Goal: Task Accomplishment & Management: Use online tool/utility

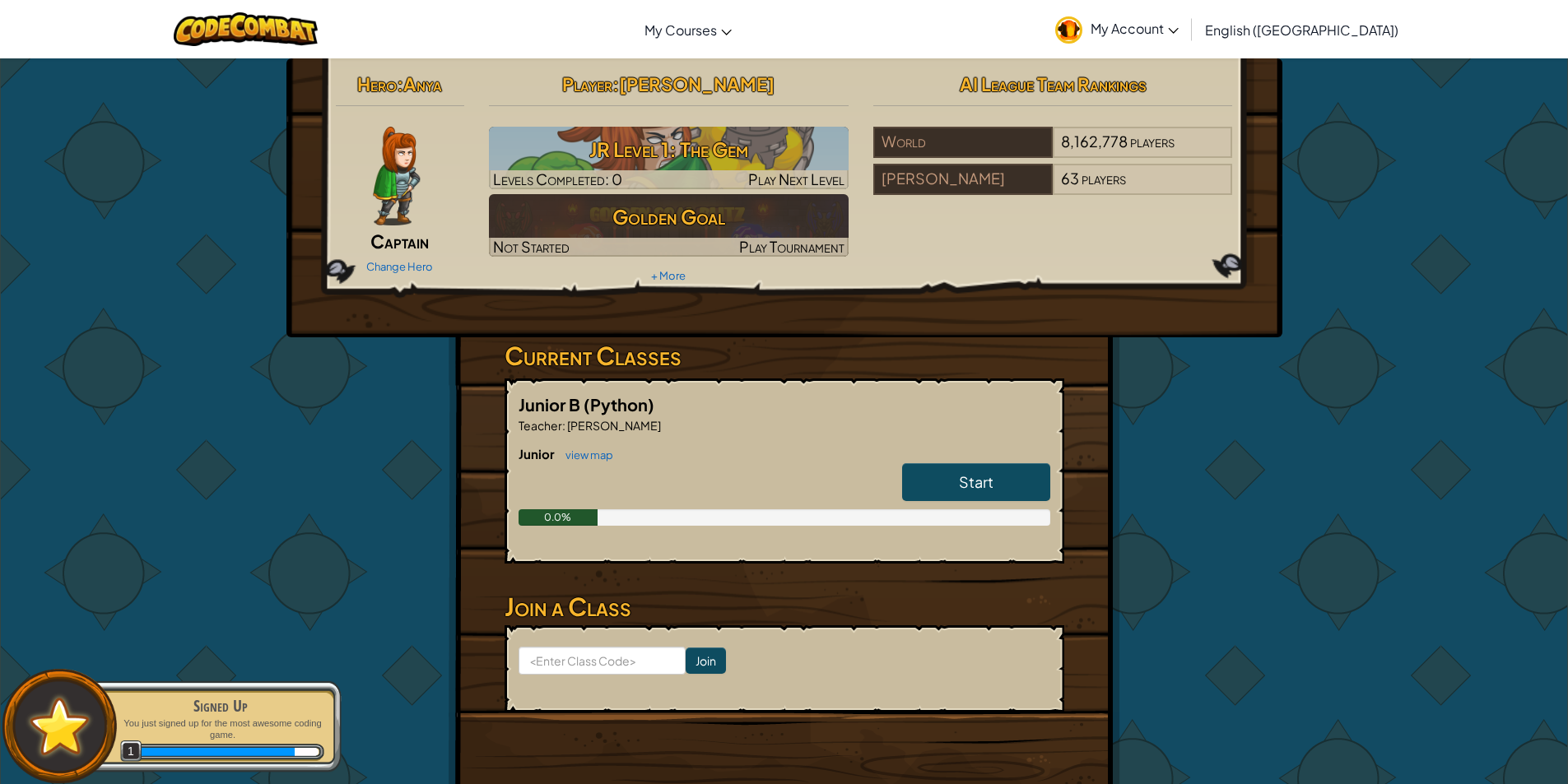
click at [944, 472] on link "Start" at bounding box center [976, 481] width 148 height 37
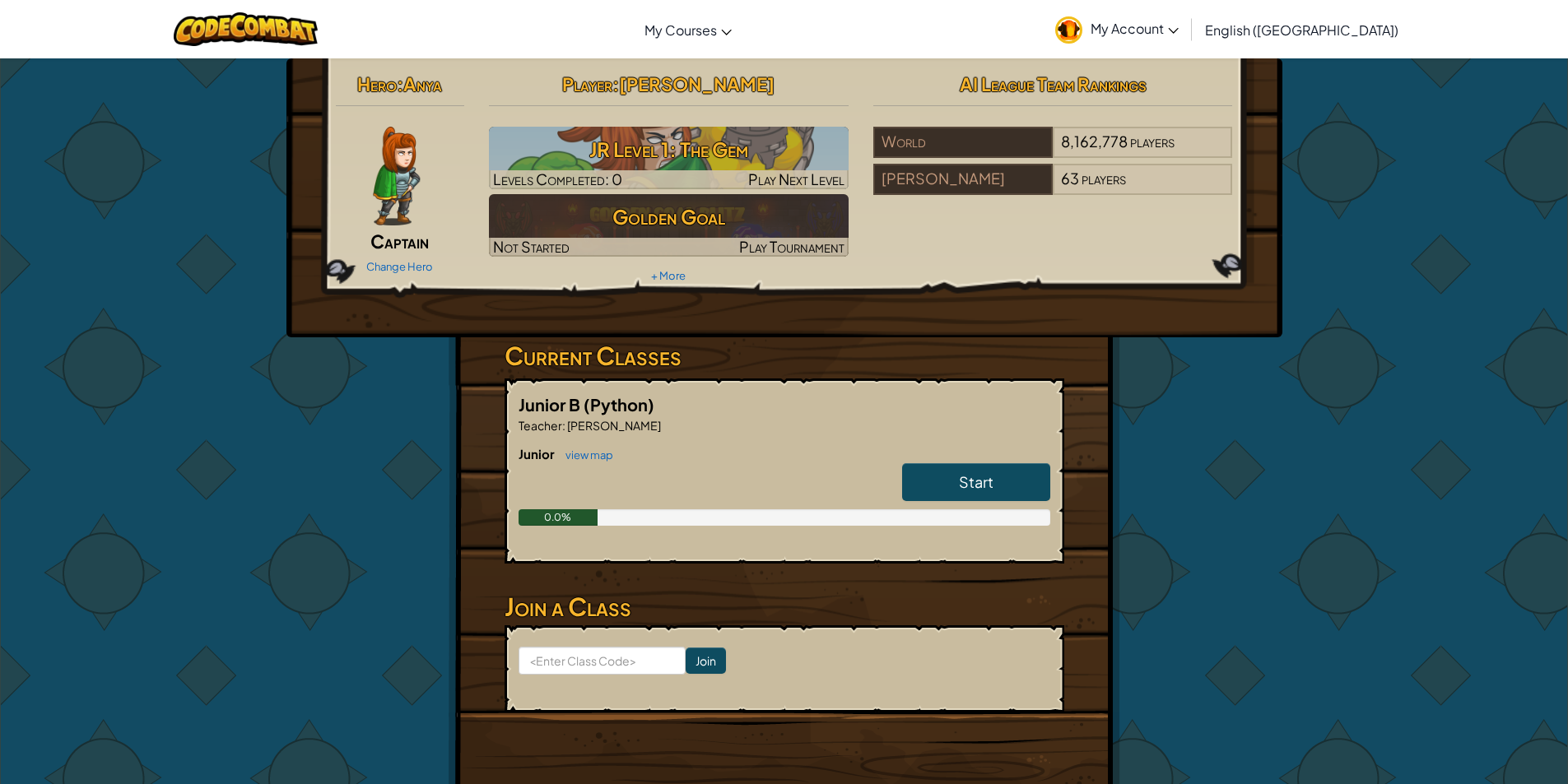
click at [942, 482] on link "Start" at bounding box center [976, 481] width 148 height 37
click at [942, 494] on link "Start" at bounding box center [976, 481] width 148 height 37
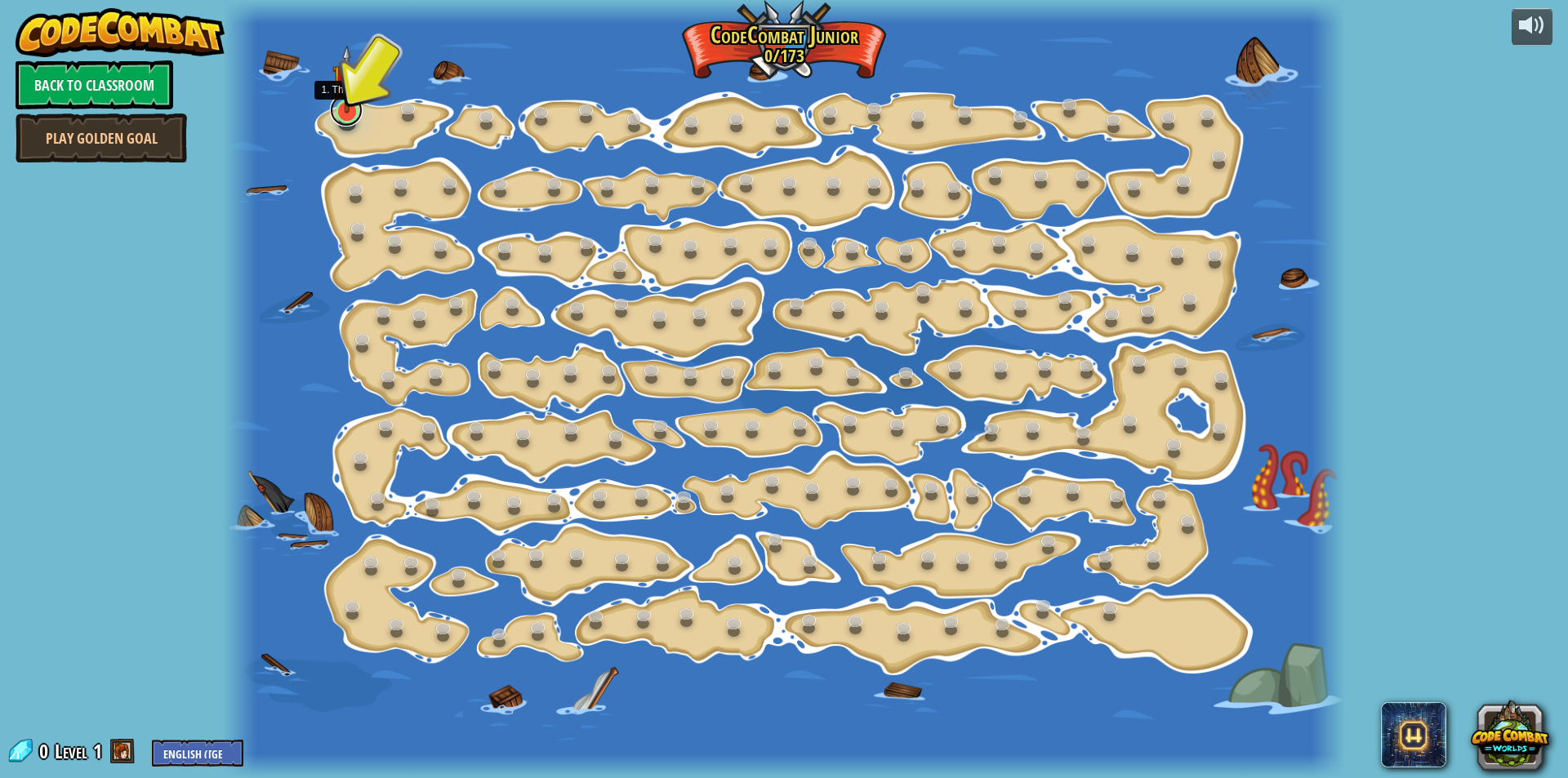
click at [342, 116] on link at bounding box center [346, 111] width 33 height 33
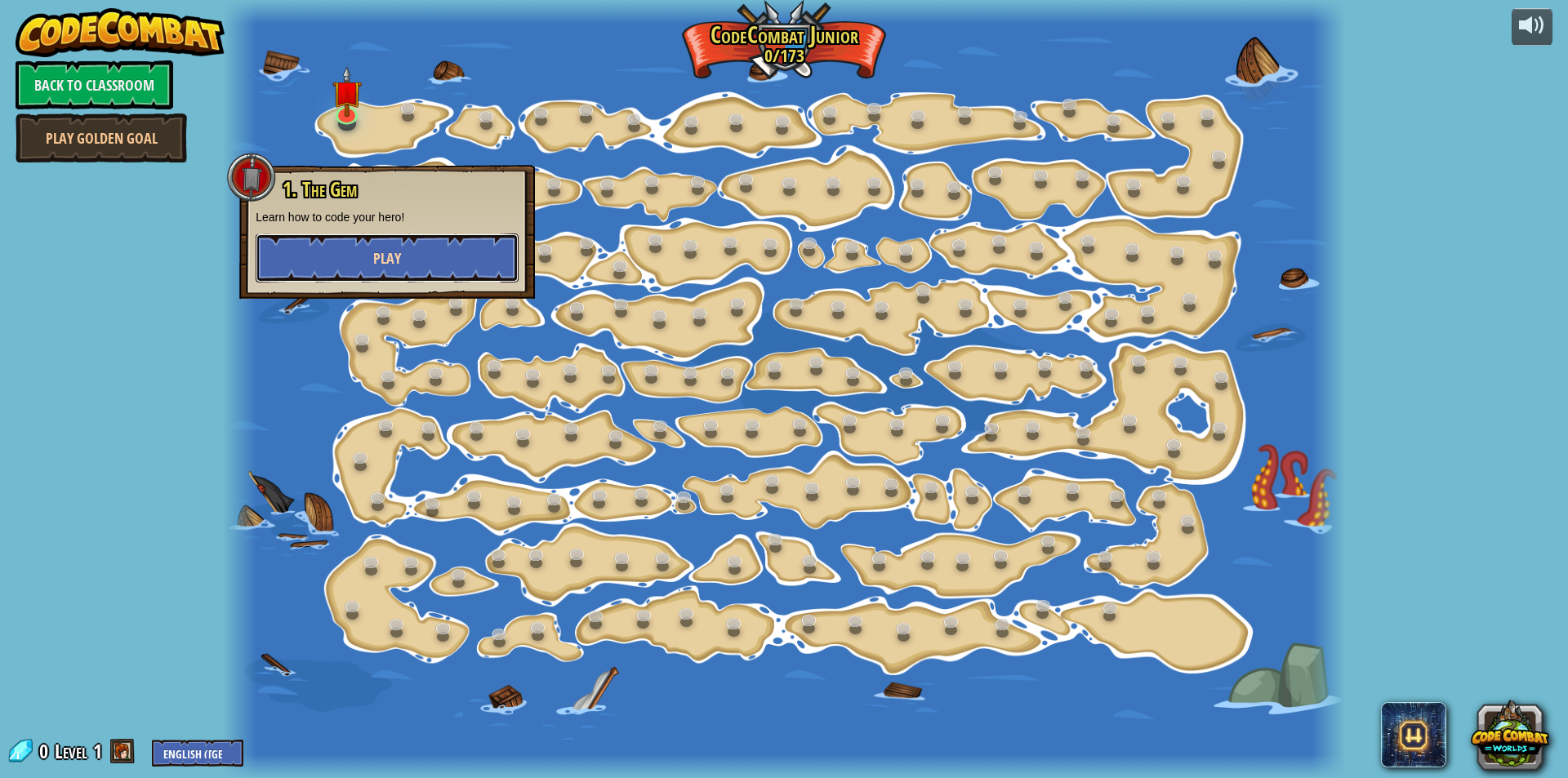
click at [303, 254] on button "Play" at bounding box center [387, 258] width 263 height 49
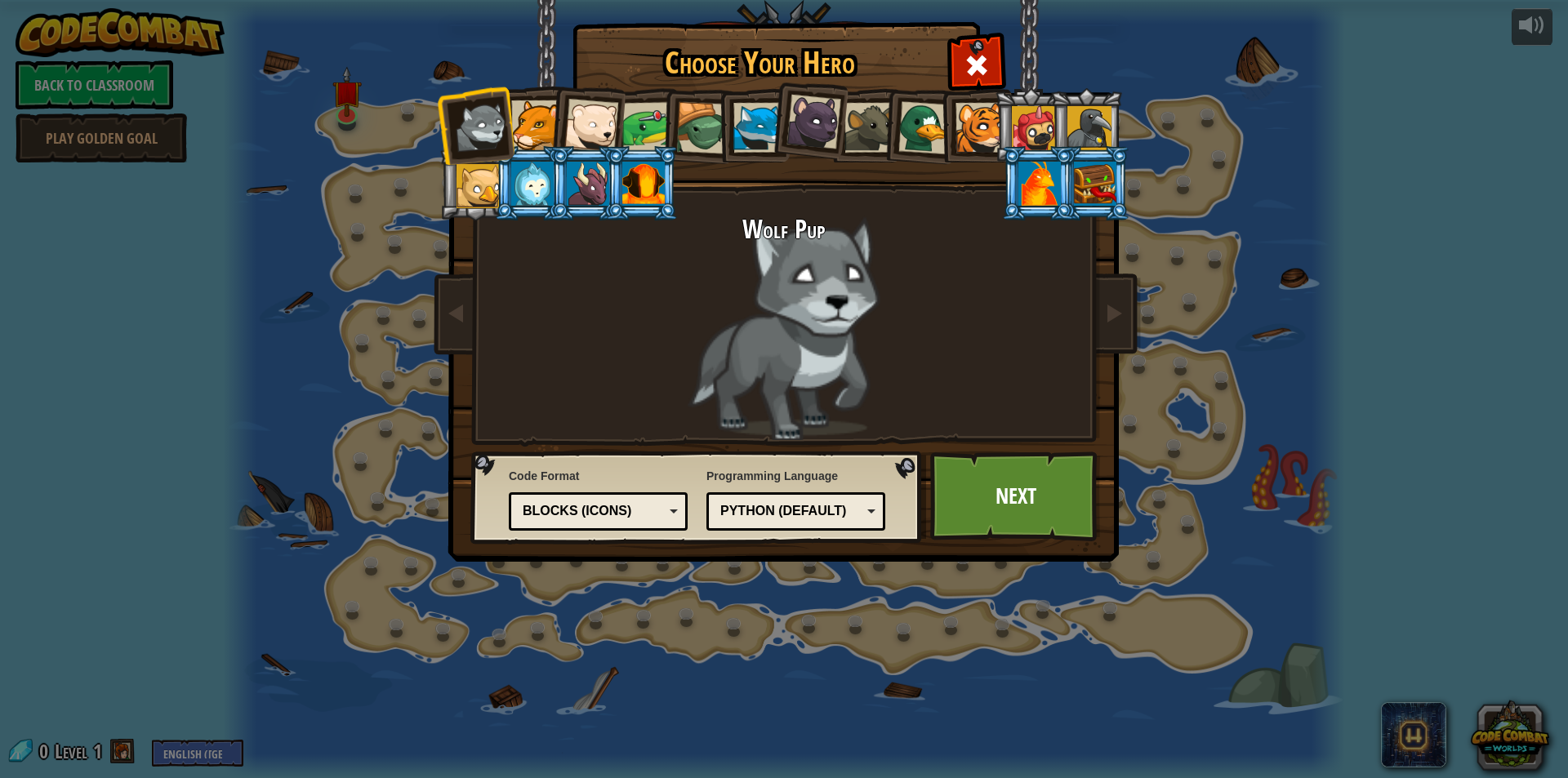
click at [530, 192] on div at bounding box center [532, 183] width 42 height 44
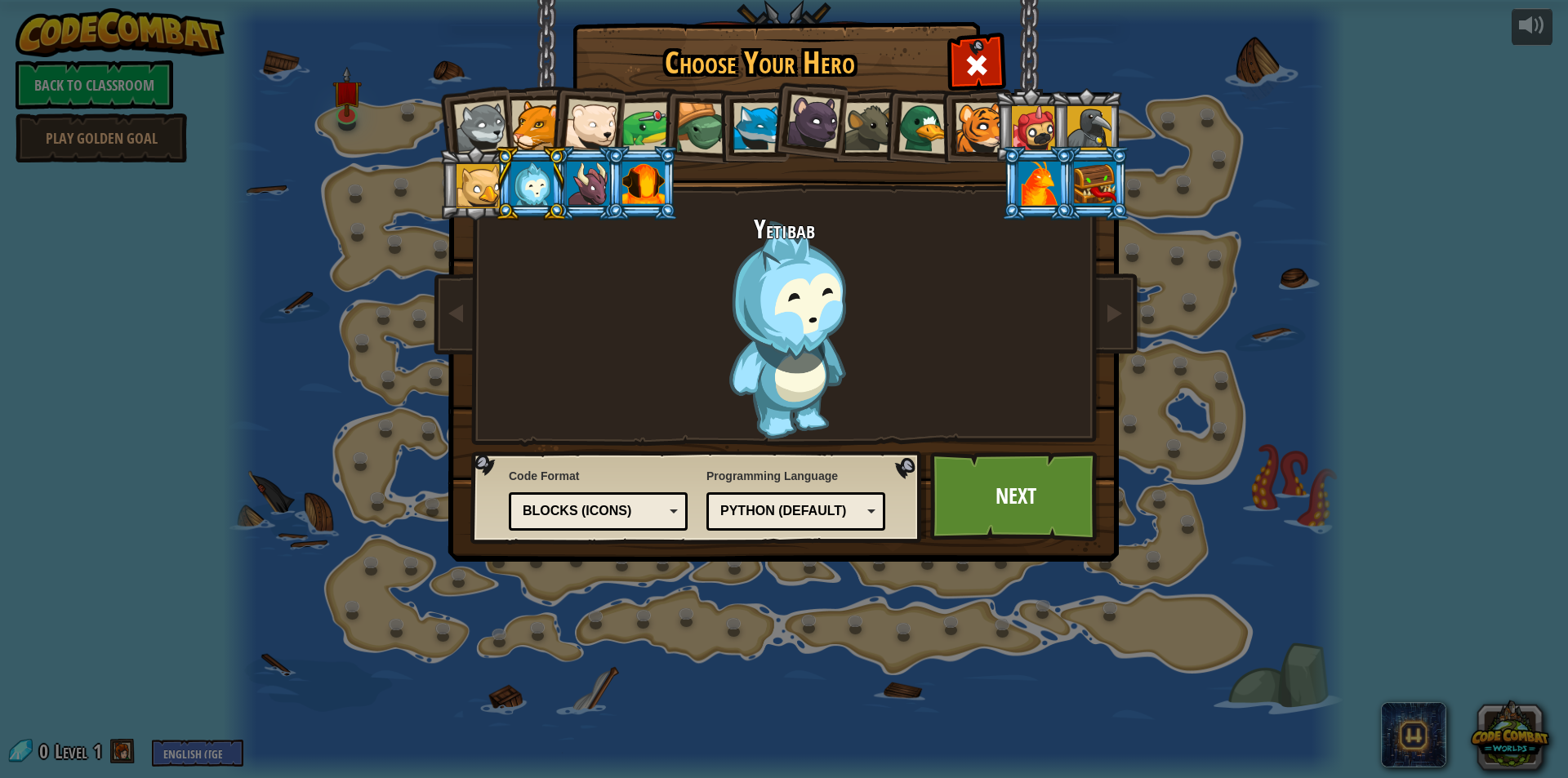
click at [657, 184] on div at bounding box center [643, 183] width 42 height 44
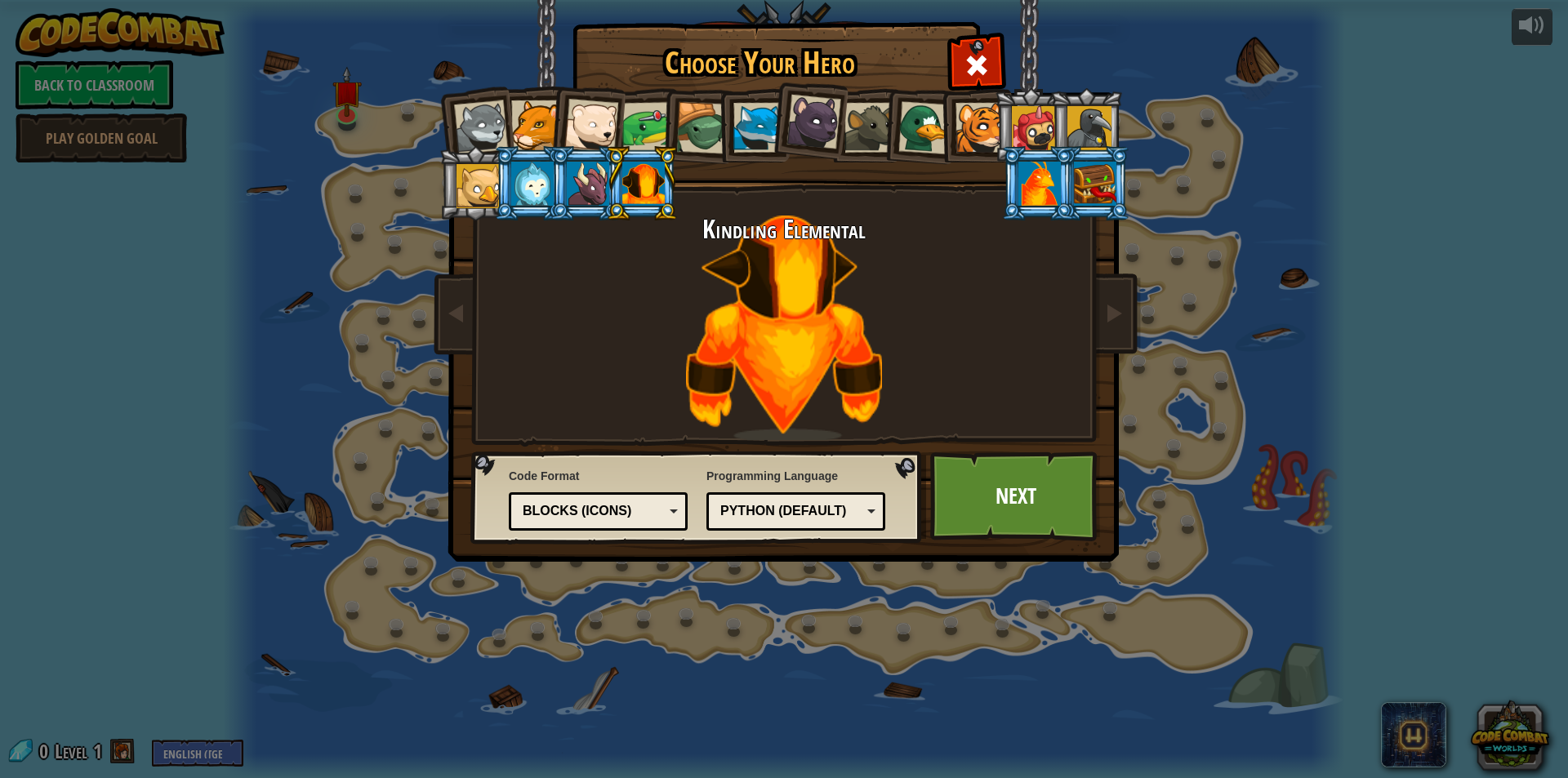
click at [804, 540] on img at bounding box center [698, 498] width 456 height 93
click at [794, 523] on div "Python (Default)" at bounding box center [796, 511] width 157 height 25
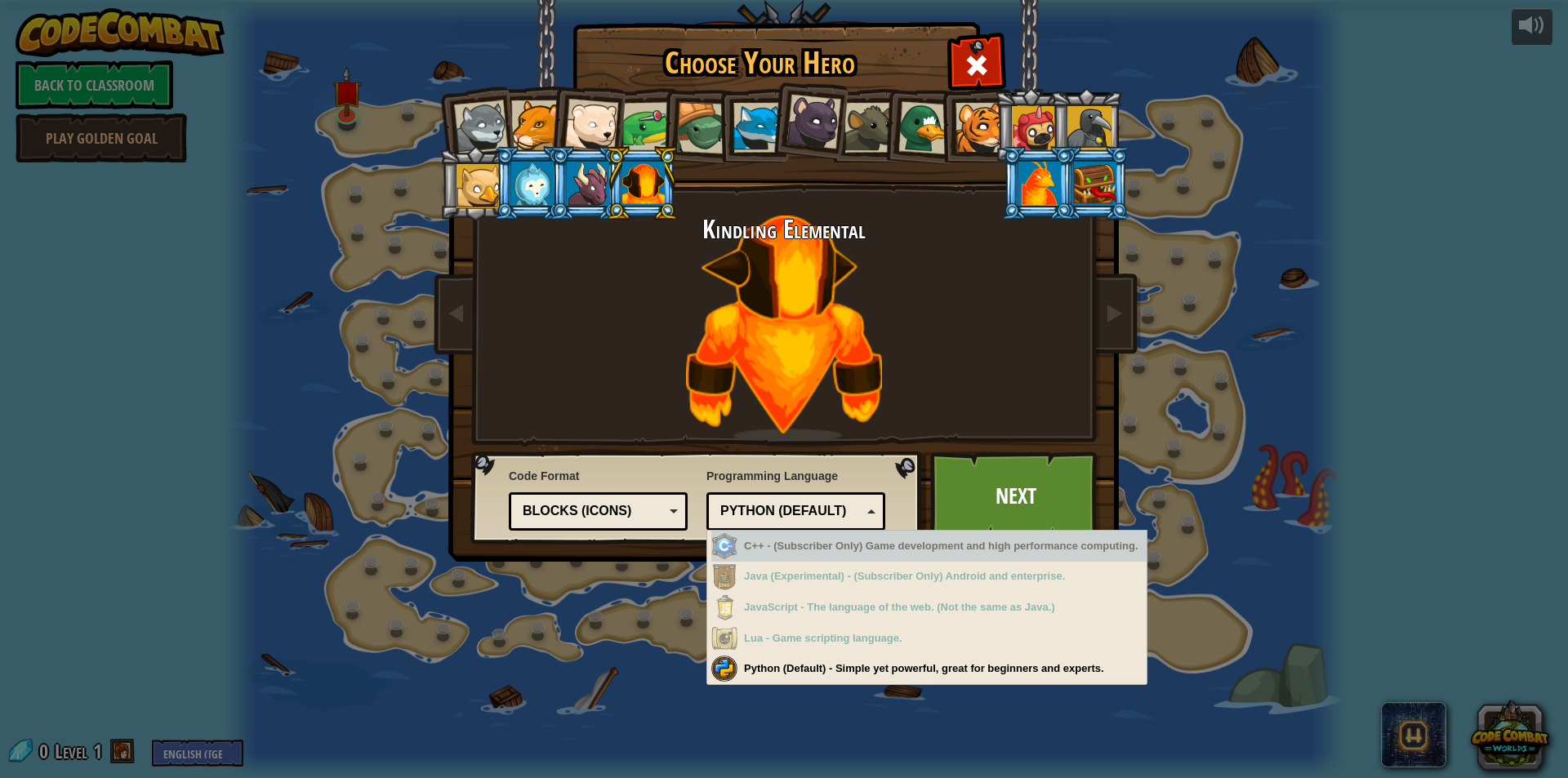
click at [809, 513] on div "Python (Default)" at bounding box center [790, 511] width 141 height 19
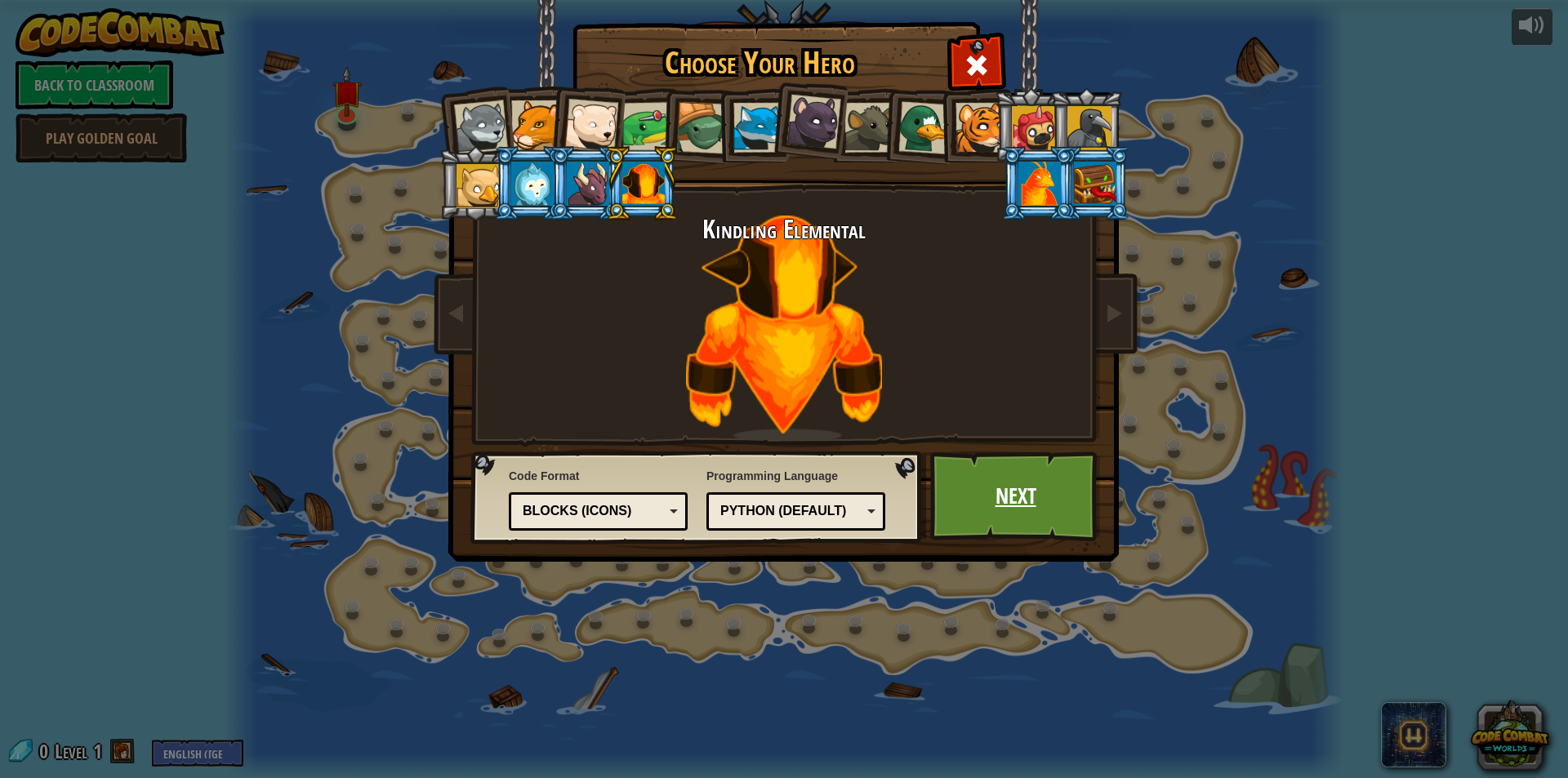
click at [1023, 501] on link "Next" at bounding box center [1015, 497] width 170 height 90
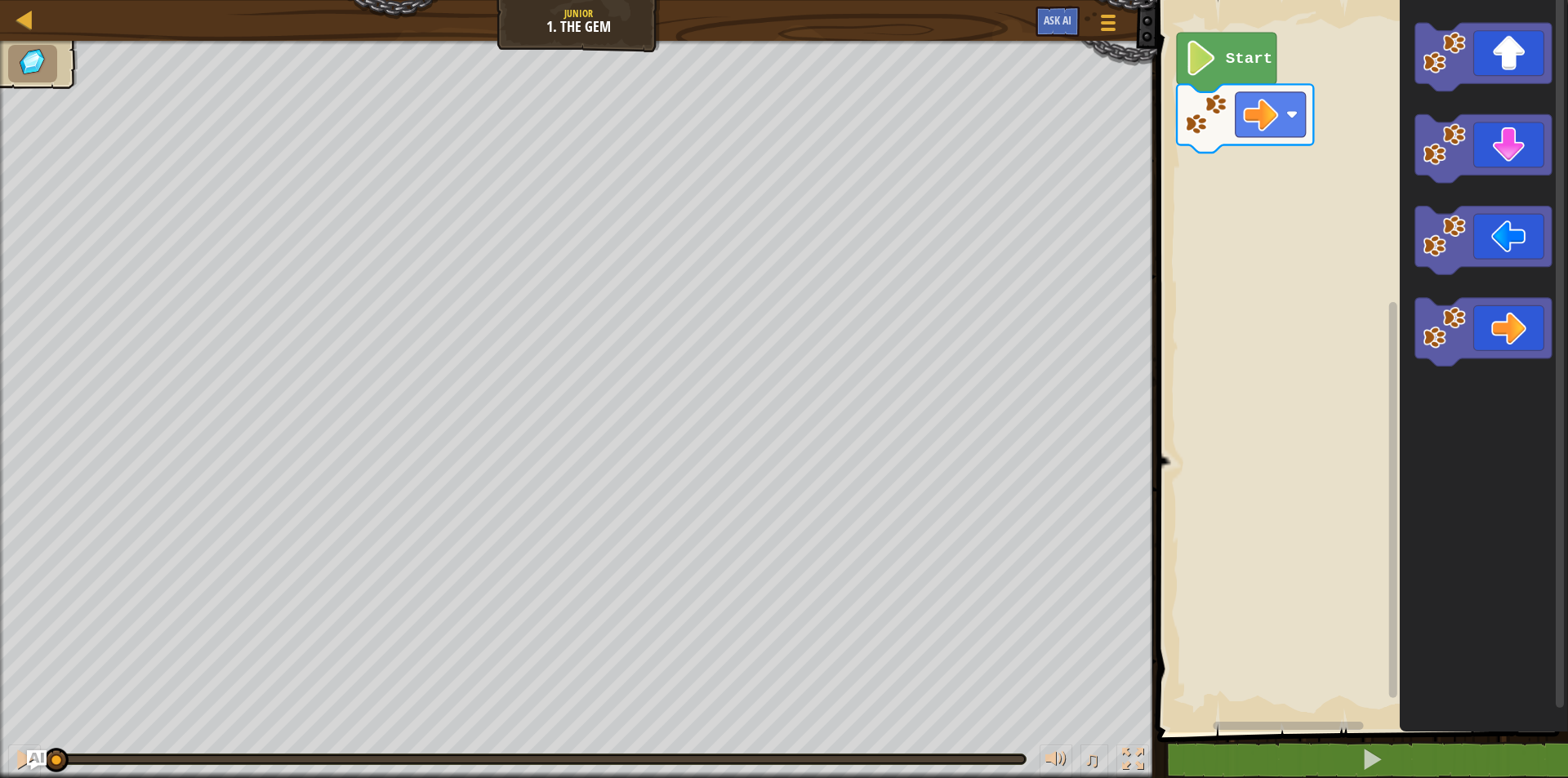
click at [1481, 424] on icon "Blockly Workspace" at bounding box center [1483, 363] width 168 height 741
click at [1213, 62] on image "Blockly Workspace" at bounding box center [1200, 58] width 34 height 35
click at [1526, 148] on icon "Blockly Workspace" at bounding box center [1483, 149] width 137 height 68
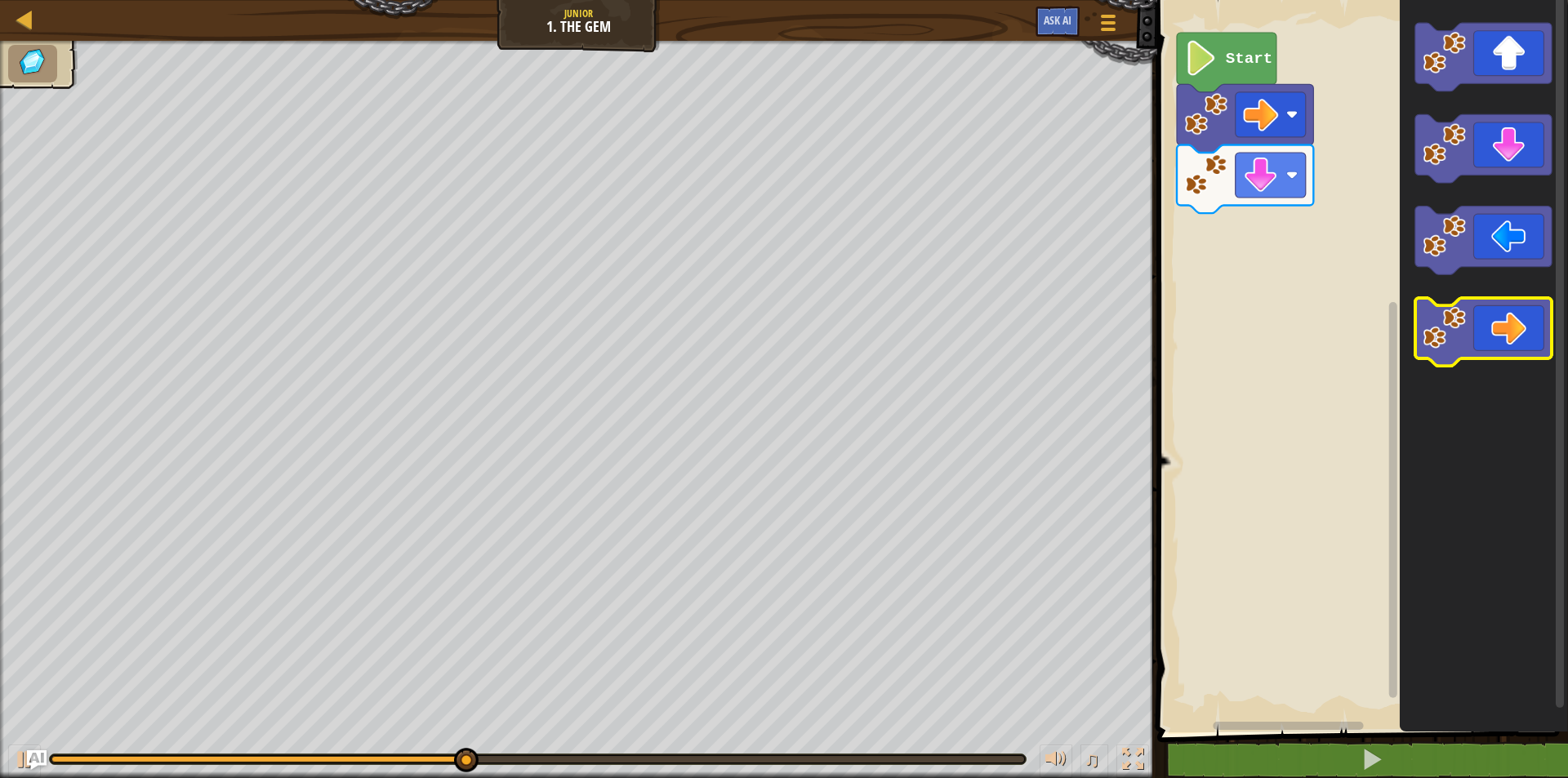
click at [1487, 327] on icon "Blockly Workspace" at bounding box center [1483, 331] width 137 height 68
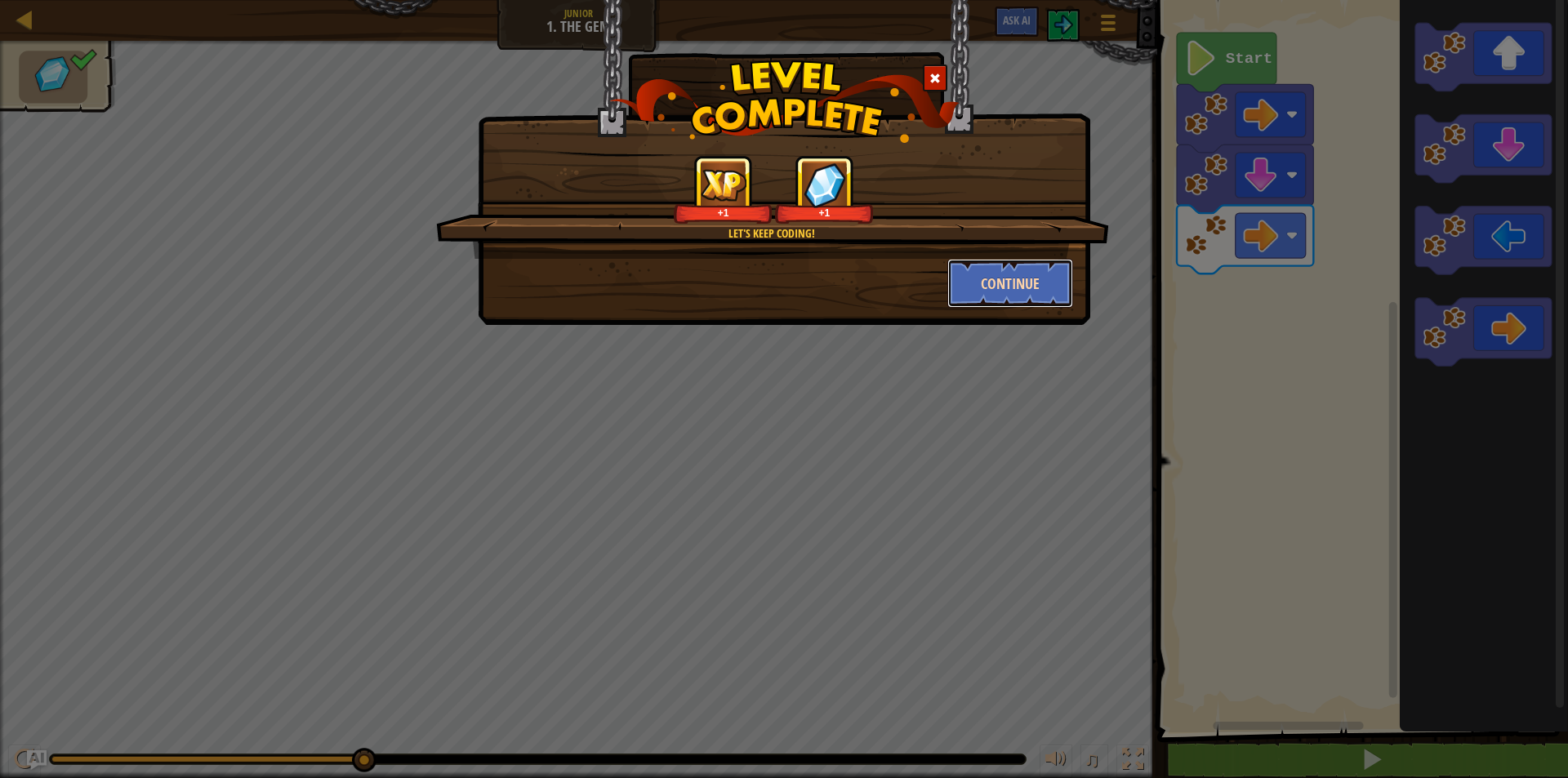
click at [1010, 279] on button "Continue" at bounding box center [1011, 283] width 126 height 49
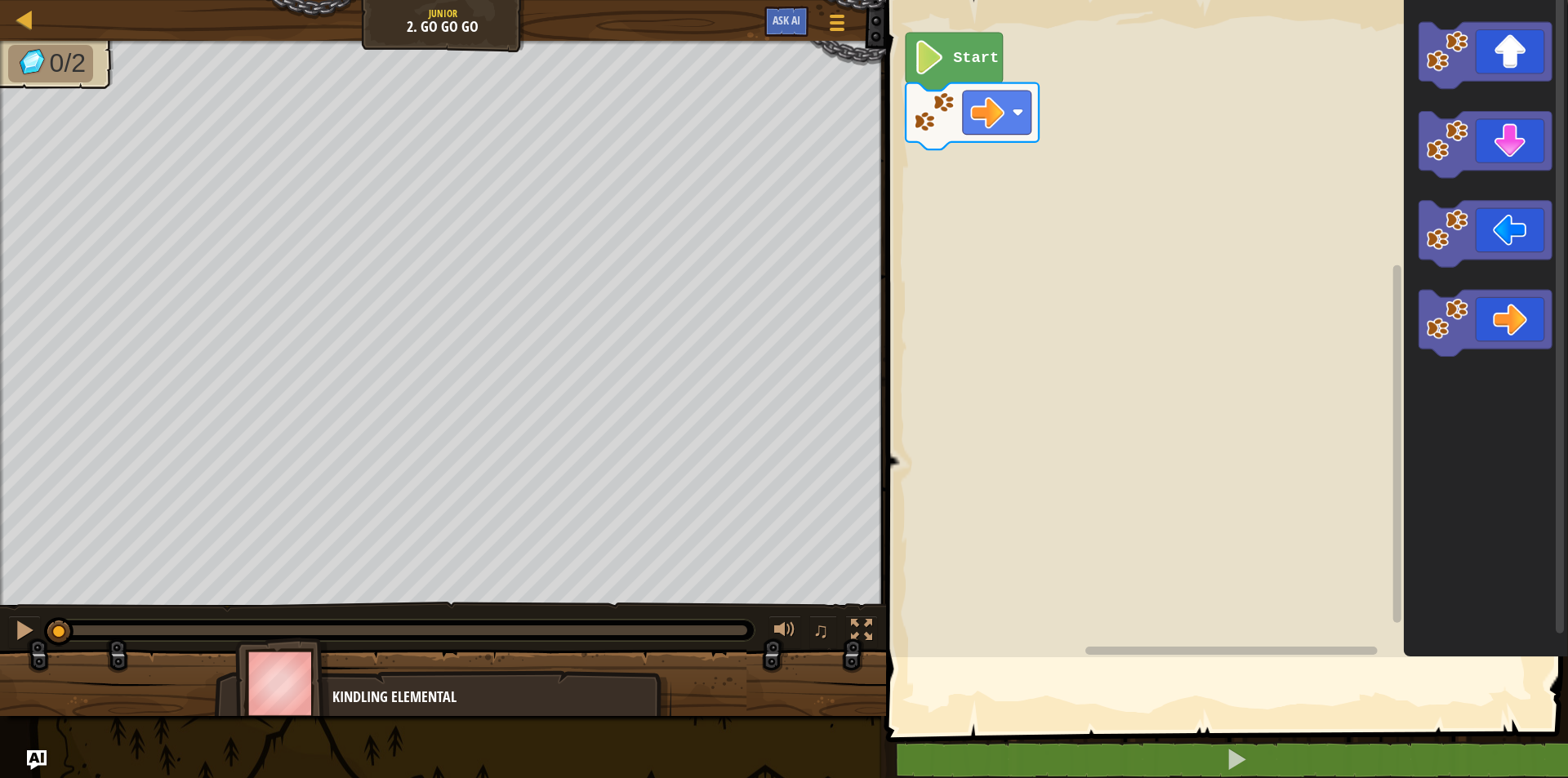
click at [1260, 466] on div "Map Junior 2. Go Go Go Game Menu Ask AI 1 ההההההההההההההההההההההההההההההההההההה…" at bounding box center [784, 389] width 1568 height 778
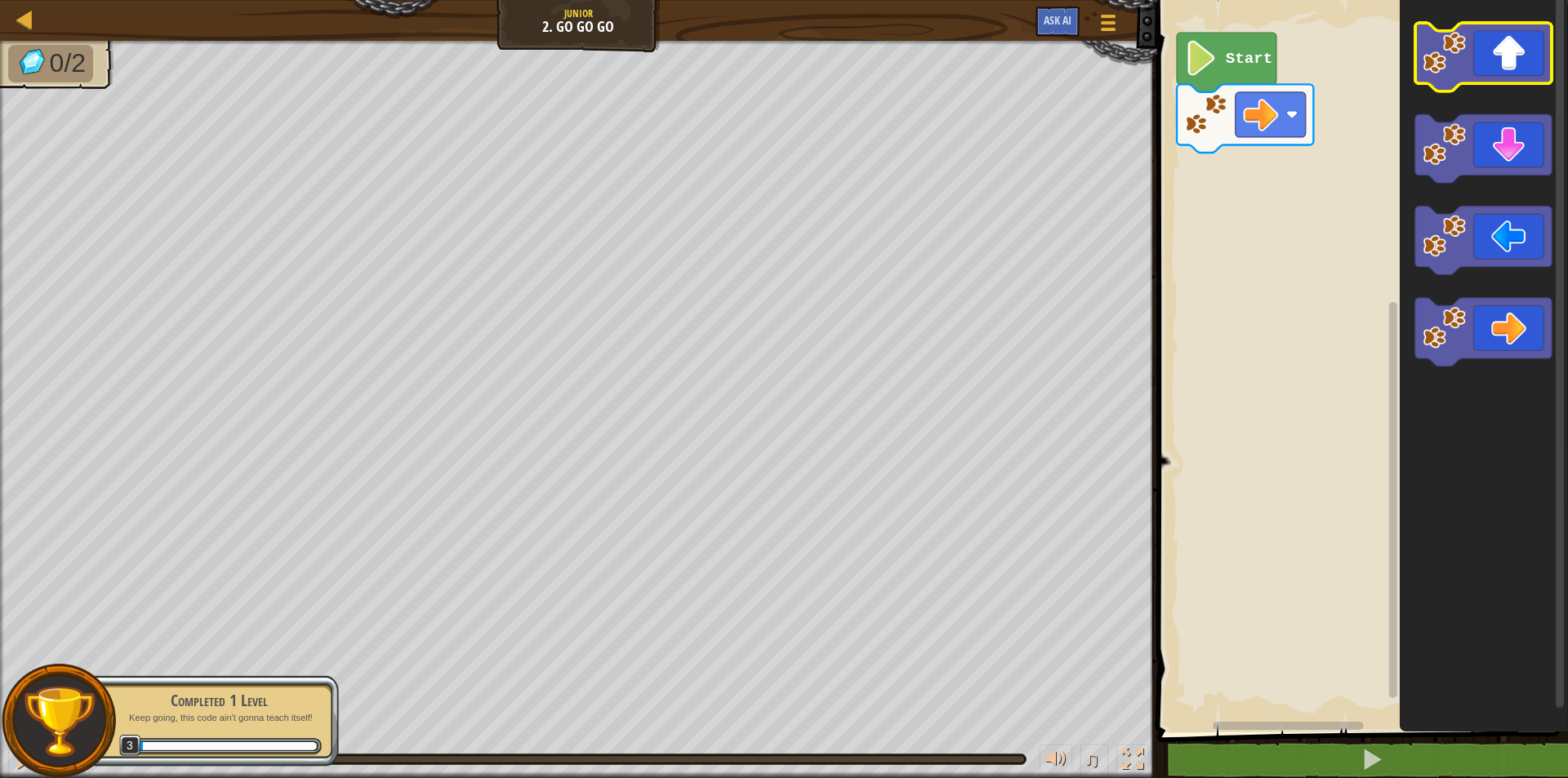
click at [1456, 69] on image "Blockly Workspace" at bounding box center [1444, 53] width 43 height 43
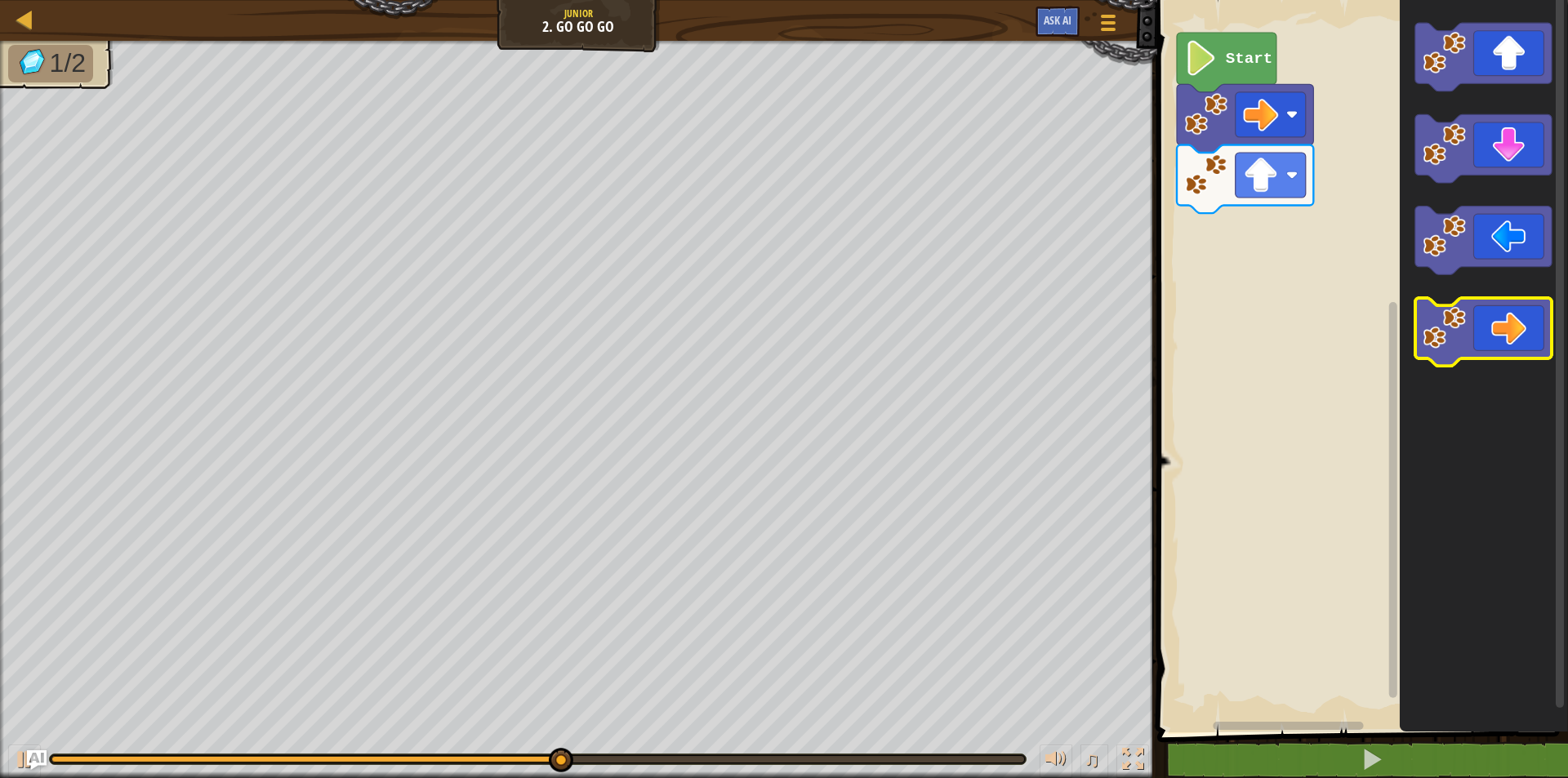
click at [1495, 346] on icon "Blockly Workspace" at bounding box center [1483, 331] width 137 height 68
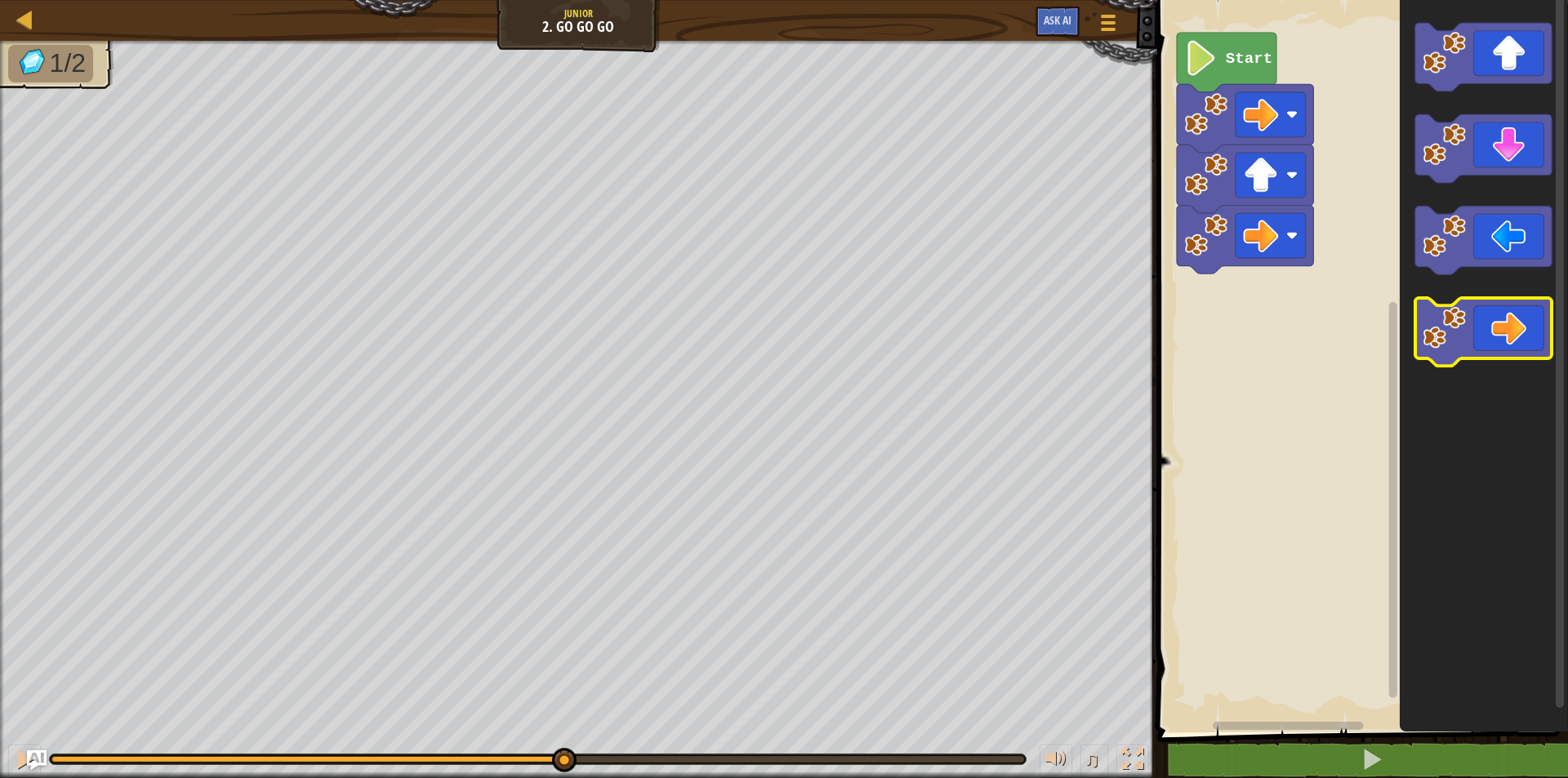
click at [1495, 346] on icon "Blockly Workspace" at bounding box center [1483, 331] width 137 height 68
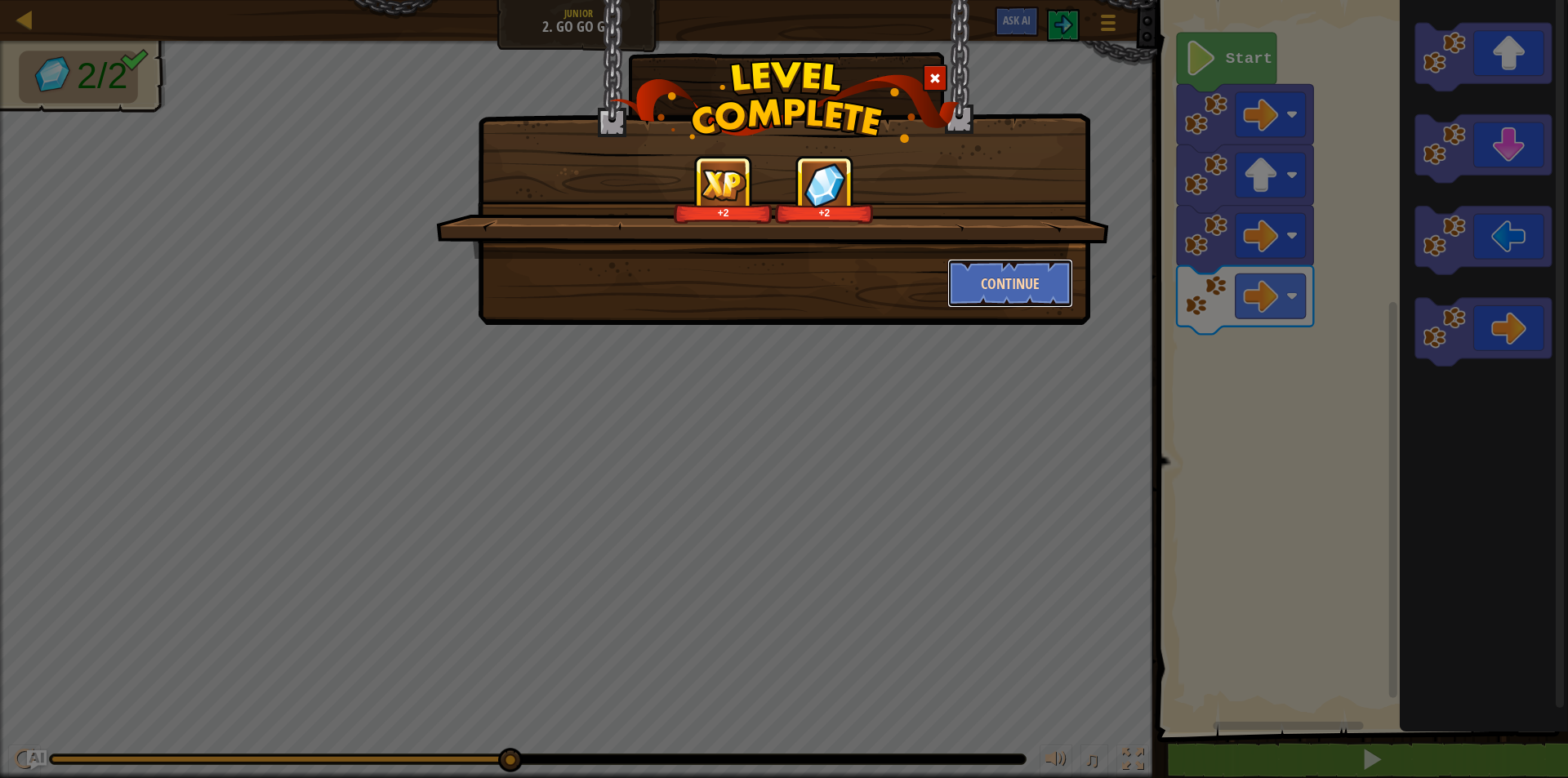
click at [1048, 286] on button "Continue" at bounding box center [1011, 283] width 126 height 49
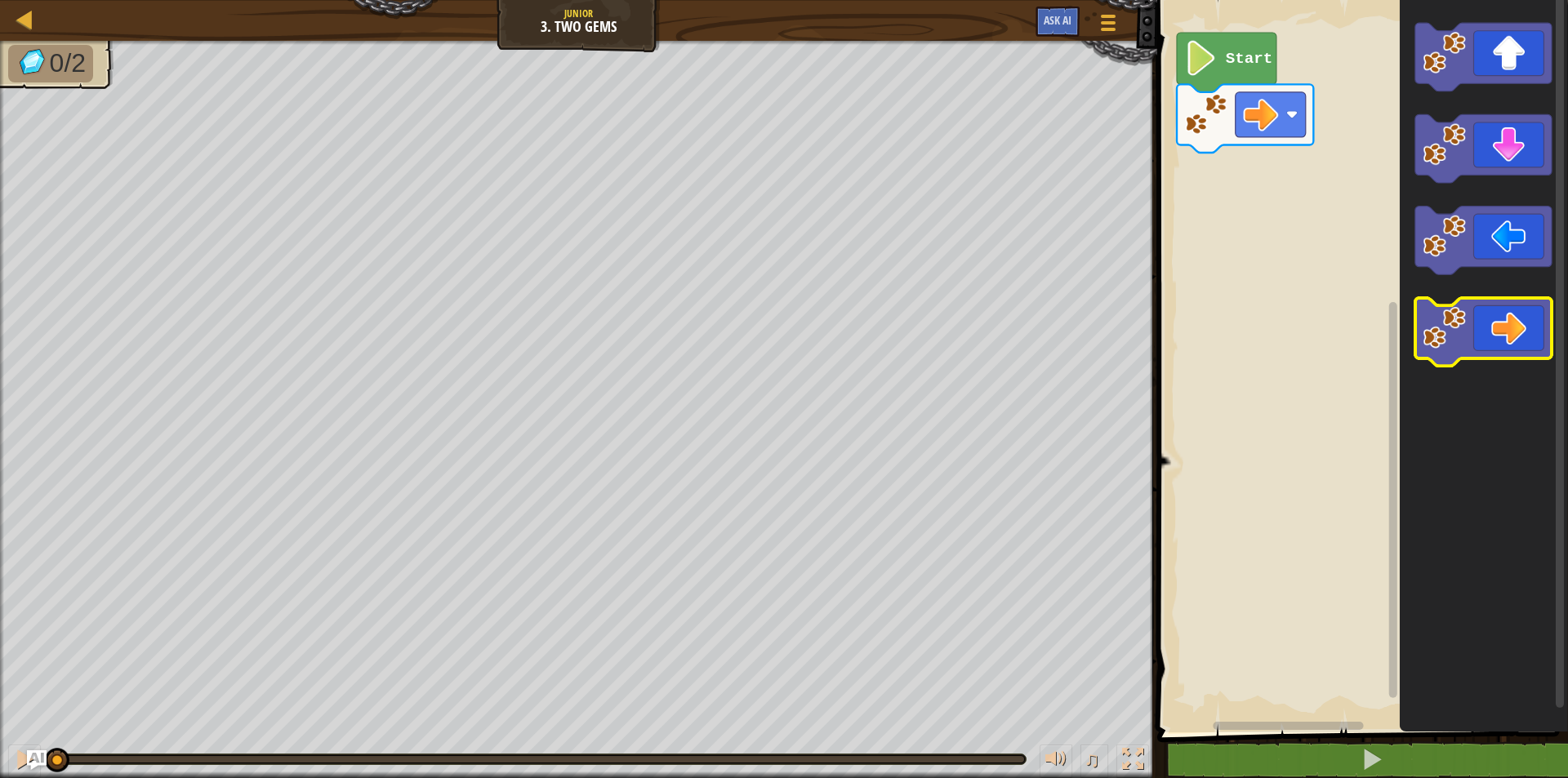
click at [1513, 353] on icon "Blockly Workspace" at bounding box center [1483, 331] width 137 height 68
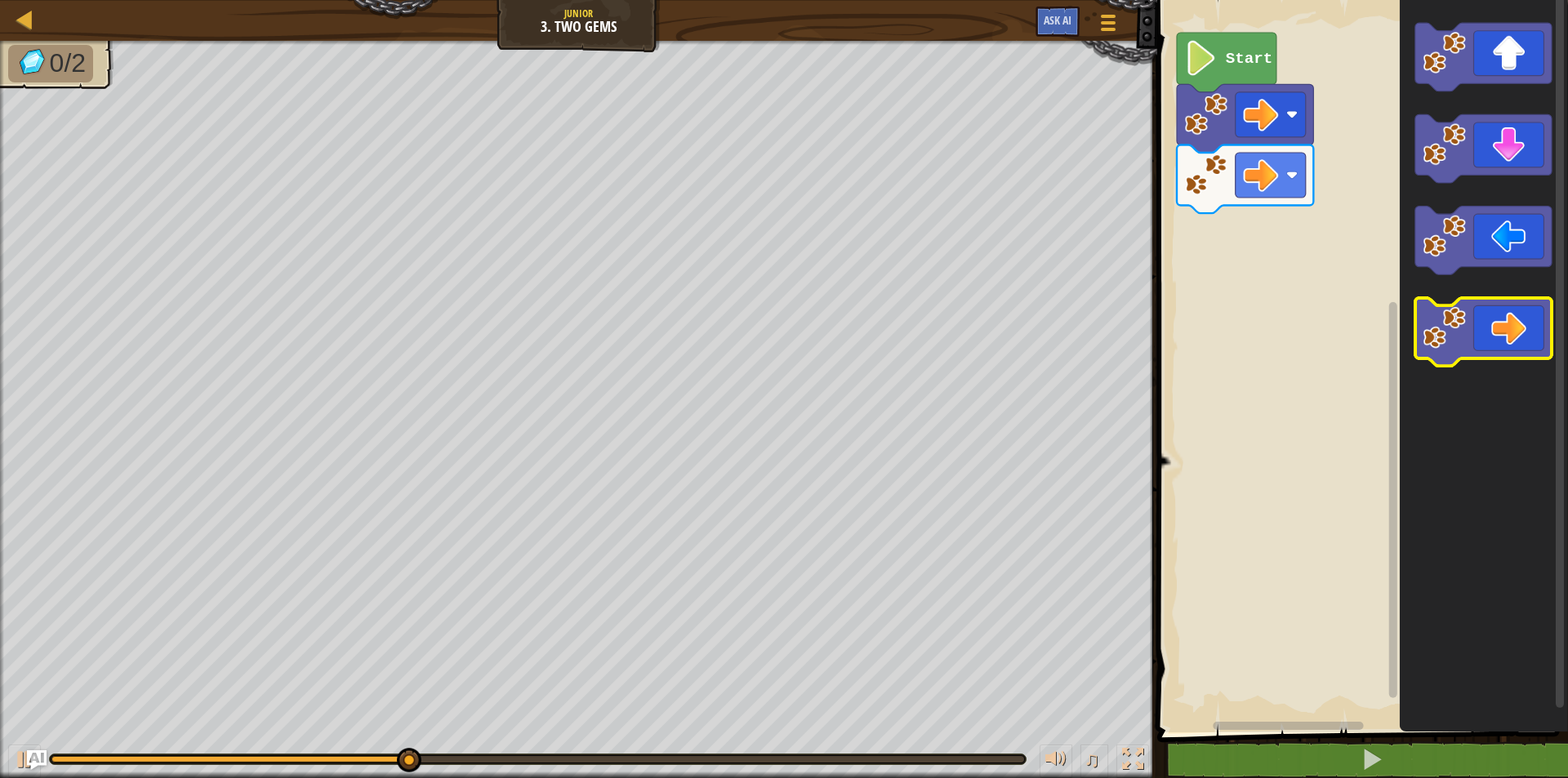
click at [1507, 327] on icon "Blockly Workspace" at bounding box center [1483, 331] width 137 height 68
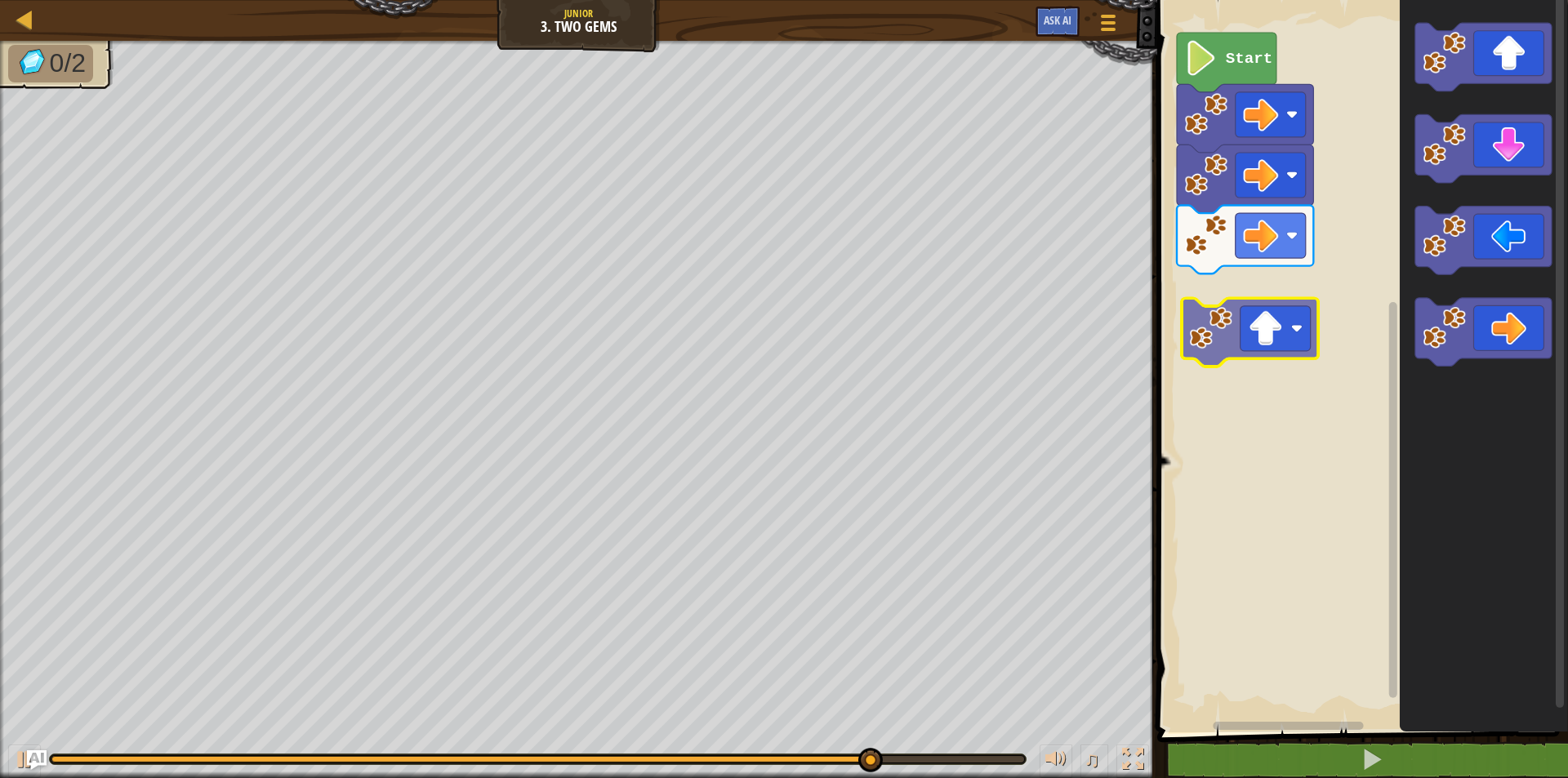
click at [1300, 339] on div "Start" at bounding box center [1360, 363] width 415 height 741
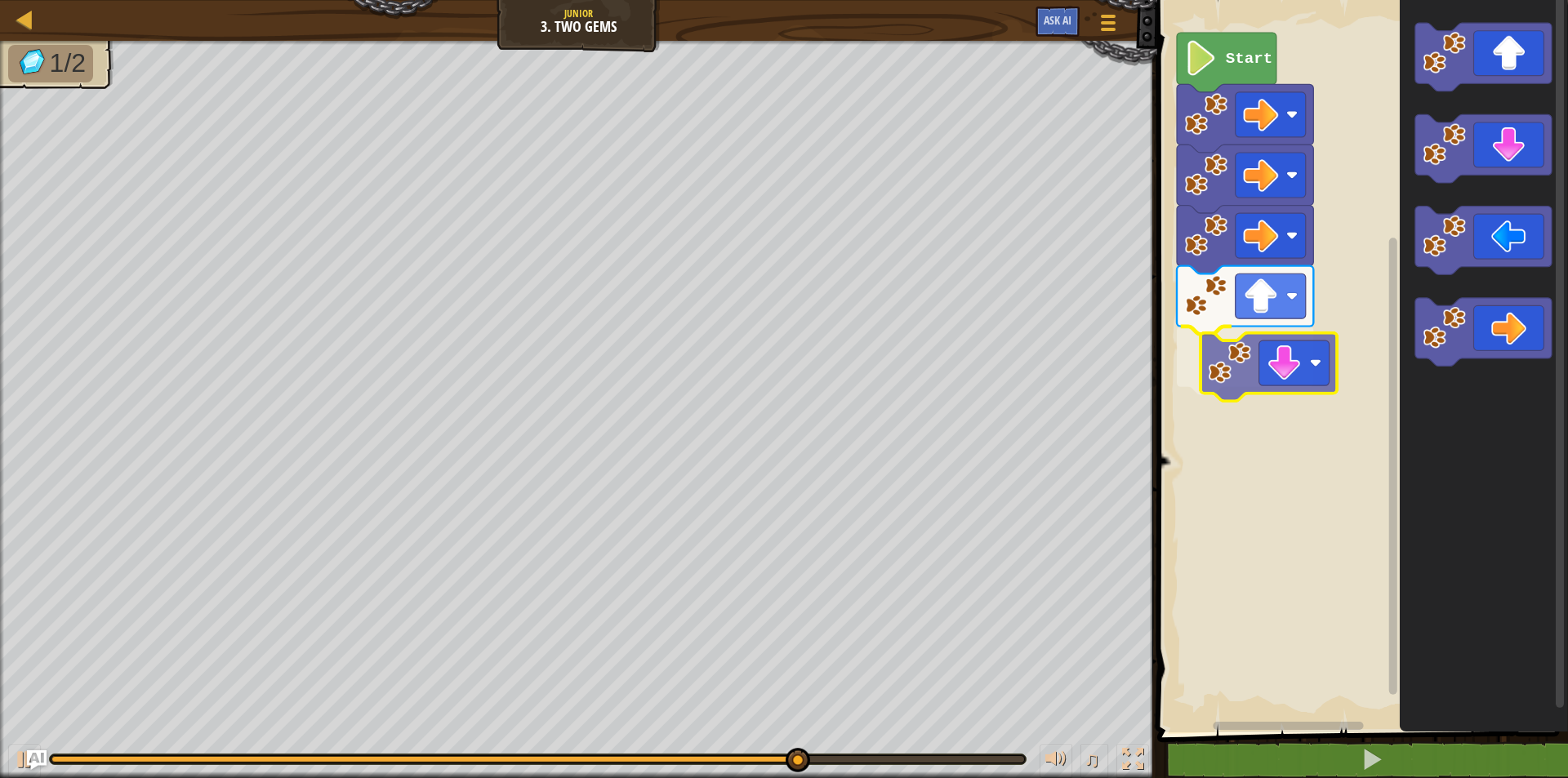
click at [1301, 383] on div "Start" at bounding box center [1360, 363] width 415 height 741
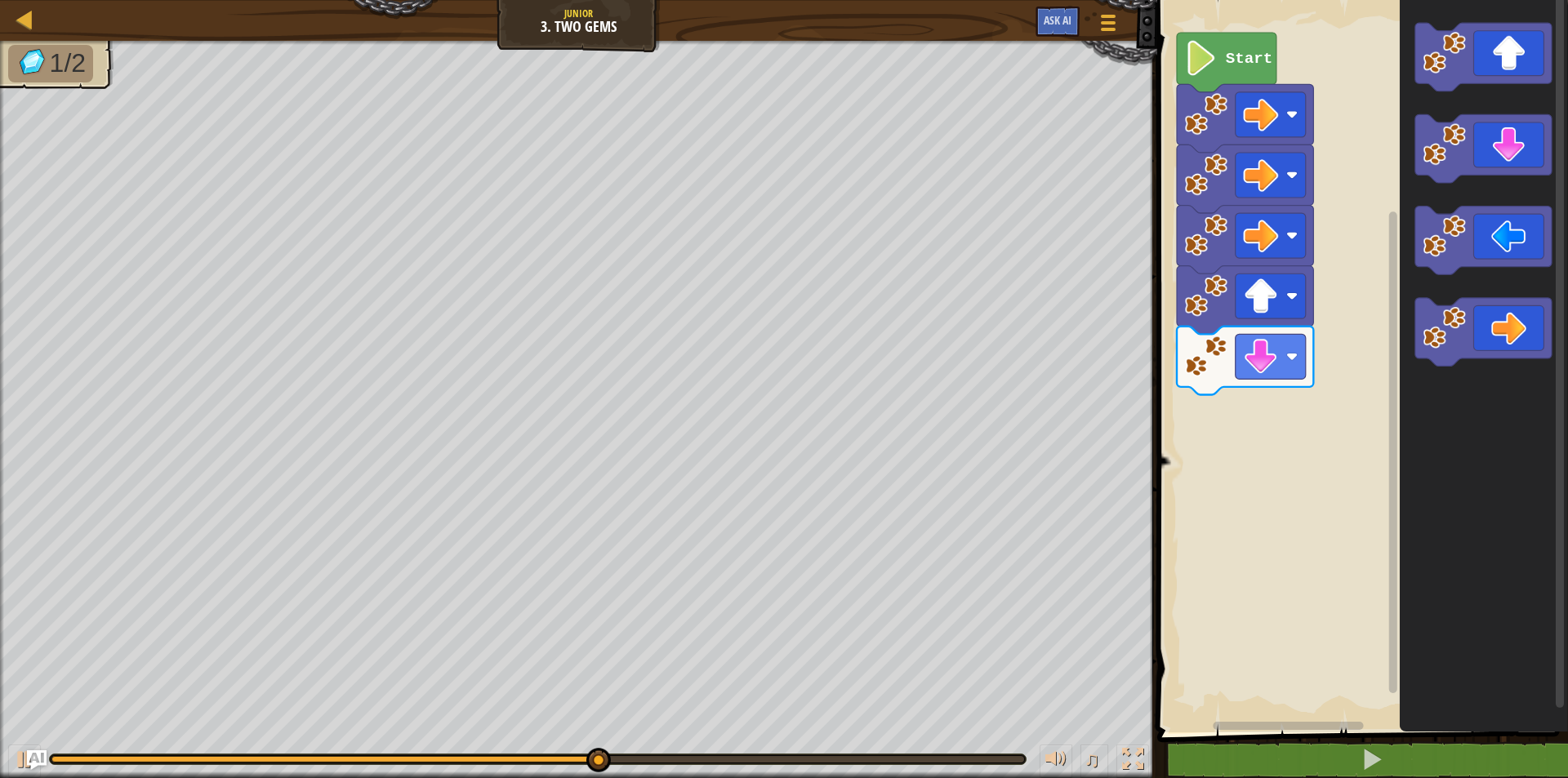
click at [1300, 391] on div "Start" at bounding box center [1360, 363] width 415 height 741
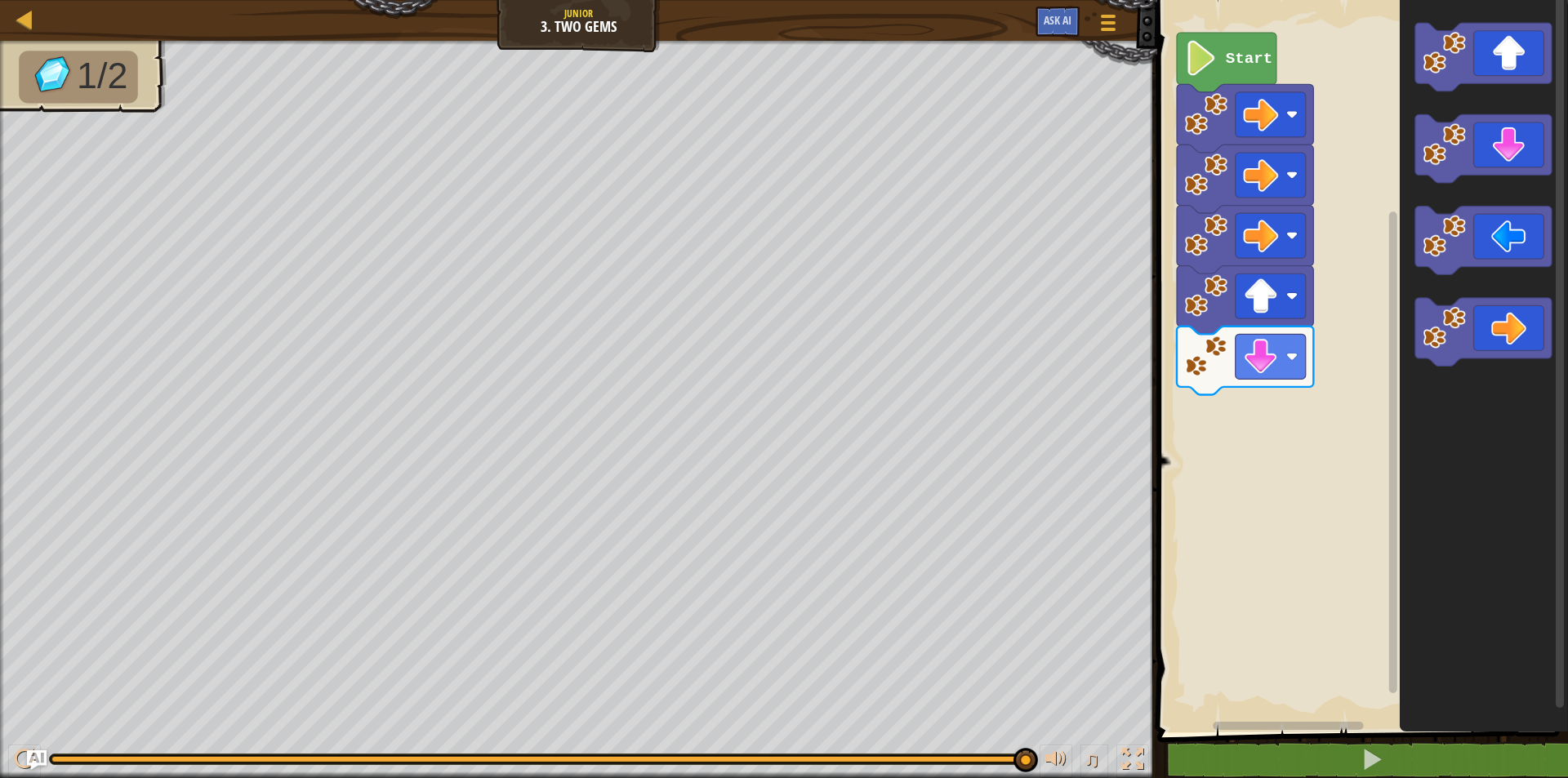
click at [1555, 271] on icon "Blockly Workspace" at bounding box center [1483, 363] width 168 height 741
click at [1427, 163] on image "Blockly Workspace" at bounding box center [1444, 145] width 43 height 43
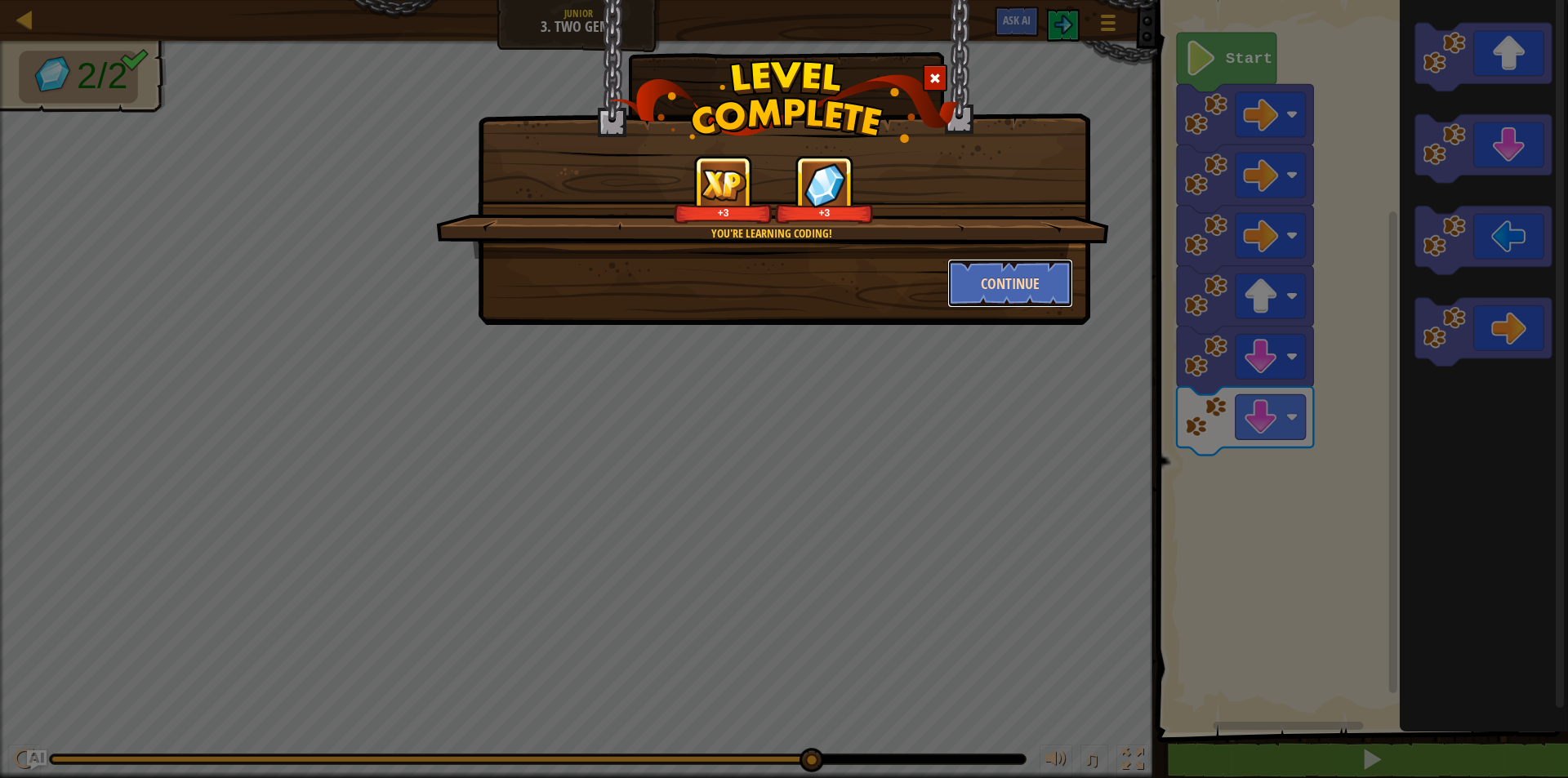
click at [1035, 286] on button "Continue" at bounding box center [1011, 283] width 126 height 49
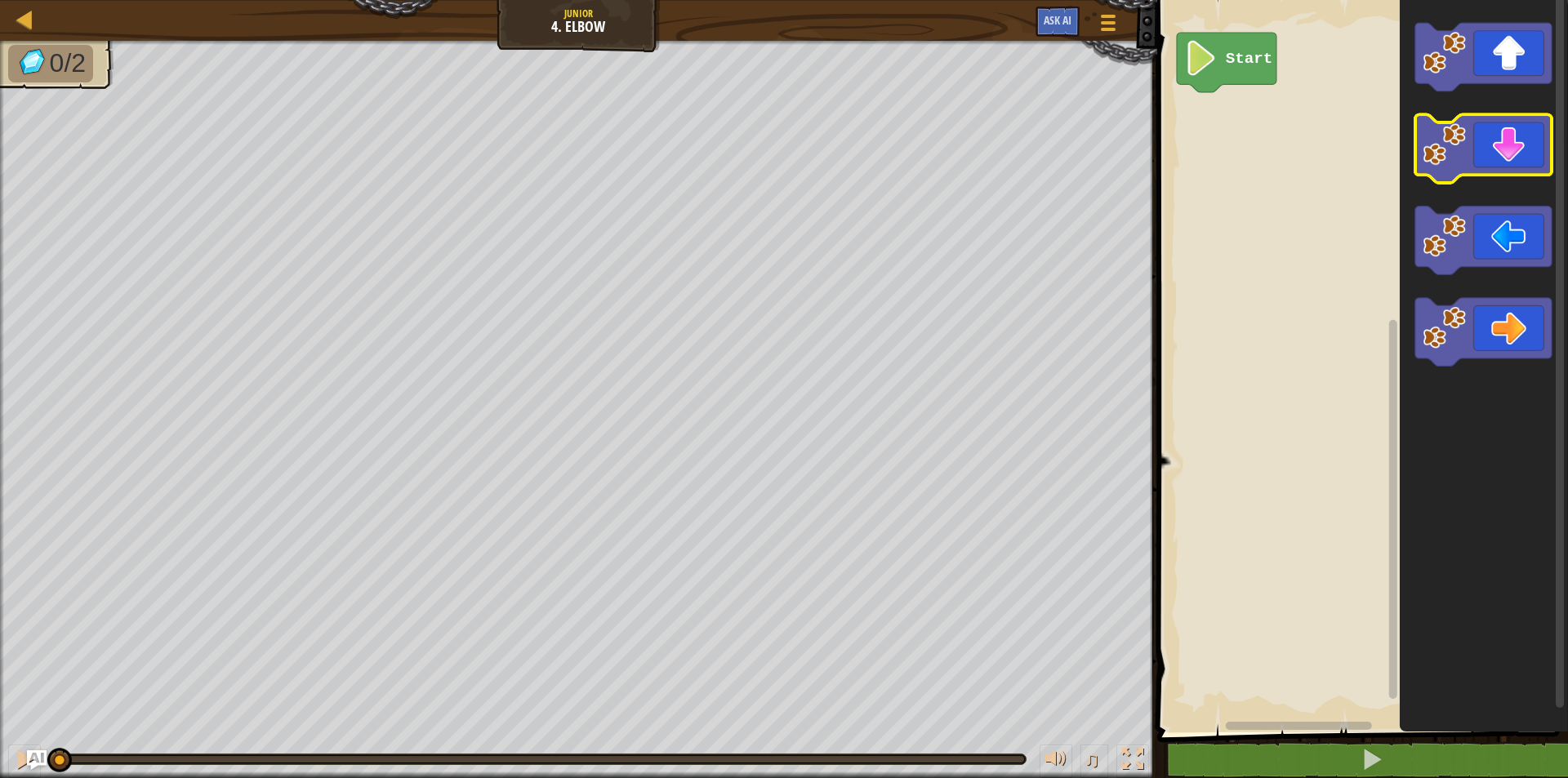
click at [1468, 148] on icon "Blockly Workspace" at bounding box center [1483, 149] width 137 height 68
click at [1471, 151] on icon "Blockly Workspace" at bounding box center [1483, 149] width 137 height 68
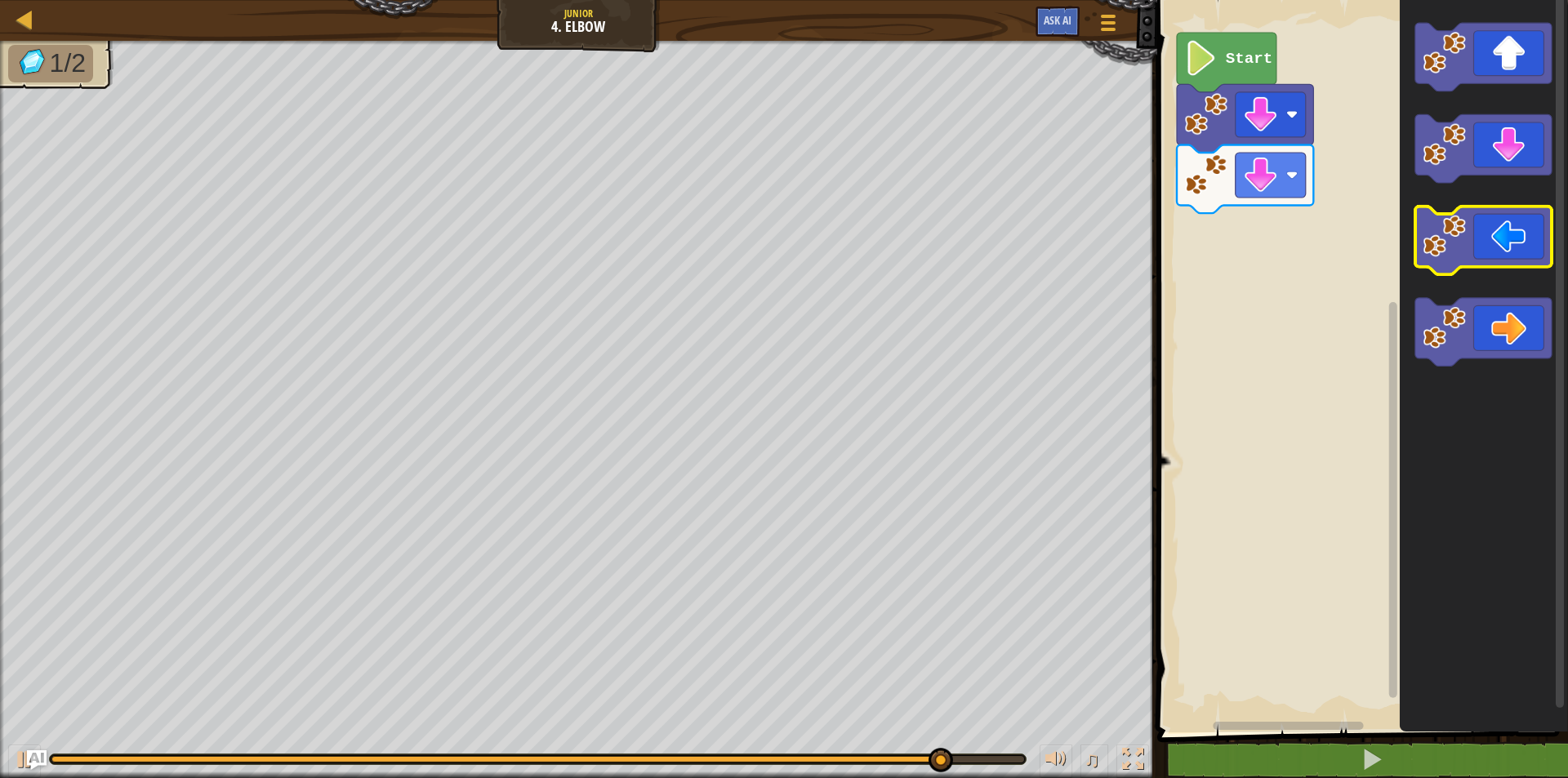
click at [1470, 239] on icon "Blockly Workspace" at bounding box center [1483, 241] width 137 height 68
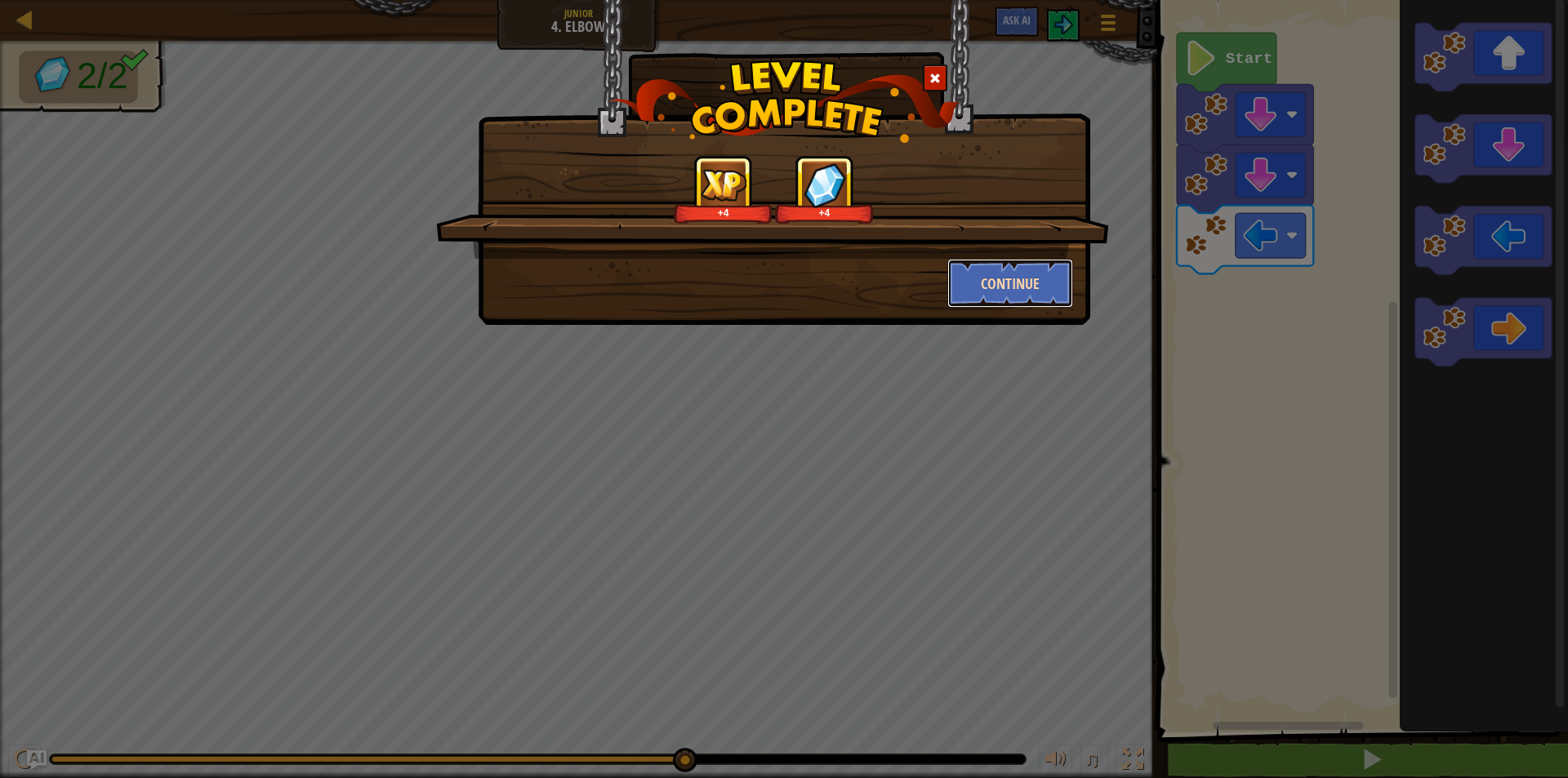
click at [1012, 288] on button "Continue" at bounding box center [1011, 283] width 126 height 49
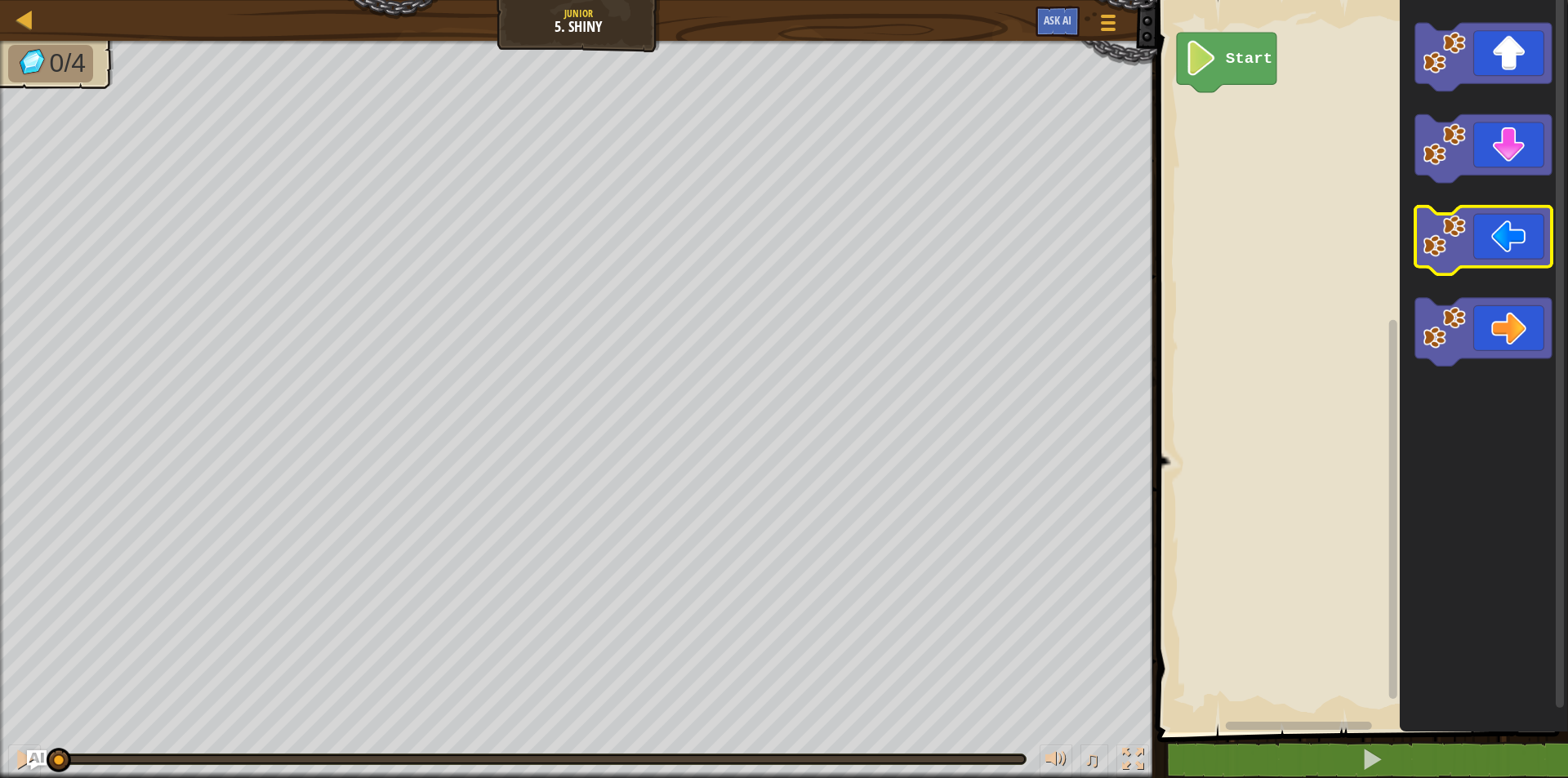
click at [1504, 263] on icon "Blockly Workspace" at bounding box center [1483, 241] width 137 height 68
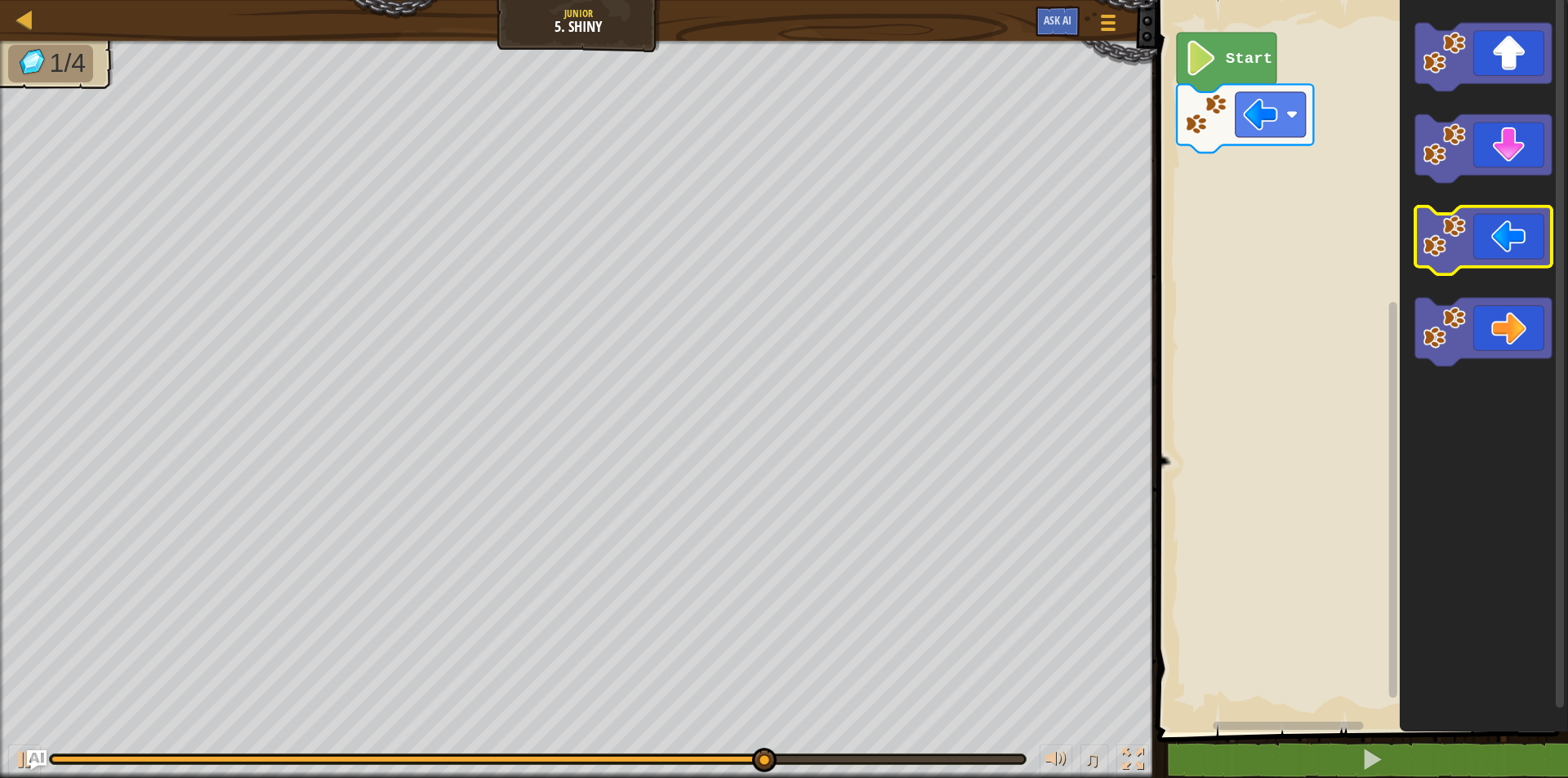
click at [1496, 227] on icon "Blockly Workspace" at bounding box center [1483, 241] width 137 height 68
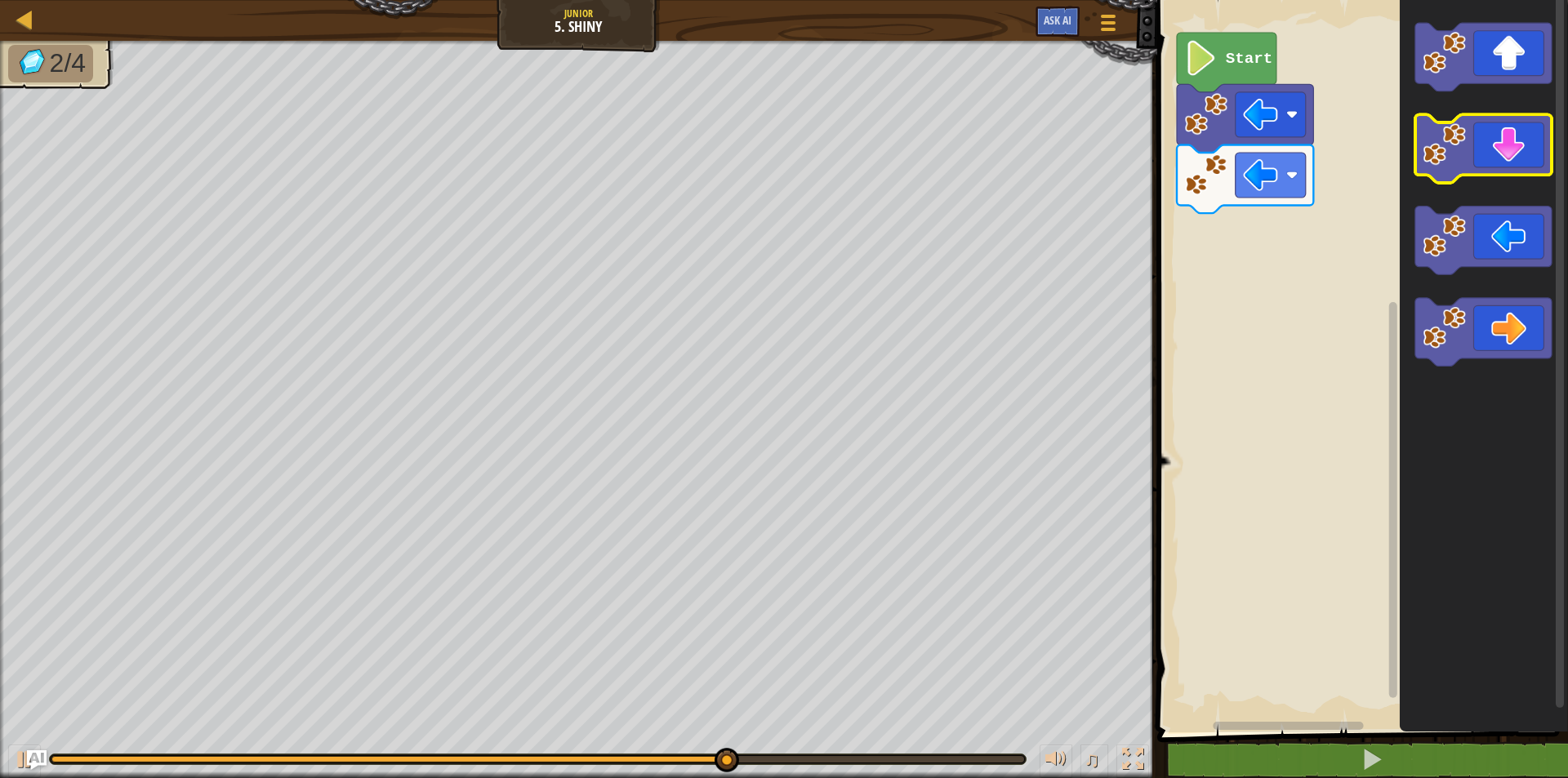
click at [1522, 171] on icon "Blockly Workspace" at bounding box center [1483, 149] width 137 height 68
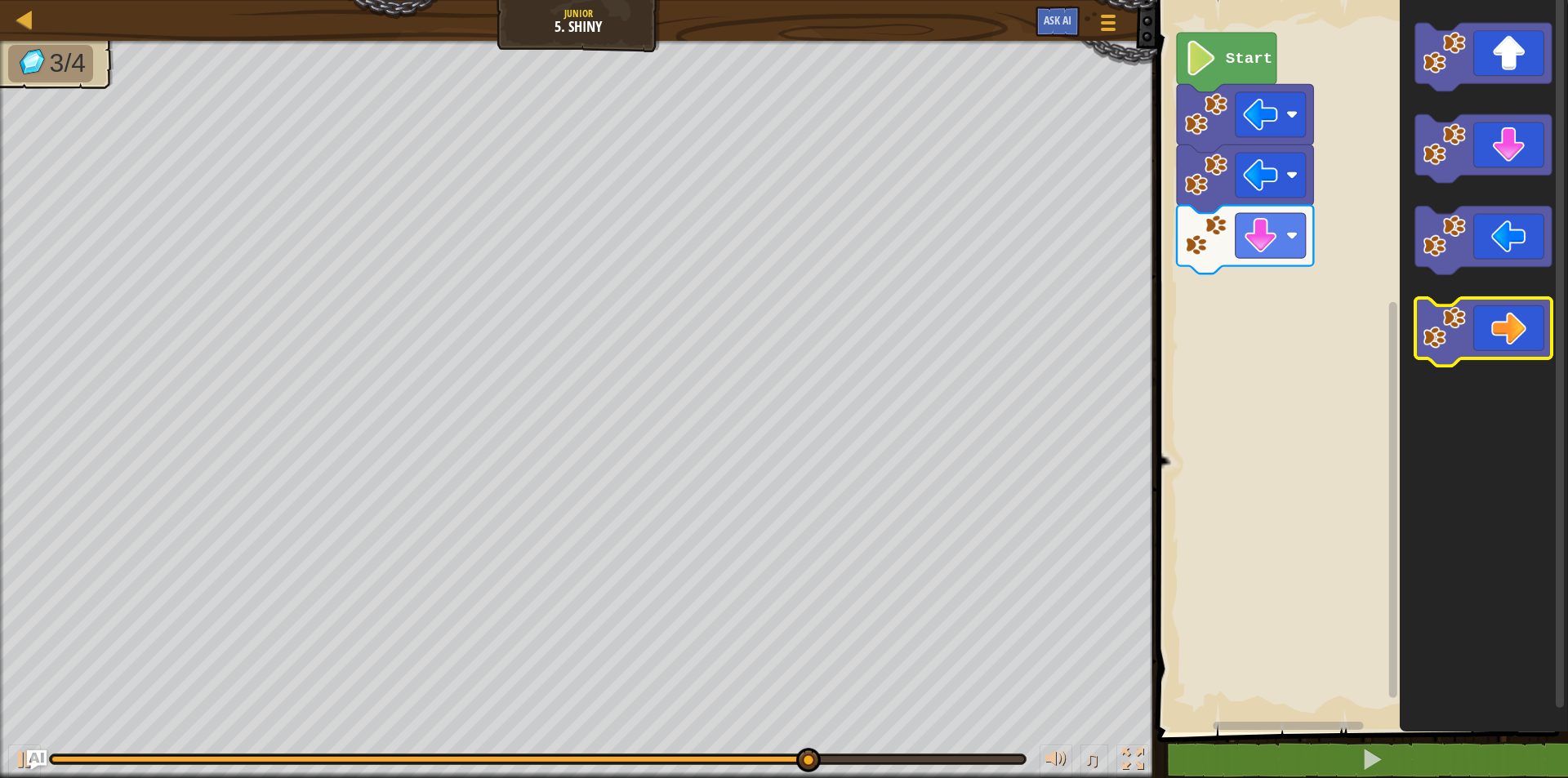
click at [1464, 327] on image "Blockly Workspace" at bounding box center [1444, 328] width 43 height 43
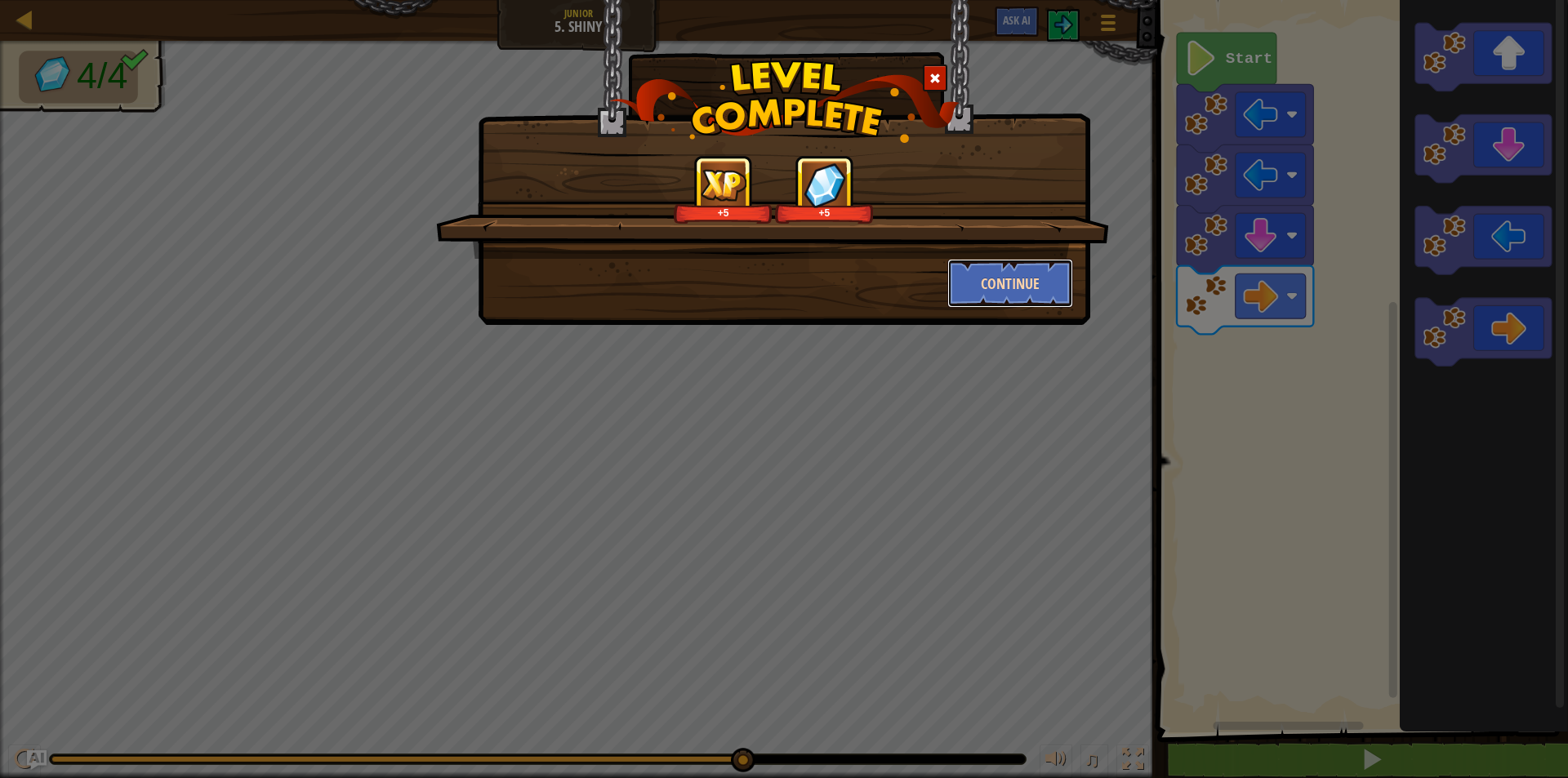
click at [1033, 283] on button "Continue" at bounding box center [1011, 283] width 126 height 49
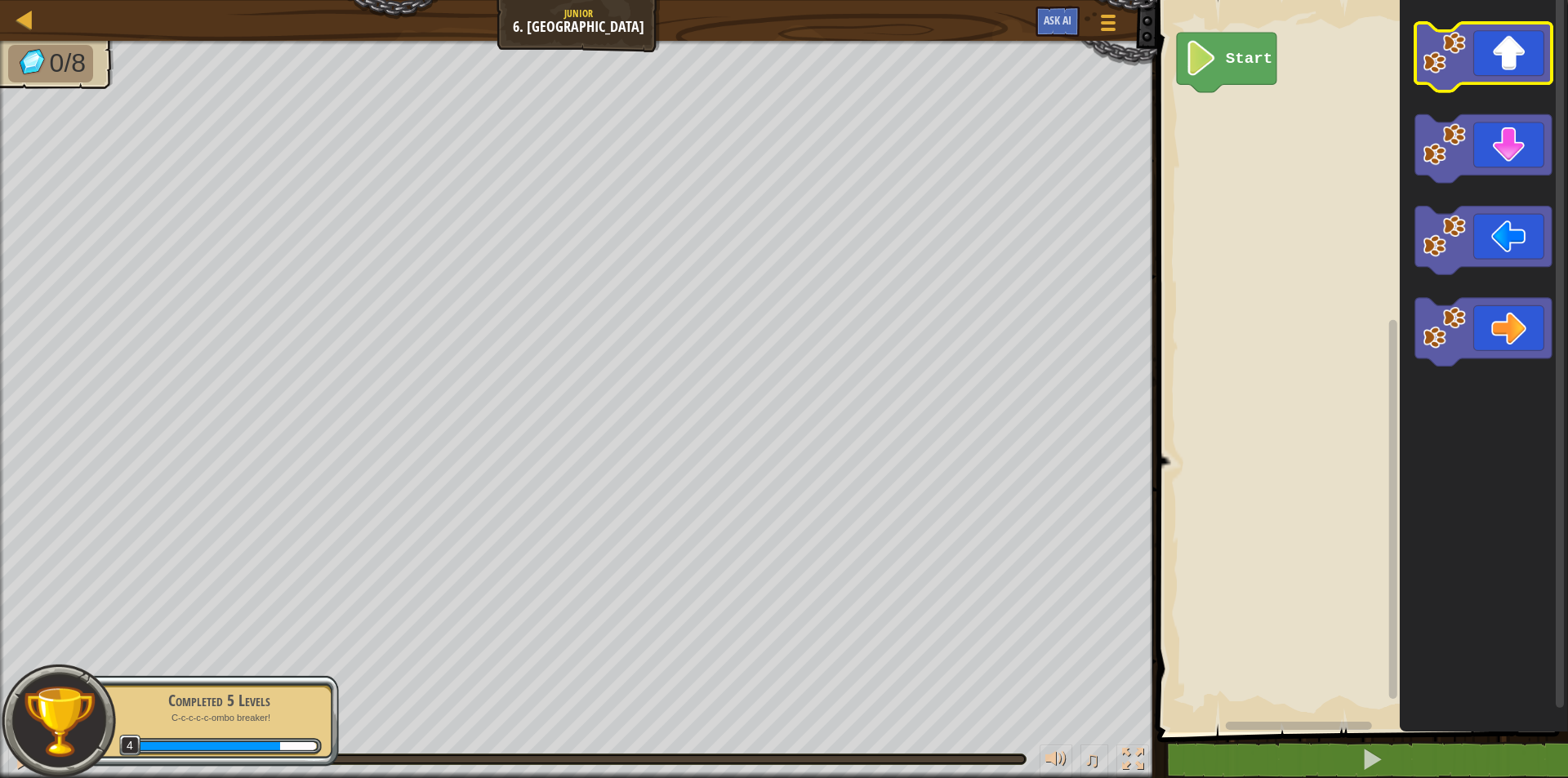
click at [1470, 67] on icon "Blockly Workspace" at bounding box center [1483, 56] width 137 height 68
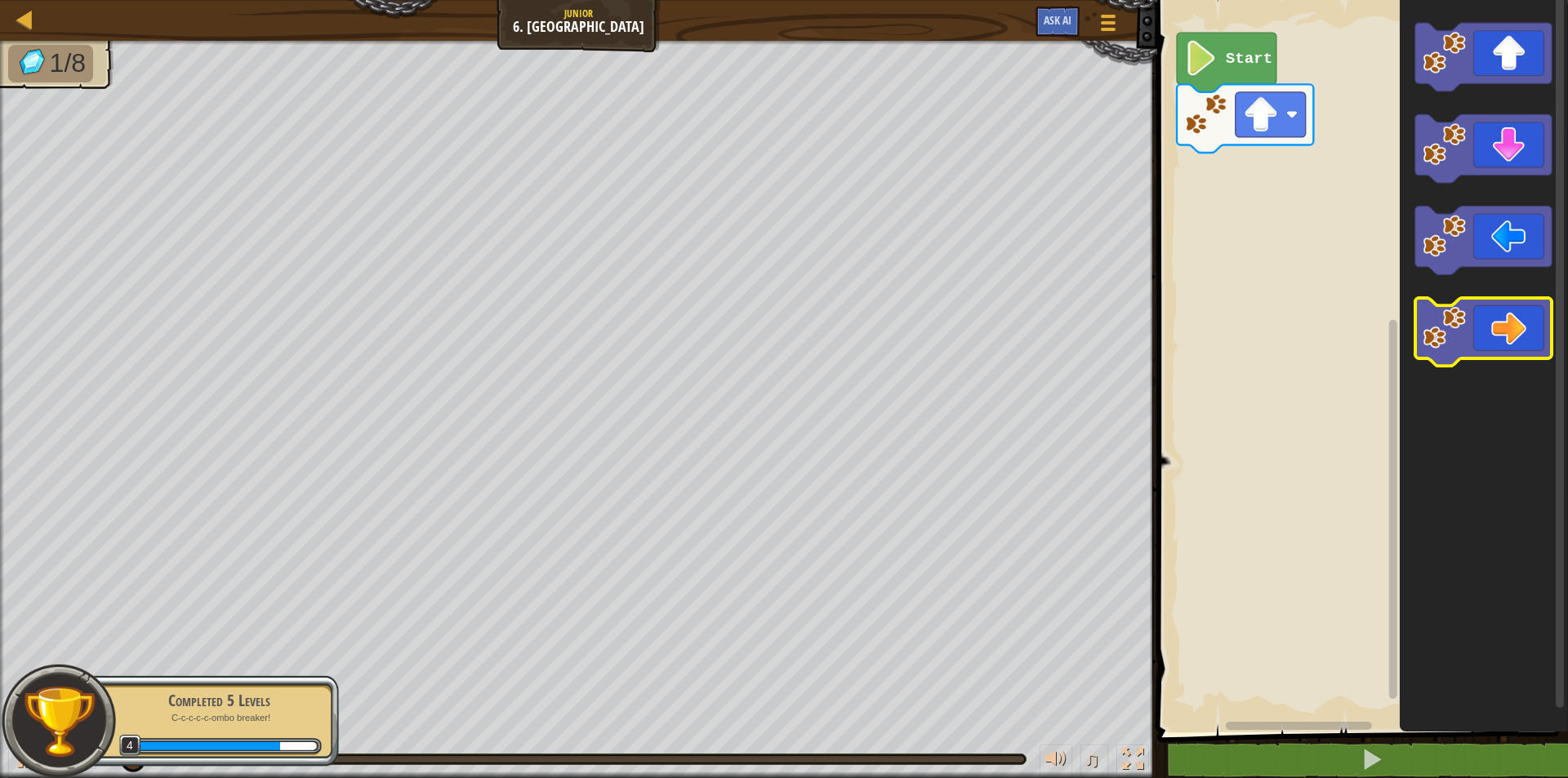
click at [1491, 363] on rect "Blockly Workspace" at bounding box center [1483, 331] width 137 height 68
click at [1529, 331] on icon "Blockly Workspace" at bounding box center [1483, 331] width 137 height 68
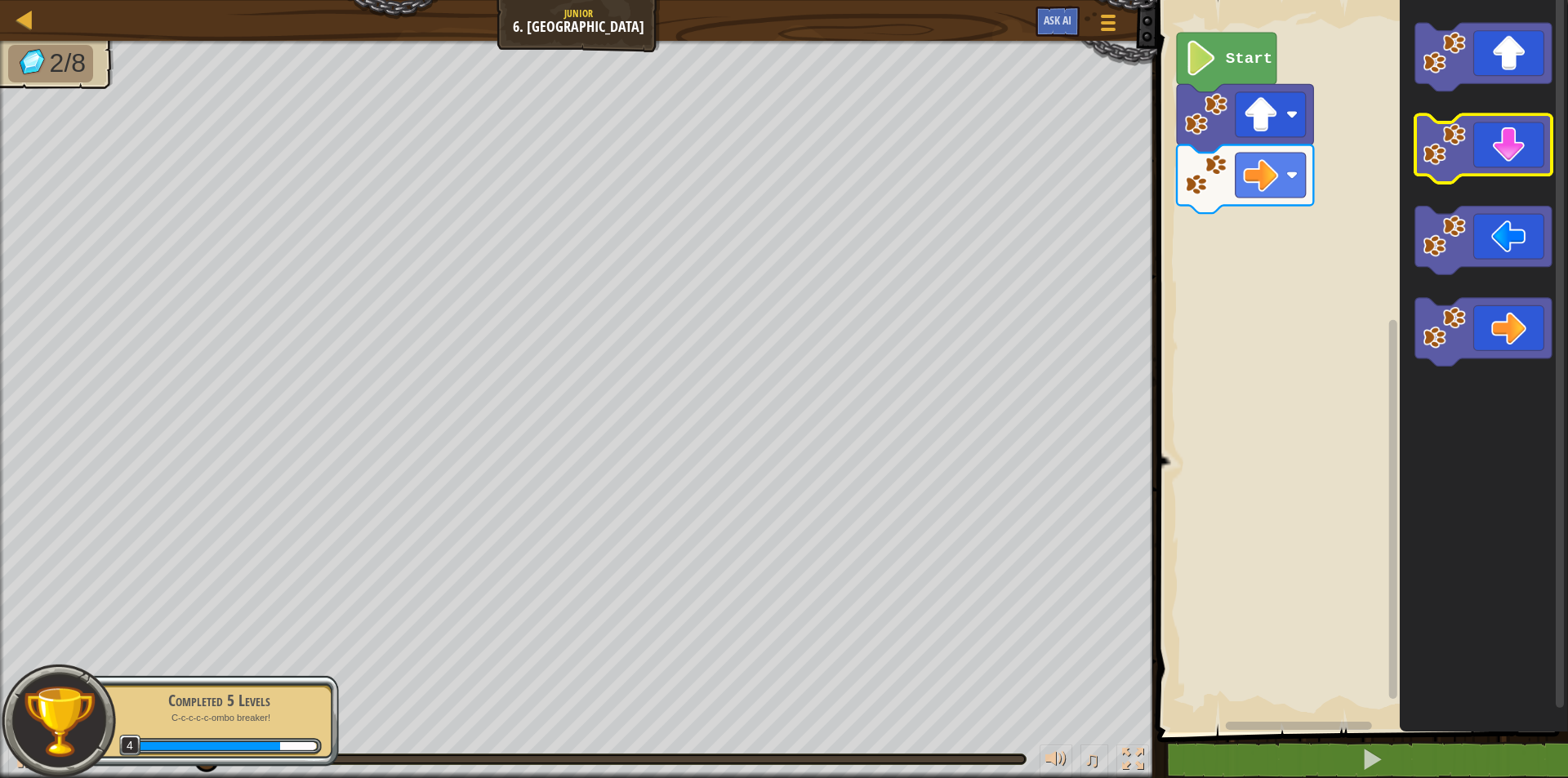
click at [1515, 137] on icon "Blockly Workspace" at bounding box center [1483, 149] width 137 height 68
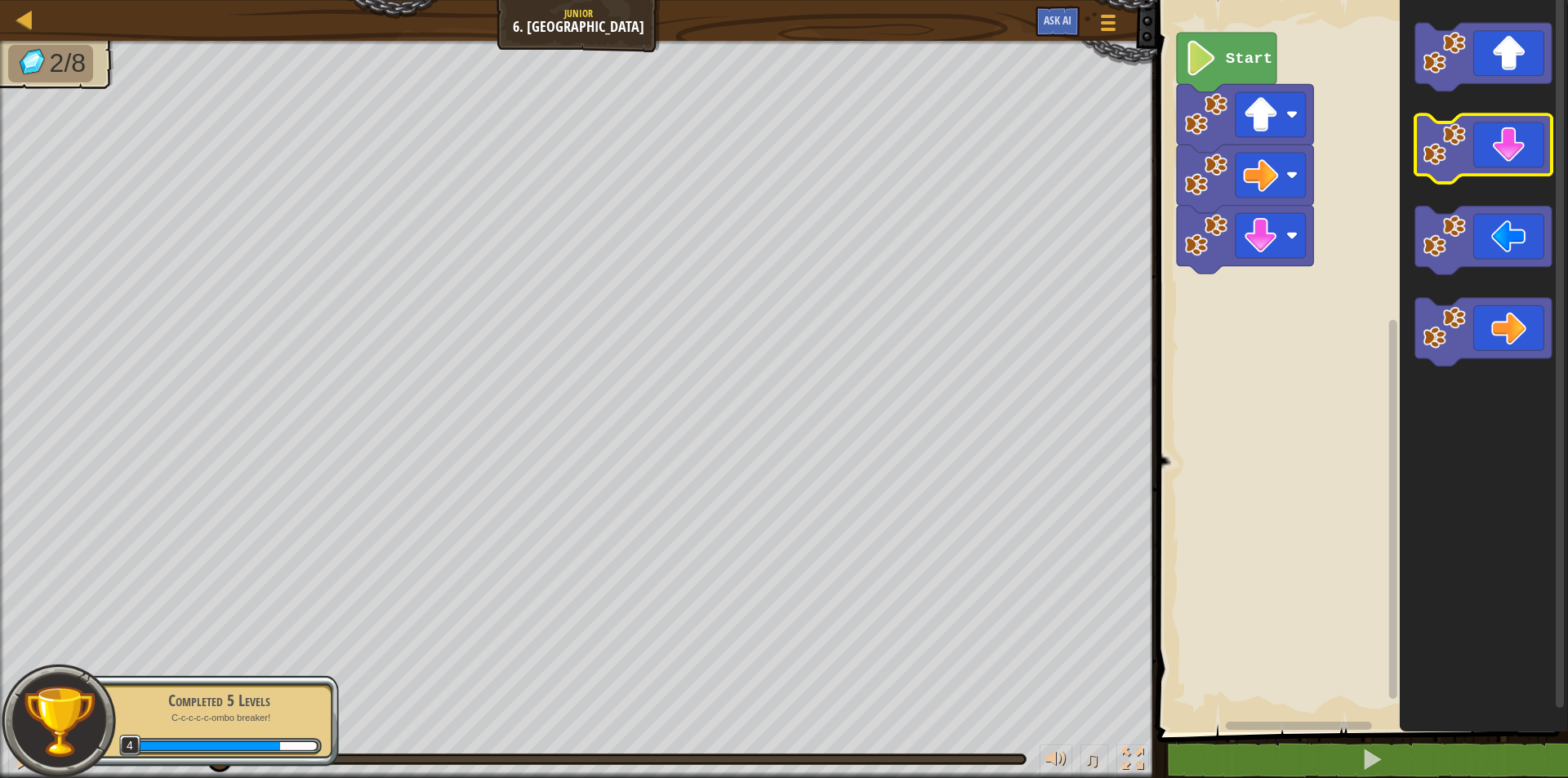
click at [1515, 137] on icon "Blockly Workspace" at bounding box center [1483, 149] width 137 height 68
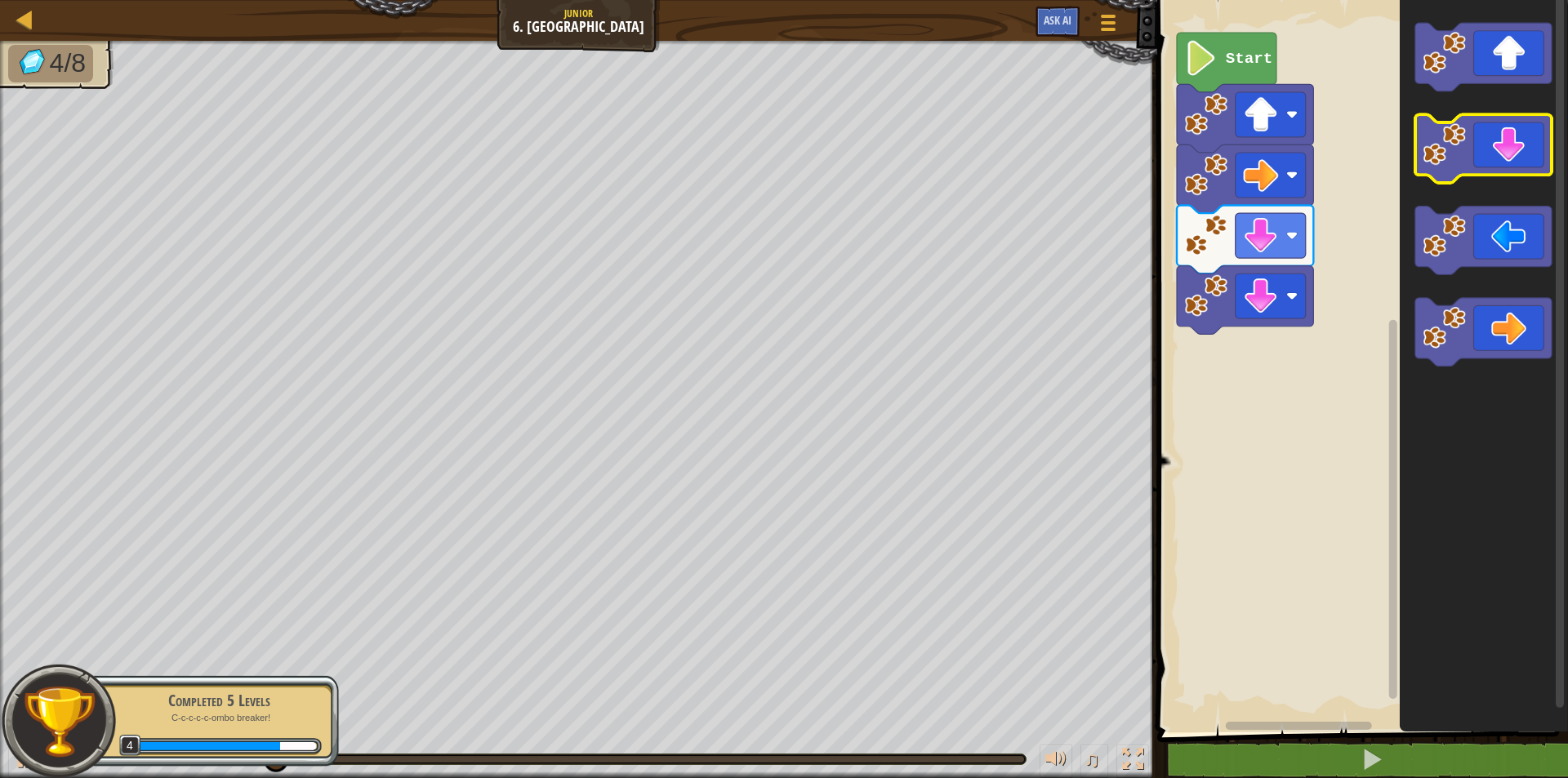
click at [1513, 143] on icon "Blockly Workspace" at bounding box center [1483, 149] width 137 height 68
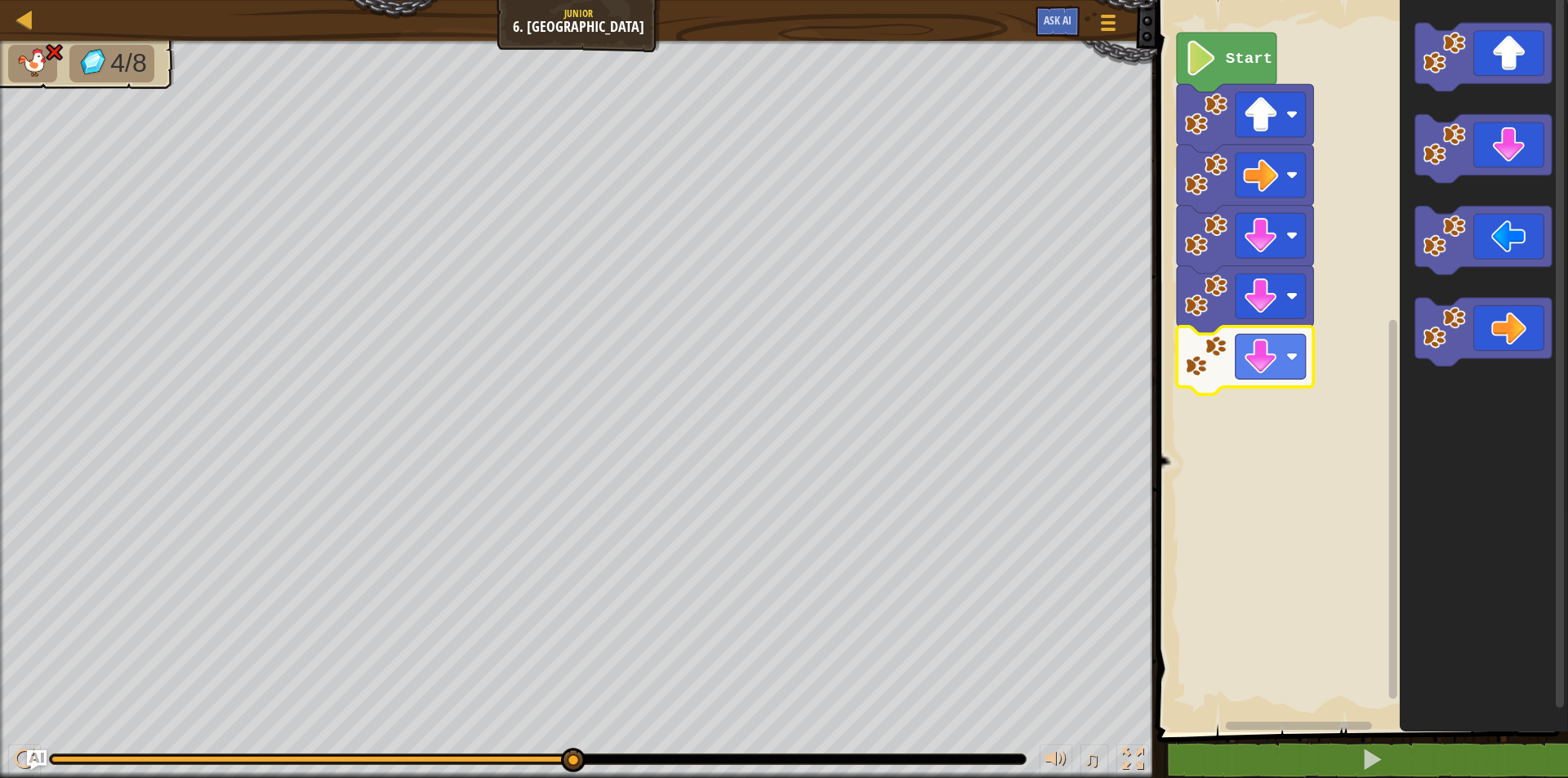
click at [1196, 364] on image "Blockly Workspace" at bounding box center [1205, 357] width 43 height 43
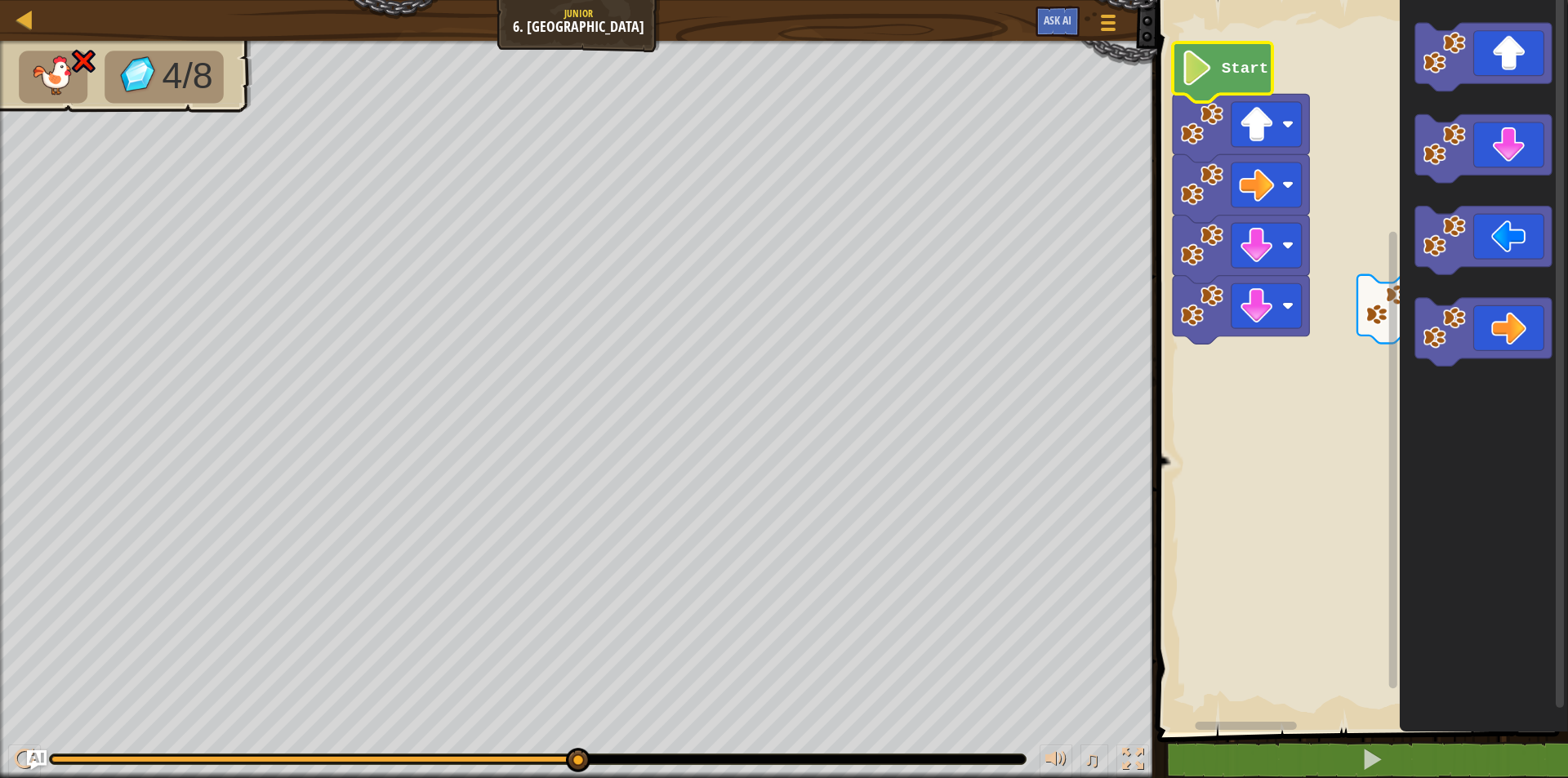
click at [1237, 60] on text "Start" at bounding box center [1244, 68] width 47 height 18
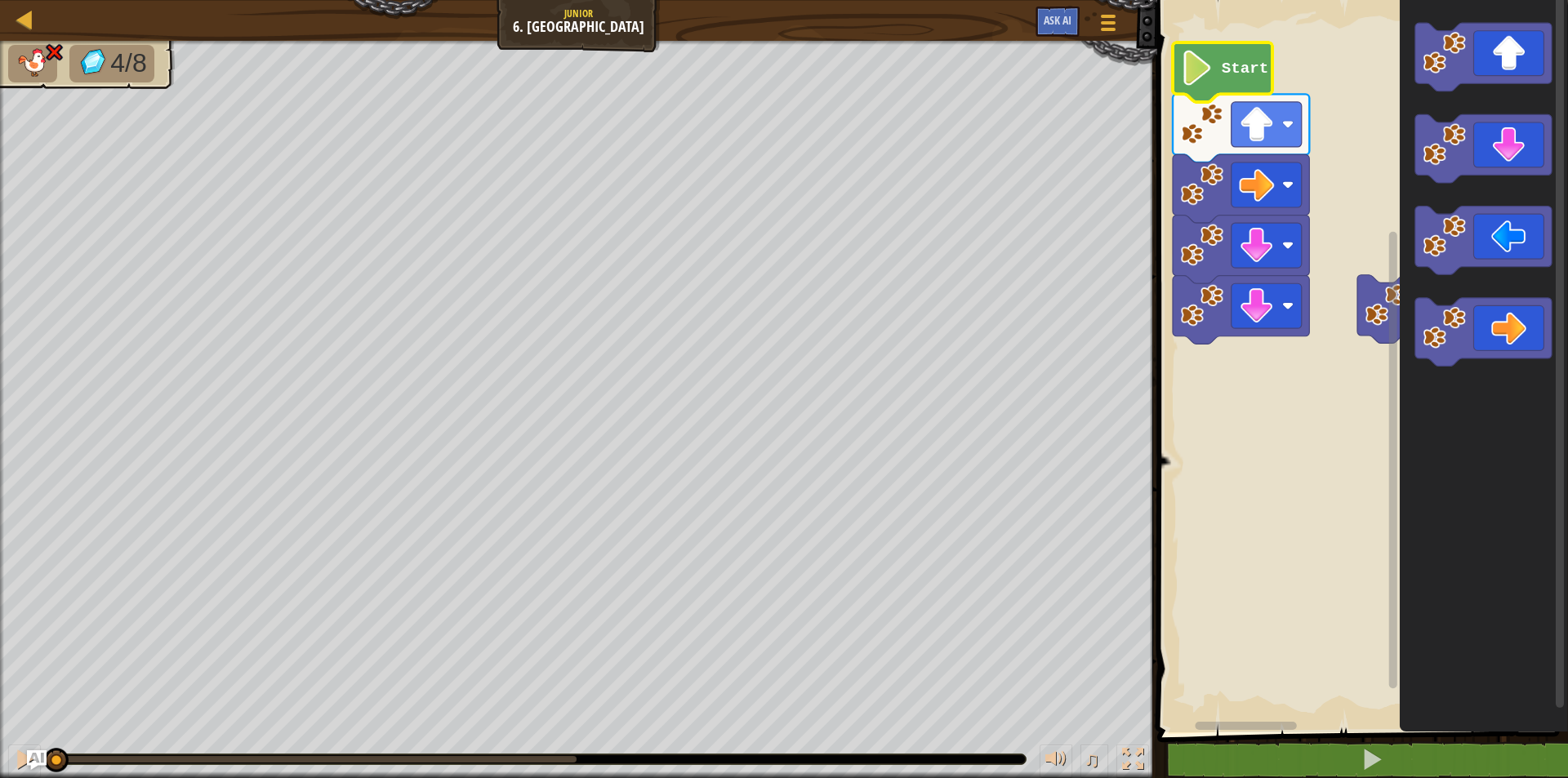
drag, startPoint x: 580, startPoint y: 767, endPoint x: 0, endPoint y: 810, distance: 581.6
click at [0, 0] on html "Map Junior 6. Gem Square Game Menu Ask AI 1 ההההההההההההההההההההההההההההההההההה…" at bounding box center [784, 0] width 1568 height 0
click at [1228, 55] on icon "Blockly Workspace" at bounding box center [1222, 72] width 100 height 60
click at [1218, 68] on icon "Blockly Workspace" at bounding box center [1222, 72] width 100 height 60
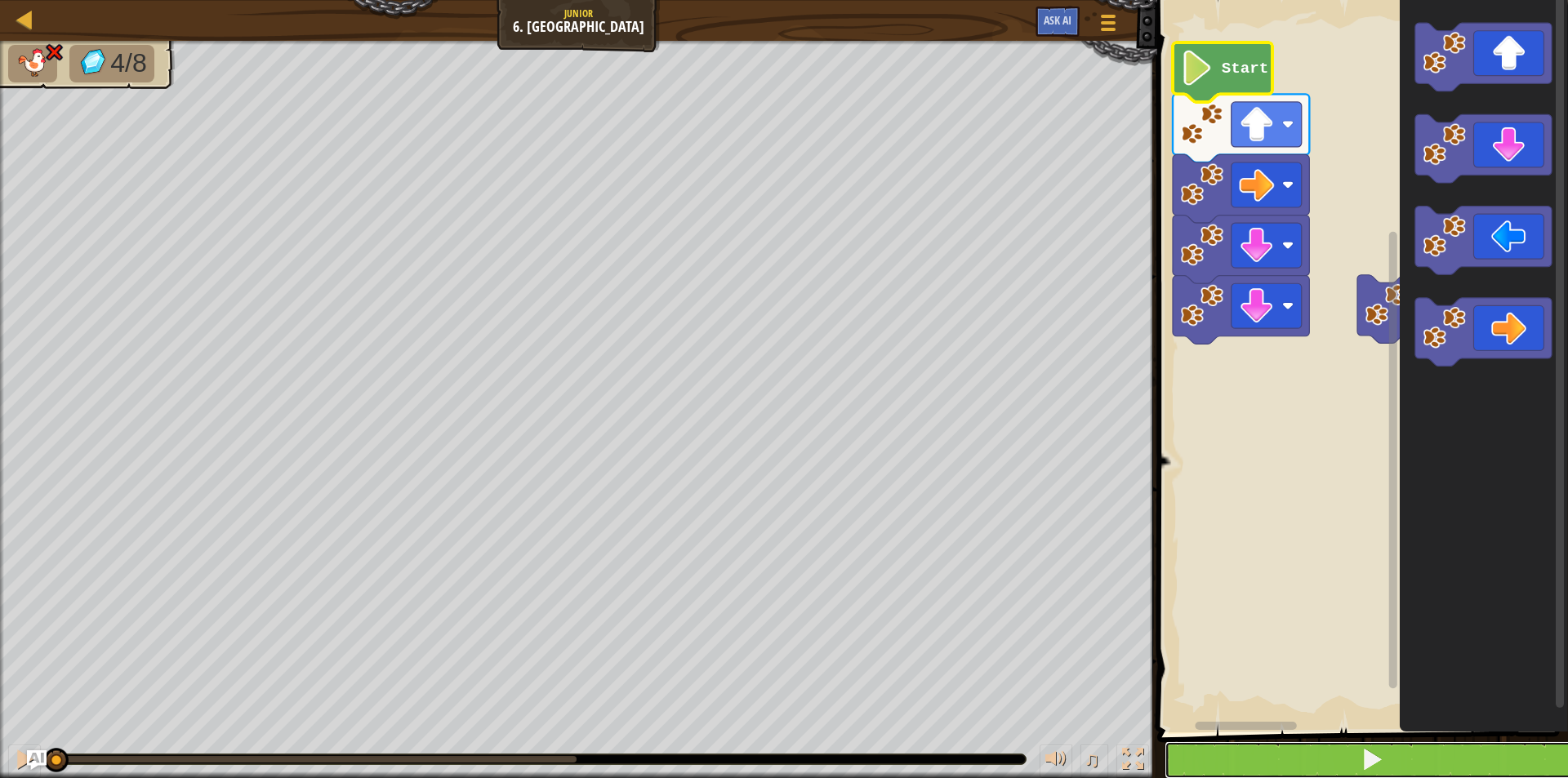
click at [1327, 758] on button at bounding box center [1372, 760] width 415 height 37
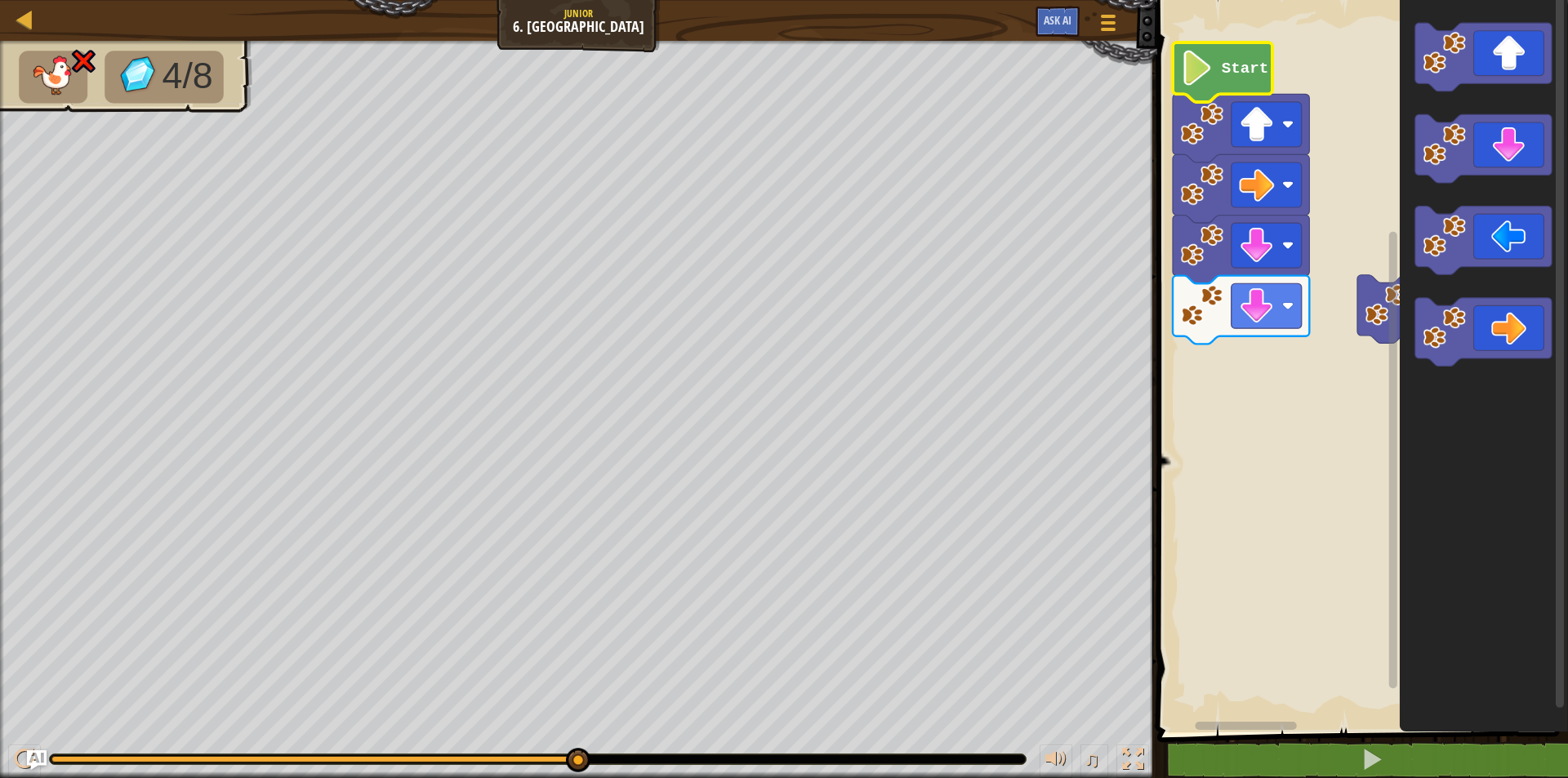
click at [1229, 323] on icon "Blockly Workspace" at bounding box center [1241, 310] width 137 height 68
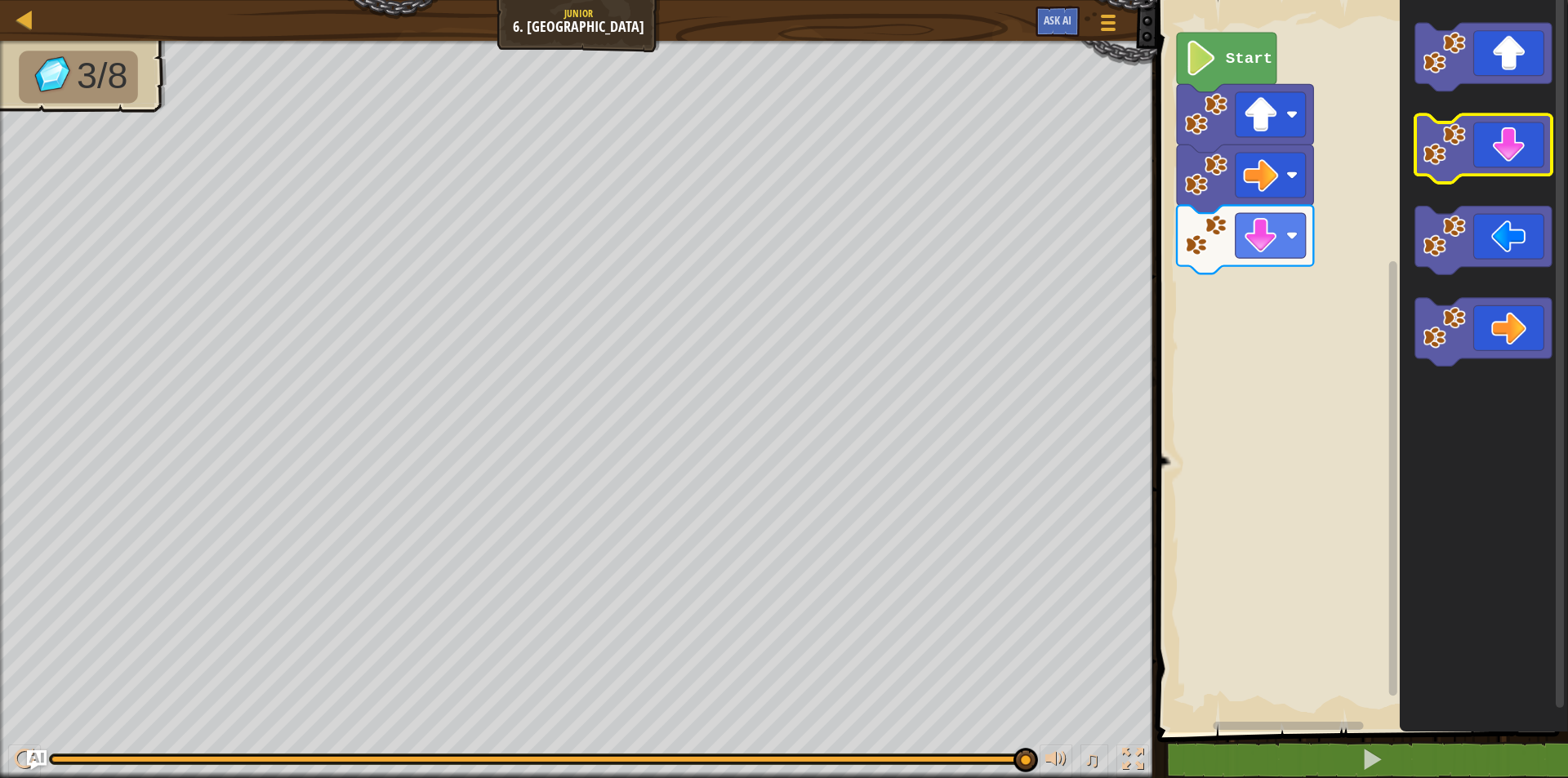
click at [1514, 135] on icon "Blockly Workspace" at bounding box center [1483, 149] width 137 height 68
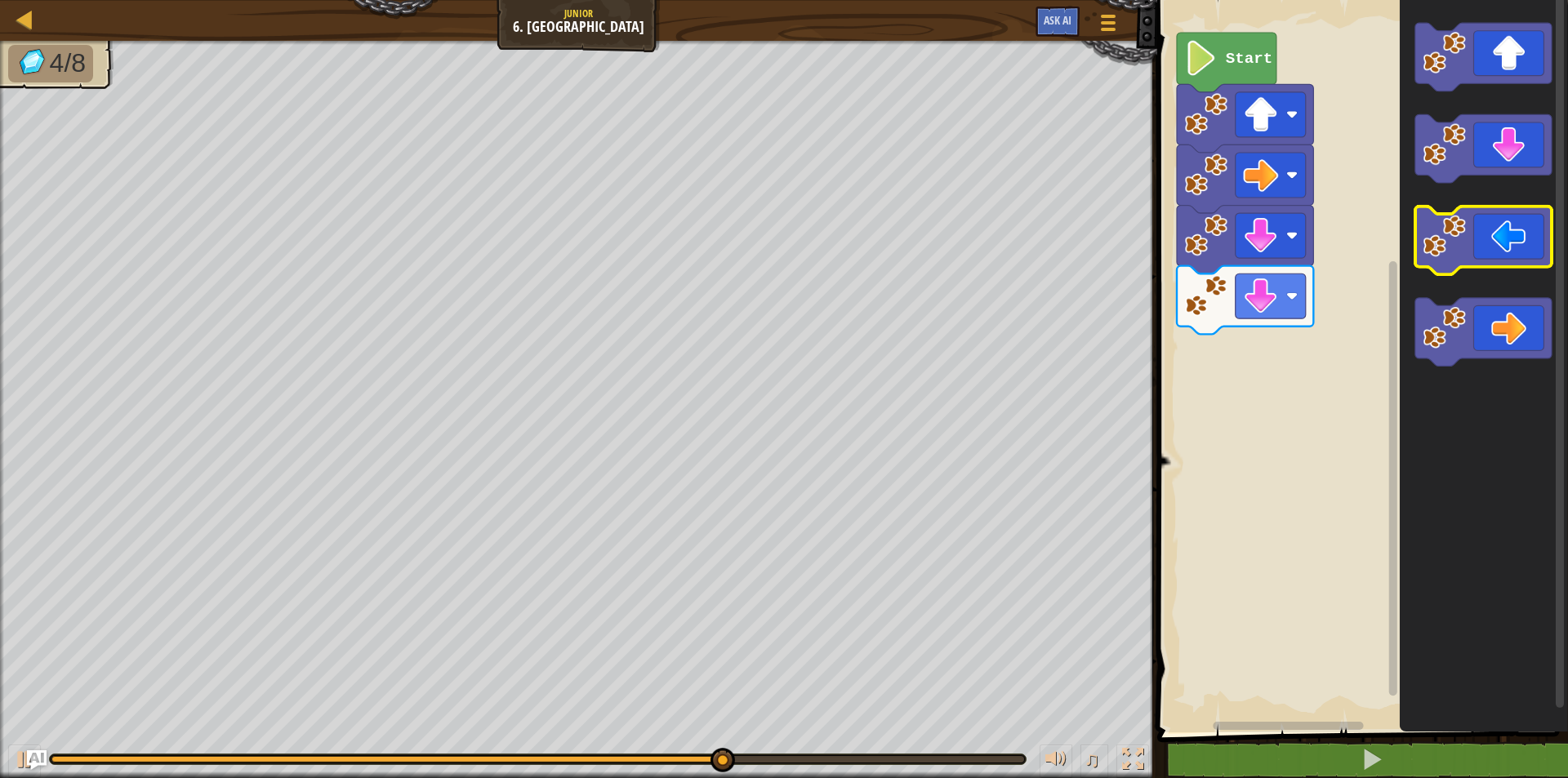
click at [1459, 228] on image "Blockly Workspace" at bounding box center [1444, 236] width 43 height 43
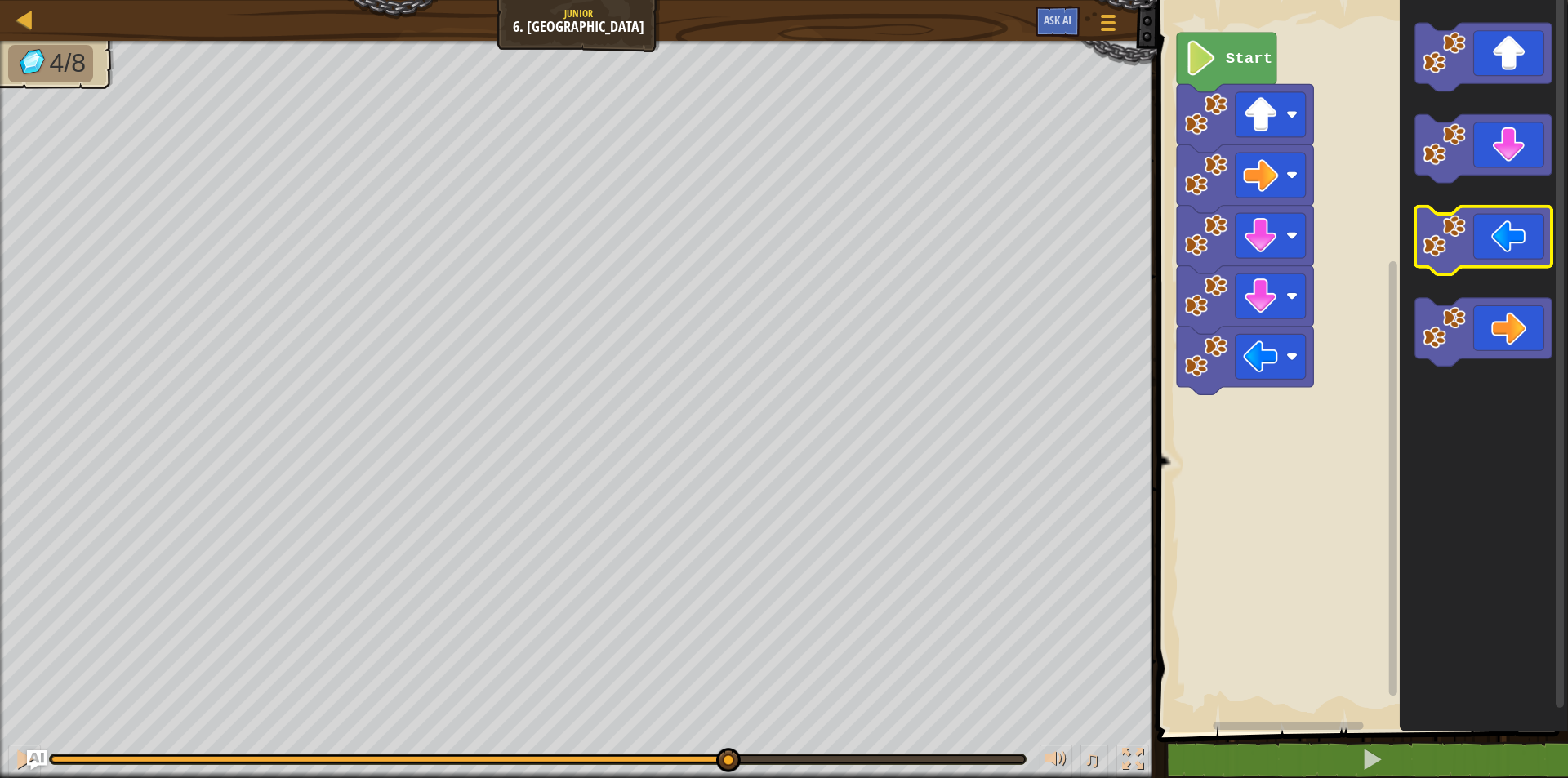
click at [1459, 228] on image "Blockly Workspace" at bounding box center [1444, 236] width 43 height 43
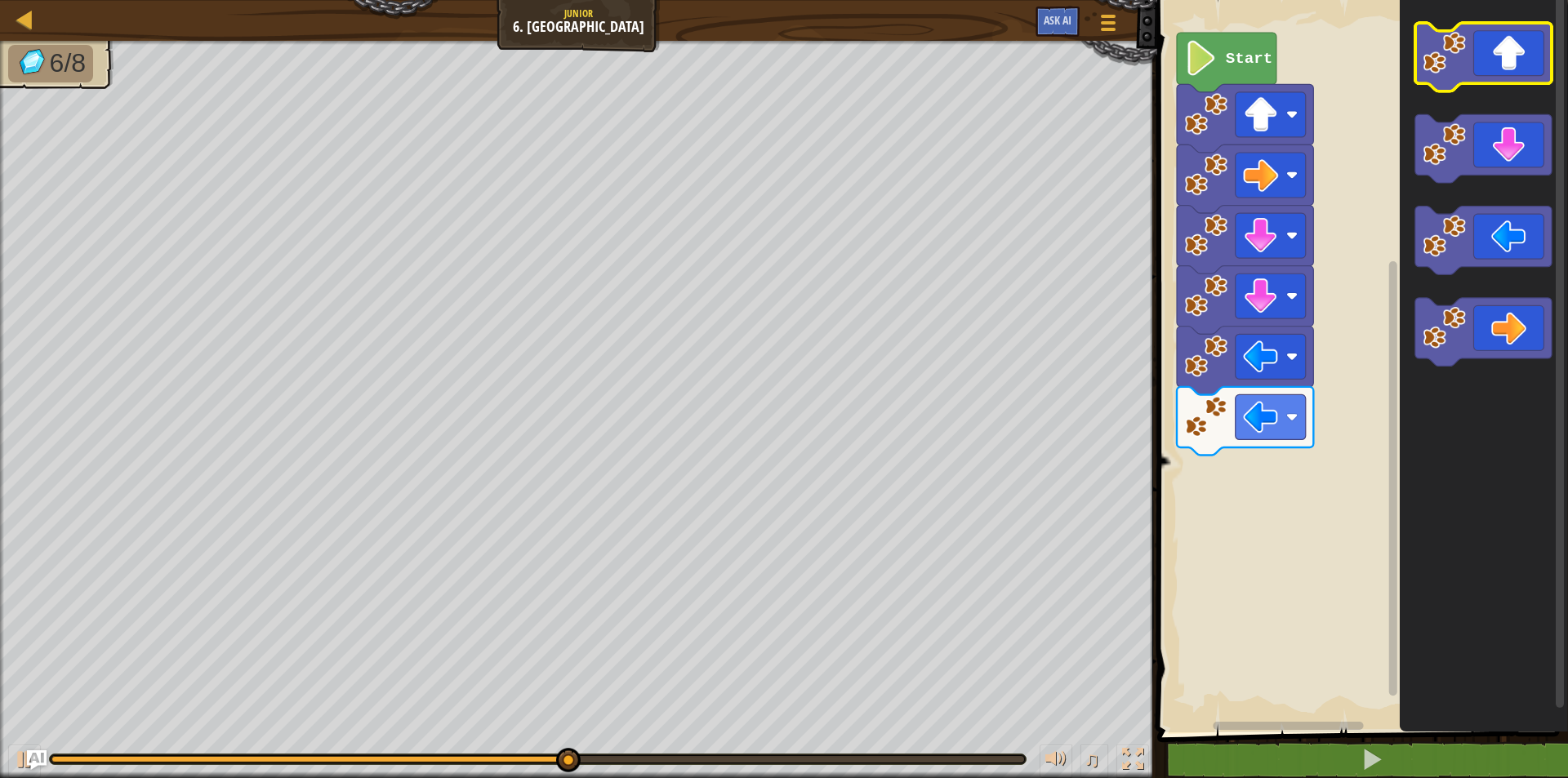
click at [1489, 74] on icon "Blockly Workspace" at bounding box center [1483, 56] width 137 height 68
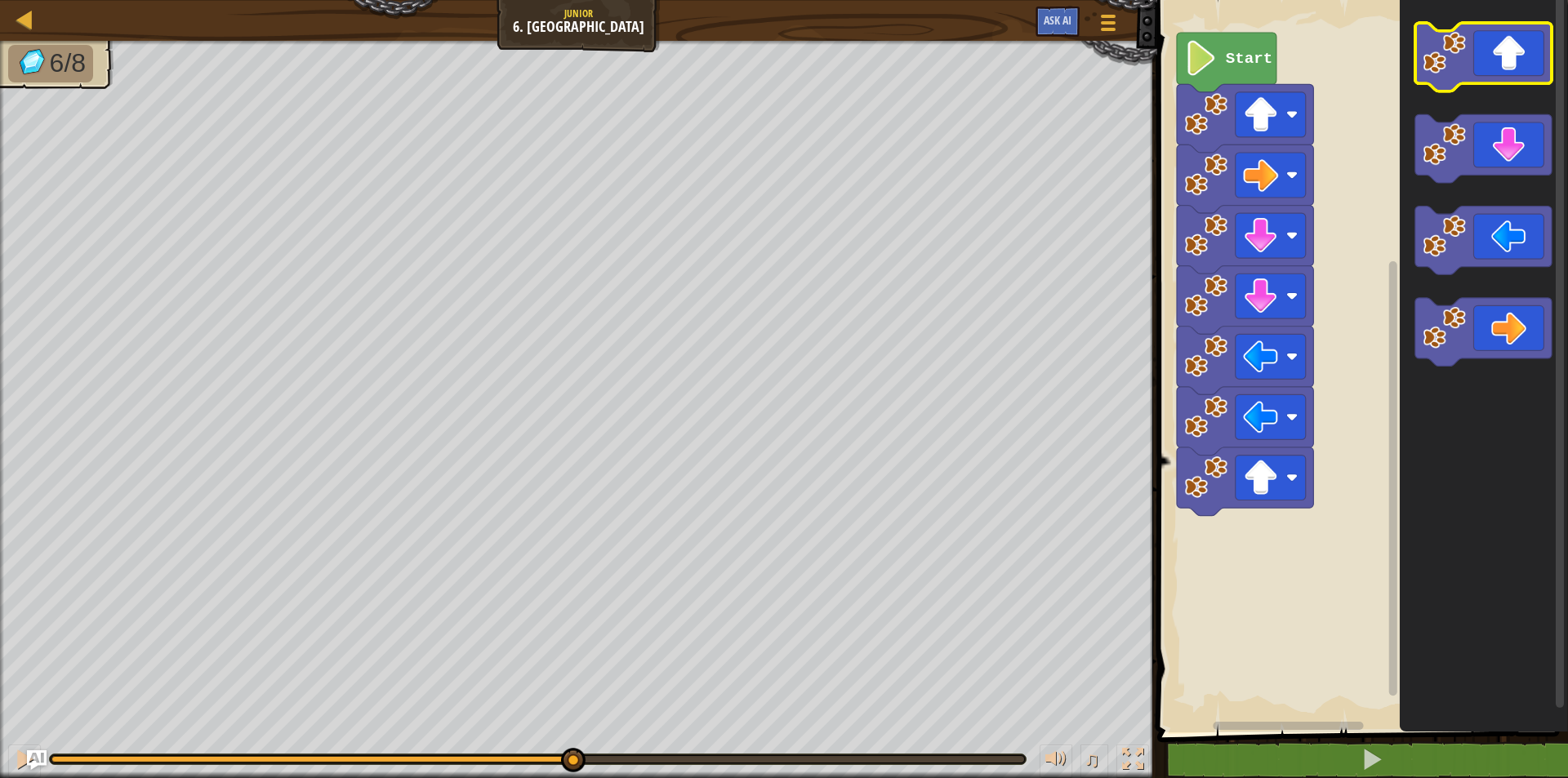
click at [1489, 74] on icon "Blockly Workspace" at bounding box center [1483, 56] width 137 height 68
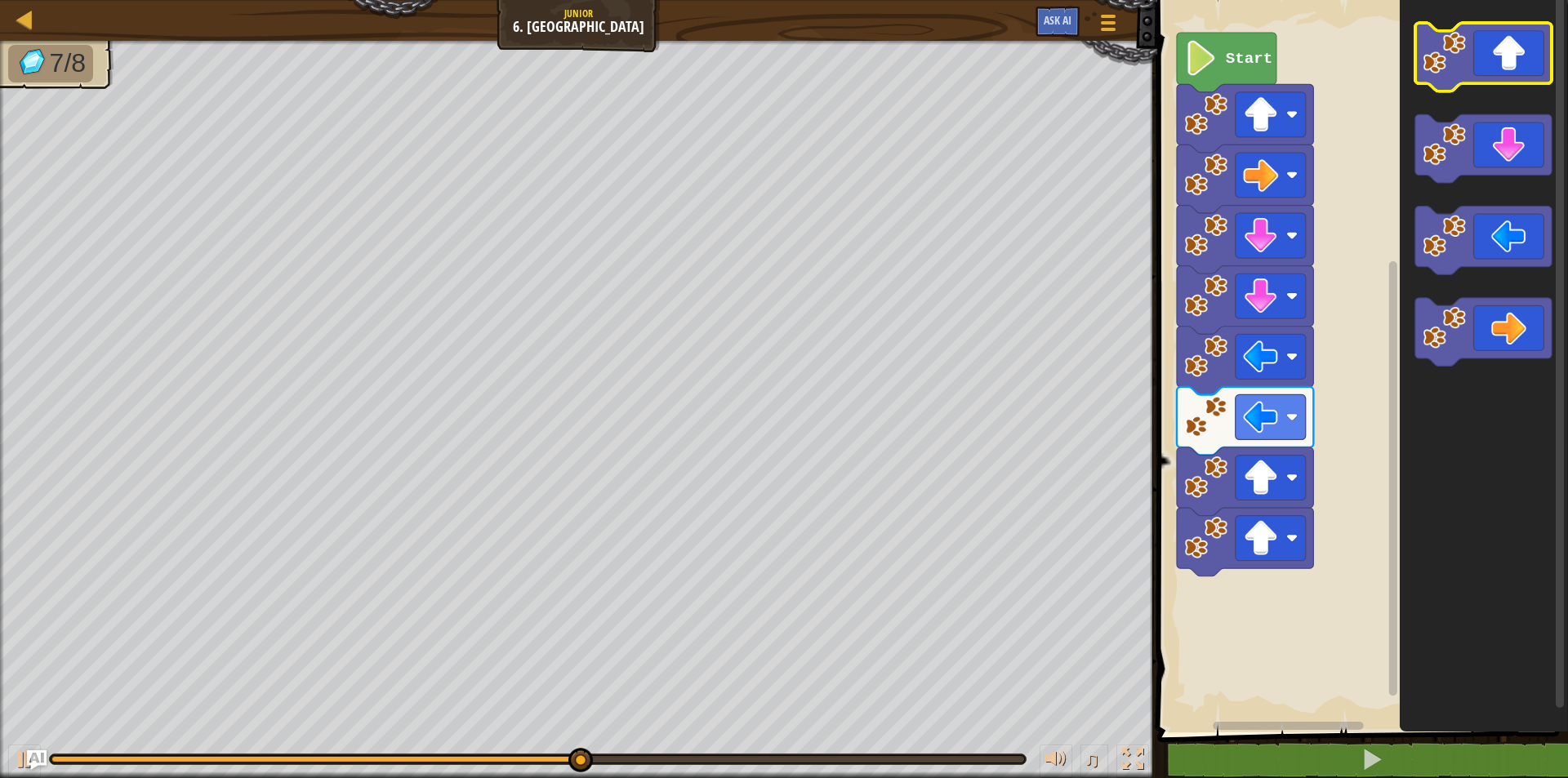
click at [1489, 74] on icon "Blockly Workspace" at bounding box center [1483, 56] width 137 height 68
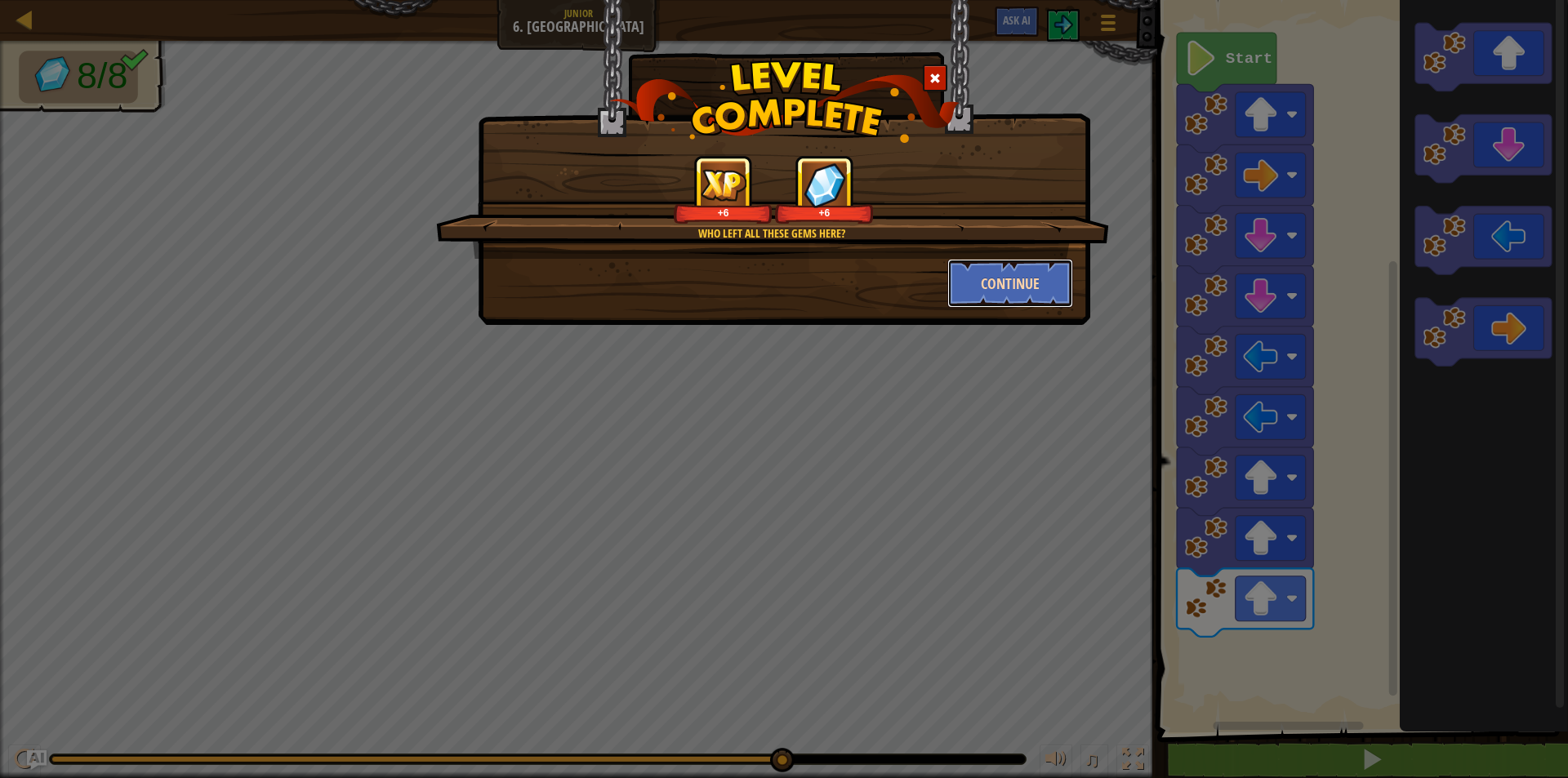
click at [1012, 272] on button "Continue" at bounding box center [1011, 283] width 126 height 49
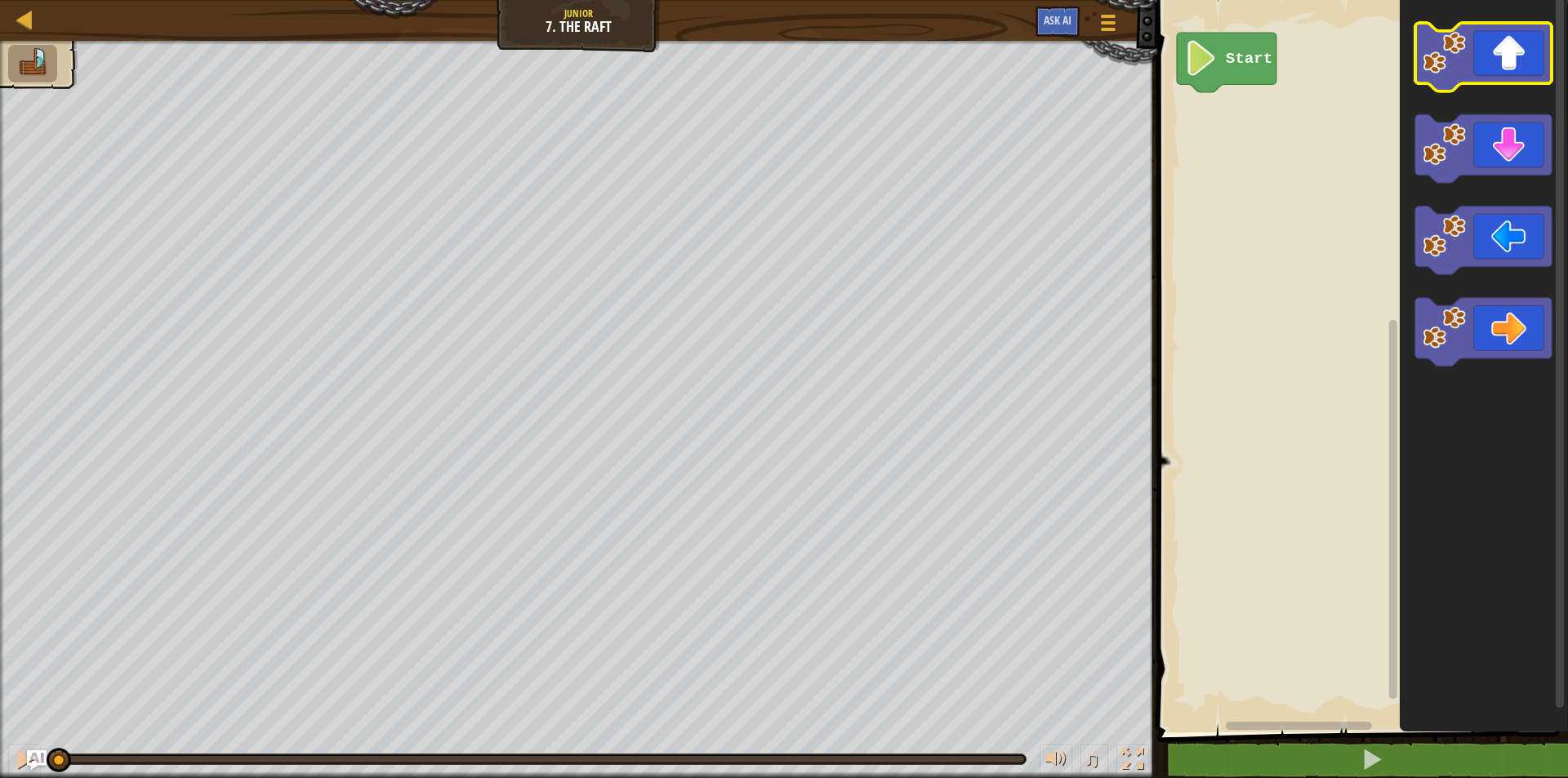
click at [1470, 42] on icon "Blockly Workspace" at bounding box center [1483, 56] width 137 height 68
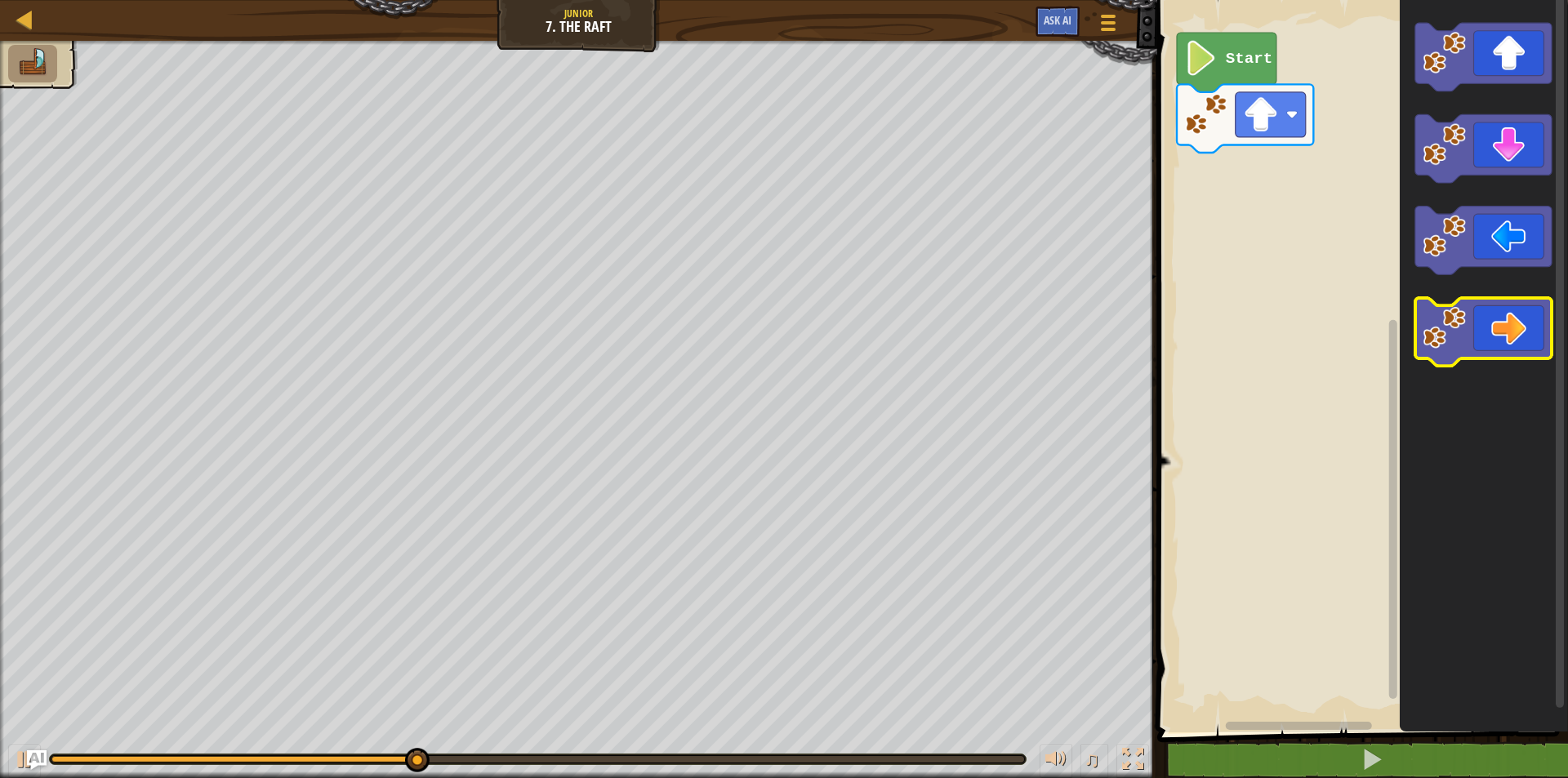
click at [1451, 314] on image "Blockly Workspace" at bounding box center [1444, 328] width 43 height 43
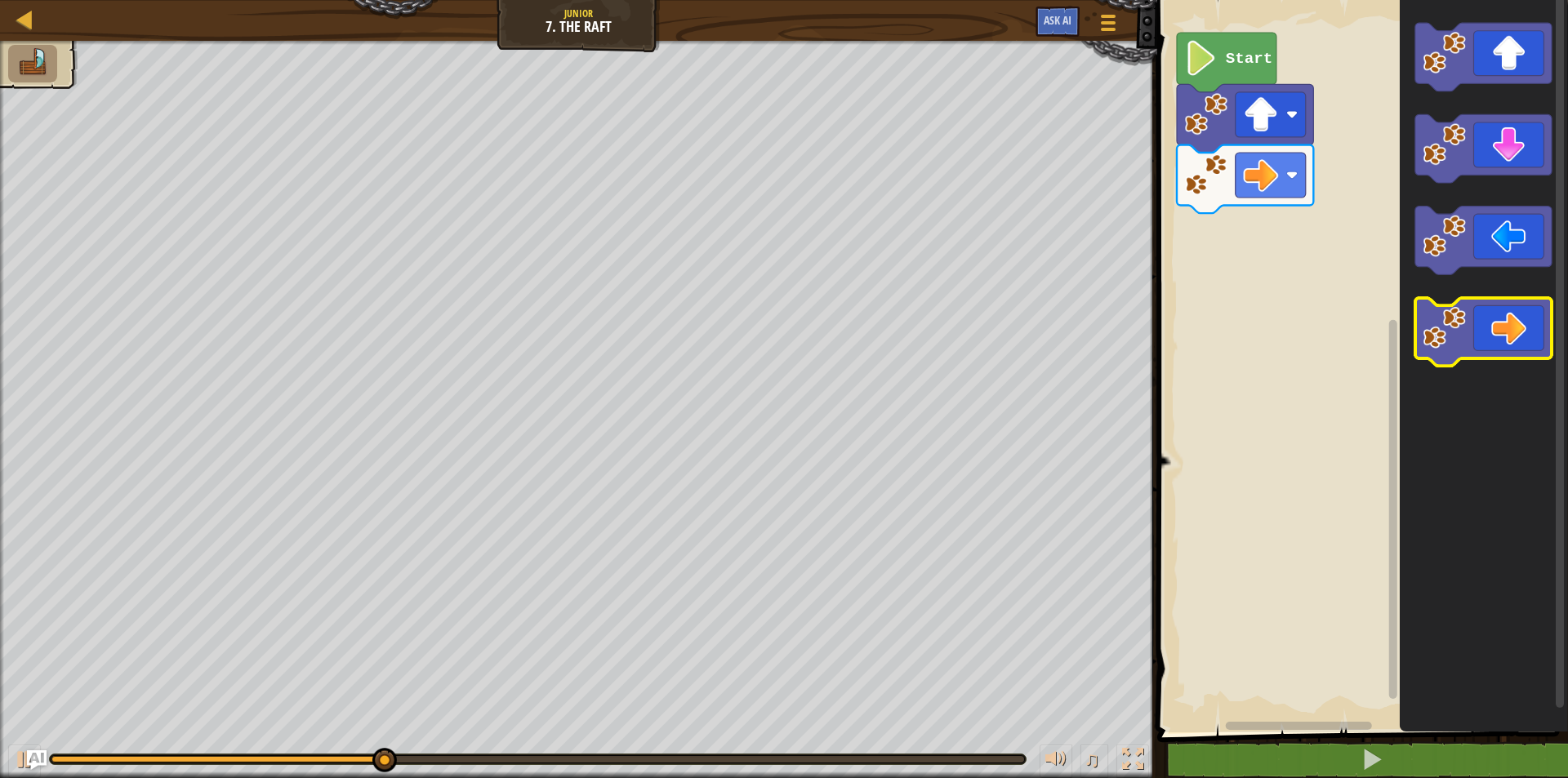
click at [1446, 322] on image "Blockly Workspace" at bounding box center [1444, 328] width 43 height 43
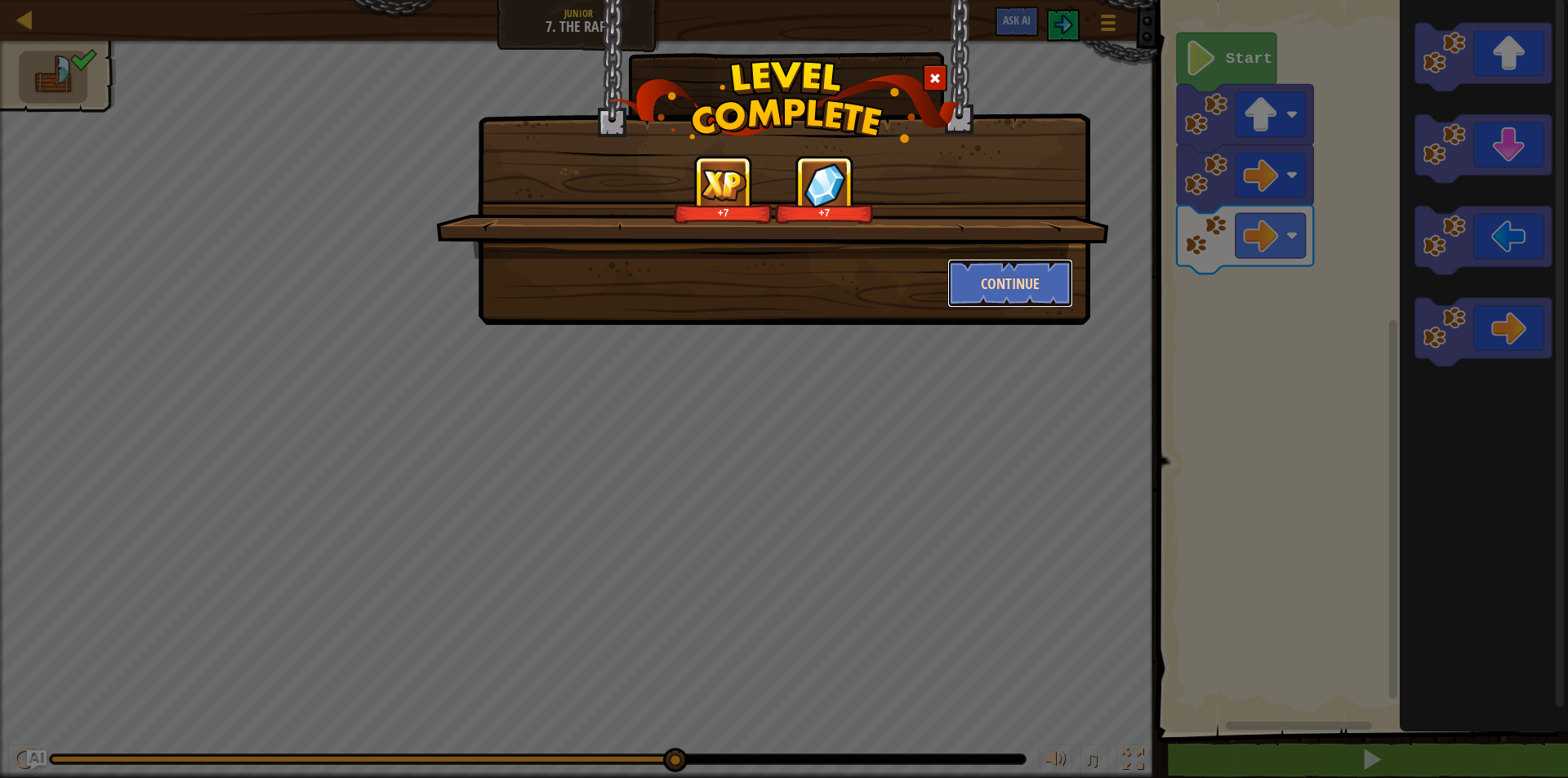
click at [1012, 287] on button "Continue" at bounding box center [1011, 283] width 126 height 49
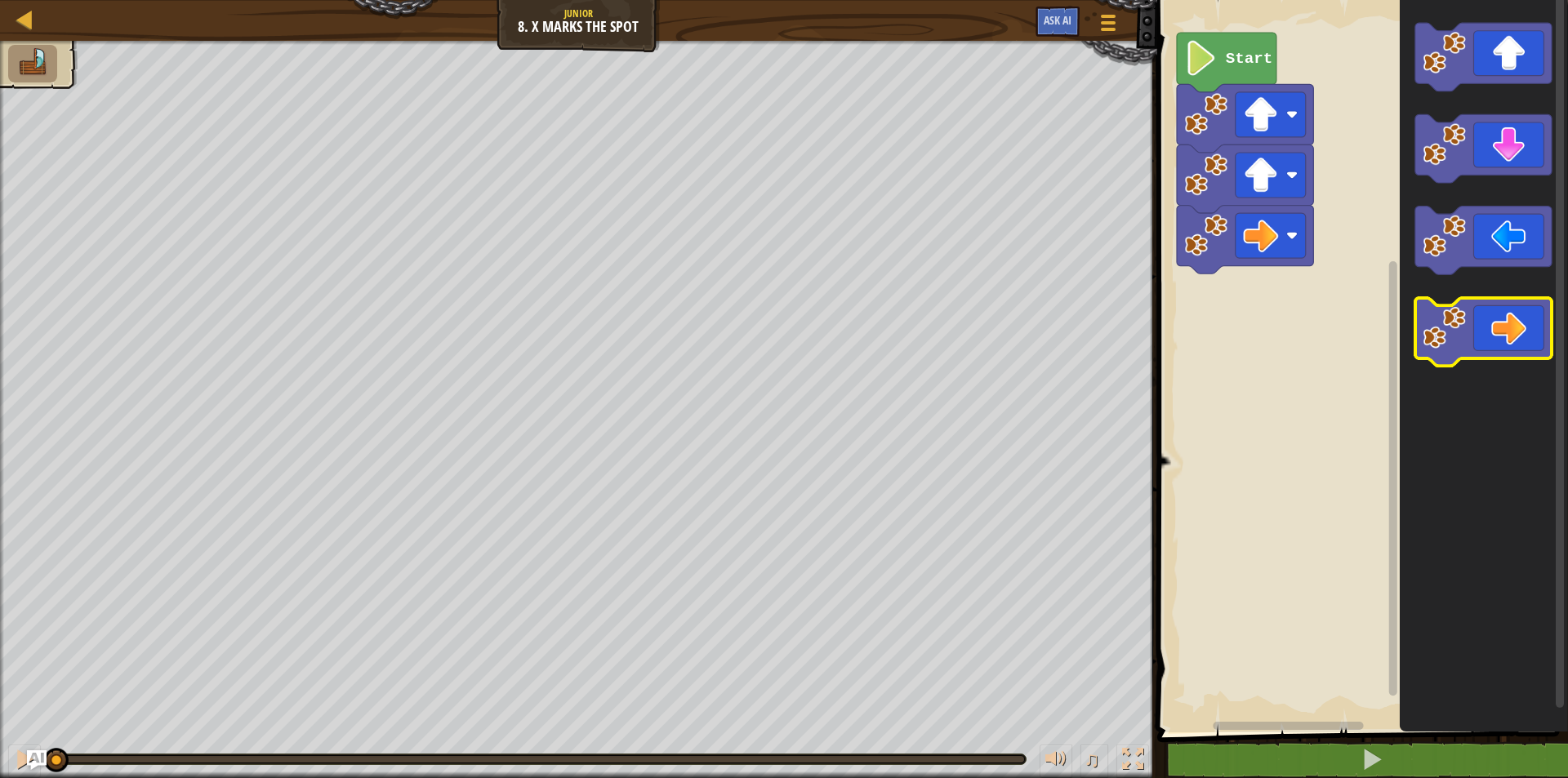
click at [1501, 327] on icon "Blockly Workspace" at bounding box center [1483, 331] width 137 height 68
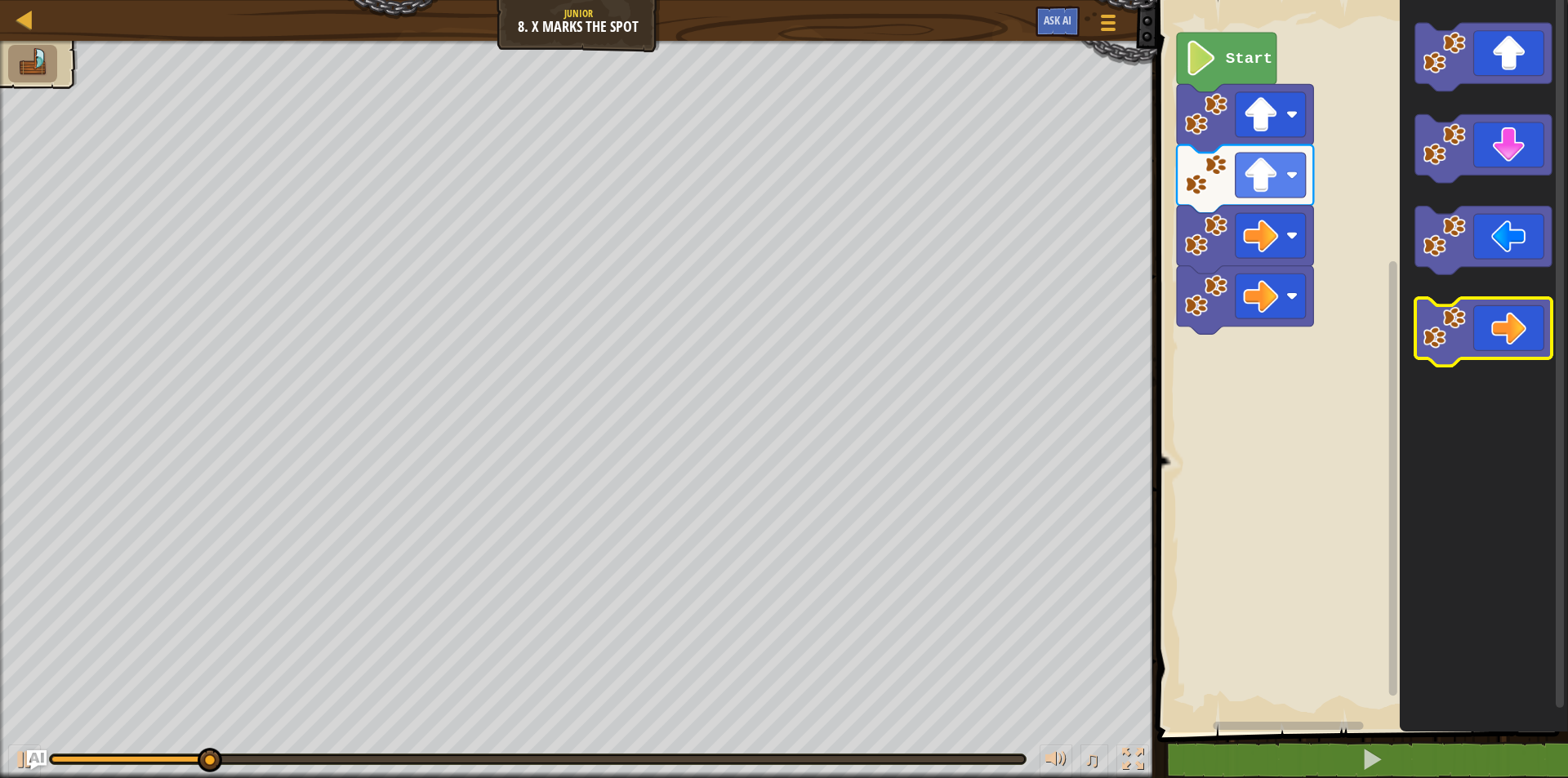
click at [1491, 343] on icon "Blockly Workspace" at bounding box center [1483, 331] width 137 height 68
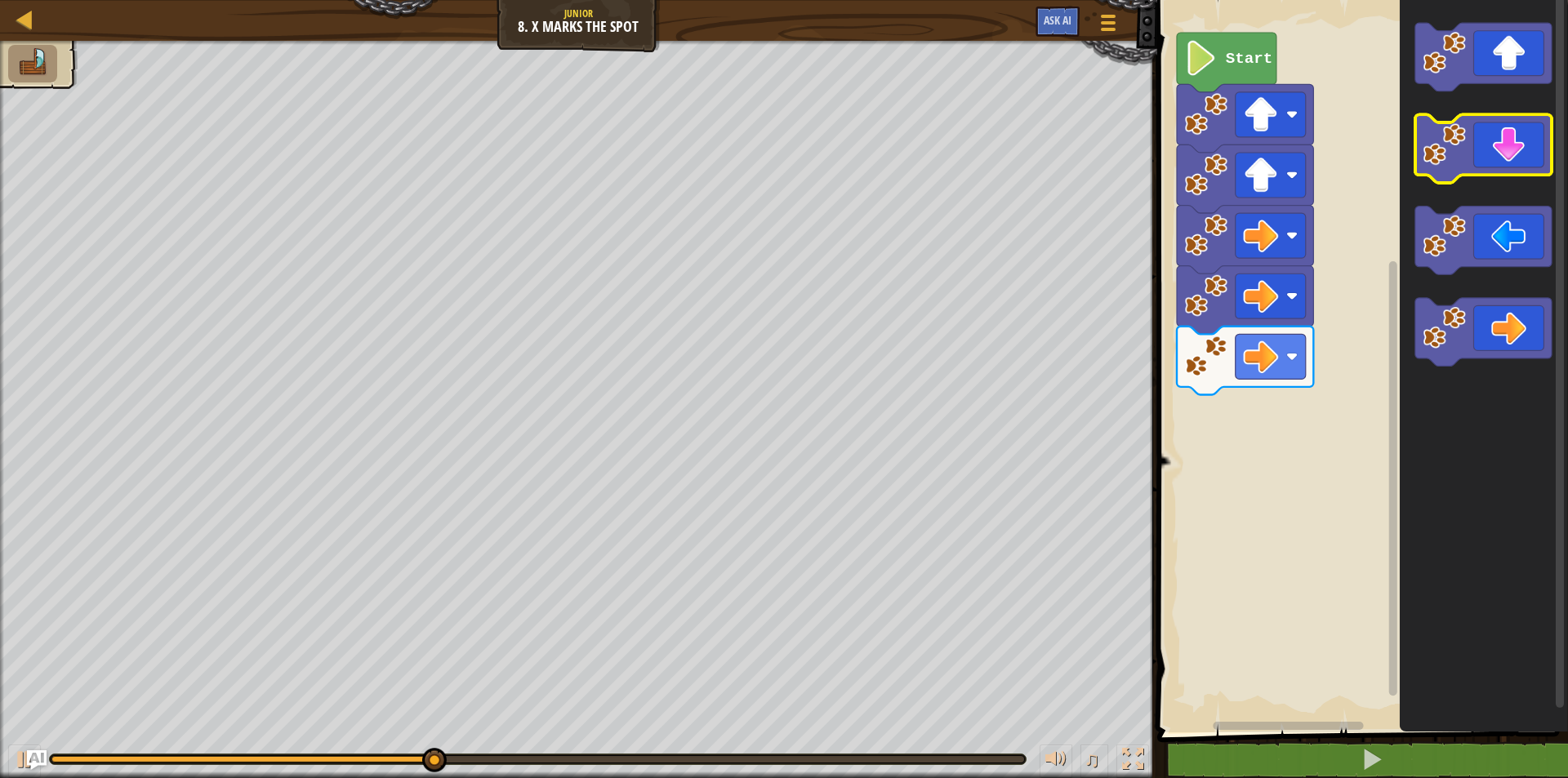
click at [1431, 165] on image "Blockly Workspace" at bounding box center [1444, 145] width 43 height 43
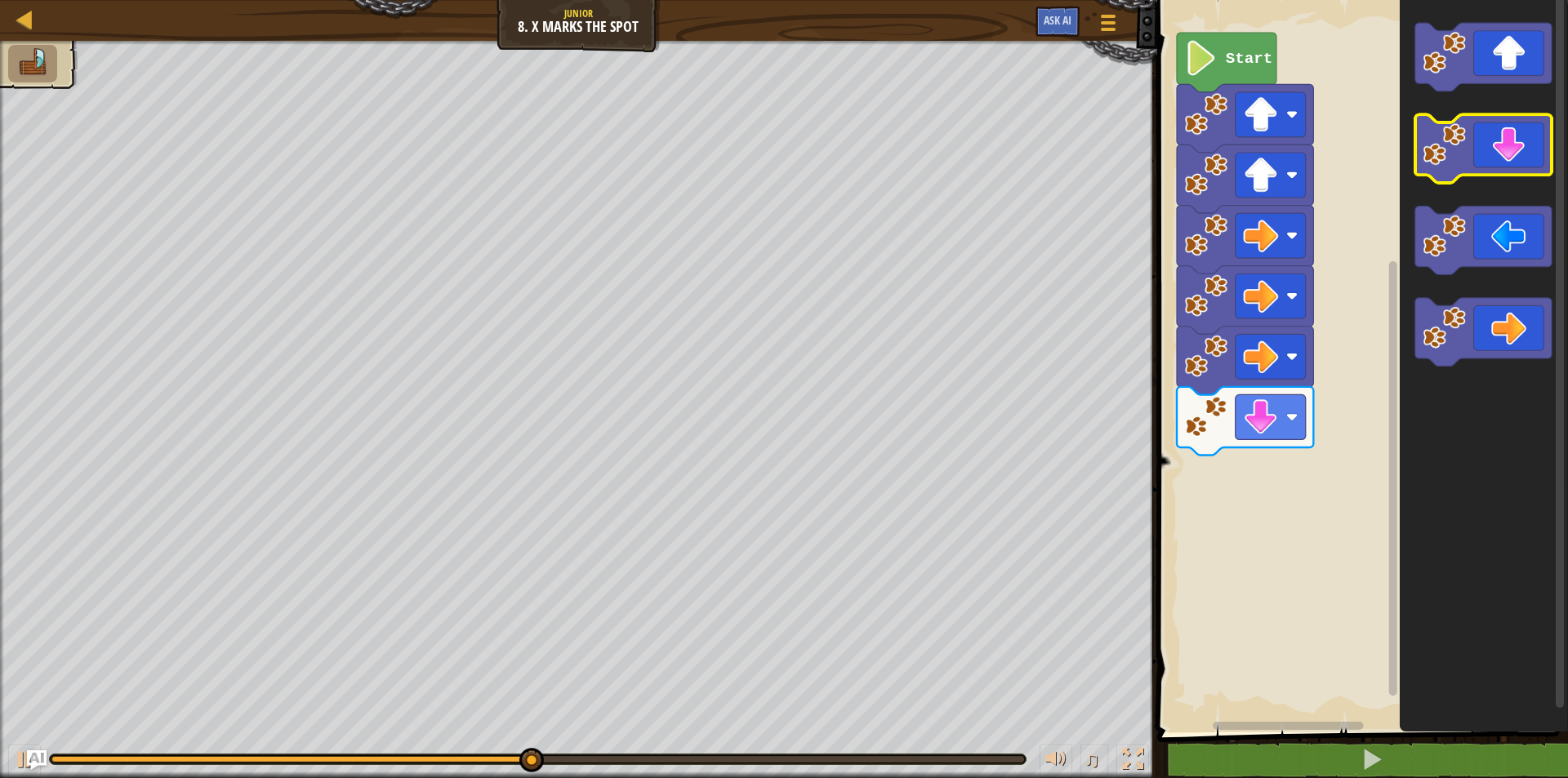
click at [1431, 165] on image "Blockly Workspace" at bounding box center [1444, 145] width 43 height 43
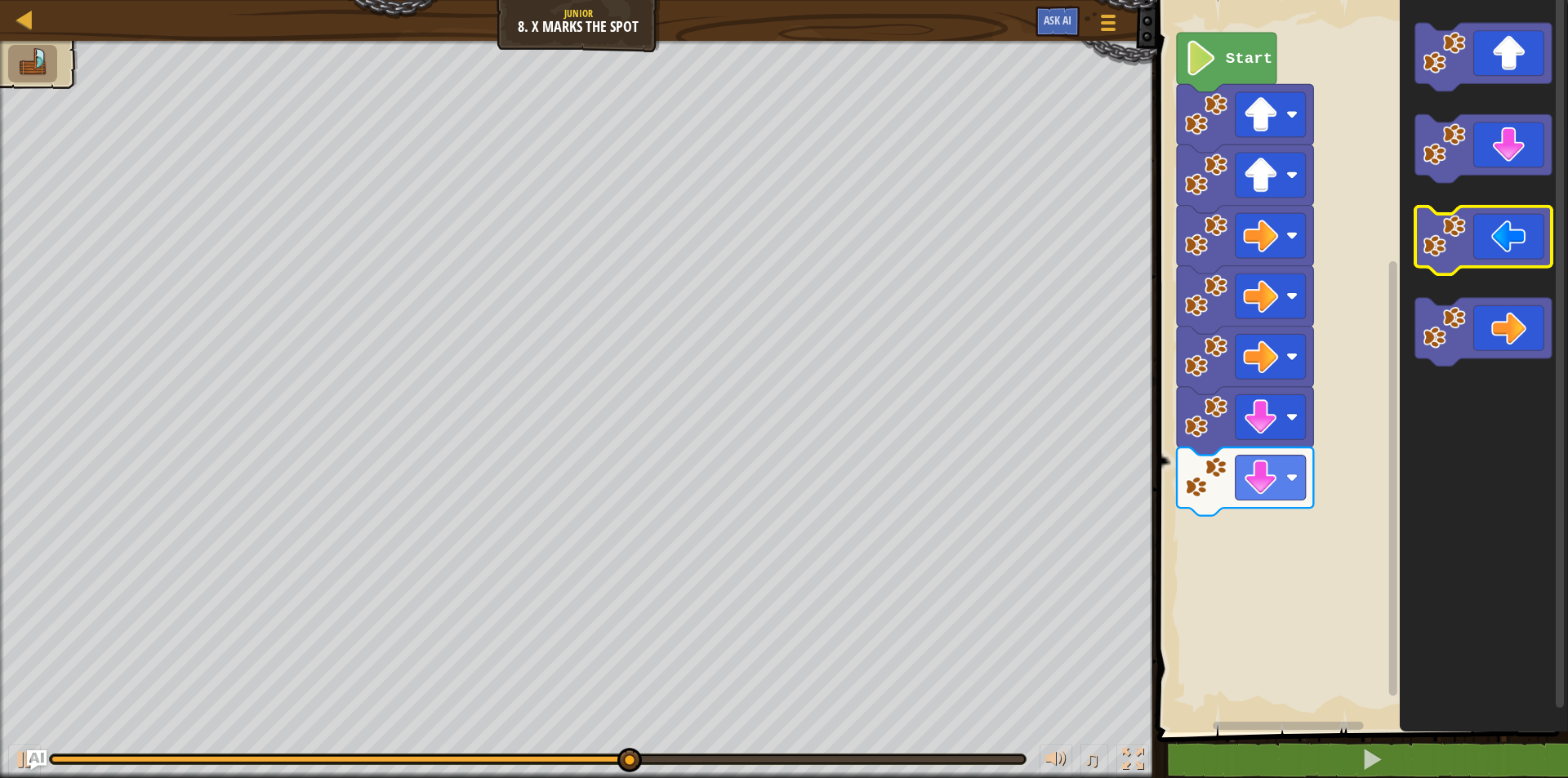
click at [1435, 235] on image "Blockly Workspace" at bounding box center [1444, 236] width 43 height 43
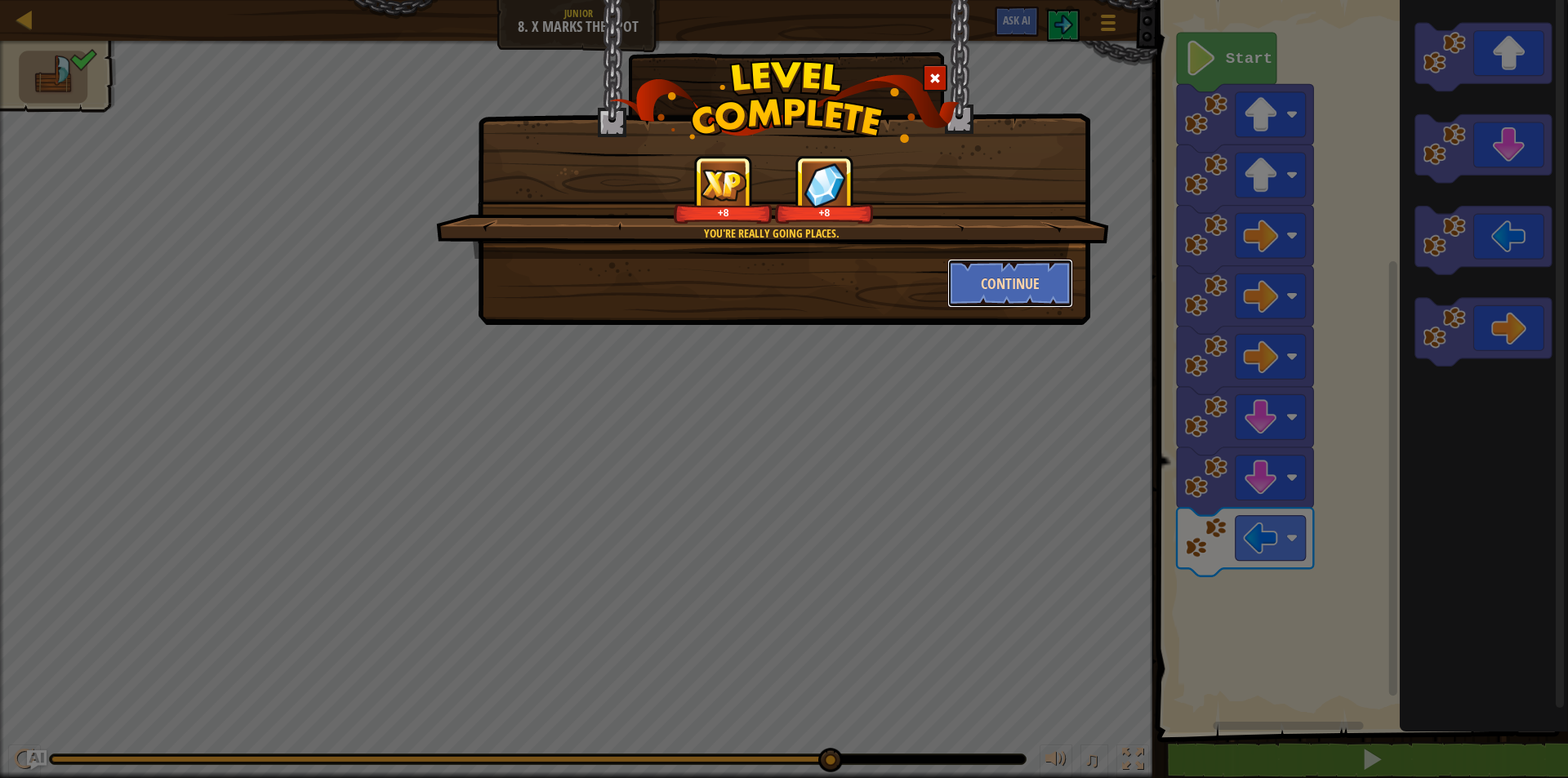
click at [1048, 293] on button "Continue" at bounding box center [1011, 283] width 126 height 49
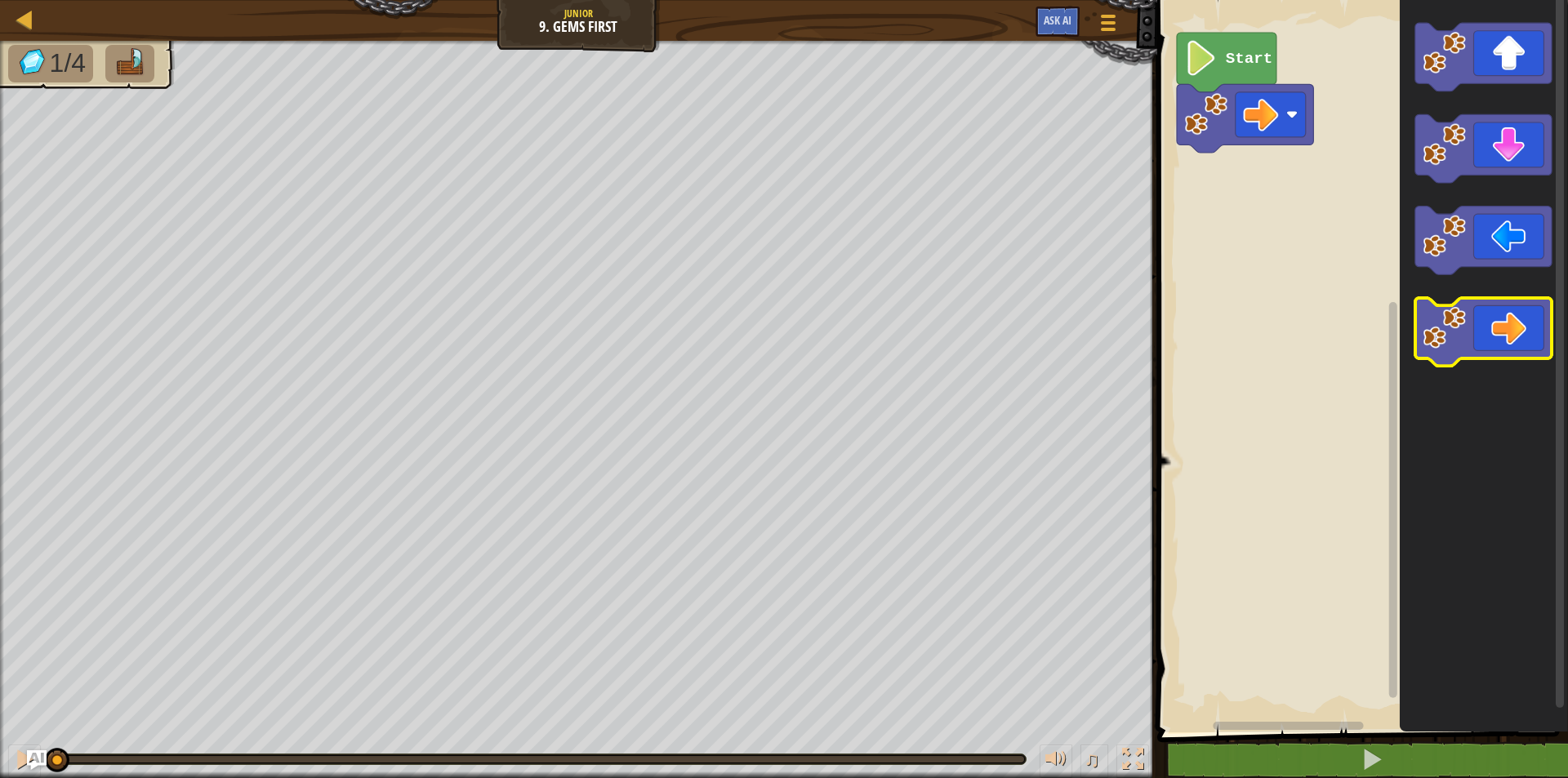
click at [1483, 329] on icon "Blockly Workspace" at bounding box center [1483, 331] width 137 height 68
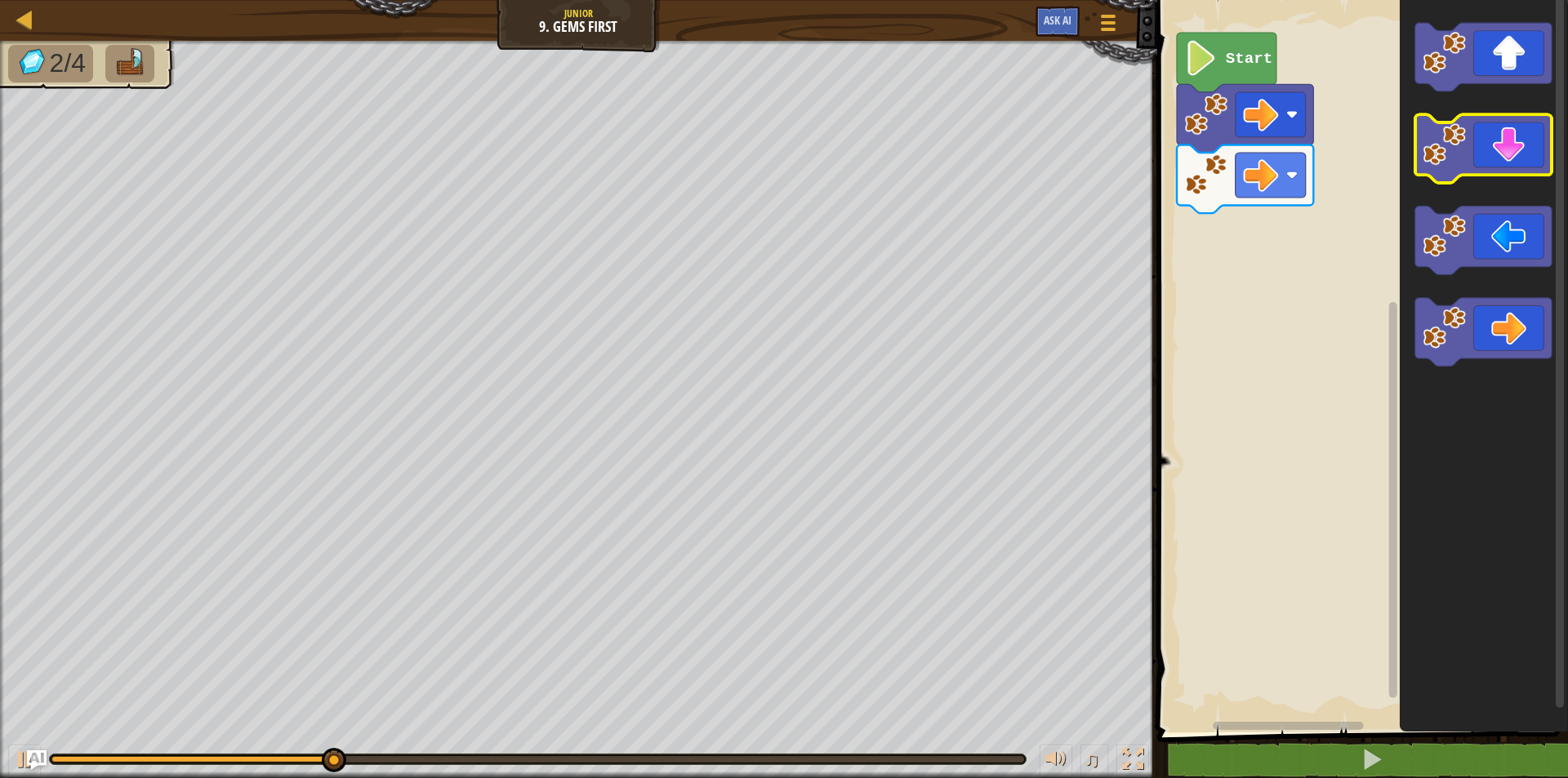
click at [1481, 151] on icon "Blockly Workspace" at bounding box center [1483, 149] width 137 height 68
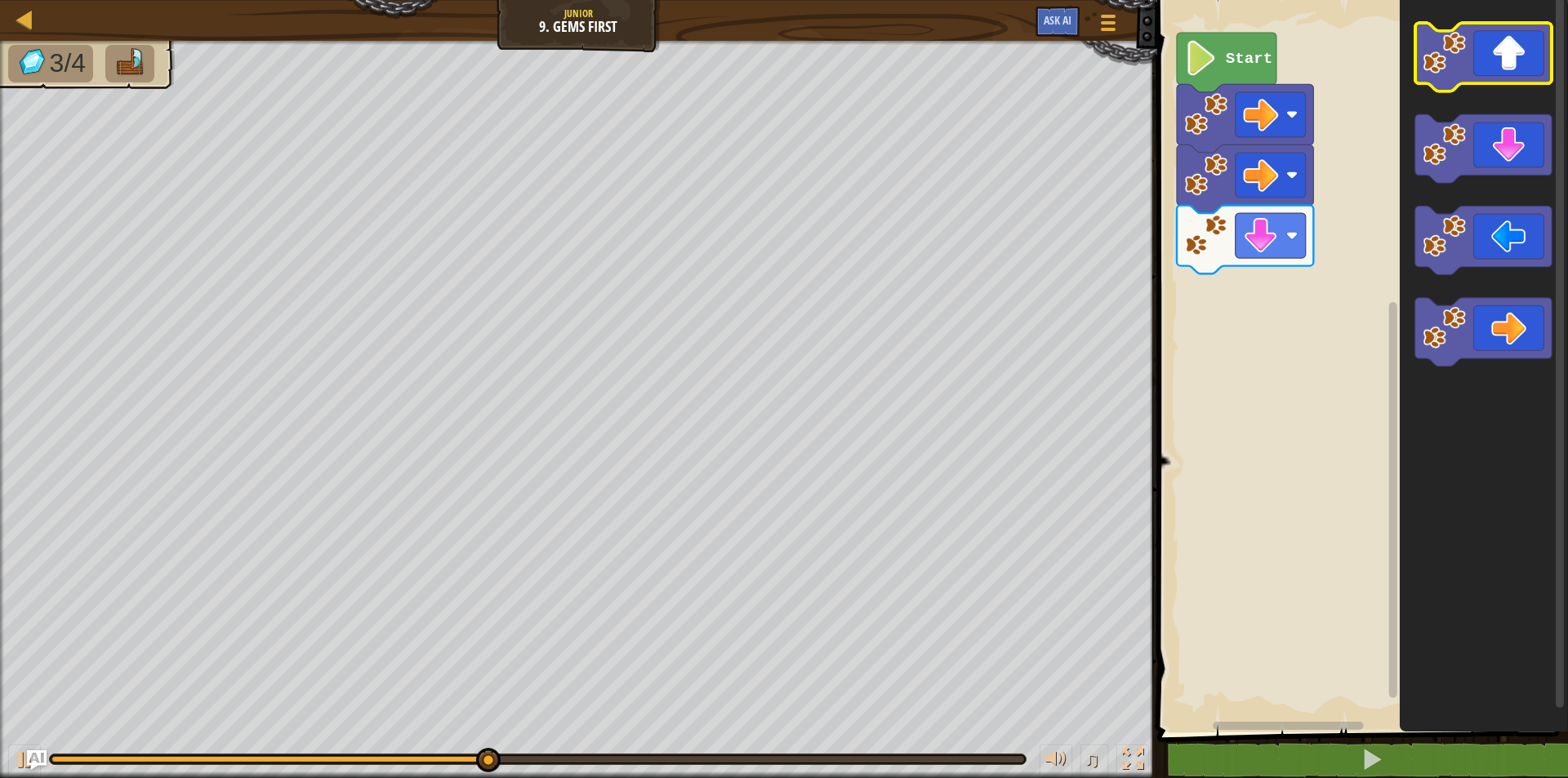
click at [1470, 87] on rect "Blockly Workspace" at bounding box center [1483, 56] width 137 height 68
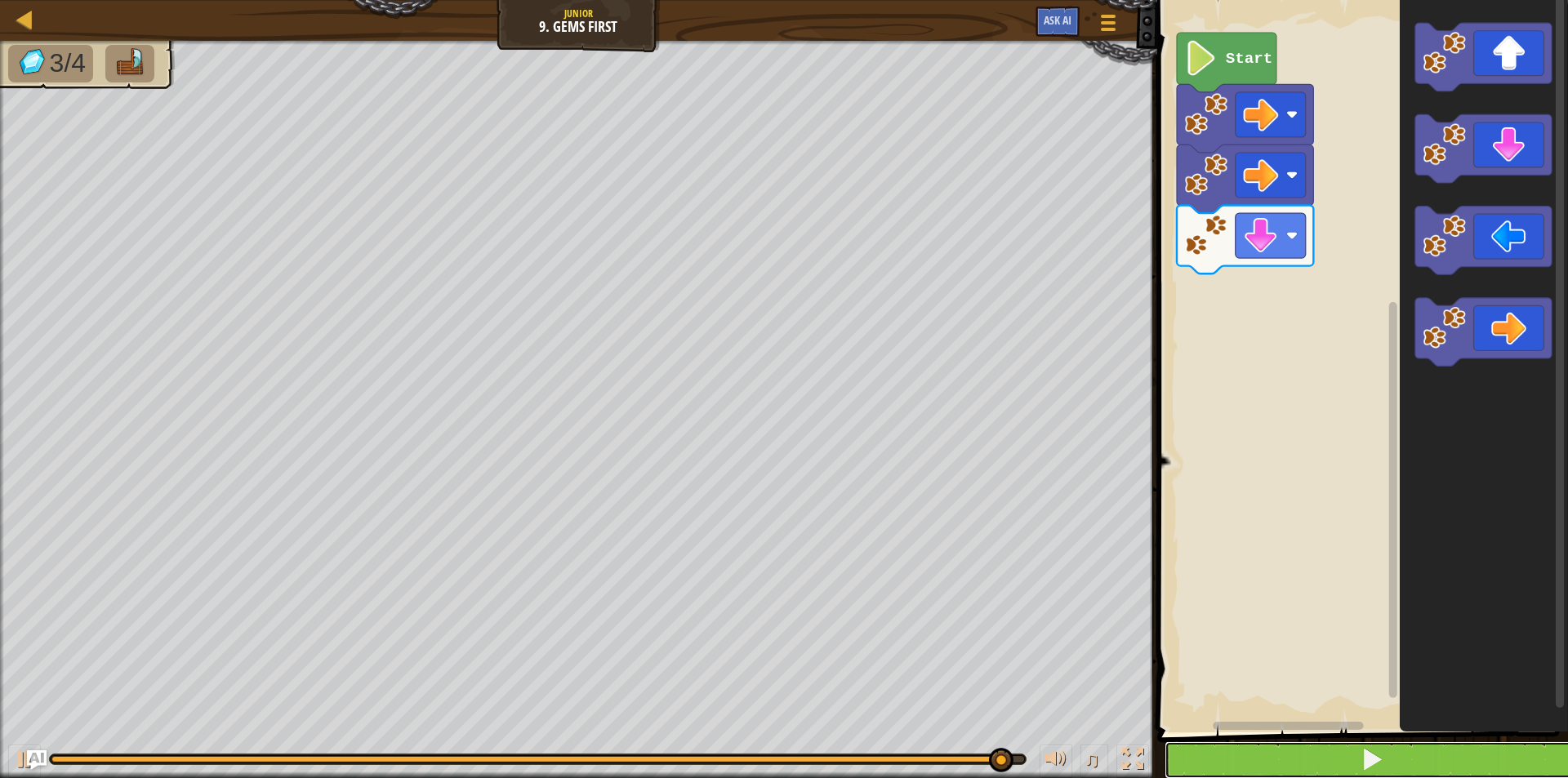
click at [1293, 767] on button at bounding box center [1372, 760] width 415 height 37
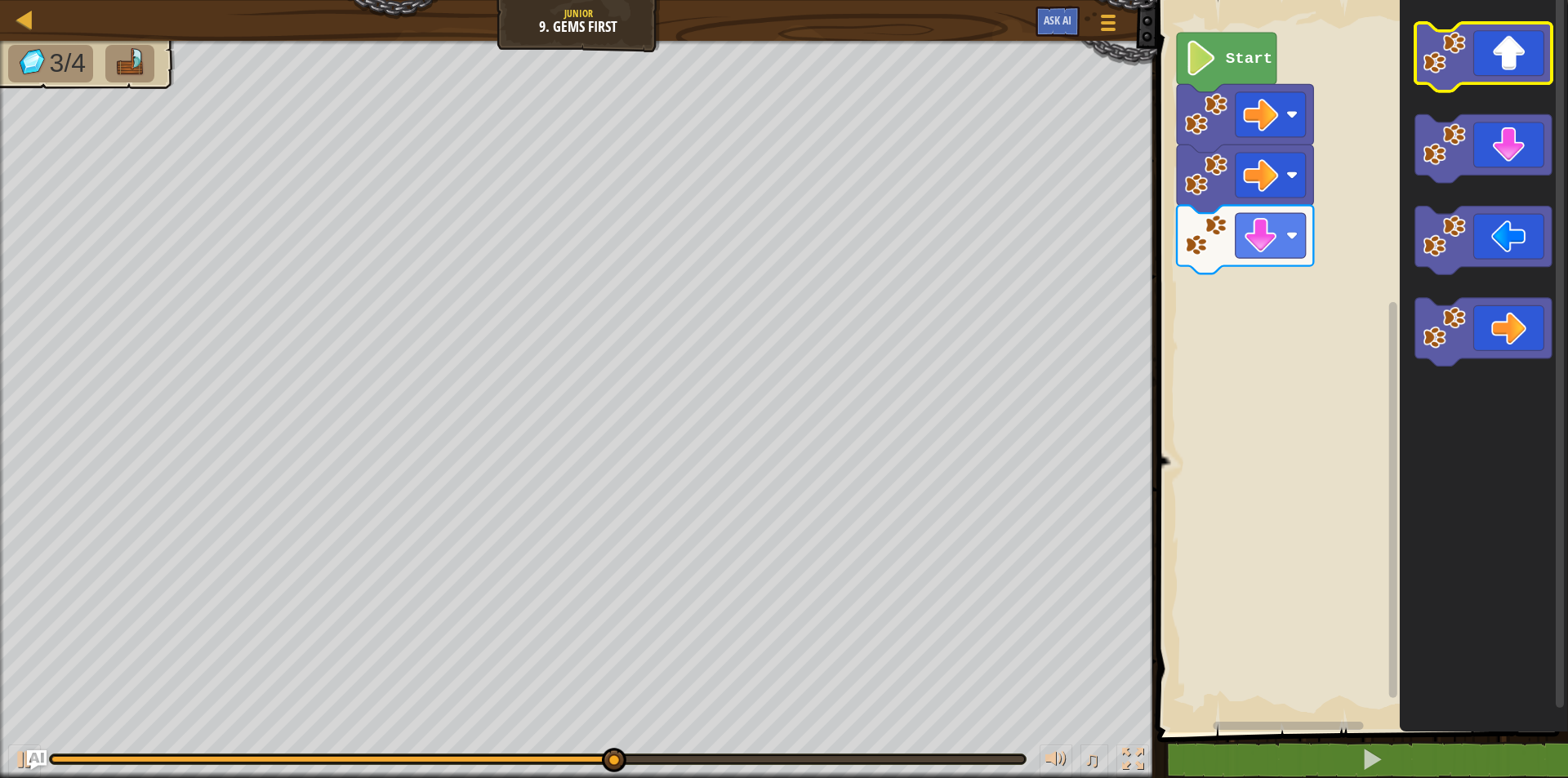
click at [1502, 58] on icon "Blockly Workspace" at bounding box center [1483, 56] width 137 height 68
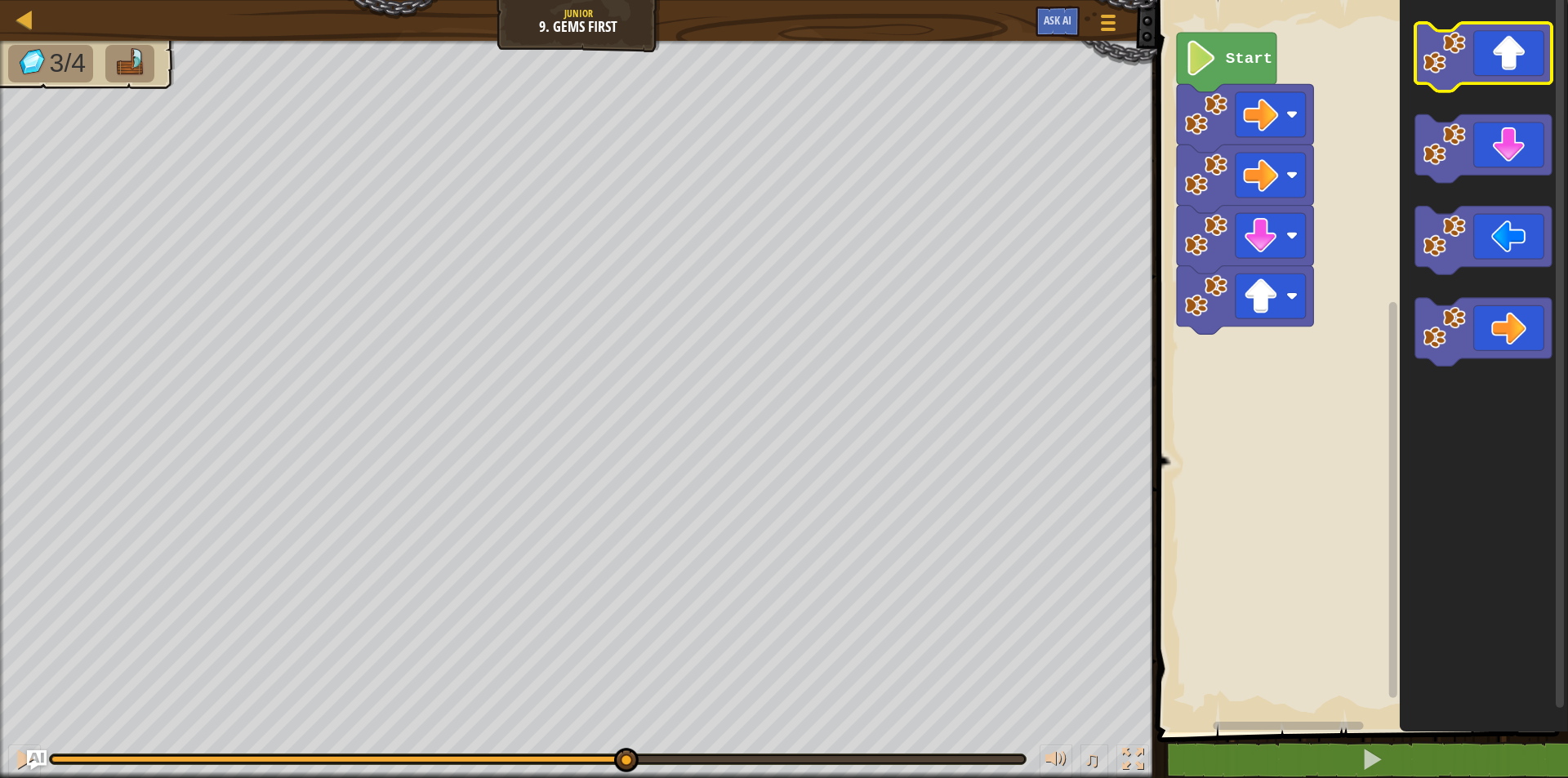
click at [1502, 58] on icon "Blockly Workspace" at bounding box center [1483, 56] width 137 height 68
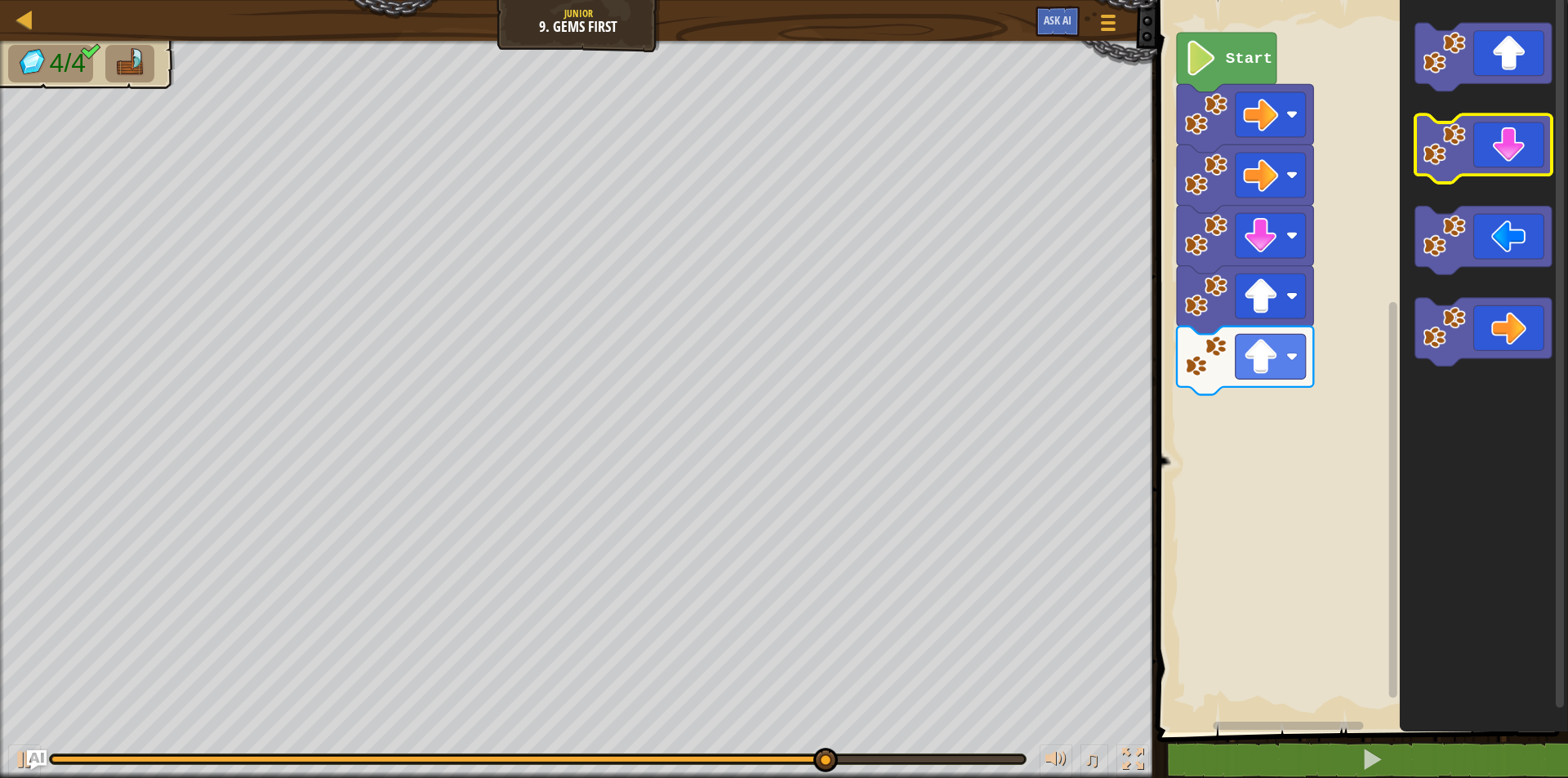
click at [1483, 168] on icon "Blockly Workspace" at bounding box center [1483, 149] width 137 height 68
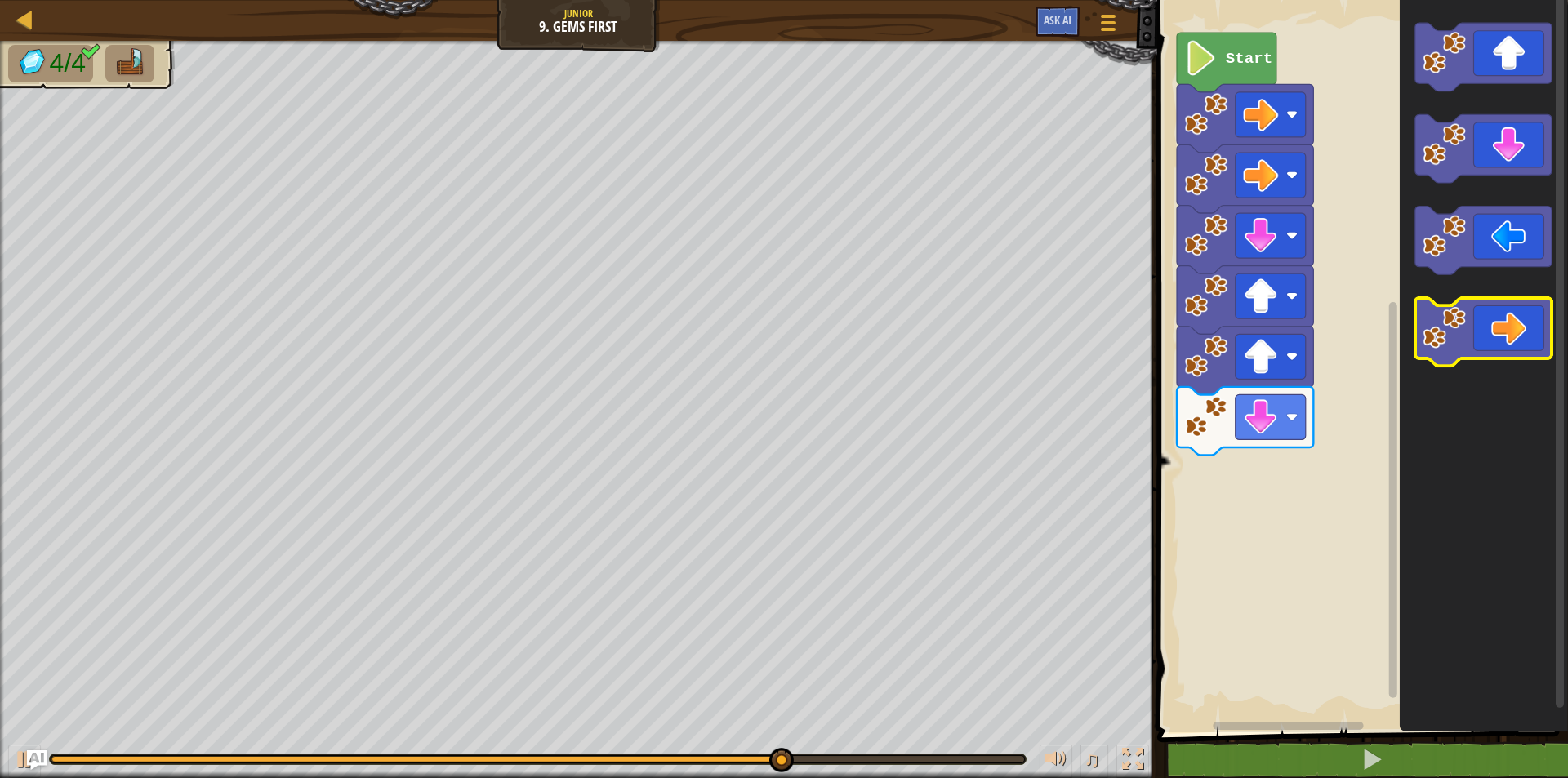
click at [1488, 318] on icon "Blockly Workspace" at bounding box center [1483, 331] width 137 height 68
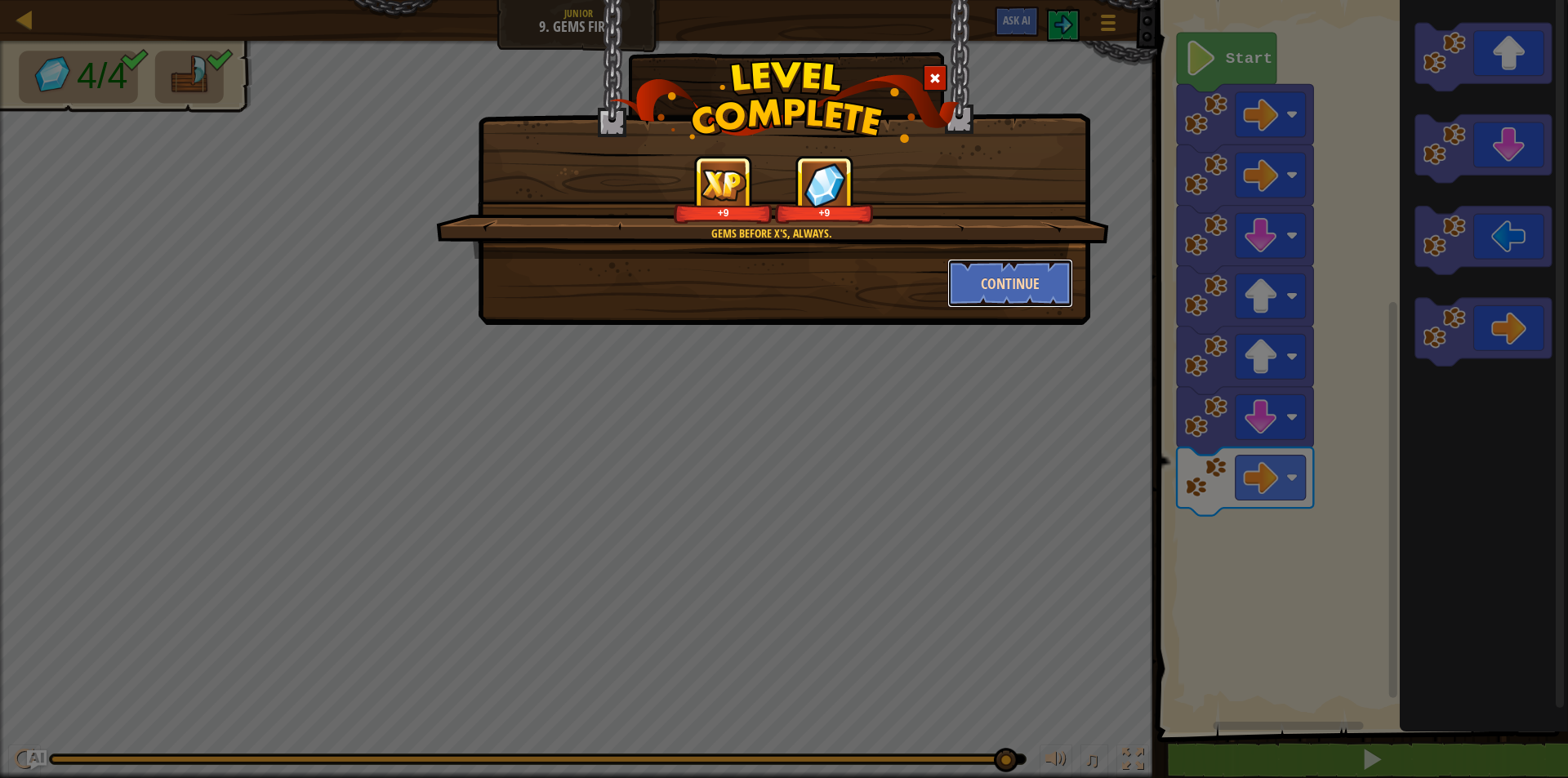
click at [999, 277] on button "Continue" at bounding box center [1011, 283] width 126 height 49
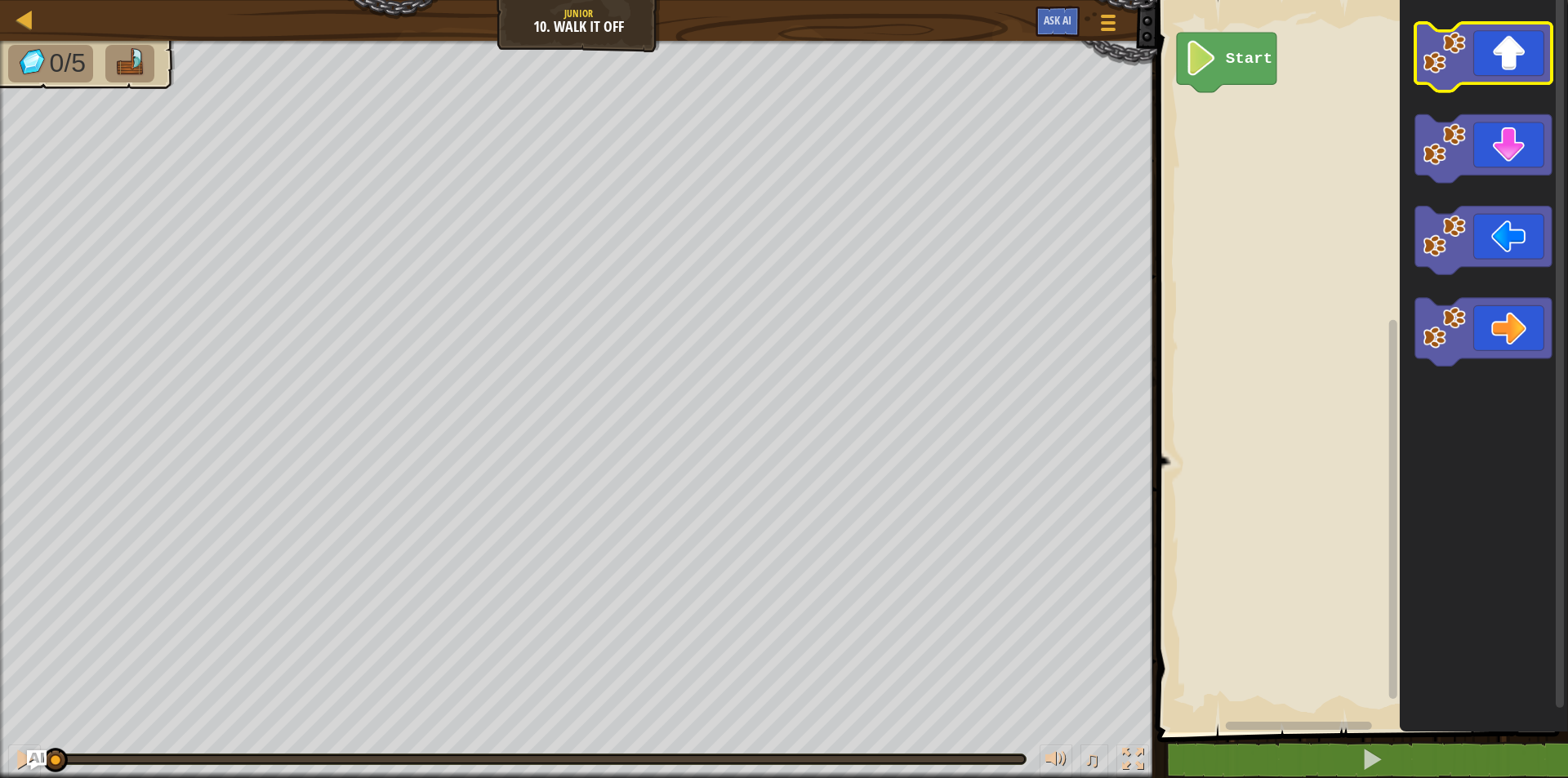
click at [1455, 69] on image "Blockly Workspace" at bounding box center [1444, 53] width 43 height 43
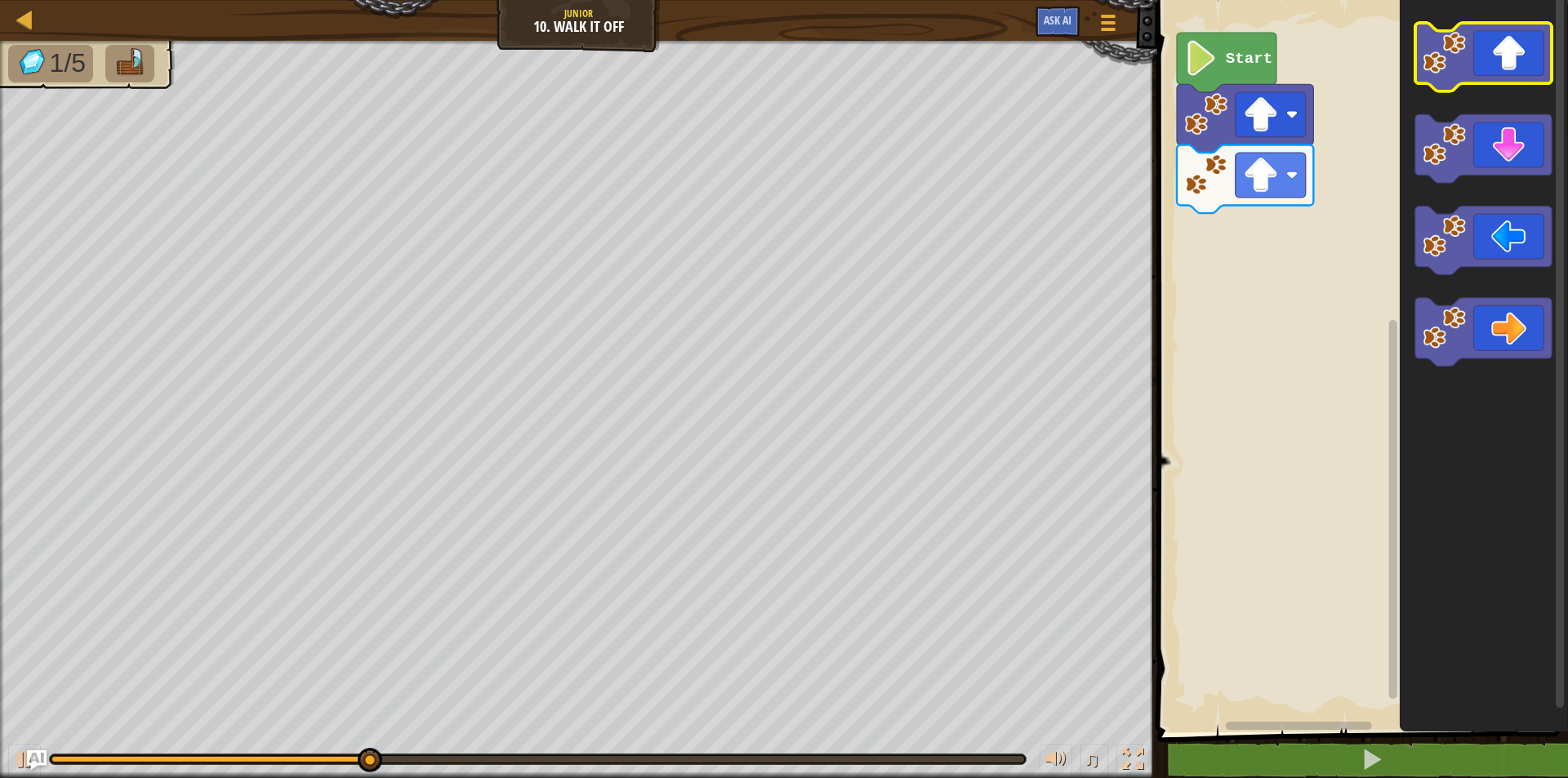
click at [1466, 48] on icon "Blockly Workspace" at bounding box center [1483, 56] width 137 height 68
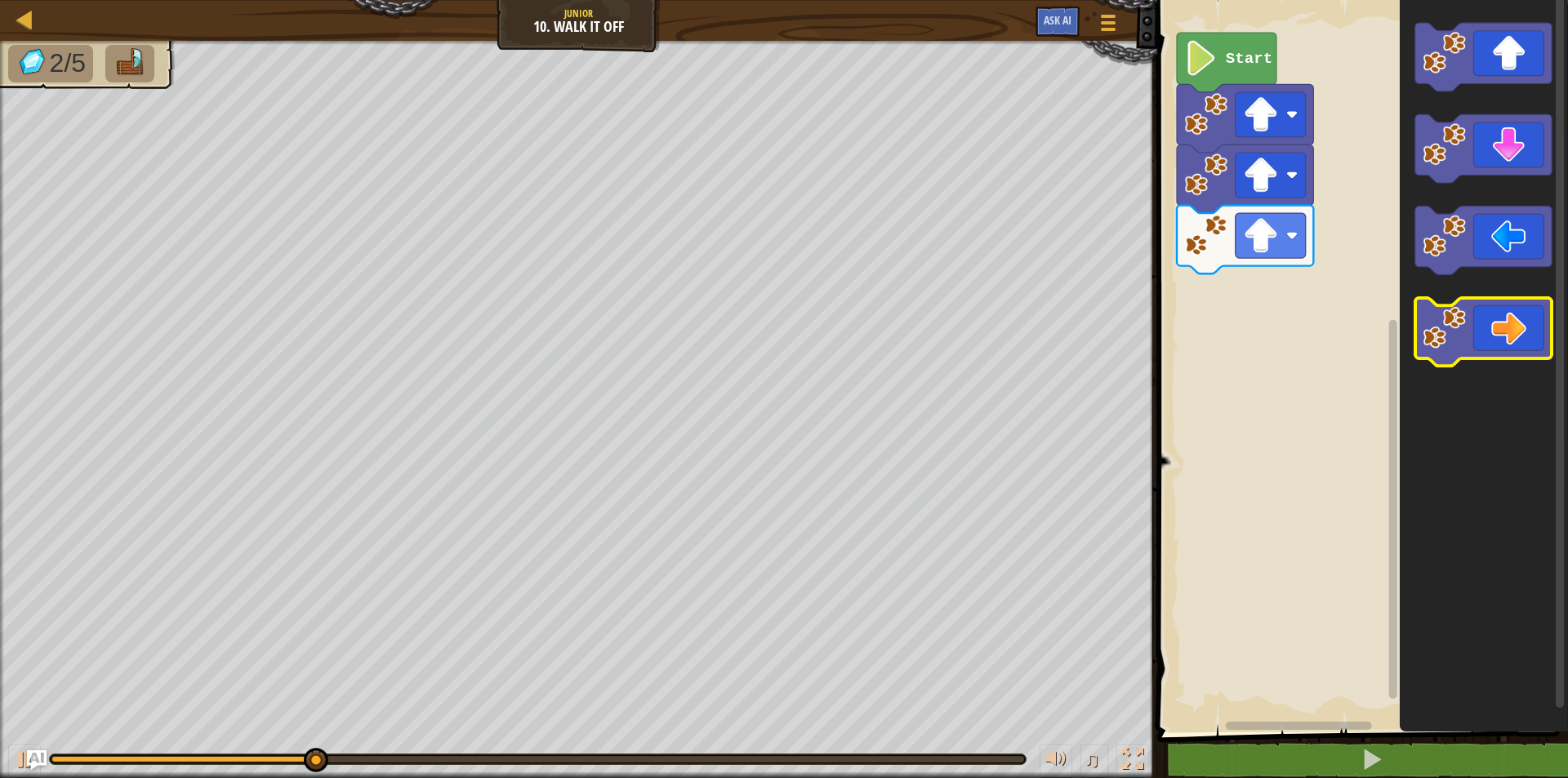
click at [1469, 325] on icon "Blockly Workspace" at bounding box center [1483, 331] width 137 height 68
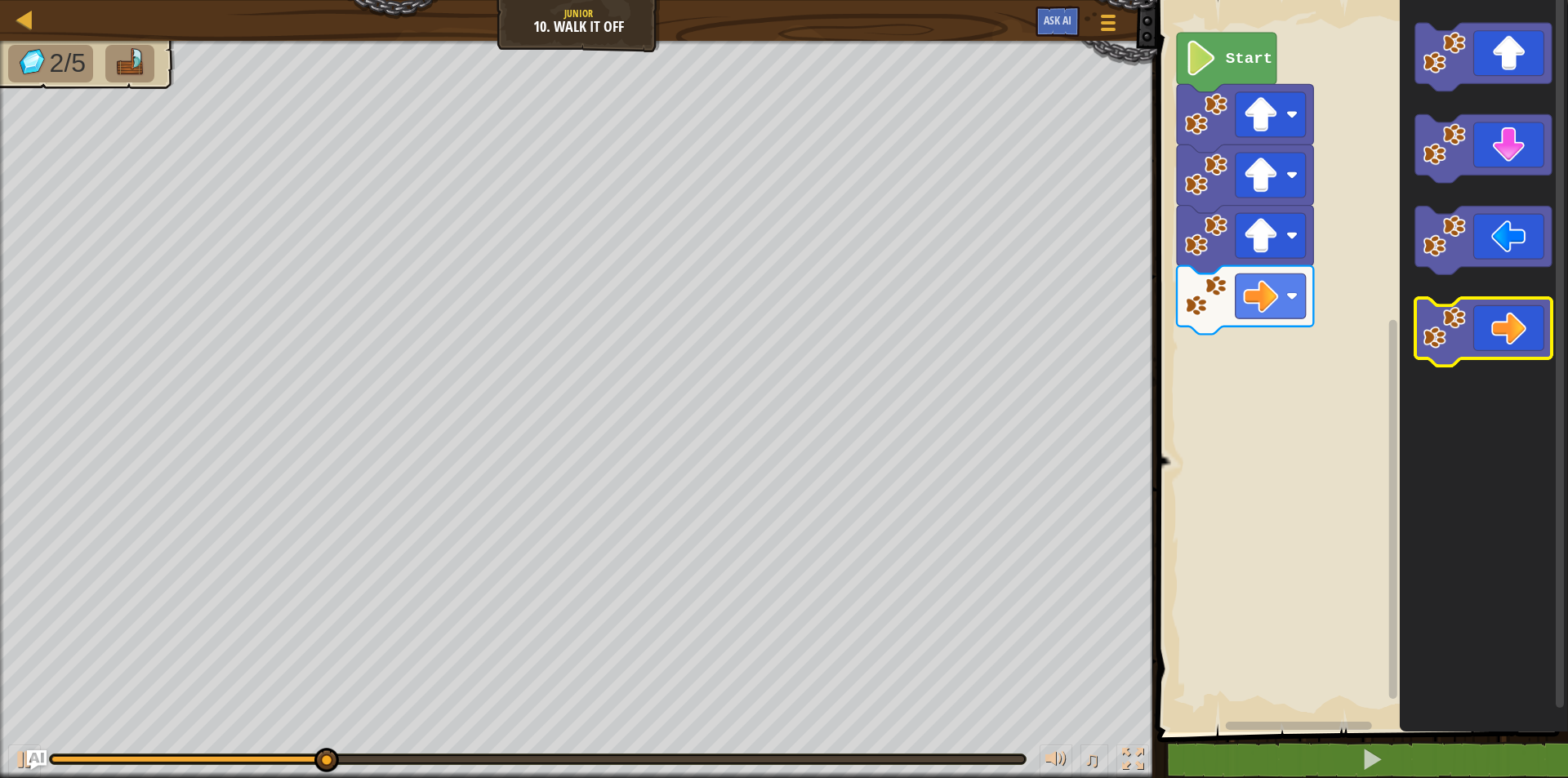
click at [1469, 325] on icon "Blockly Workspace" at bounding box center [1483, 331] width 137 height 68
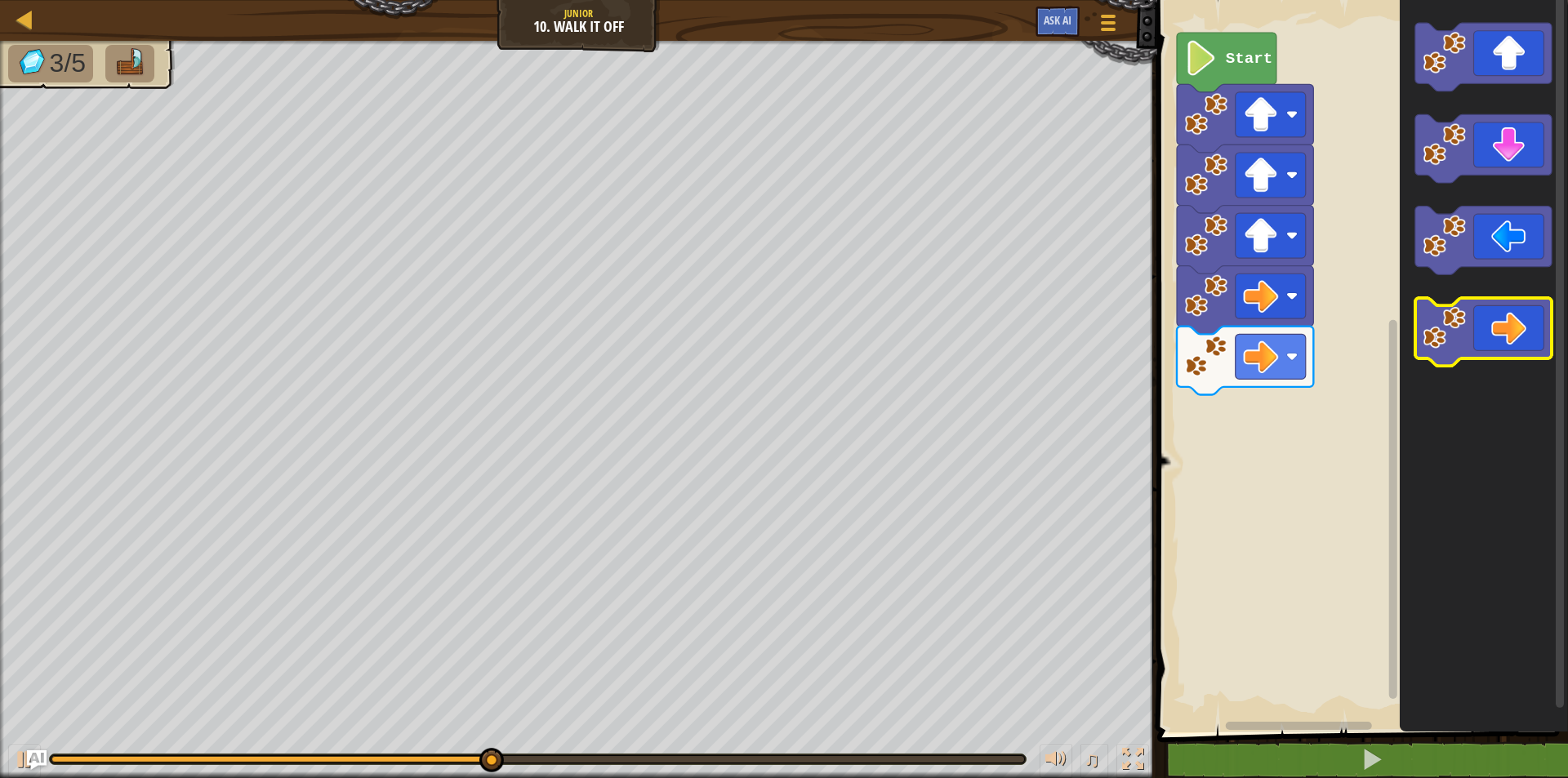
click at [1533, 350] on icon "Blockly Workspace" at bounding box center [1483, 331] width 137 height 68
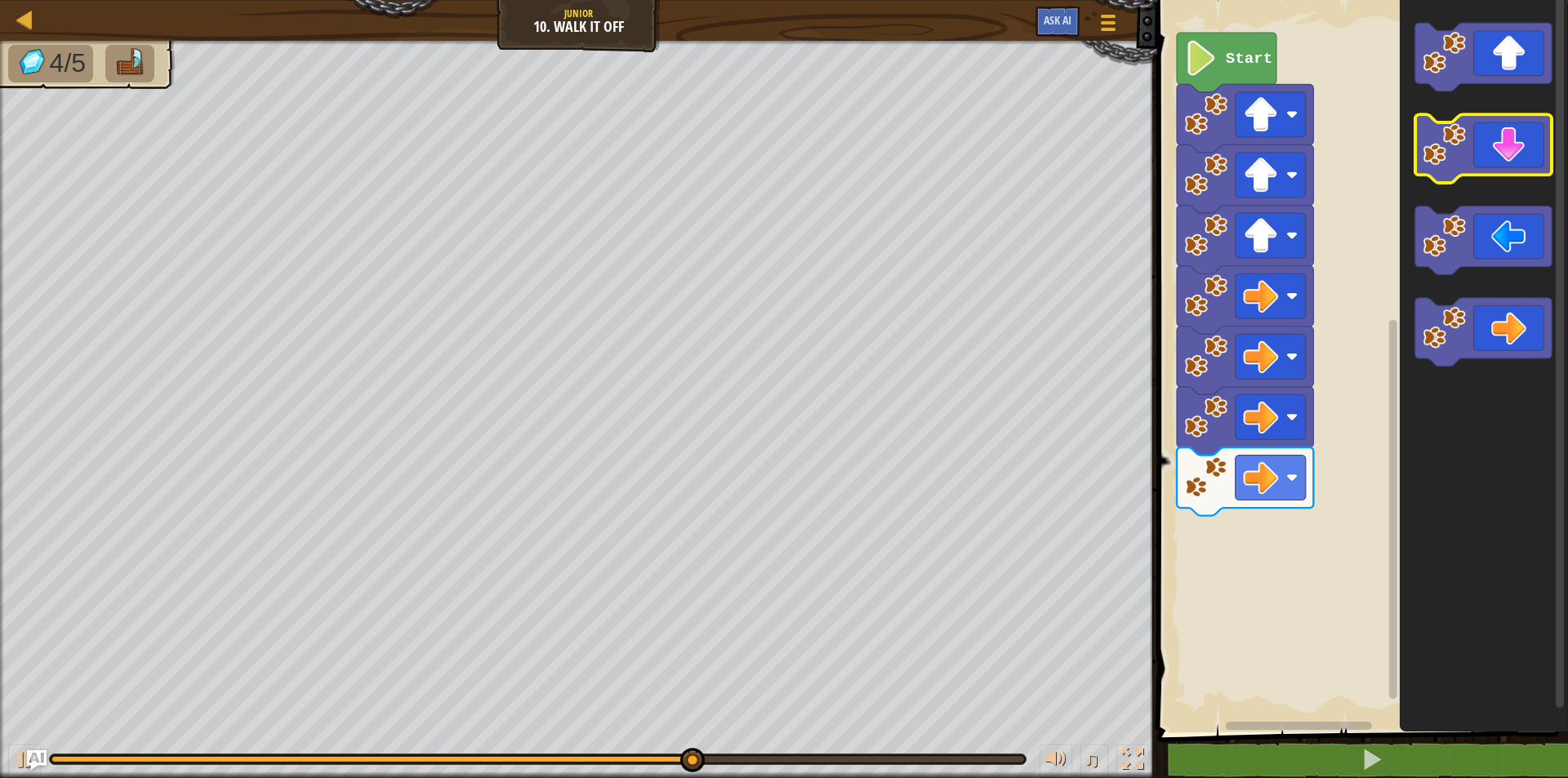
click at [1432, 140] on image "Blockly Workspace" at bounding box center [1444, 145] width 43 height 43
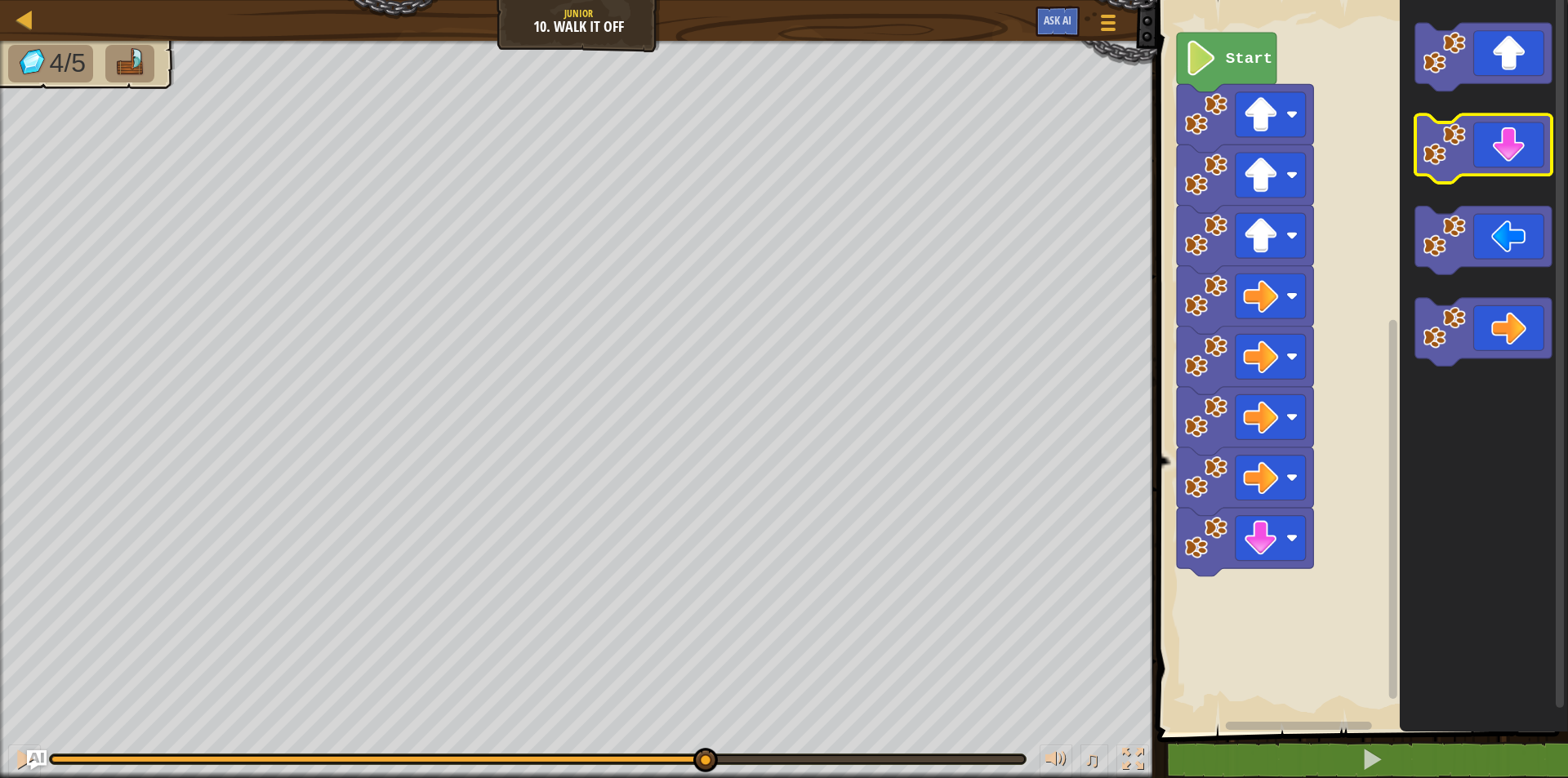
click at [1432, 140] on image "Blockly Workspace" at bounding box center [1444, 145] width 43 height 43
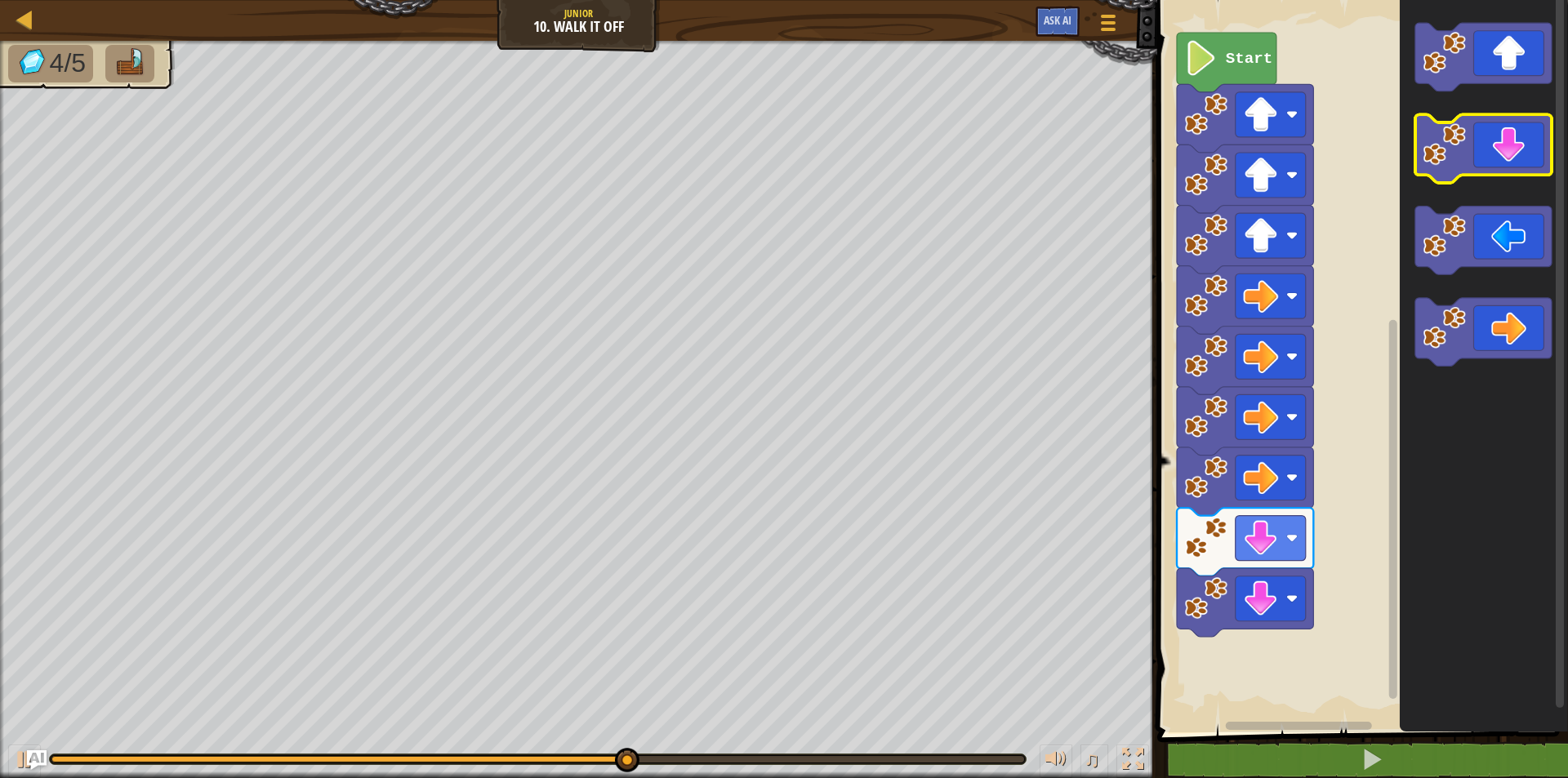
click at [1432, 140] on image "Blockly Workspace" at bounding box center [1444, 145] width 43 height 43
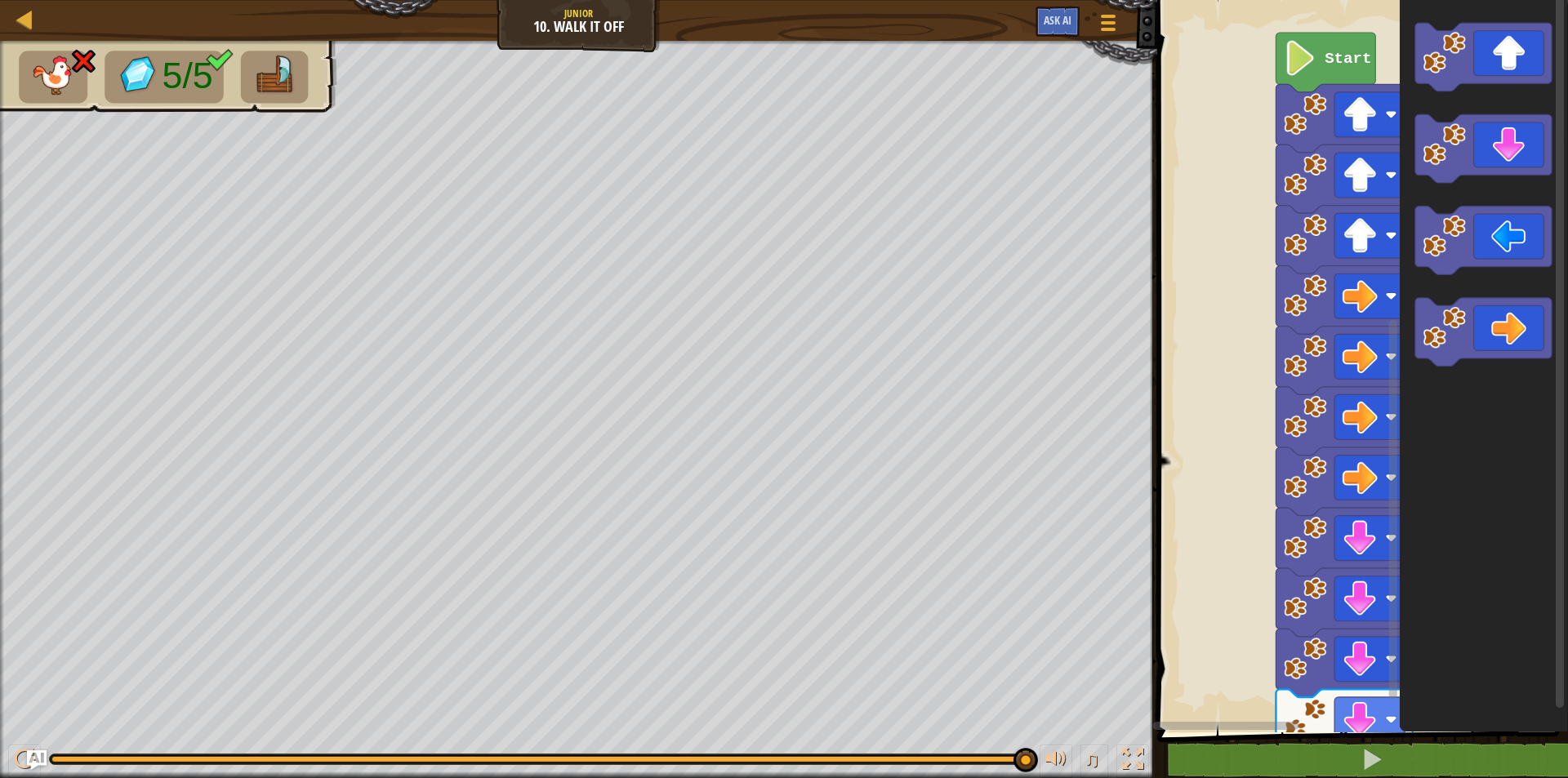
click at [1314, 721] on rect "Blockly Workspace" at bounding box center [1269, 726] width 235 height 12
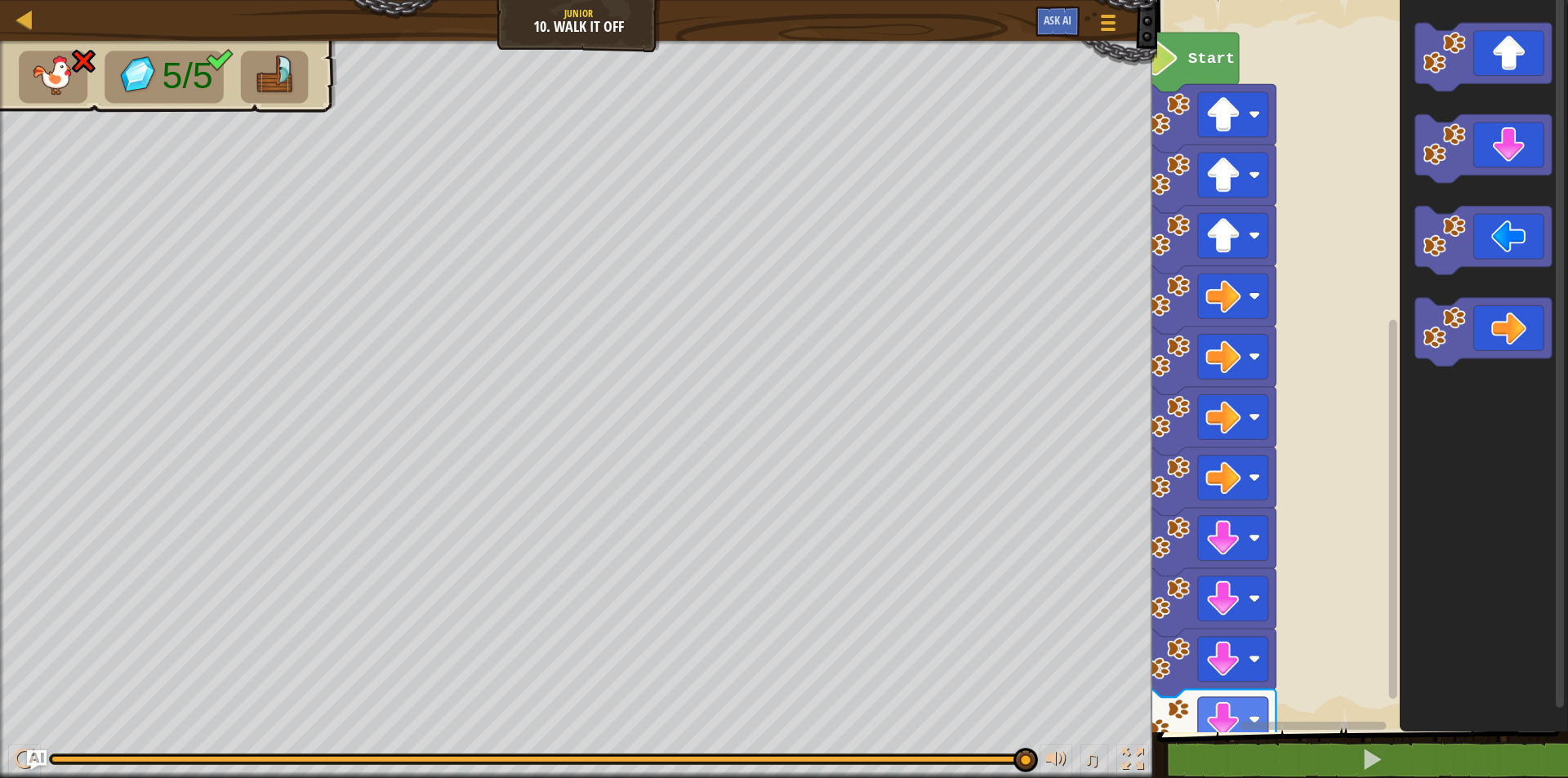
click at [1185, 710] on div "Start" at bounding box center [1360, 363] width 415 height 741
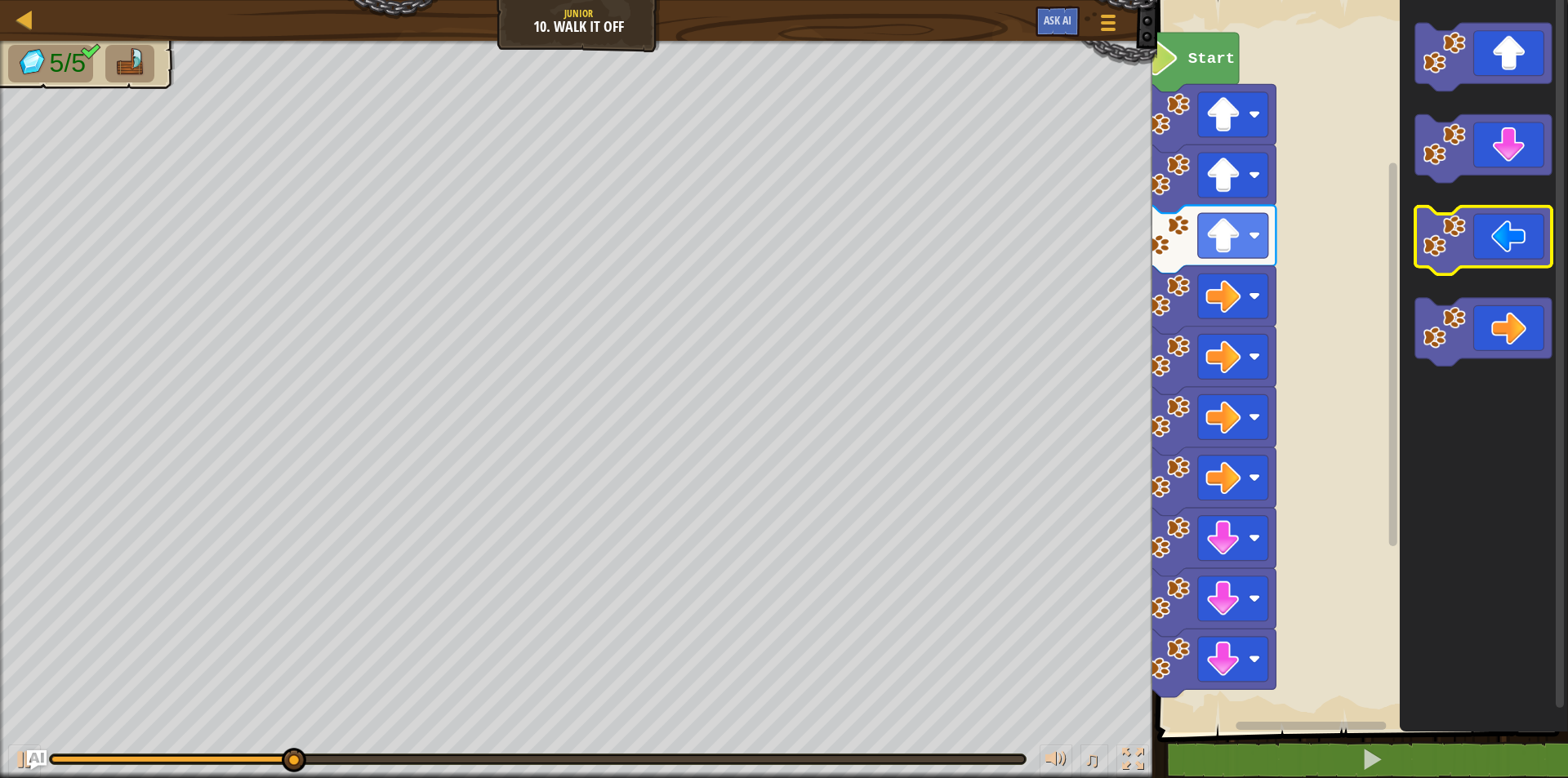
click at [1461, 254] on image "Blockly Workspace" at bounding box center [1444, 236] width 43 height 43
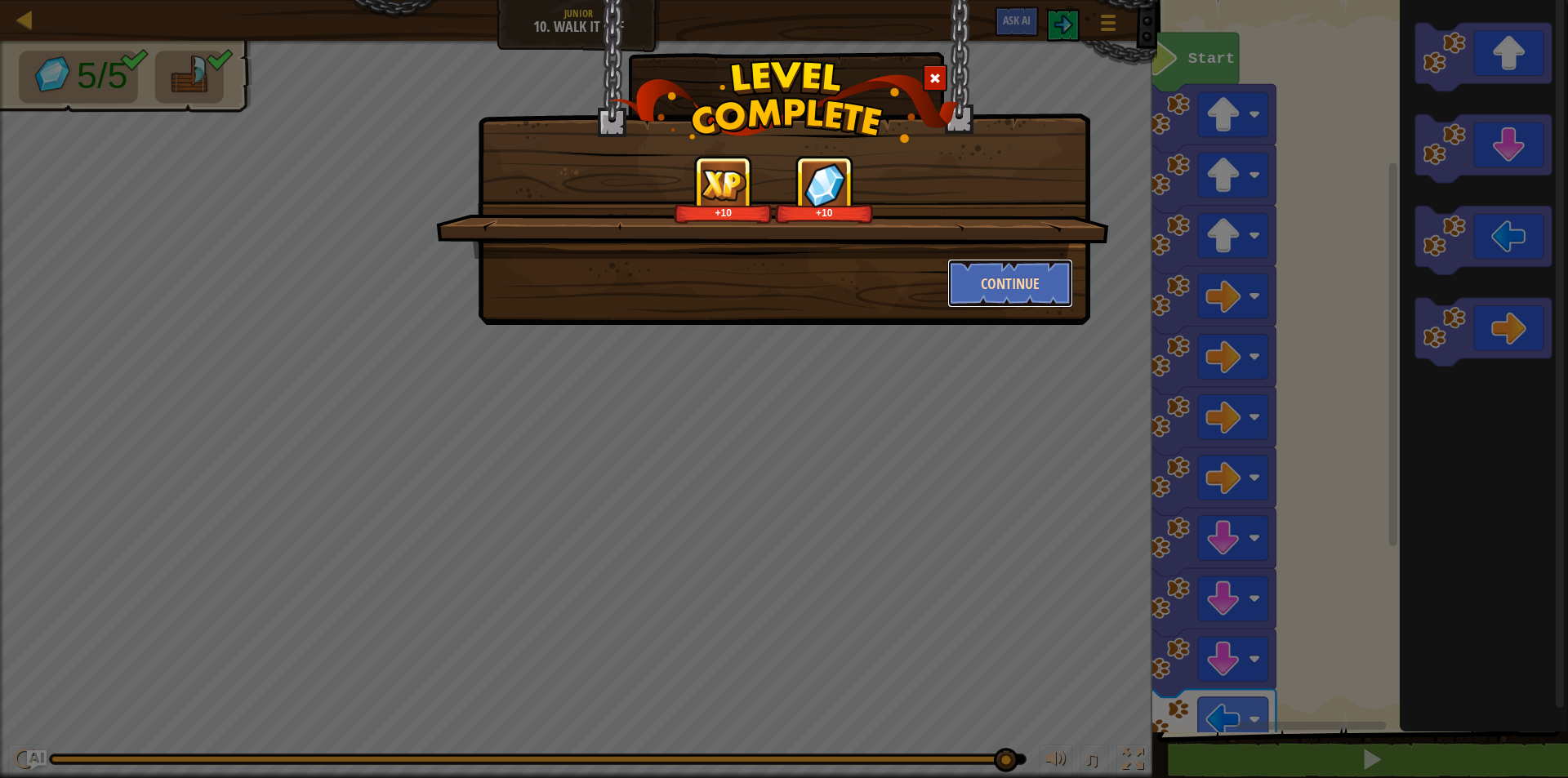
click at [1057, 289] on button "Continue" at bounding box center [1011, 283] width 126 height 49
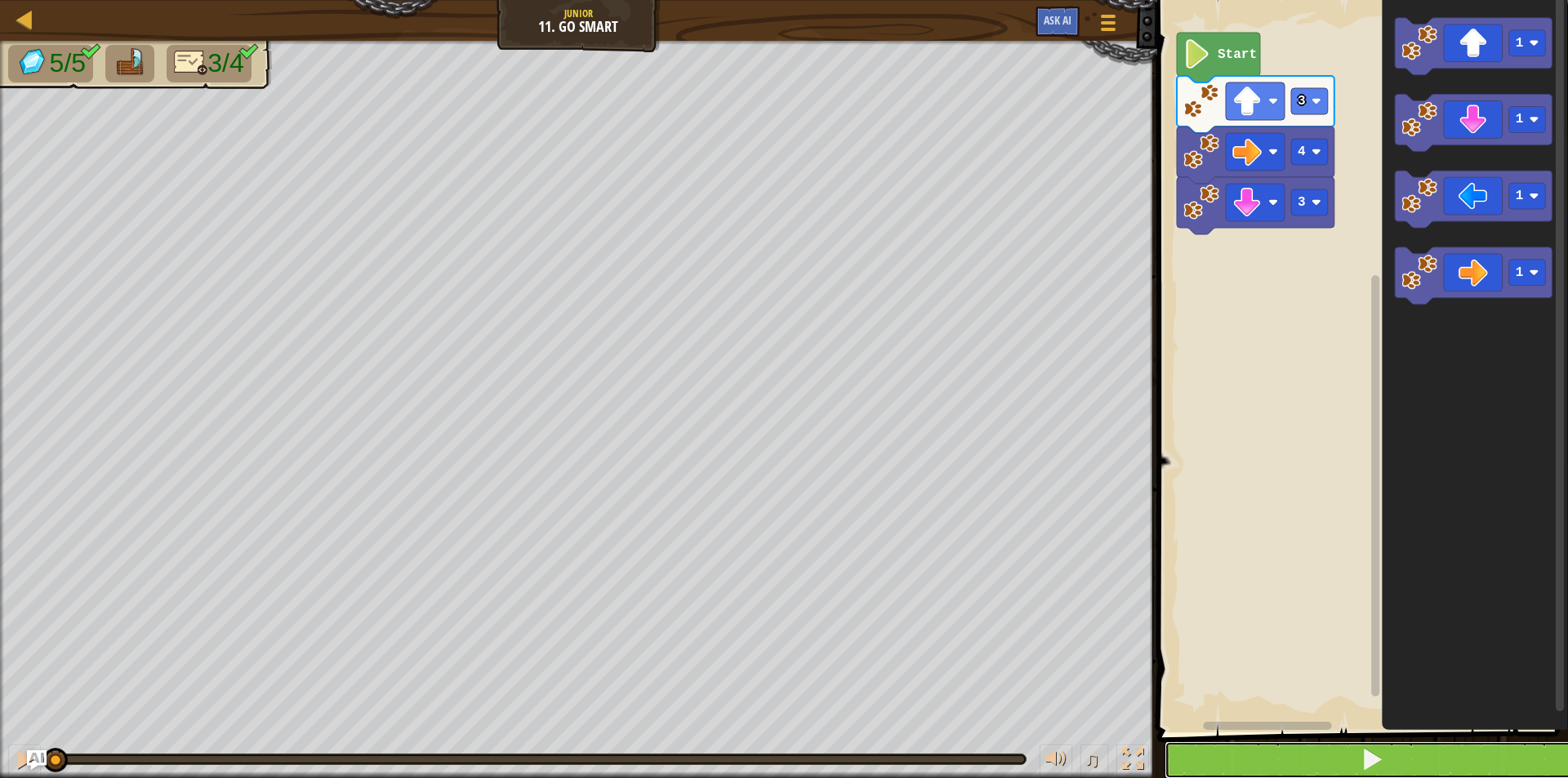
click at [1391, 745] on button at bounding box center [1372, 760] width 415 height 37
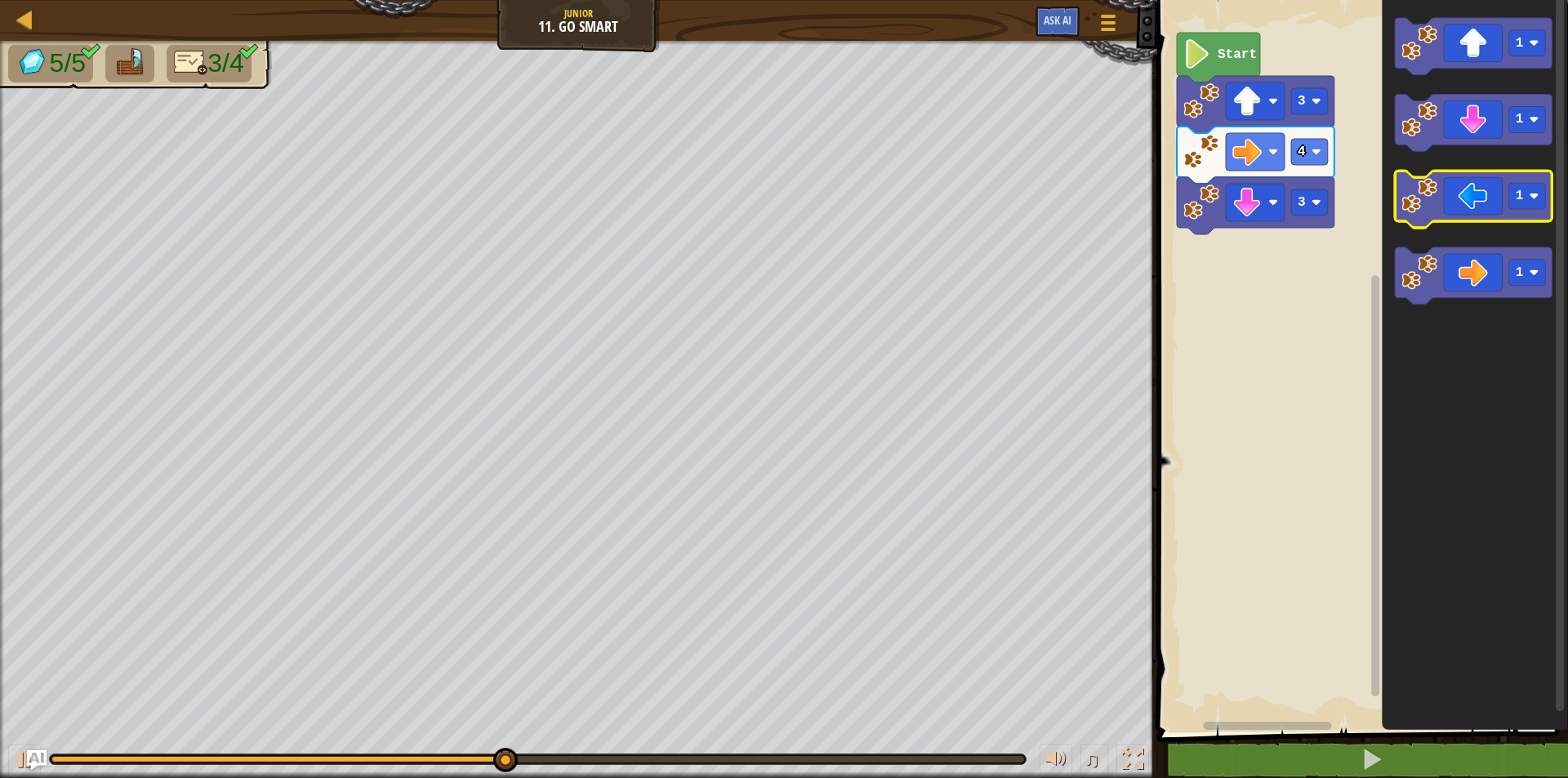
click at [1478, 226] on rect "Blockly Workspace" at bounding box center [1474, 200] width 157 height 57
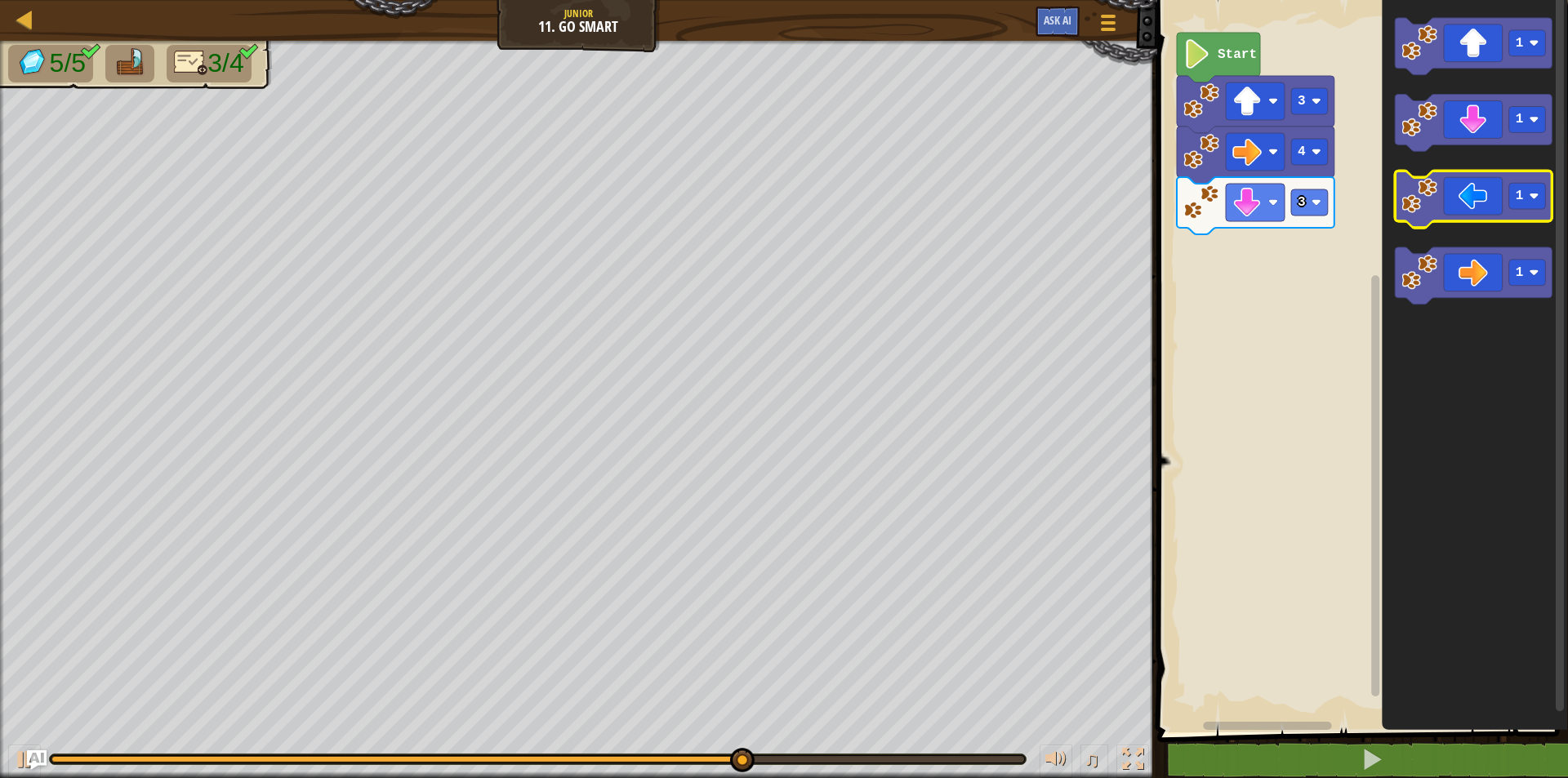
click at [1435, 196] on image "Blockly Workspace" at bounding box center [1420, 197] width 36 height 36
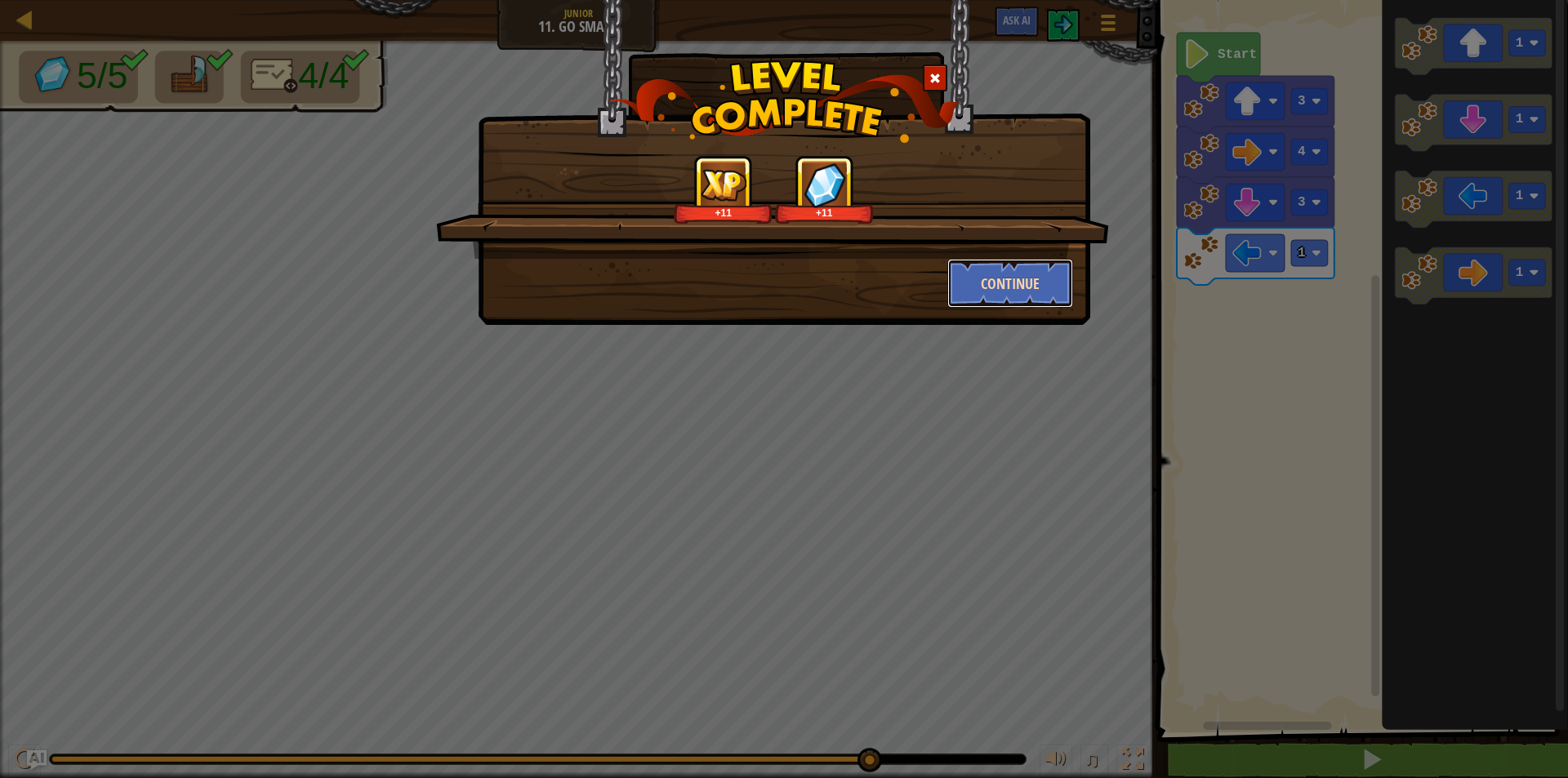
click at [1021, 278] on button "Continue" at bounding box center [1011, 283] width 126 height 49
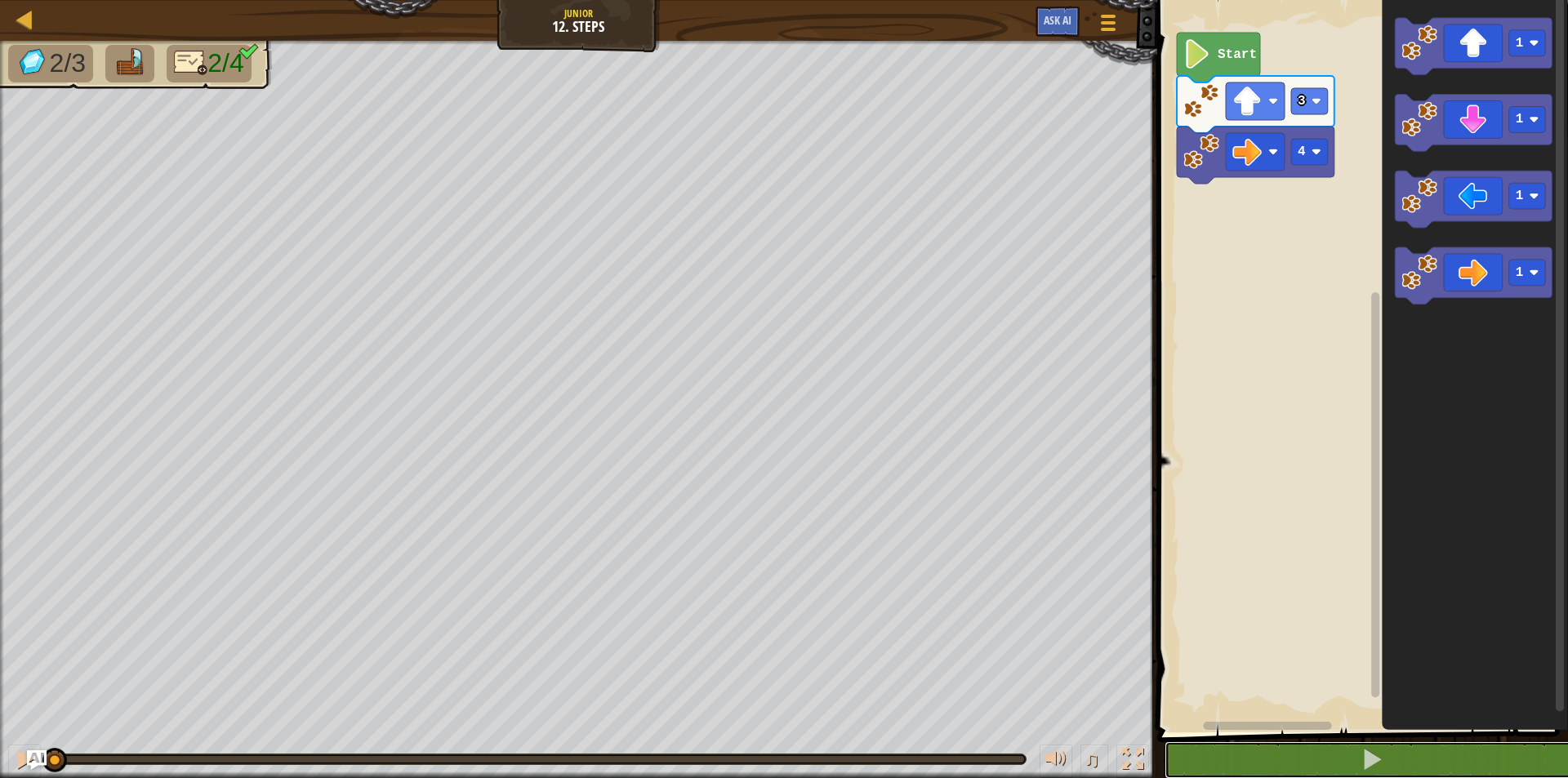
drag, startPoint x: 1226, startPoint y: 751, endPoint x: 1269, endPoint y: 732, distance: 47.0
click at [1267, 733] on div "1 2 3 go ( 'up' , 3 ) go ( 'right' , 4 ) הההההההההההההההההההההההההההההההההההההה…" at bounding box center [1360, 400] width 415 height 784
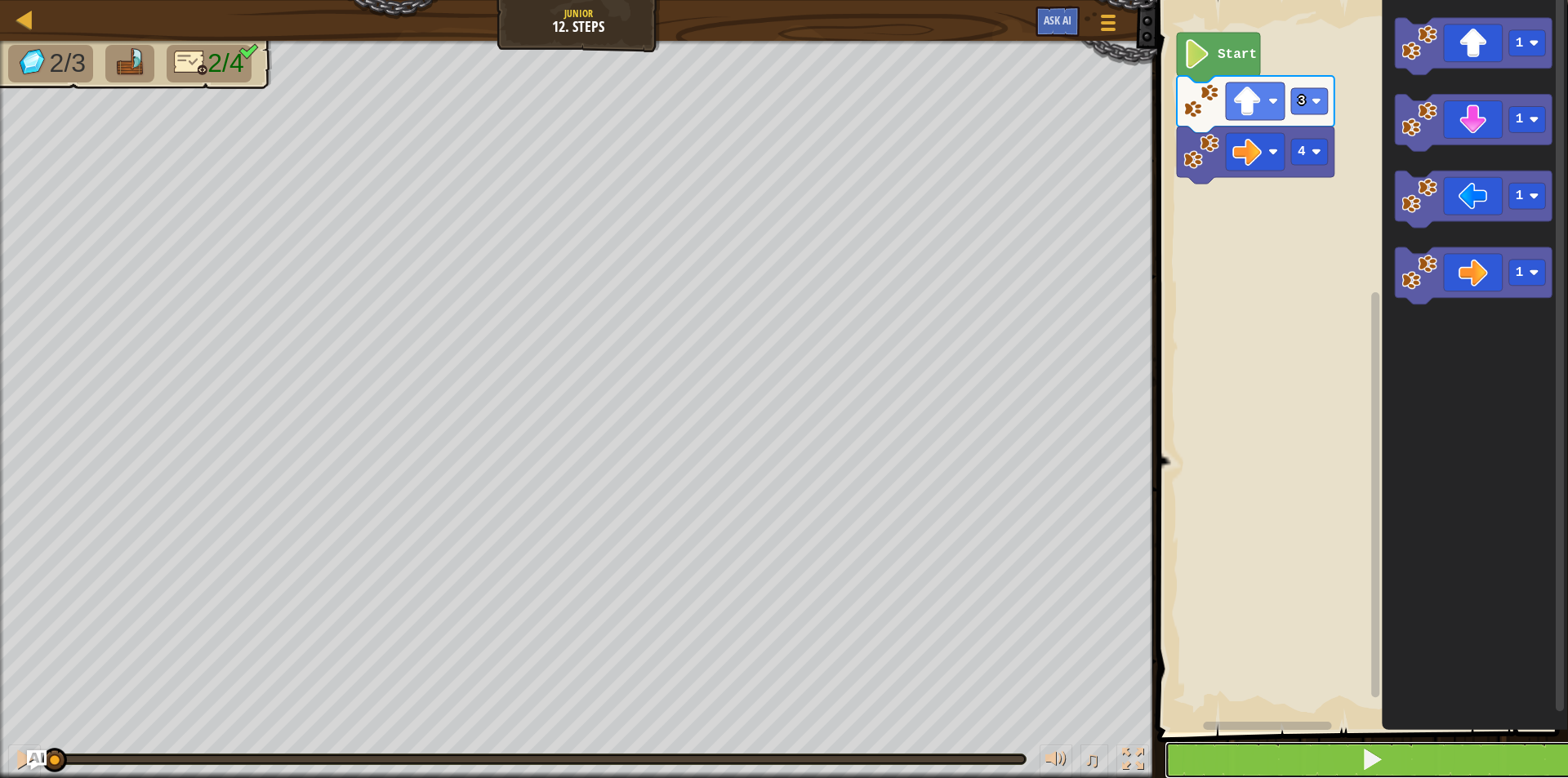
click at [1254, 760] on button at bounding box center [1372, 760] width 415 height 37
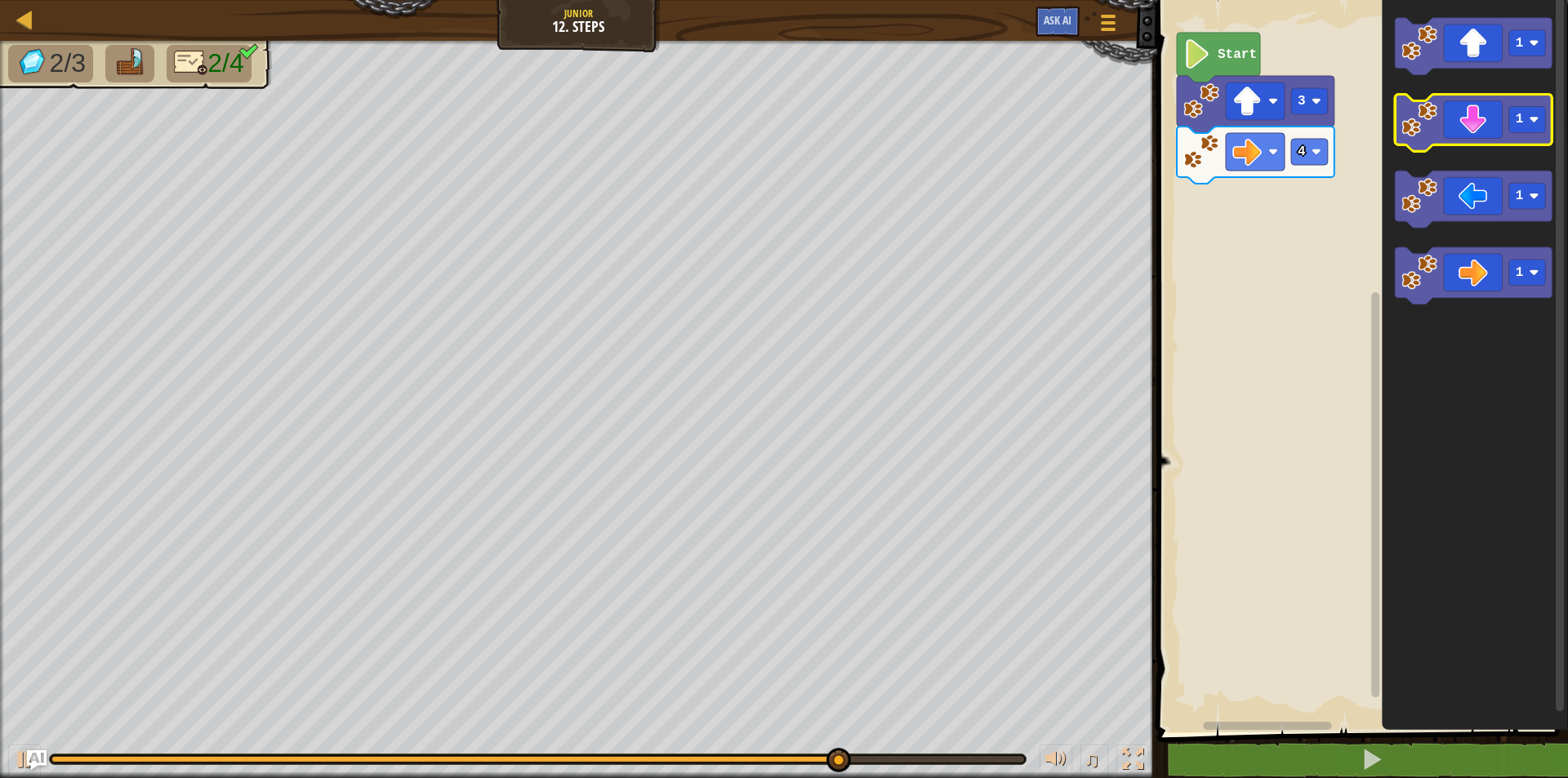
click at [1504, 133] on icon "Blockly Workspace" at bounding box center [1474, 123] width 157 height 57
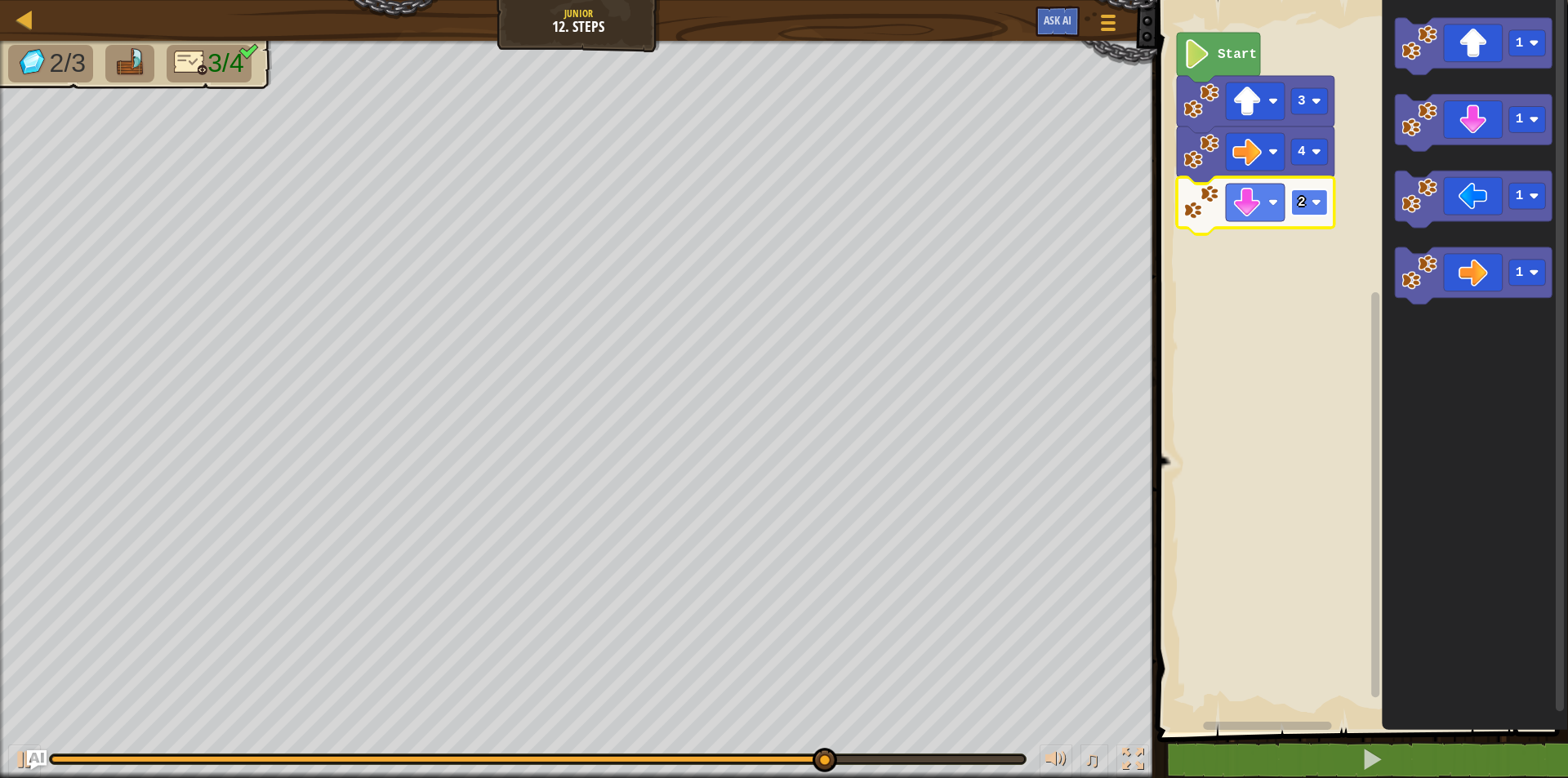
click at [1301, 196] on text "2" at bounding box center [1301, 203] width 8 height 15
click at [1306, 209] on rect "Blockly Workspace" at bounding box center [1309, 203] width 36 height 26
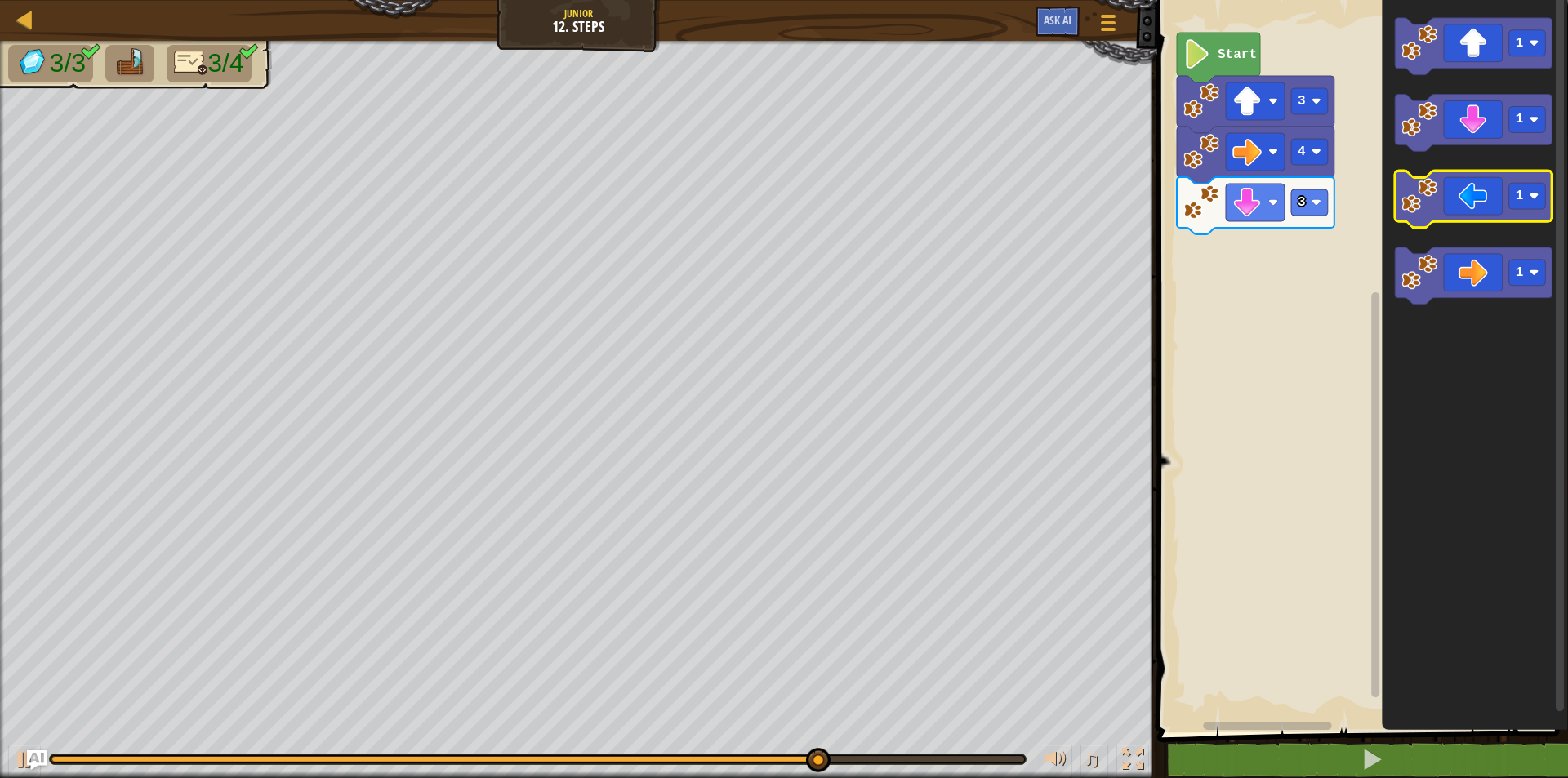
click at [1473, 191] on icon "Blockly Workspace" at bounding box center [1474, 200] width 157 height 57
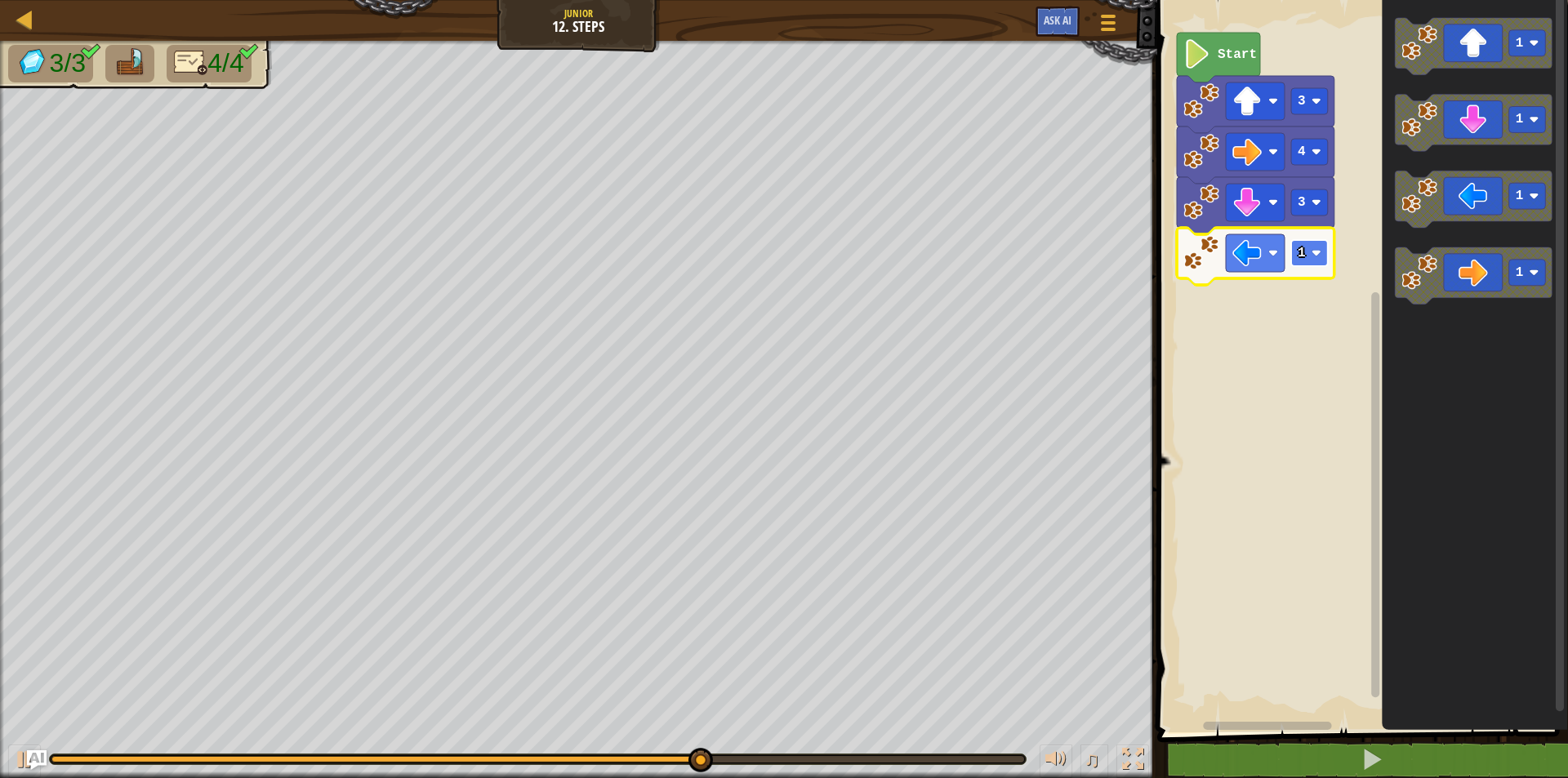
click at [1309, 254] on rect "Blockly Workspace" at bounding box center [1309, 253] width 36 height 26
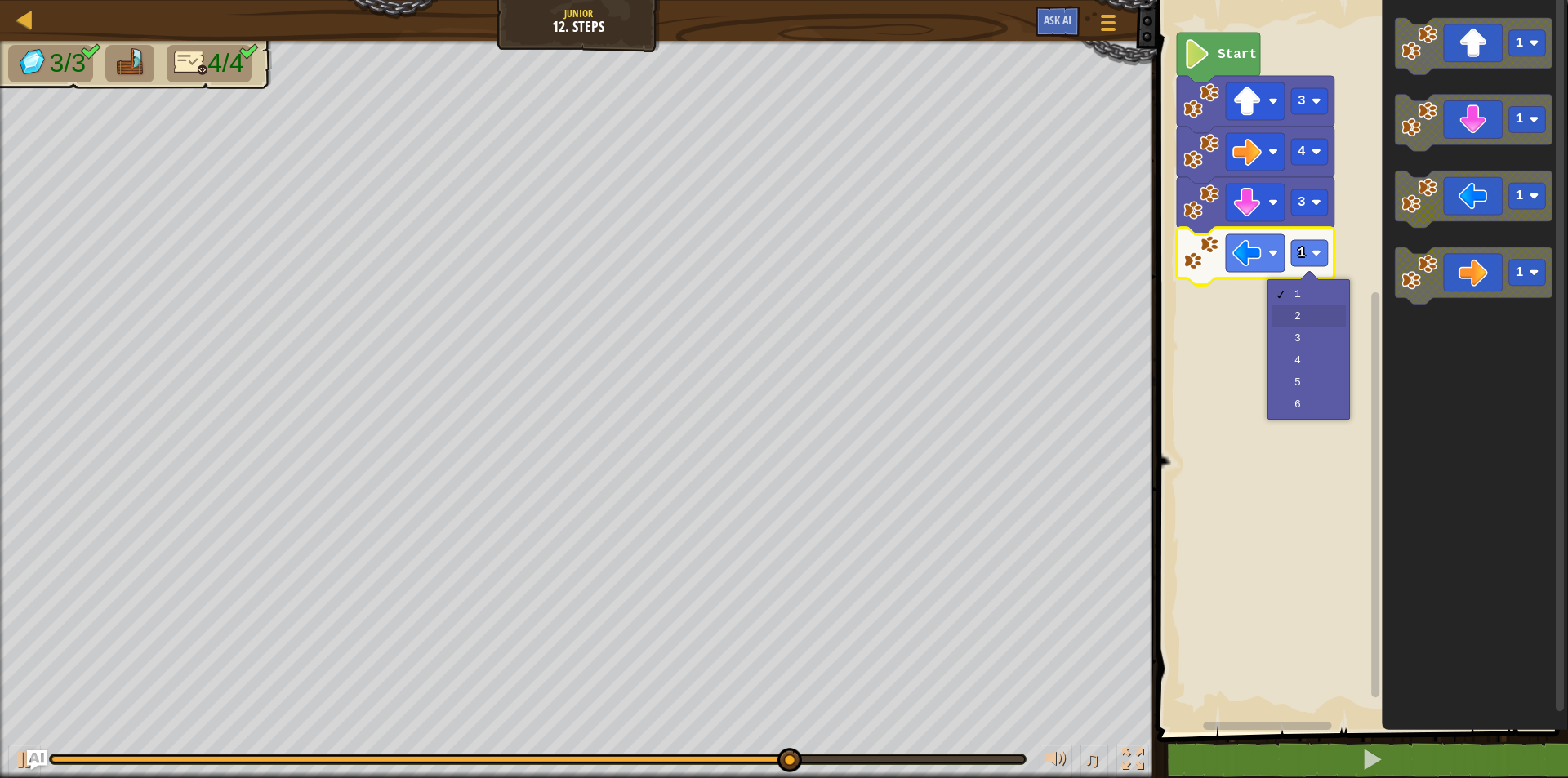
drag, startPoint x: 1297, startPoint y: 306, endPoint x: 1316, endPoint y: 292, distance: 23.6
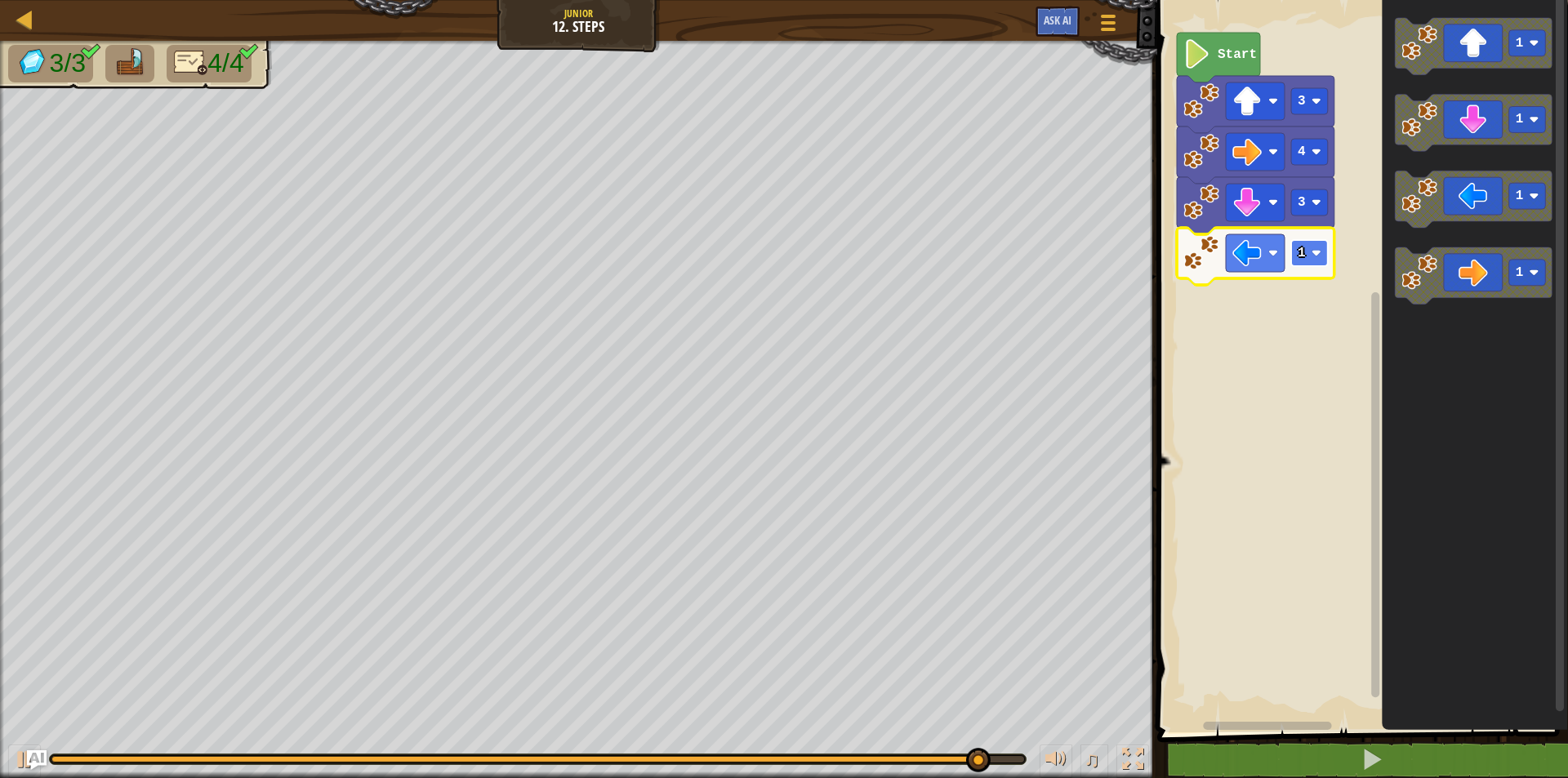
click at [1300, 246] on text "1" at bounding box center [1301, 253] width 8 height 15
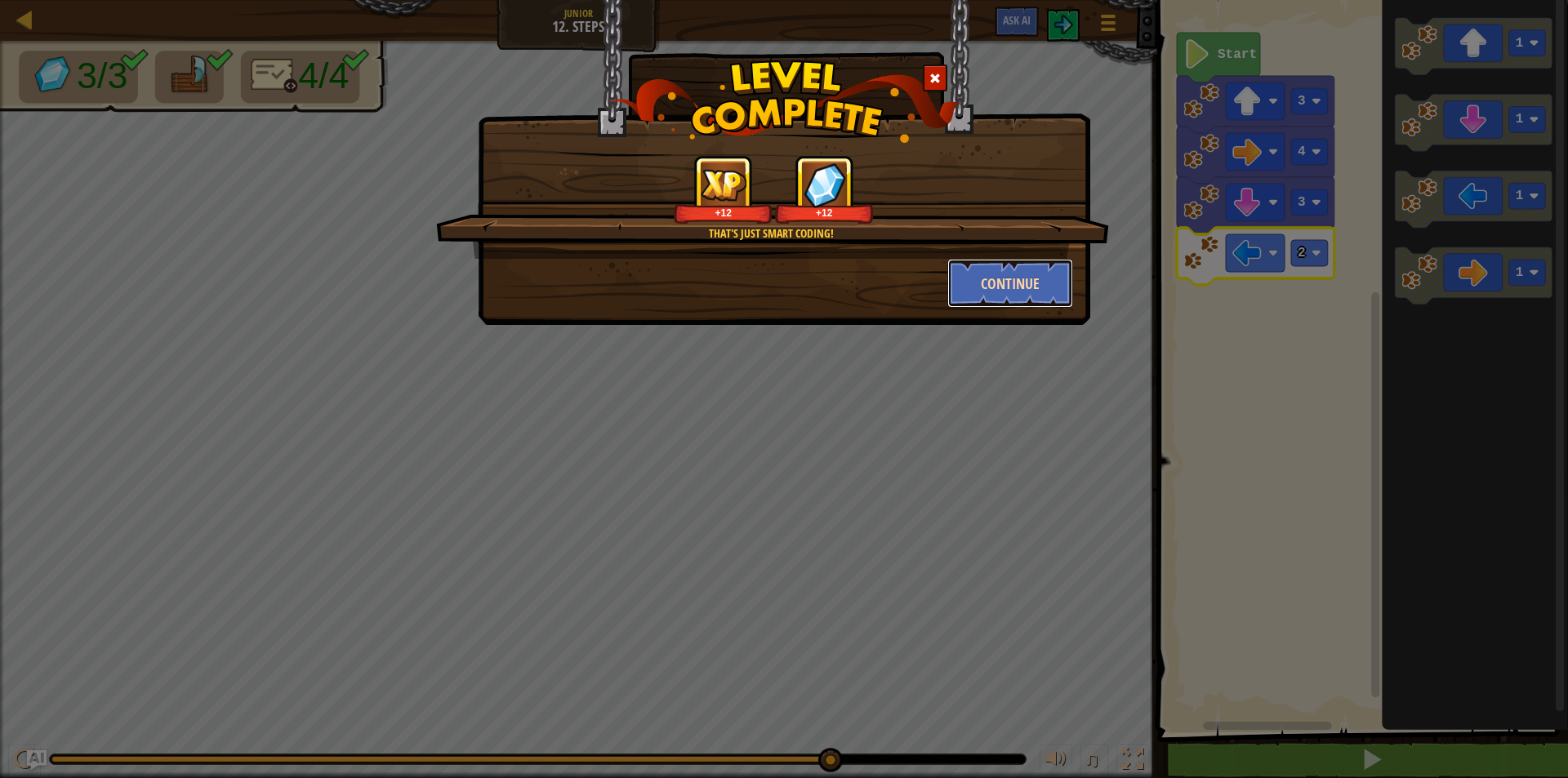
click at [1012, 277] on button "Continue" at bounding box center [1011, 283] width 126 height 49
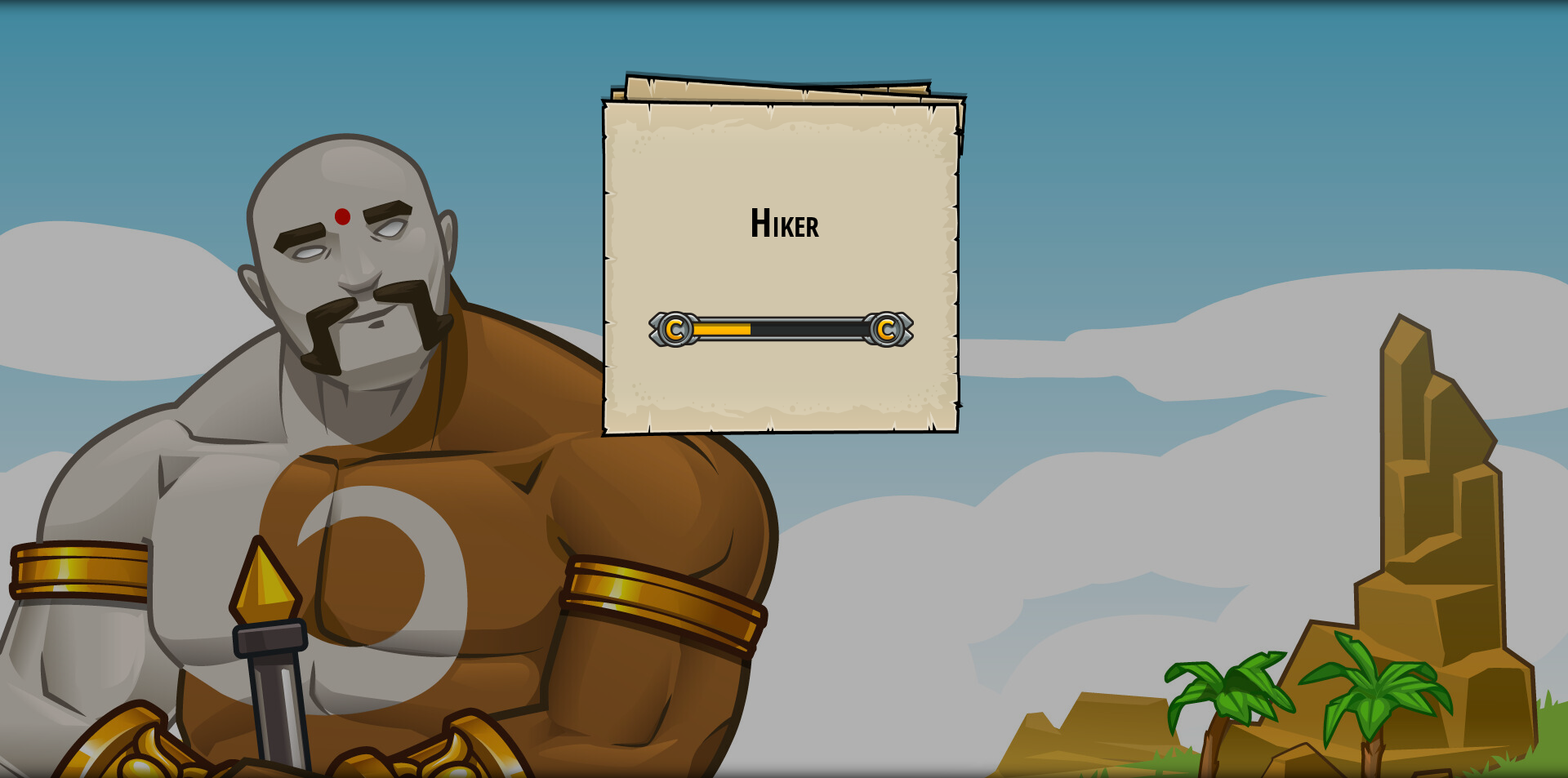
click at [834, 227] on h1 "Hiker" at bounding box center [784, 222] width 335 height 43
click at [124, 213] on div "Hiker Goals Start Level Error loading from server. Try refreshing the page. You…" at bounding box center [784, 389] width 1568 height 778
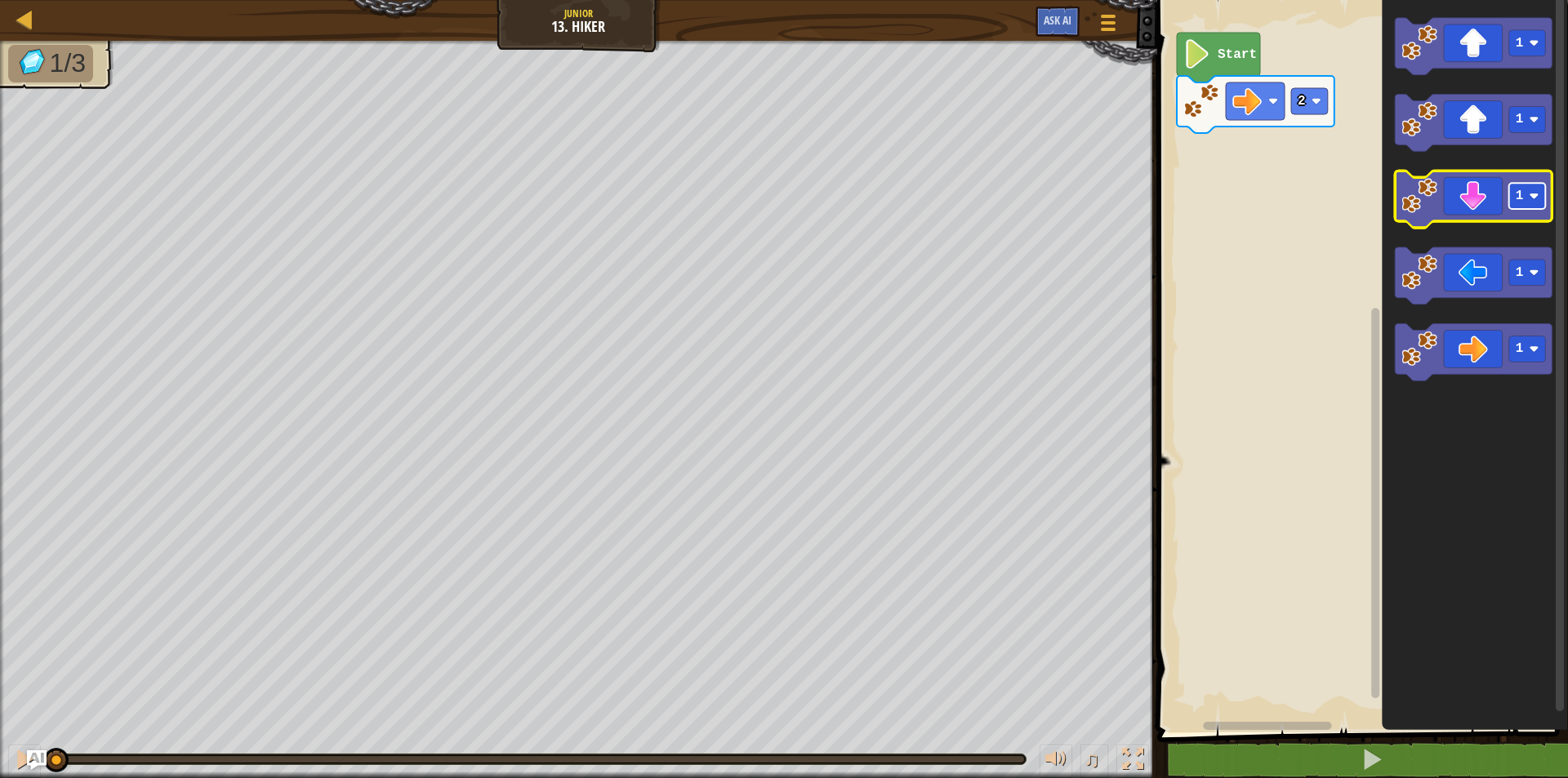
click at [1514, 191] on rect "Blockly Workspace" at bounding box center [1527, 196] width 36 height 26
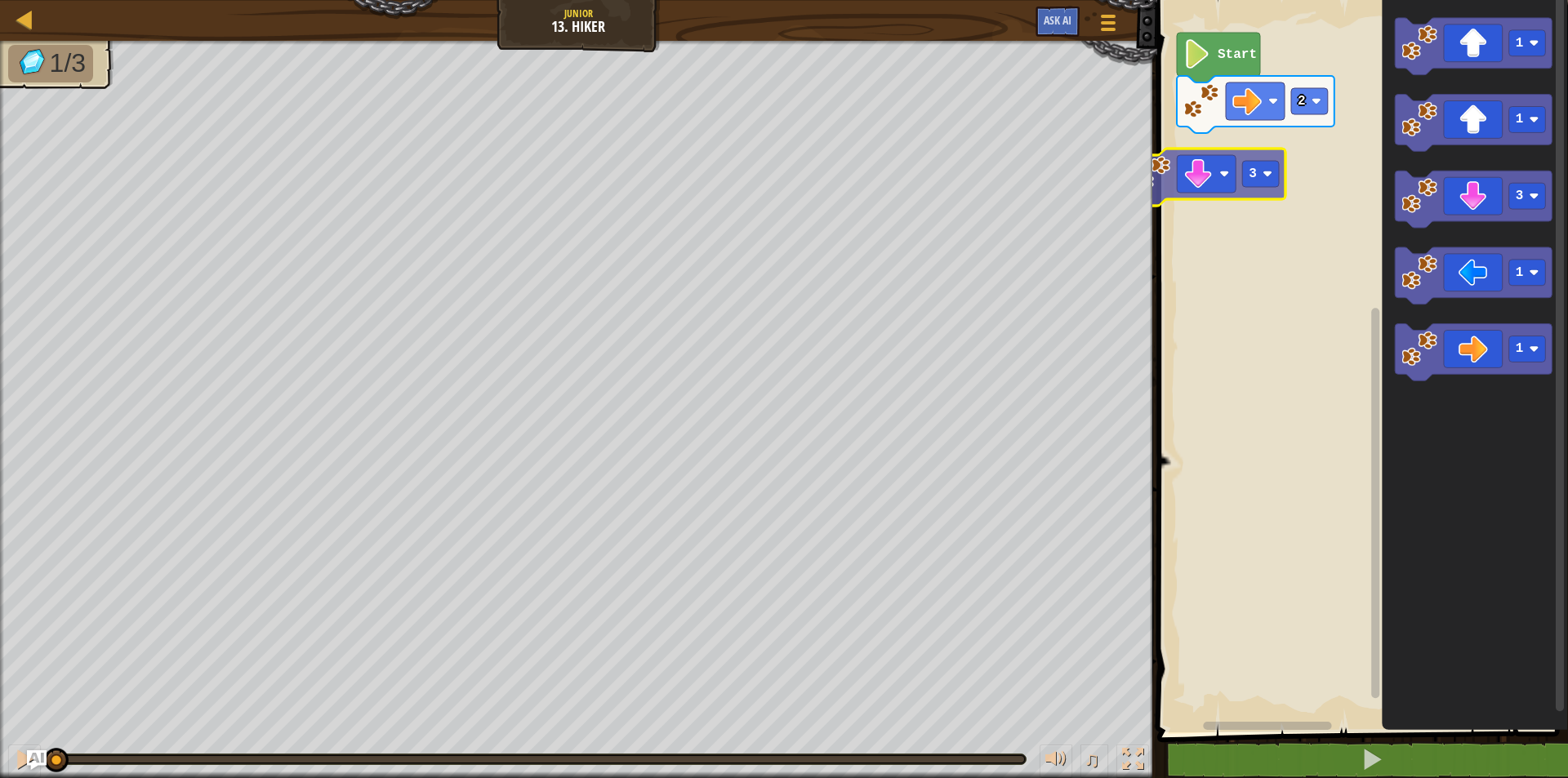
click at [1179, 176] on div "2 Start 1 1 3 1 1 3" at bounding box center [1360, 363] width 415 height 741
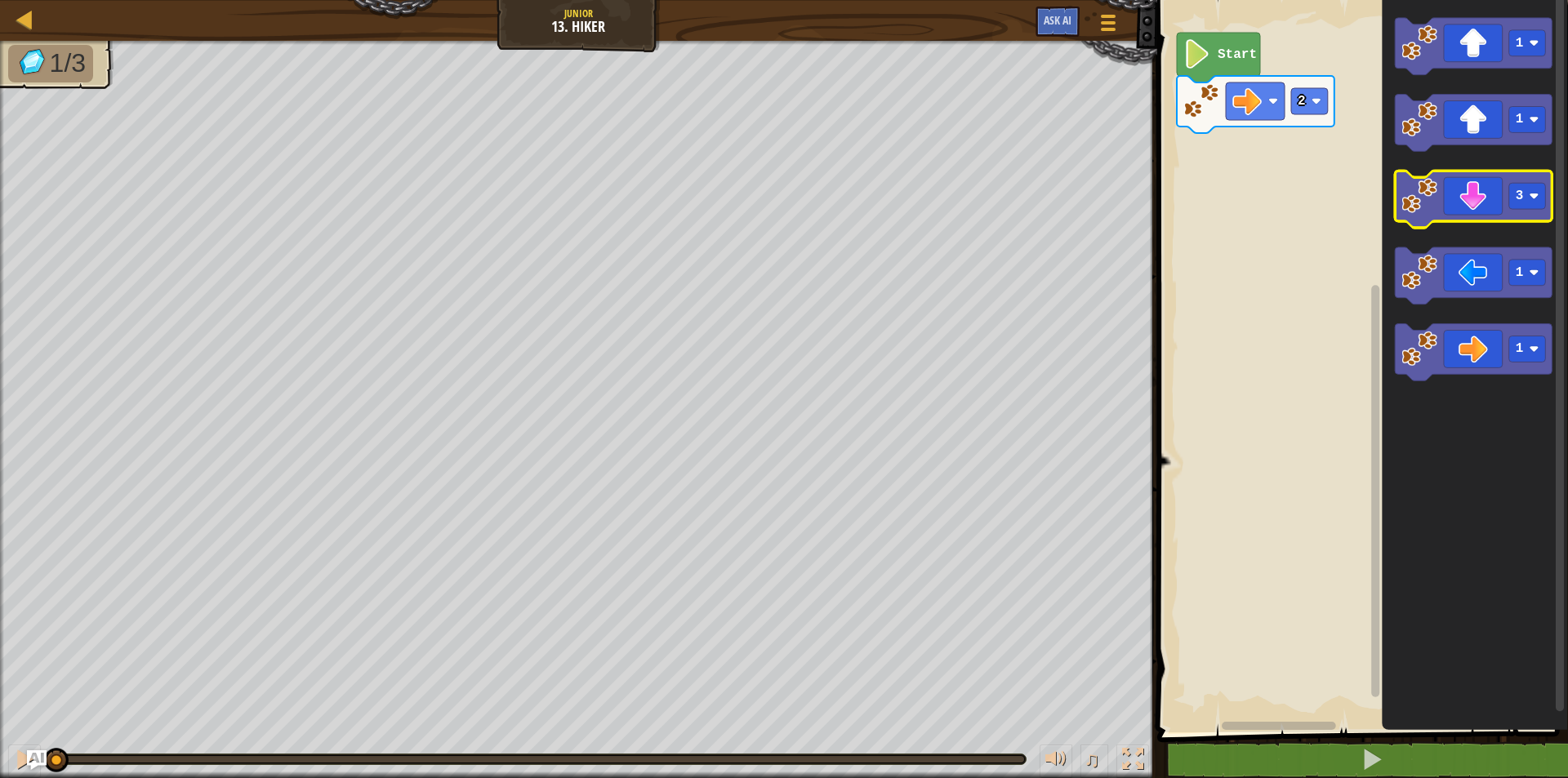
click at [1414, 189] on image "Blockly Workspace" at bounding box center [1420, 197] width 36 height 36
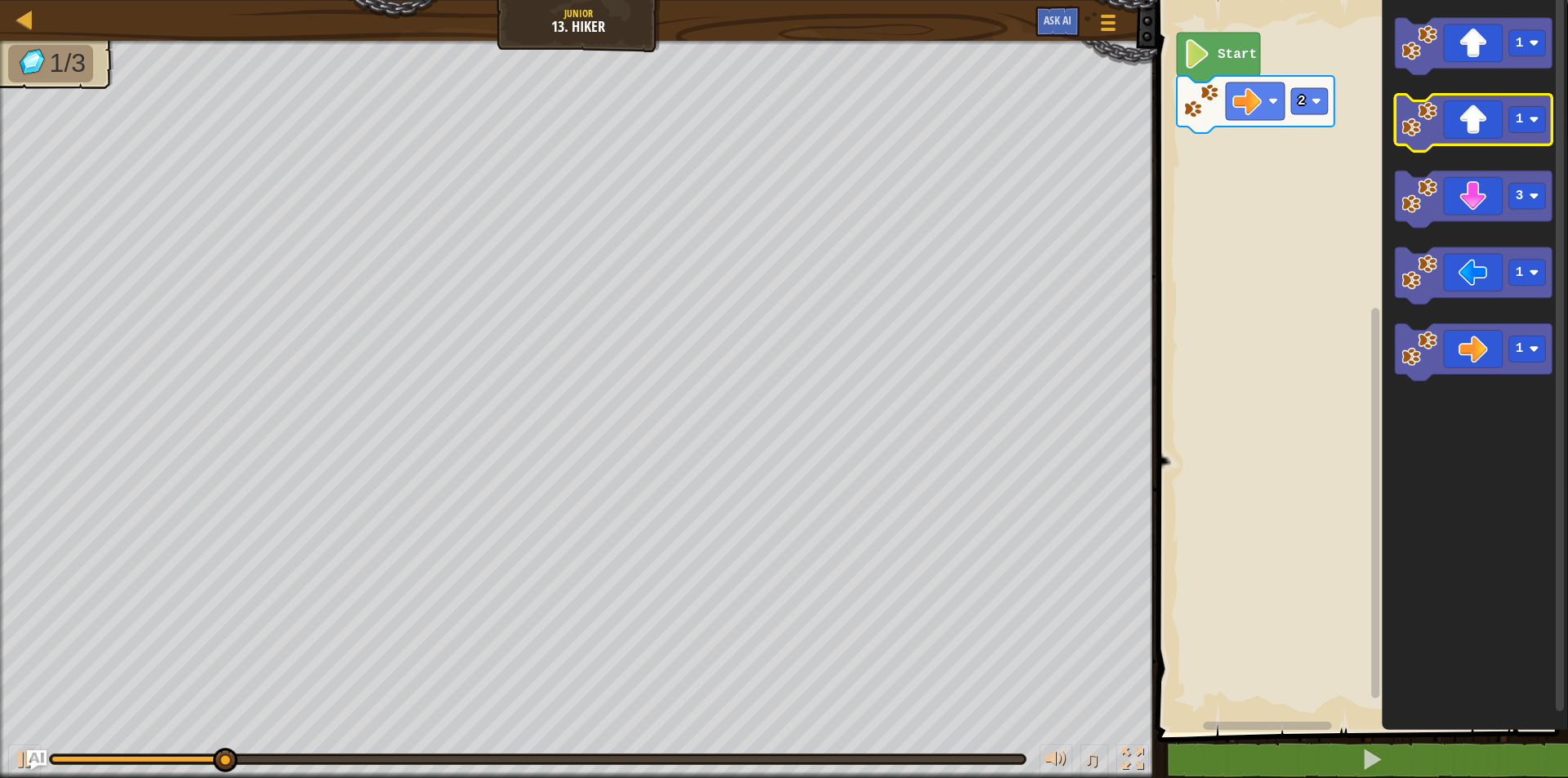
click at [1430, 132] on image "Blockly Workspace" at bounding box center [1420, 120] width 36 height 36
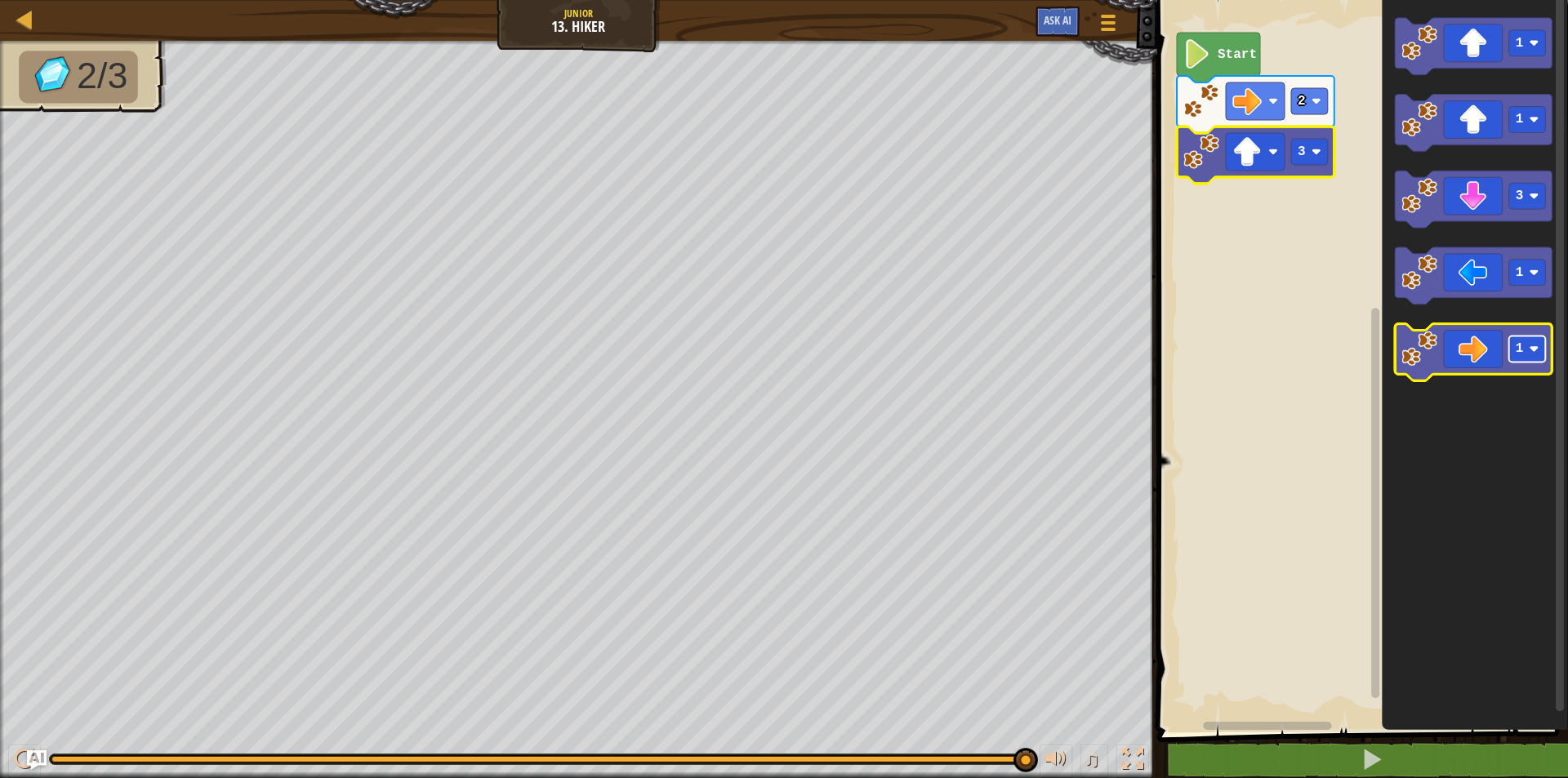
click at [1539, 363] on rect "Blockly Workspace" at bounding box center [1527, 350] width 36 height 26
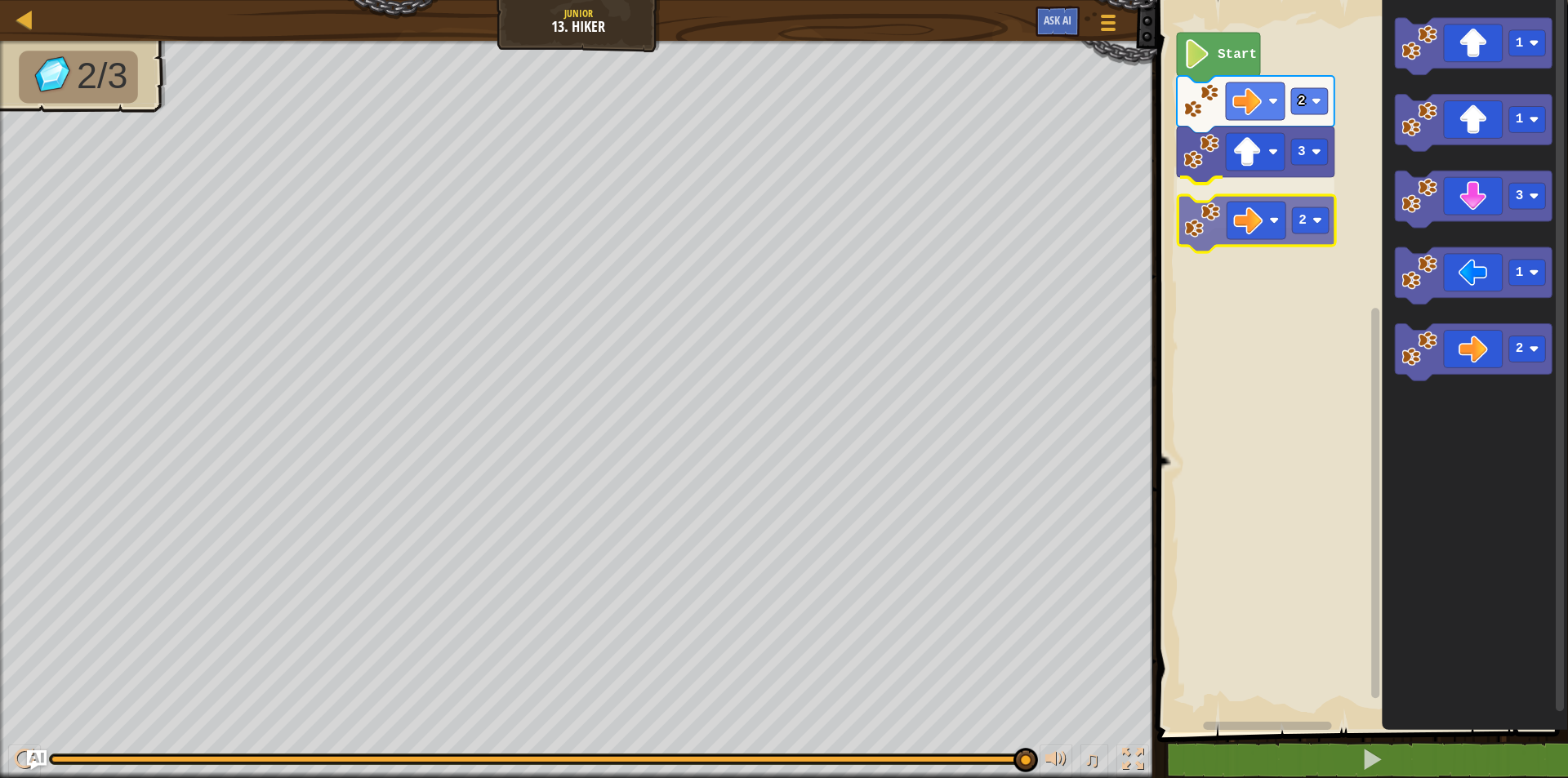
click at [1214, 208] on div "Start 2 3 2 1 1 3 1 2 2" at bounding box center [1360, 363] width 415 height 741
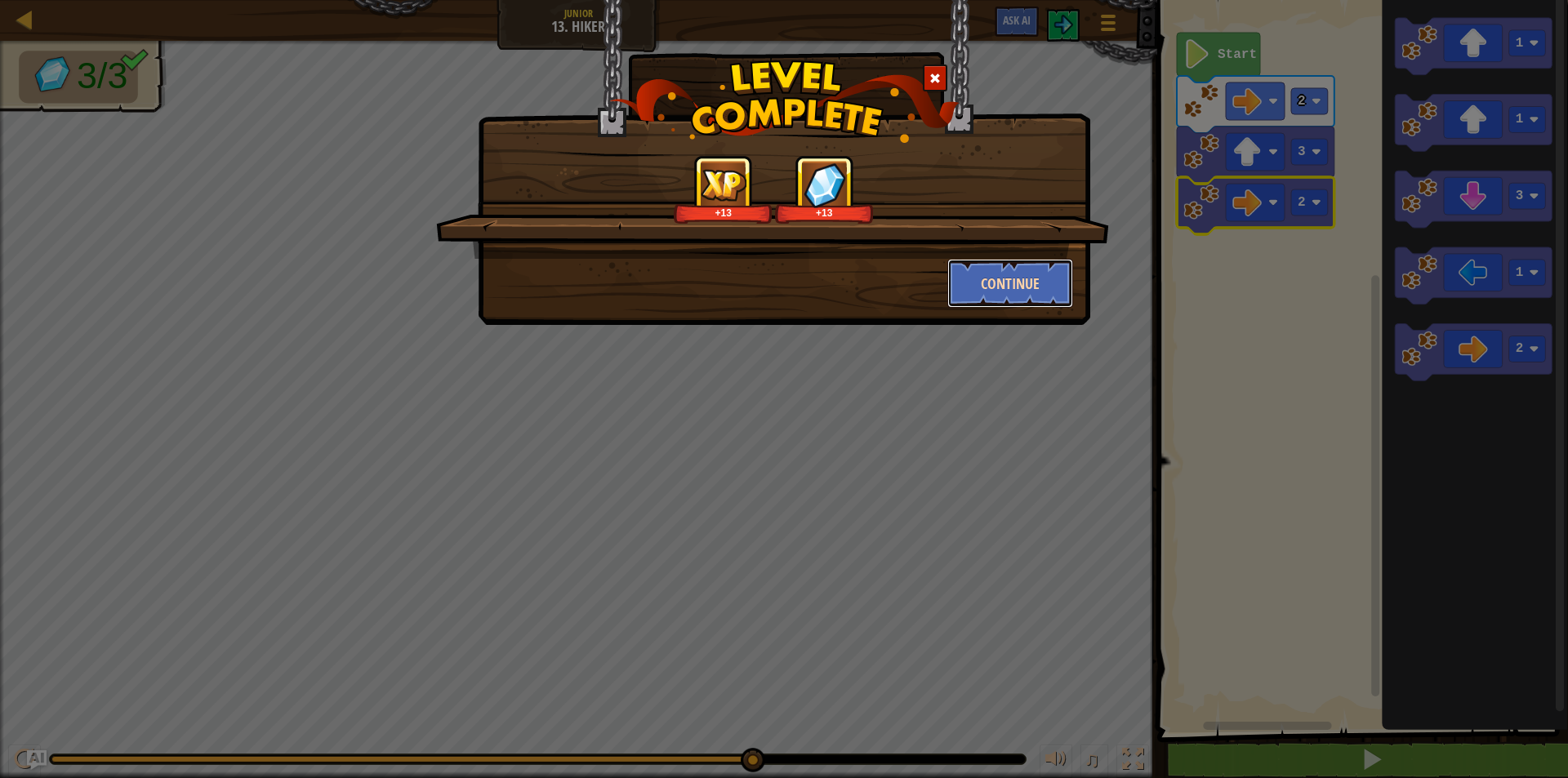
click at [959, 288] on button "Continue" at bounding box center [1011, 283] width 126 height 49
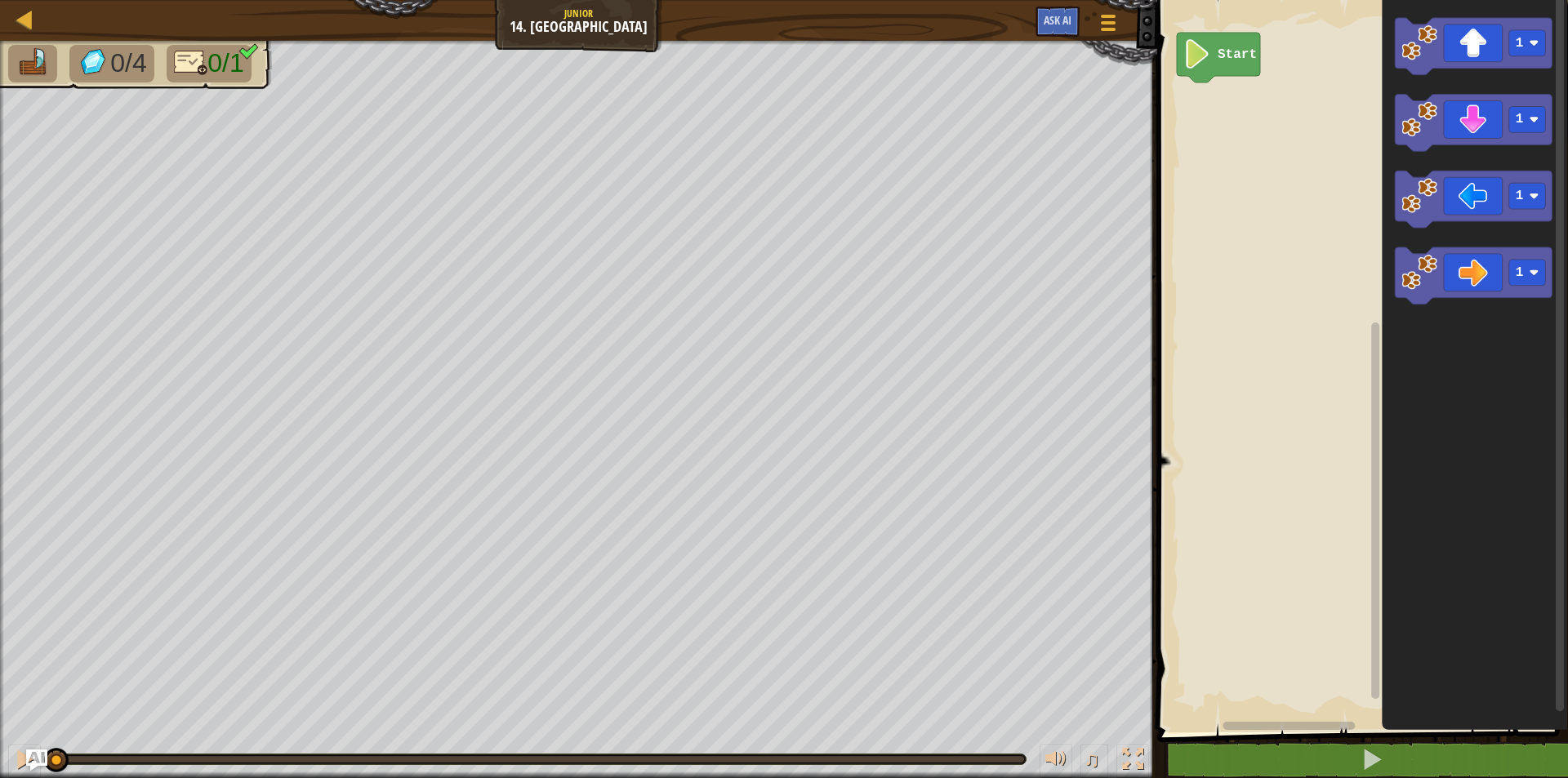
drag, startPoint x: 48, startPoint y: 757, endPoint x: 30, endPoint y: 768, distance: 21.1
click at [30, 768] on div "Map Junior 14. Long Hall Game Menu Ask AI 1 ההההההההההההההההההההההההההההההההההה…" at bounding box center [784, 389] width 1568 height 778
click at [1503, 40] on icon "Blockly Workspace" at bounding box center [1474, 47] width 157 height 57
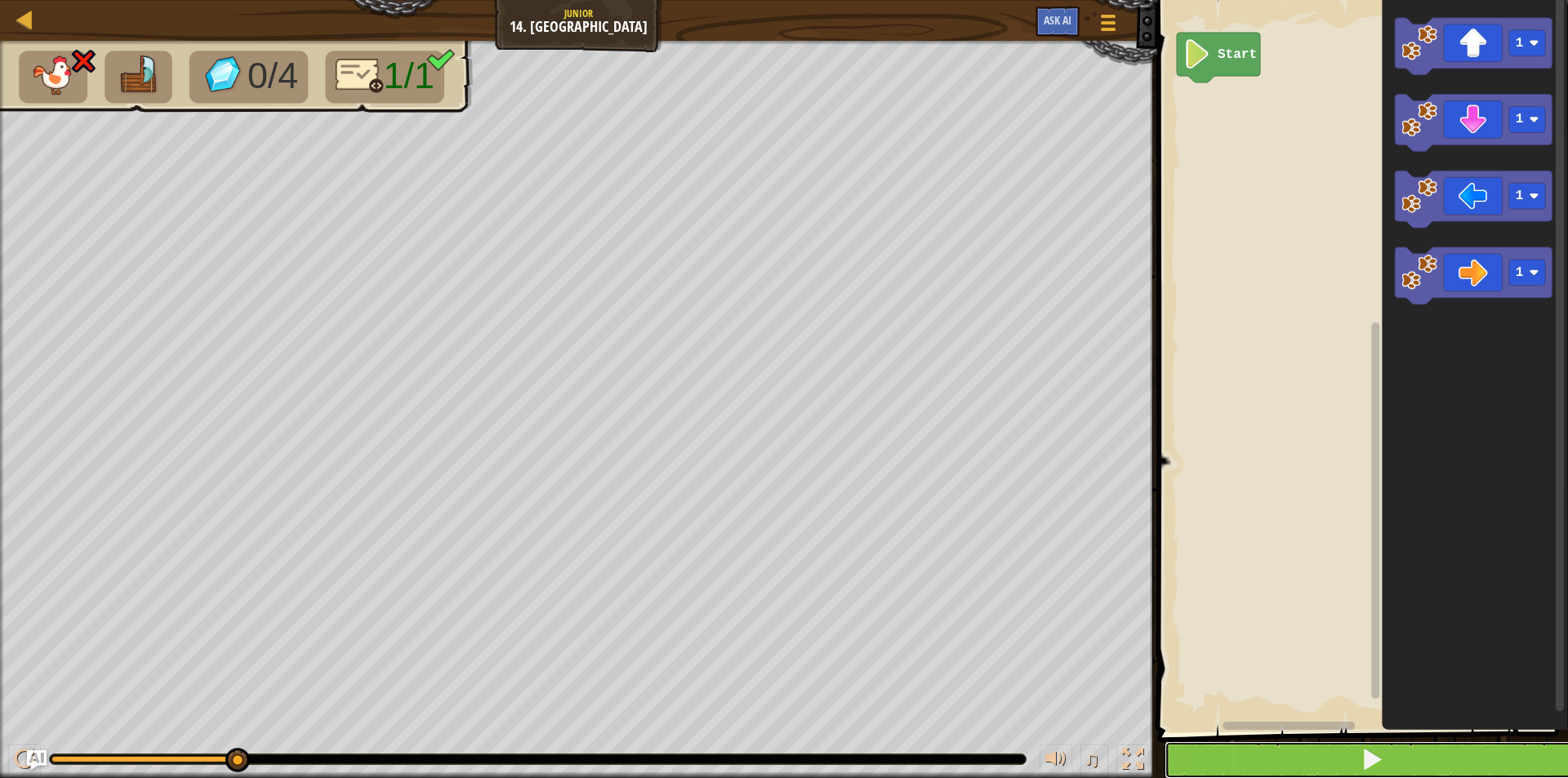
click at [1243, 751] on button at bounding box center [1372, 760] width 415 height 37
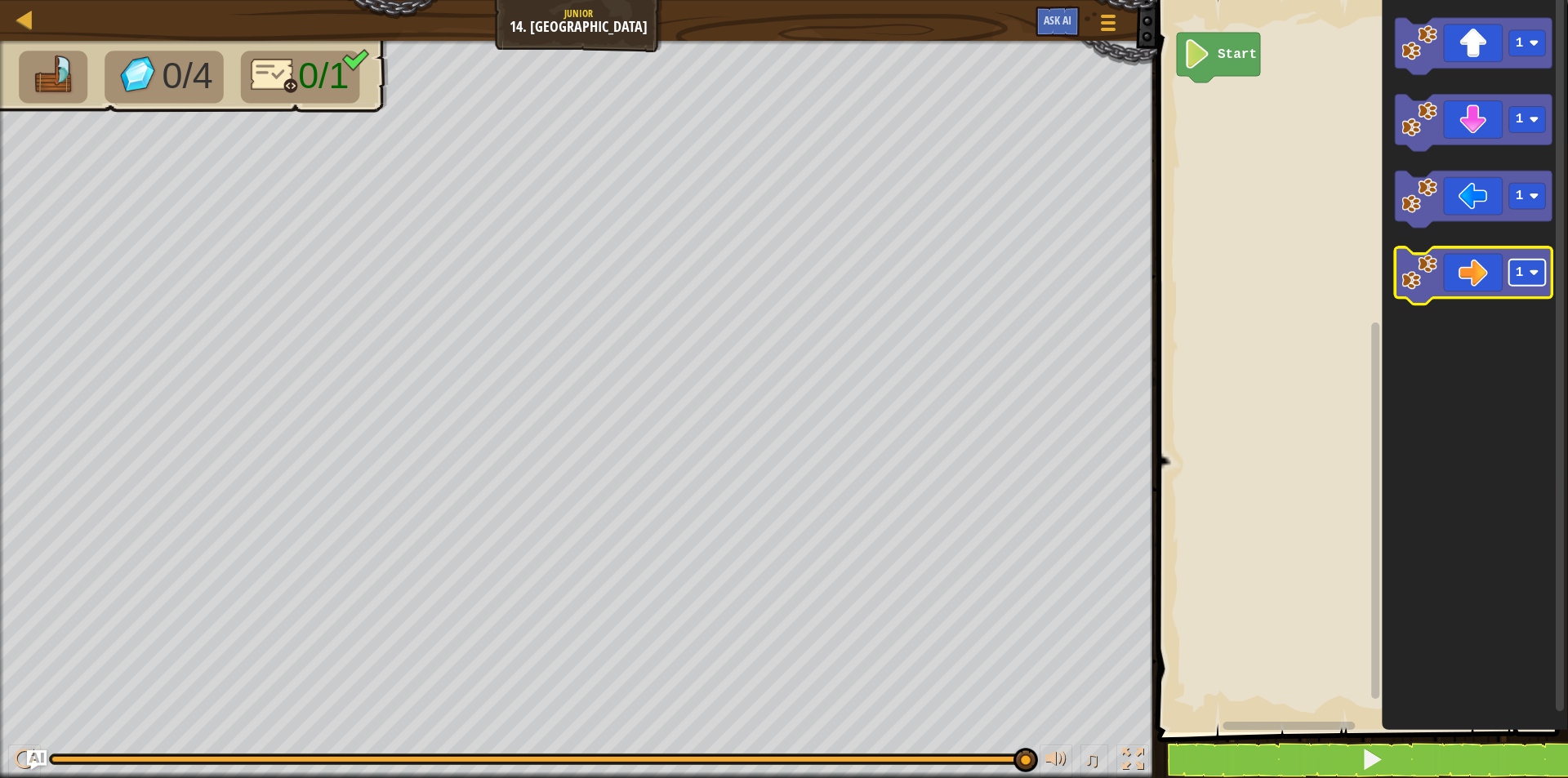
click at [1538, 272] on image "Blockly Workspace" at bounding box center [1534, 273] width 10 height 10
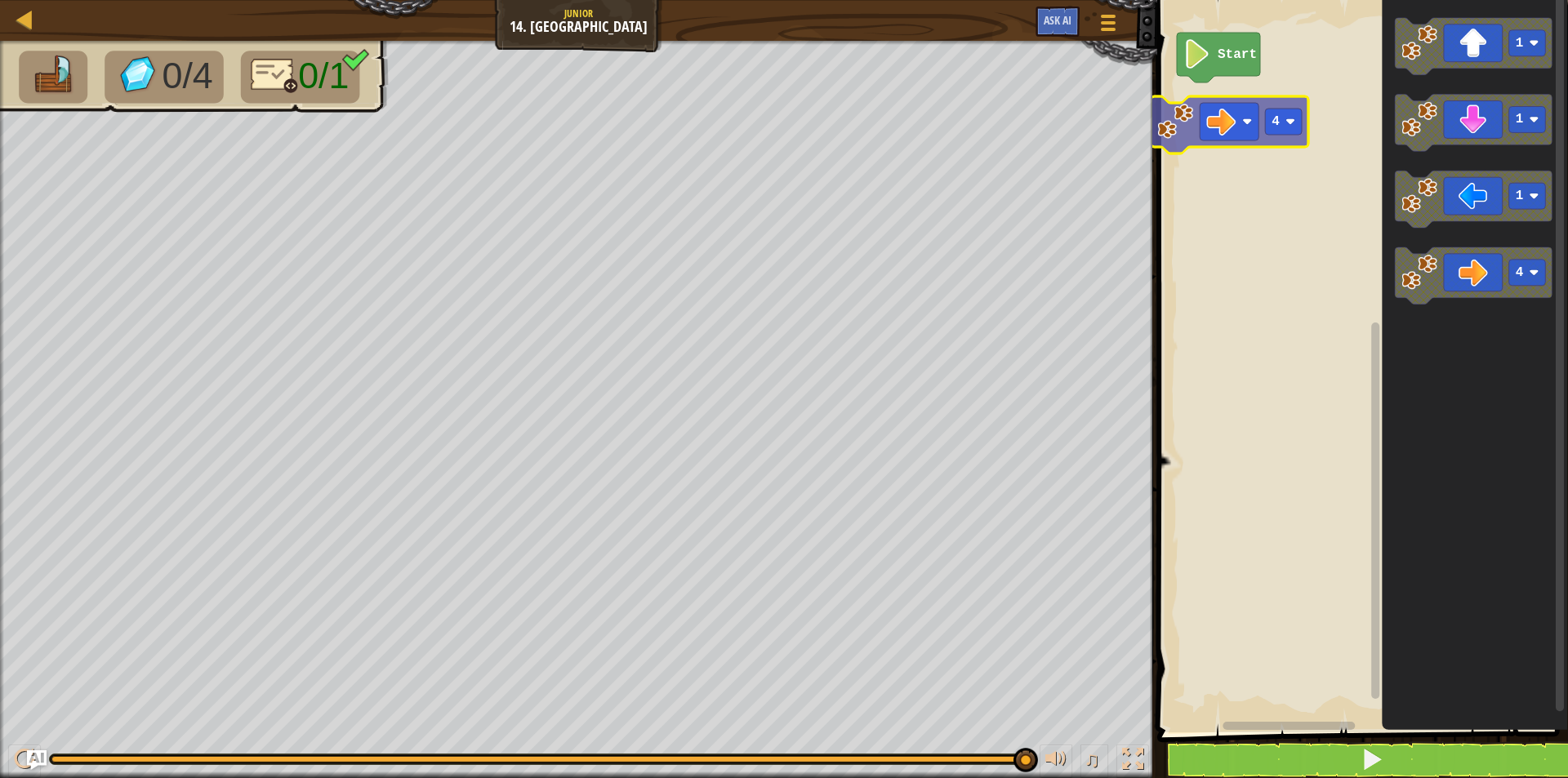
click at [1216, 133] on div "Start 1 1 1 4 4" at bounding box center [1360, 363] width 415 height 741
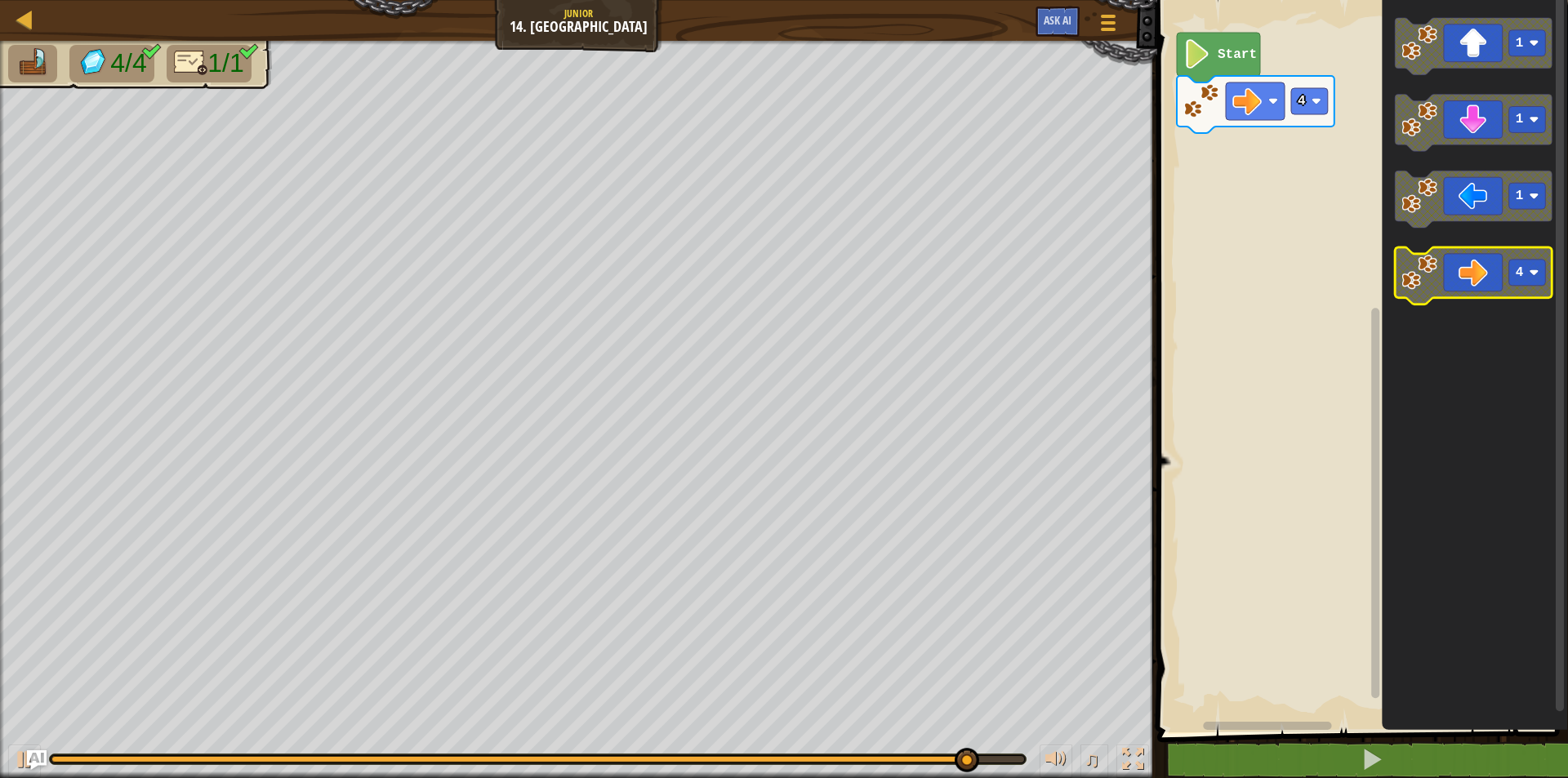
click at [1463, 286] on icon "Blockly Workspace" at bounding box center [1474, 277] width 157 height 57
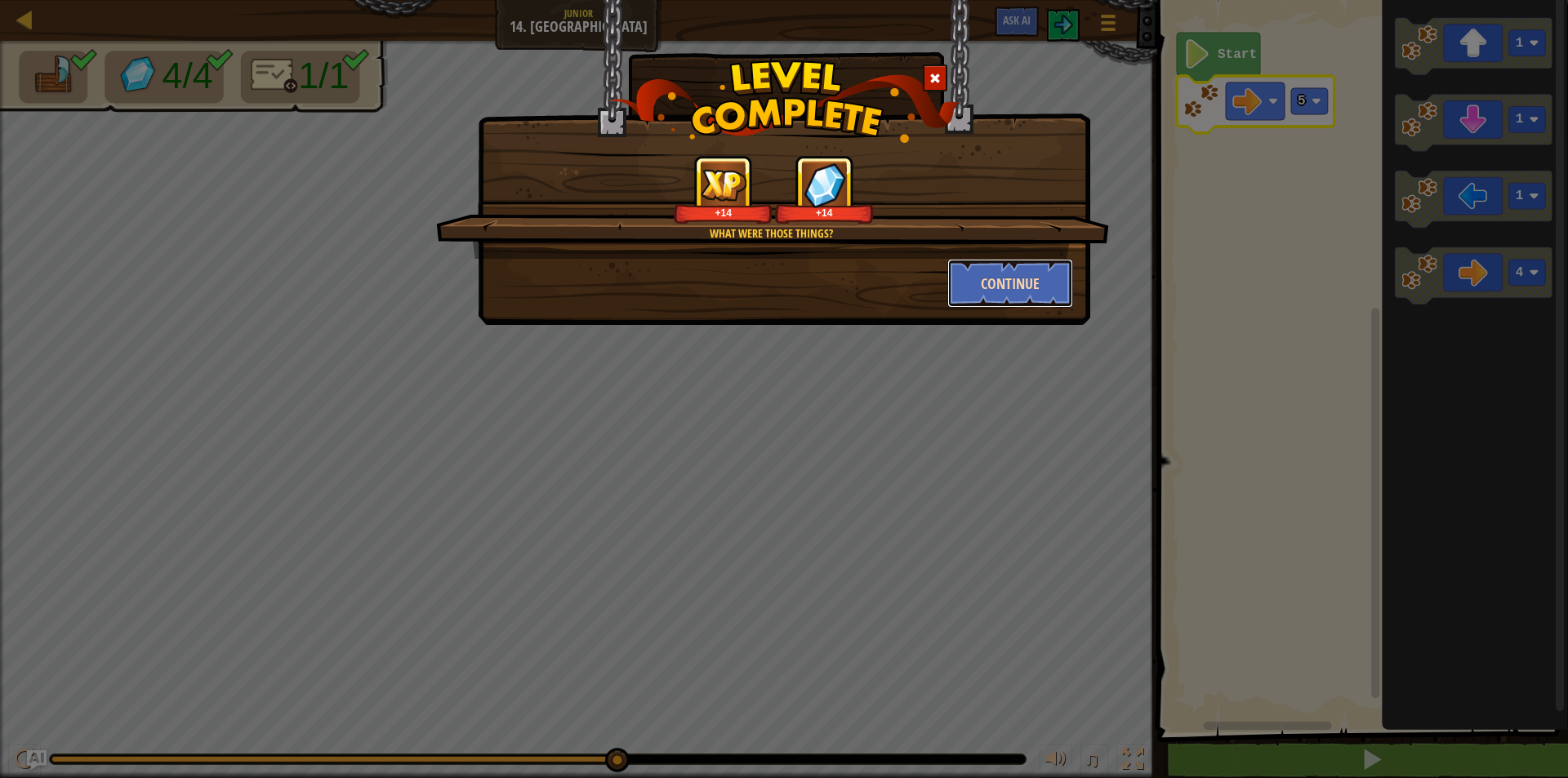
click at [1013, 276] on button "Continue" at bounding box center [1011, 283] width 126 height 49
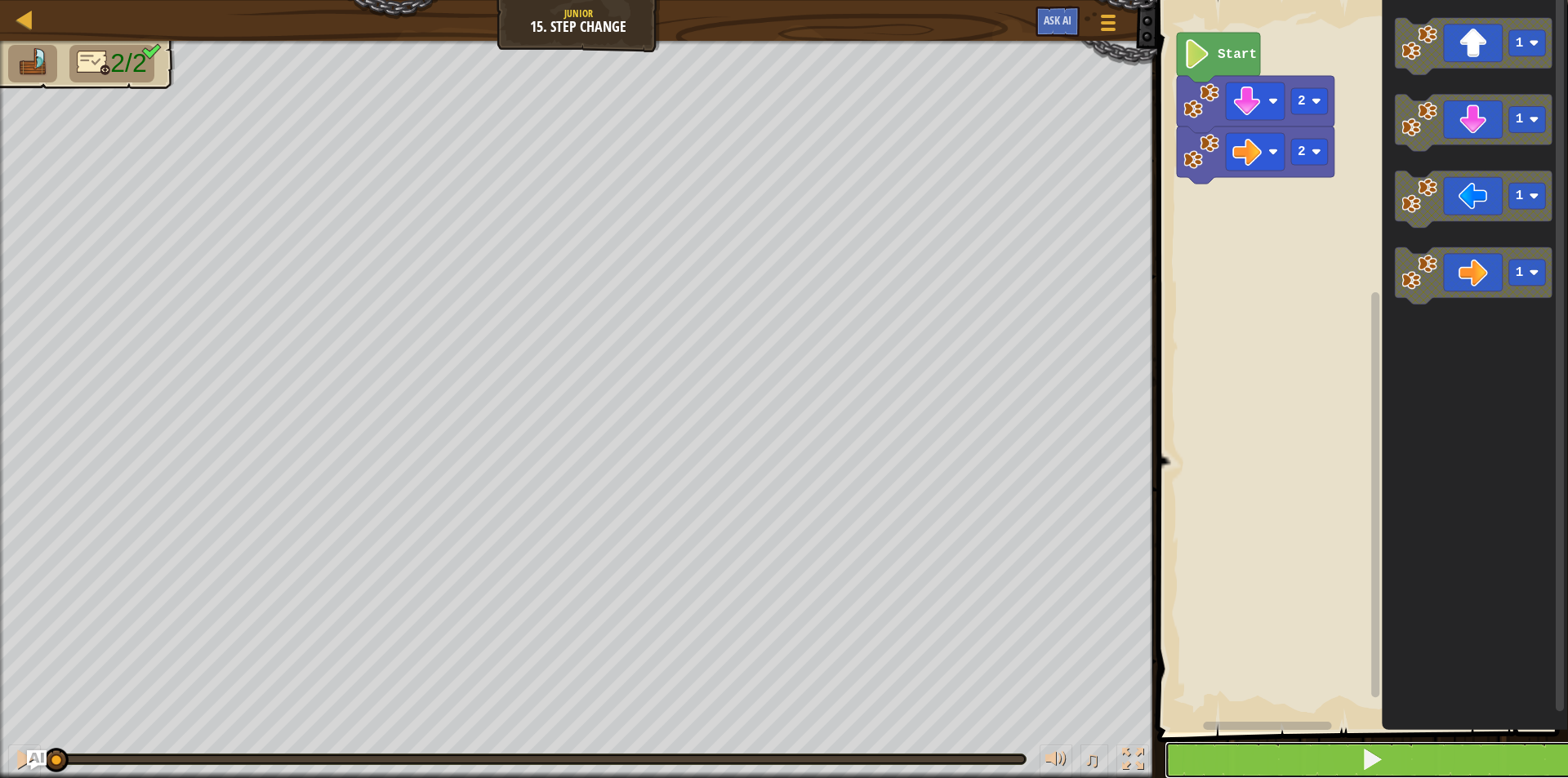
click at [1190, 755] on button at bounding box center [1372, 760] width 415 height 37
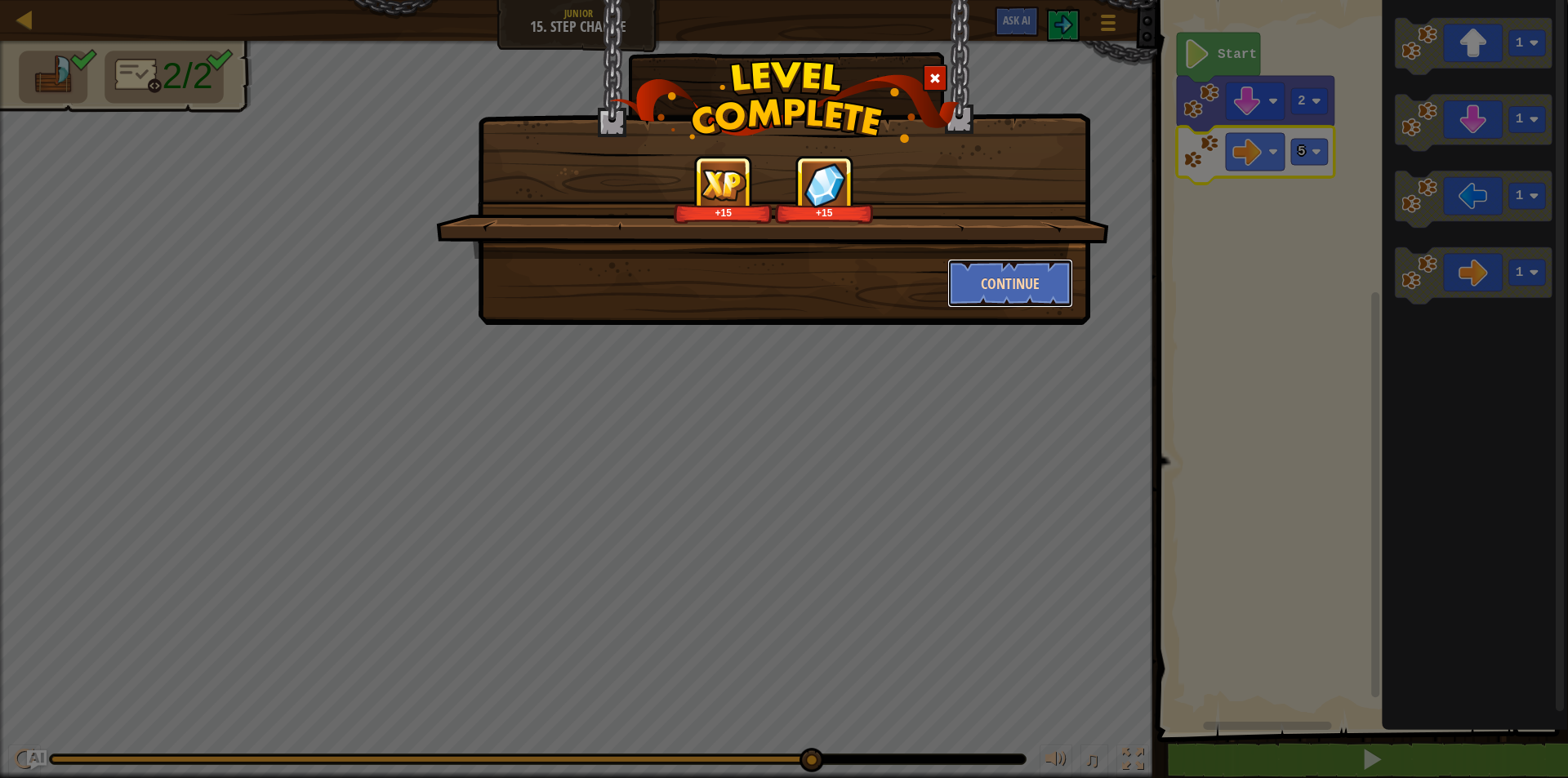
click at [978, 275] on button "Continue" at bounding box center [1011, 283] width 126 height 49
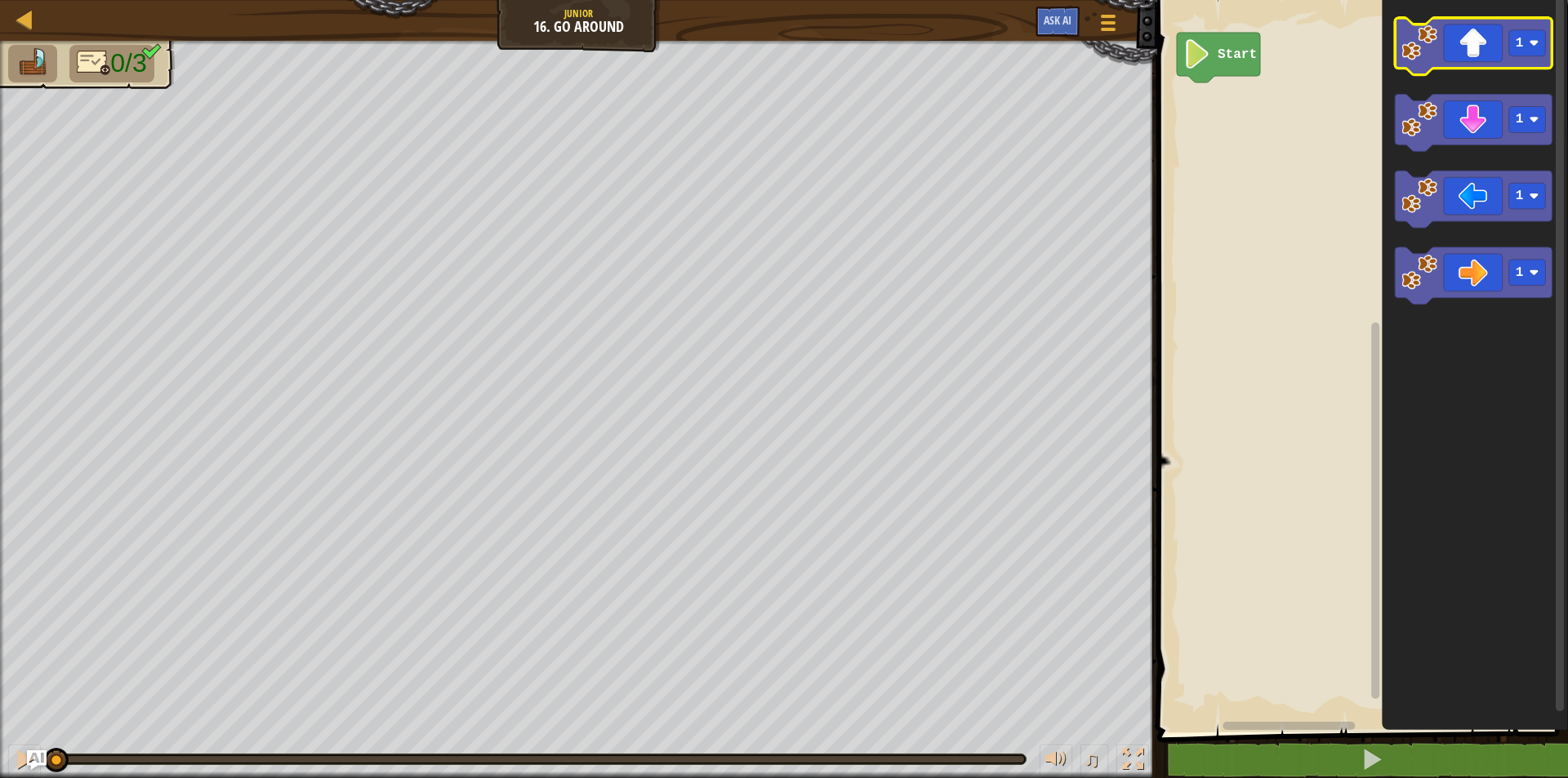
click at [1452, 48] on icon "Blockly Workspace" at bounding box center [1474, 47] width 157 height 57
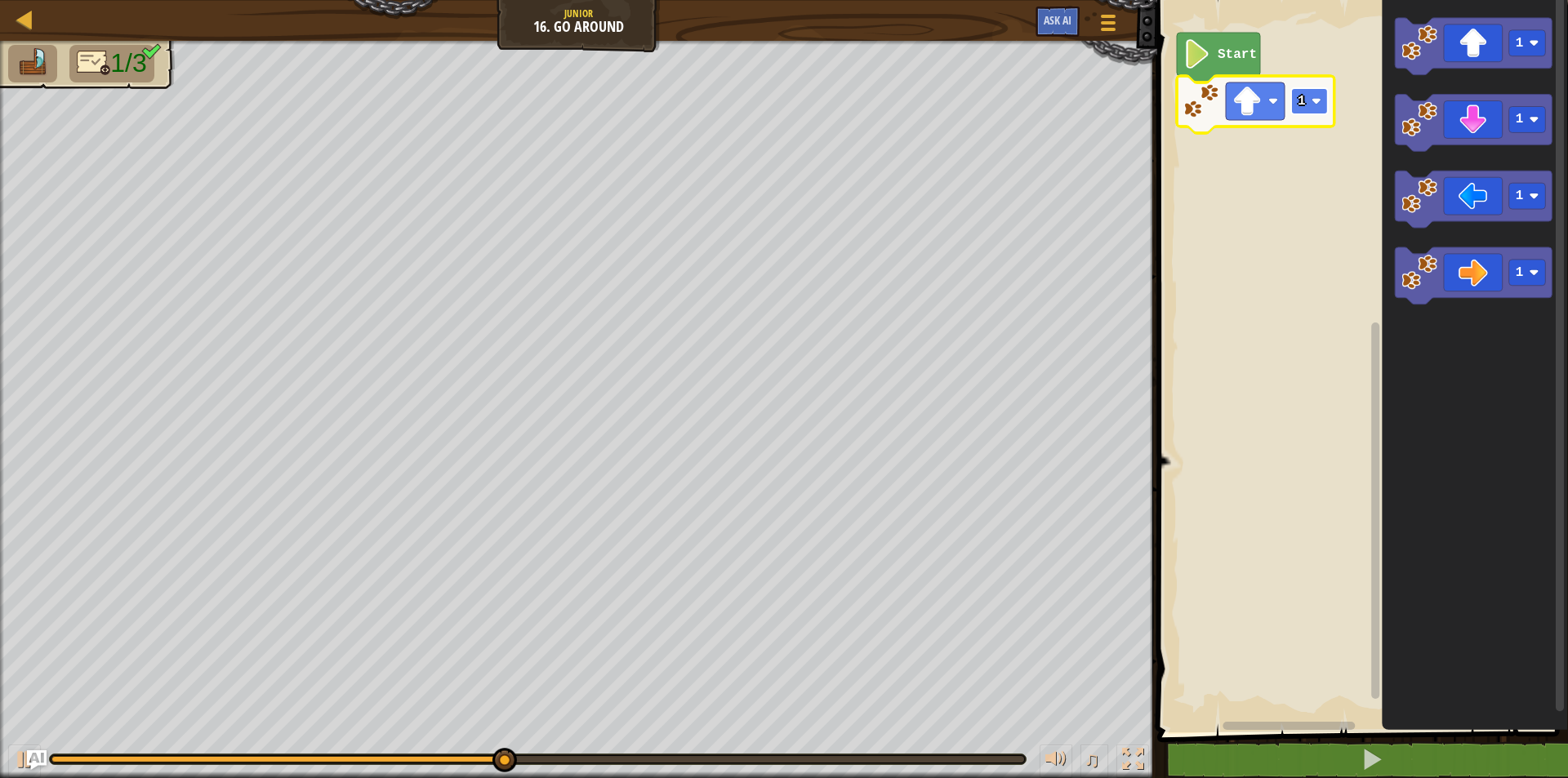
click at [1308, 105] on rect "Blockly Workspace" at bounding box center [1309, 101] width 36 height 26
click at [1308, 97] on rect "Blockly Workspace" at bounding box center [1309, 101] width 36 height 26
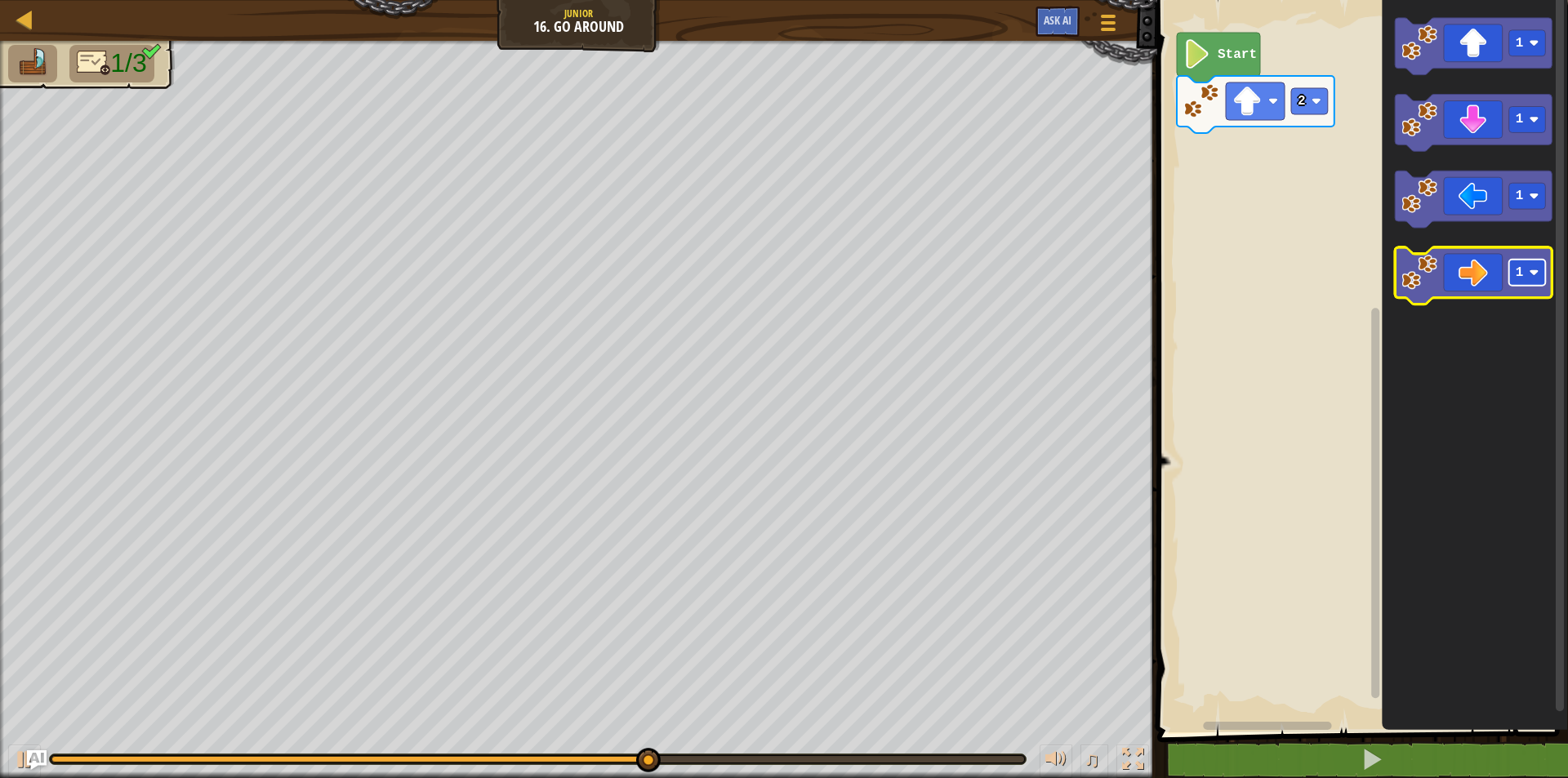
click at [1535, 277] on image "Blockly Workspace" at bounding box center [1534, 273] width 10 height 10
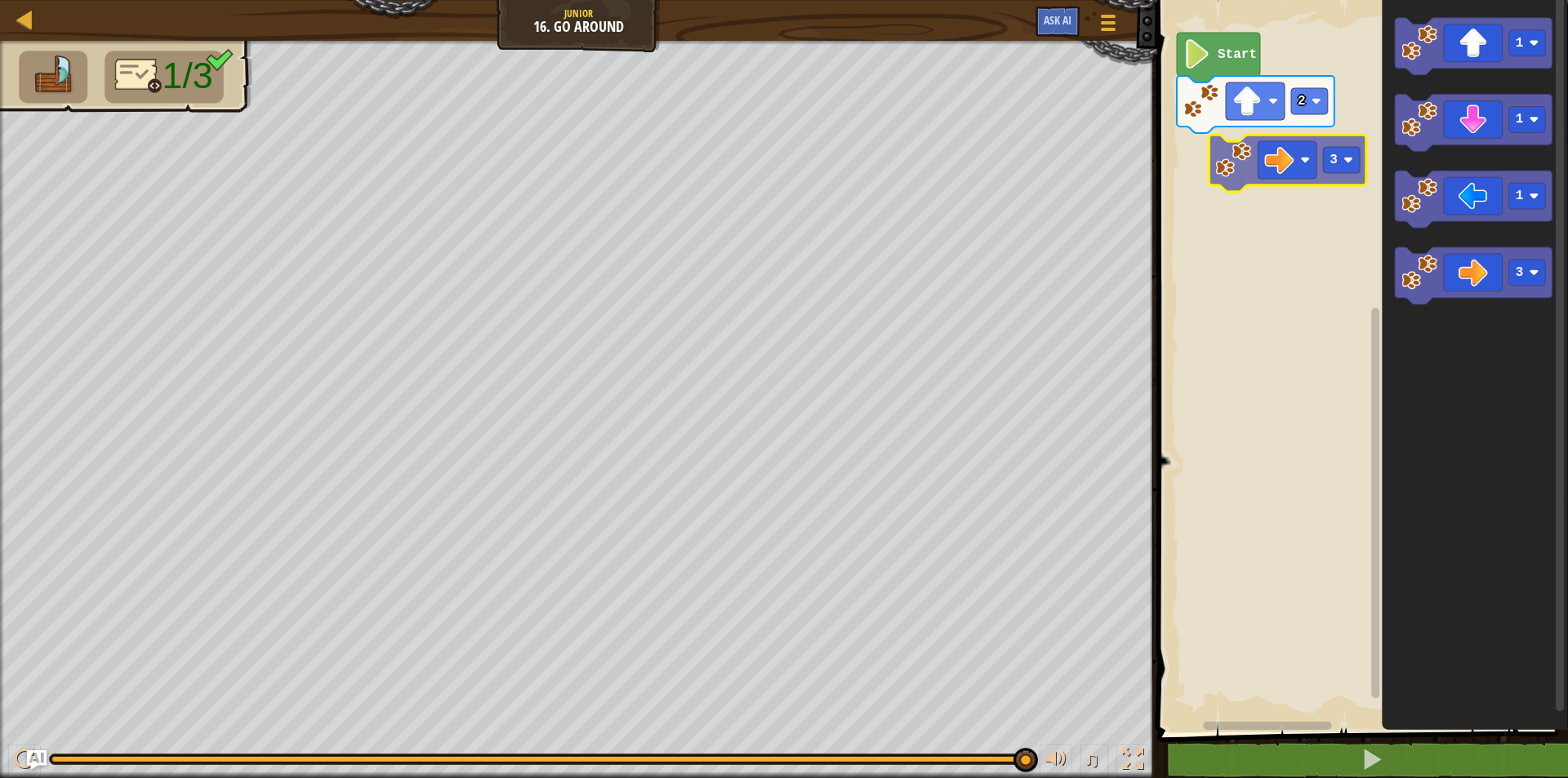
click at [1258, 177] on div "Start 2 1 1 1 3 3" at bounding box center [1360, 363] width 415 height 741
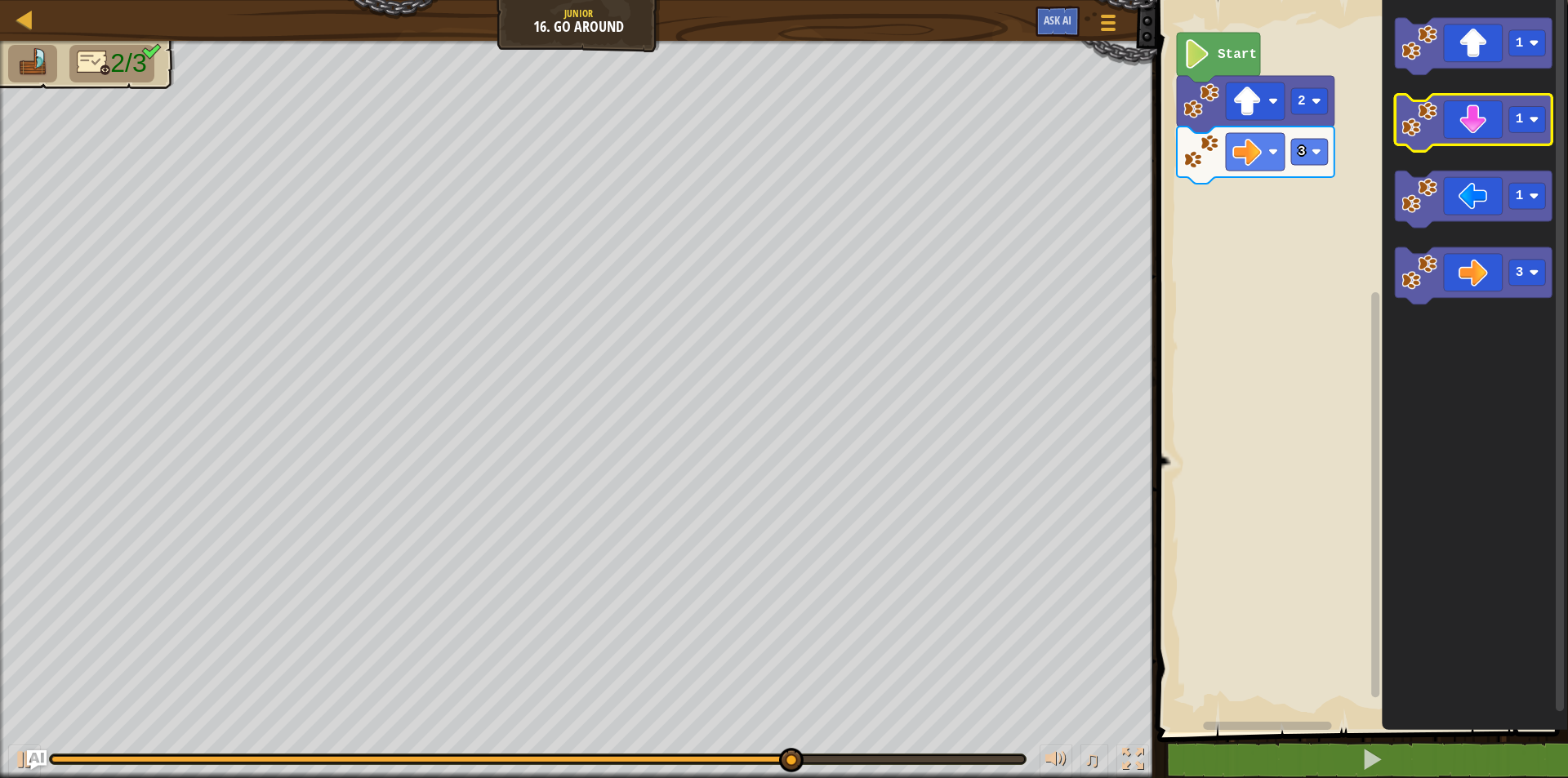
click at [1466, 122] on icon "Blockly Workspace" at bounding box center [1474, 123] width 157 height 57
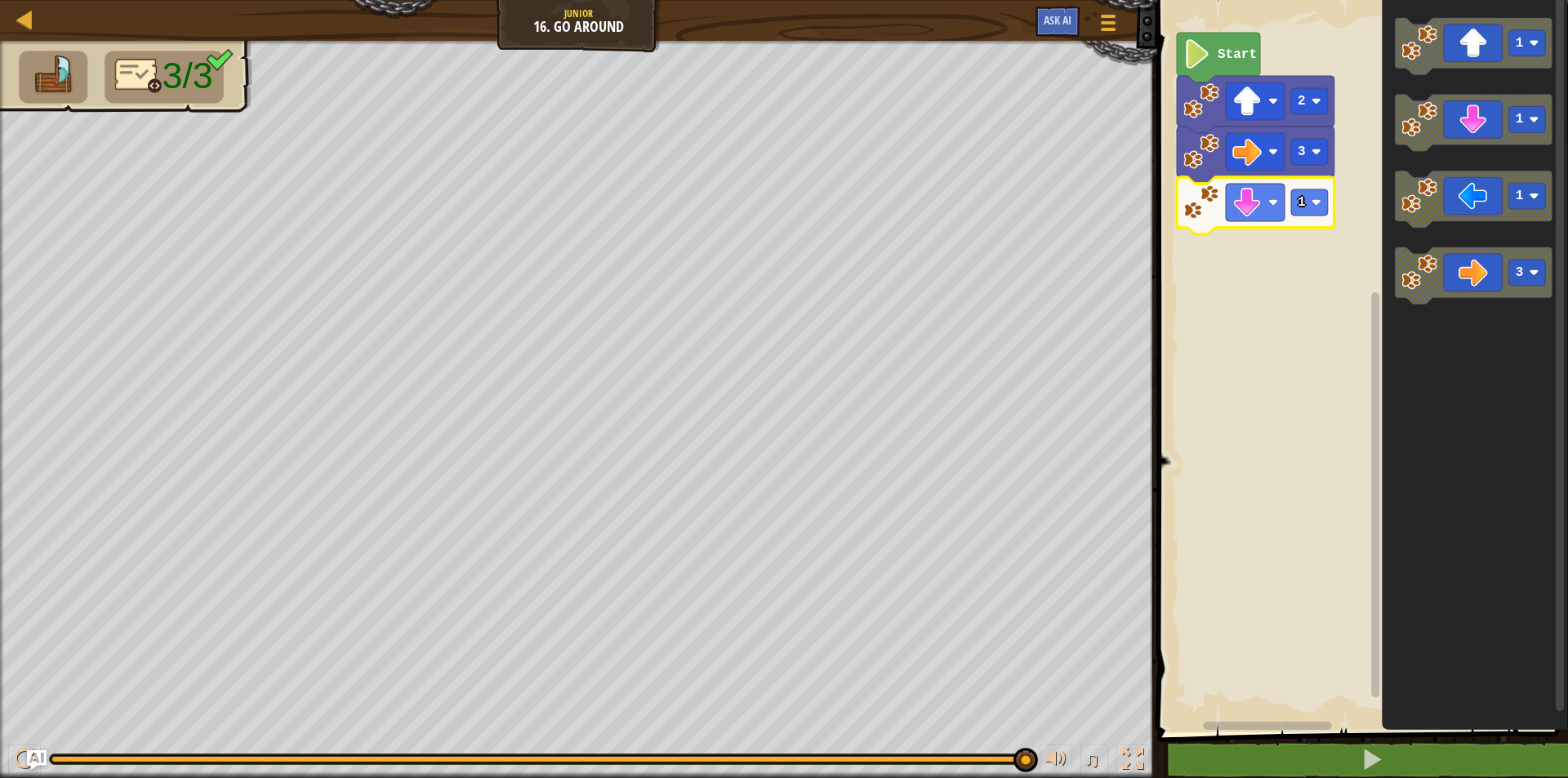
click at [1226, 431] on rect "Blockly Workspace" at bounding box center [1360, 363] width 415 height 741
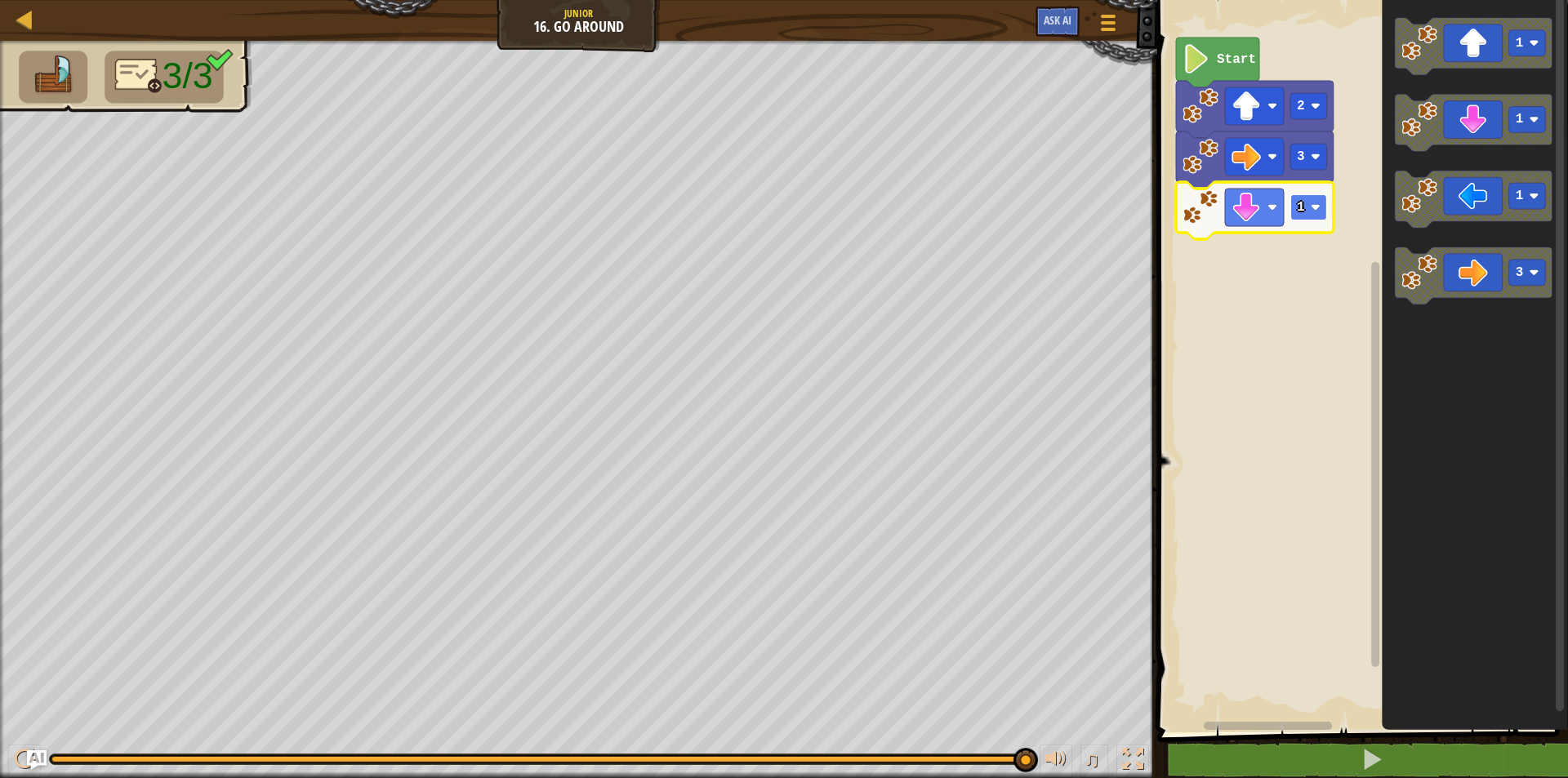
click at [1311, 216] on rect "Blockly Workspace" at bounding box center [1308, 208] width 36 height 26
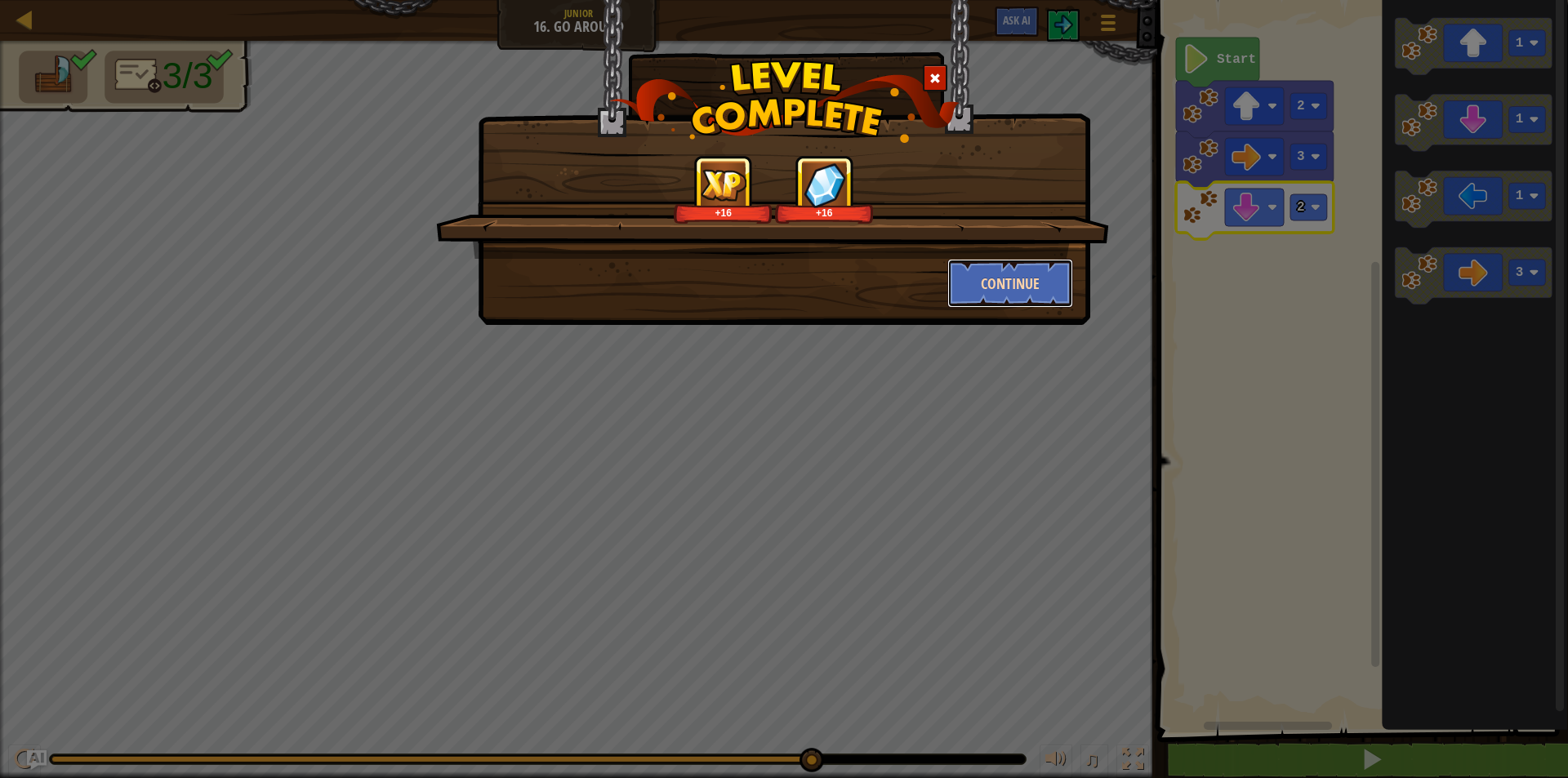
drag, startPoint x: 993, startPoint y: 279, endPoint x: 1012, endPoint y: 272, distance: 20.2
click at [1012, 272] on button "Continue" at bounding box center [1011, 283] width 126 height 49
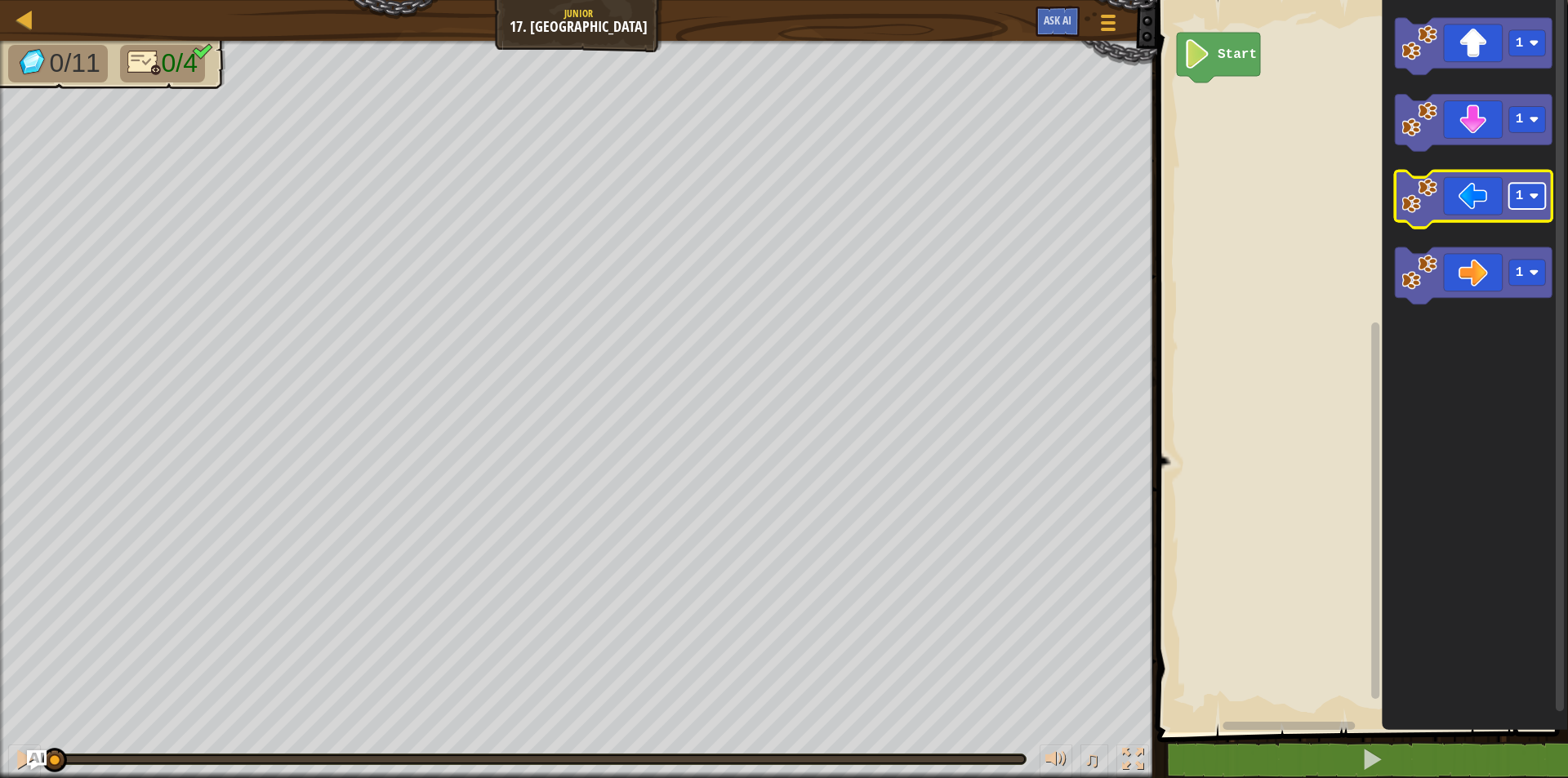
click at [1521, 190] on text "1" at bounding box center [1520, 196] width 8 height 15
click at [1460, 225] on rect "Blockly Workspace" at bounding box center [1474, 200] width 157 height 57
click at [1464, 195] on icon "Blockly Workspace" at bounding box center [1474, 200] width 157 height 57
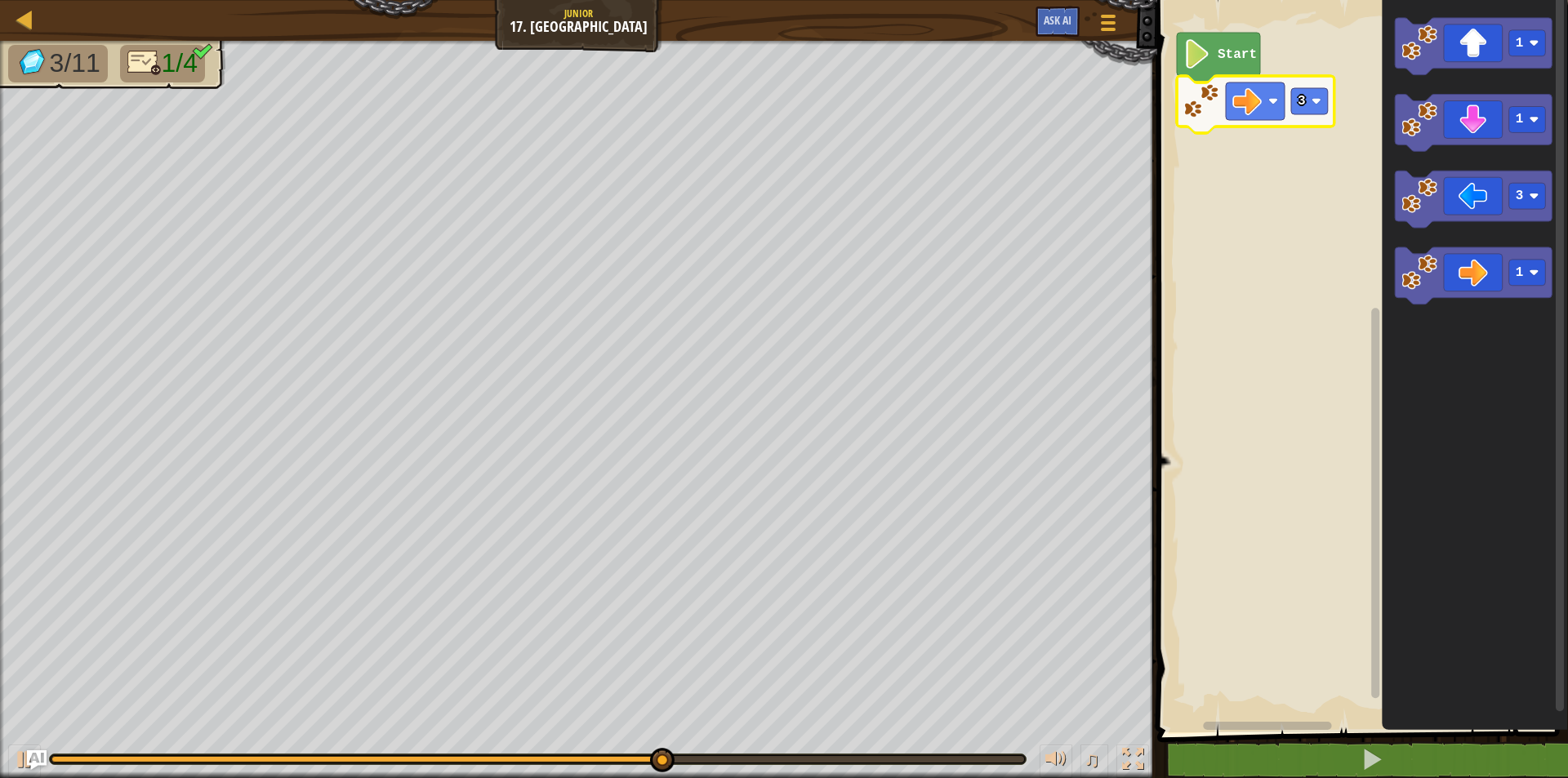
drag, startPoint x: 518, startPoint y: 18, endPoint x: 656, endPoint y: 37, distance: 139.3
click at [656, 37] on div "Map Junior 17. Big Gem Square Game Menu Ask AI" at bounding box center [578, 20] width 1157 height 41
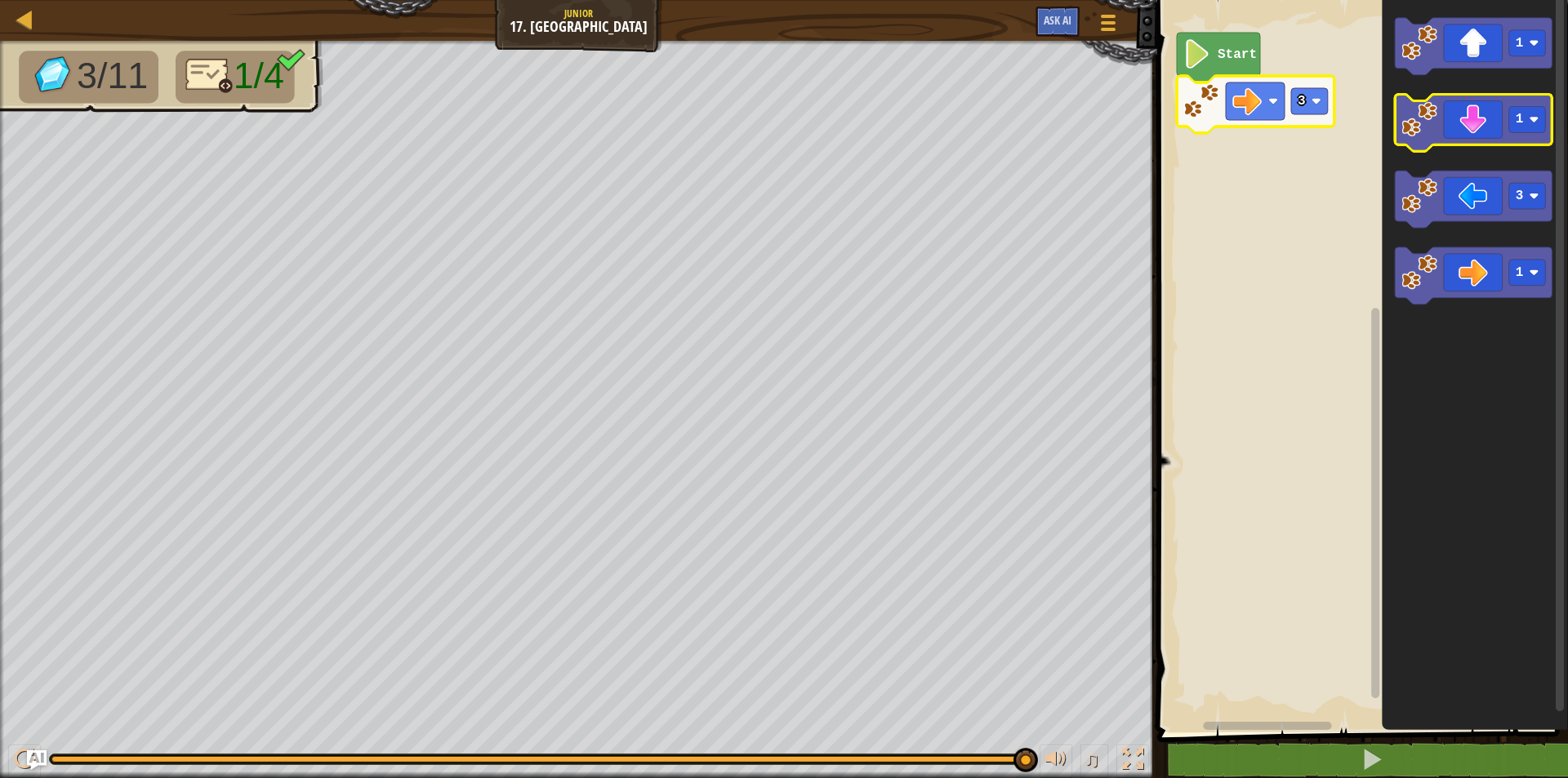
click at [1467, 130] on icon "Blockly Workspace" at bounding box center [1474, 123] width 157 height 57
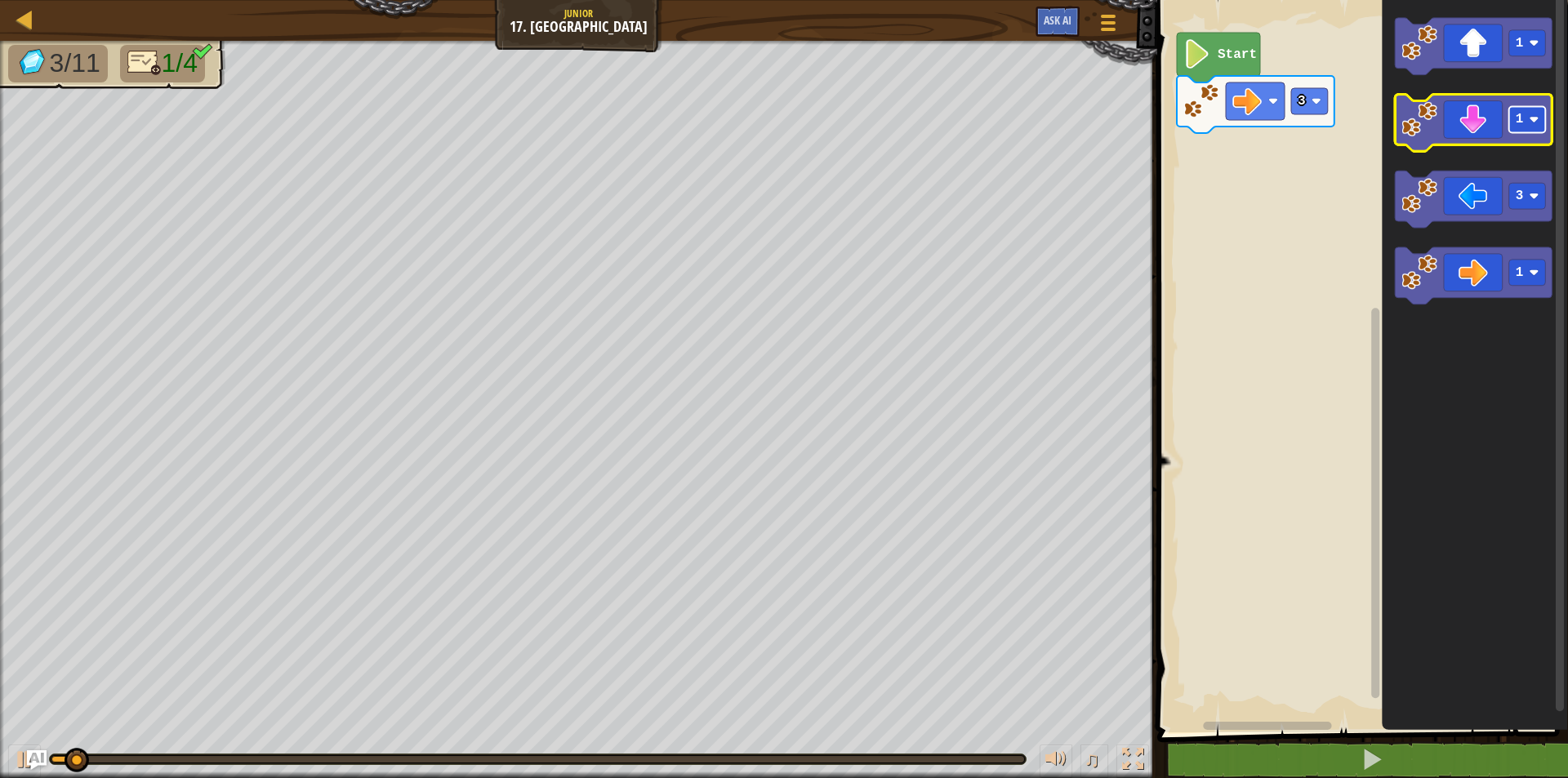
click at [1521, 123] on text "1" at bounding box center [1520, 119] width 8 height 15
click at [1495, 136] on icon "Blockly Workspace" at bounding box center [1474, 123] width 157 height 57
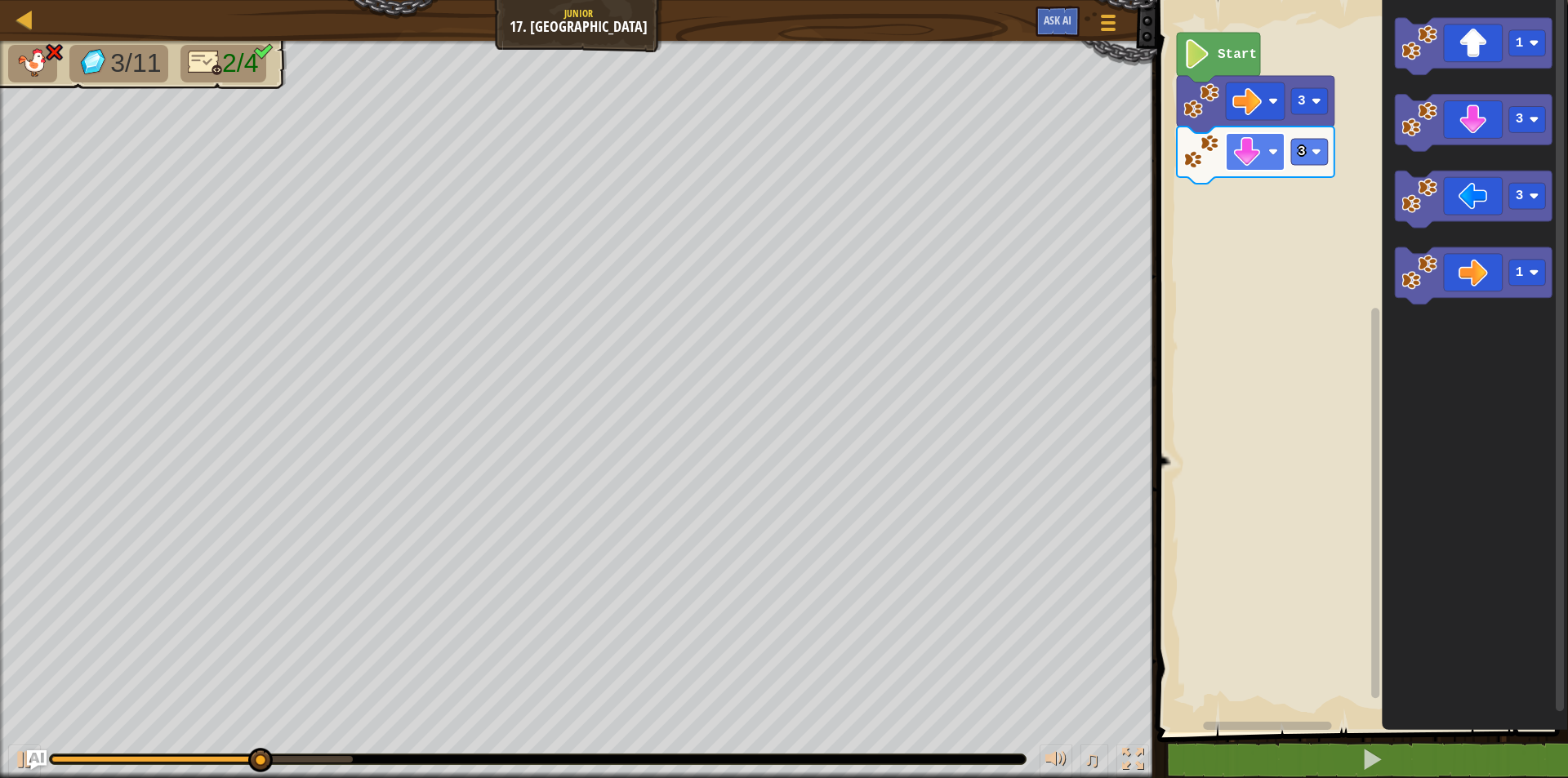
click at [1263, 152] on rect "Blockly Workspace" at bounding box center [1256, 151] width 59 height 37
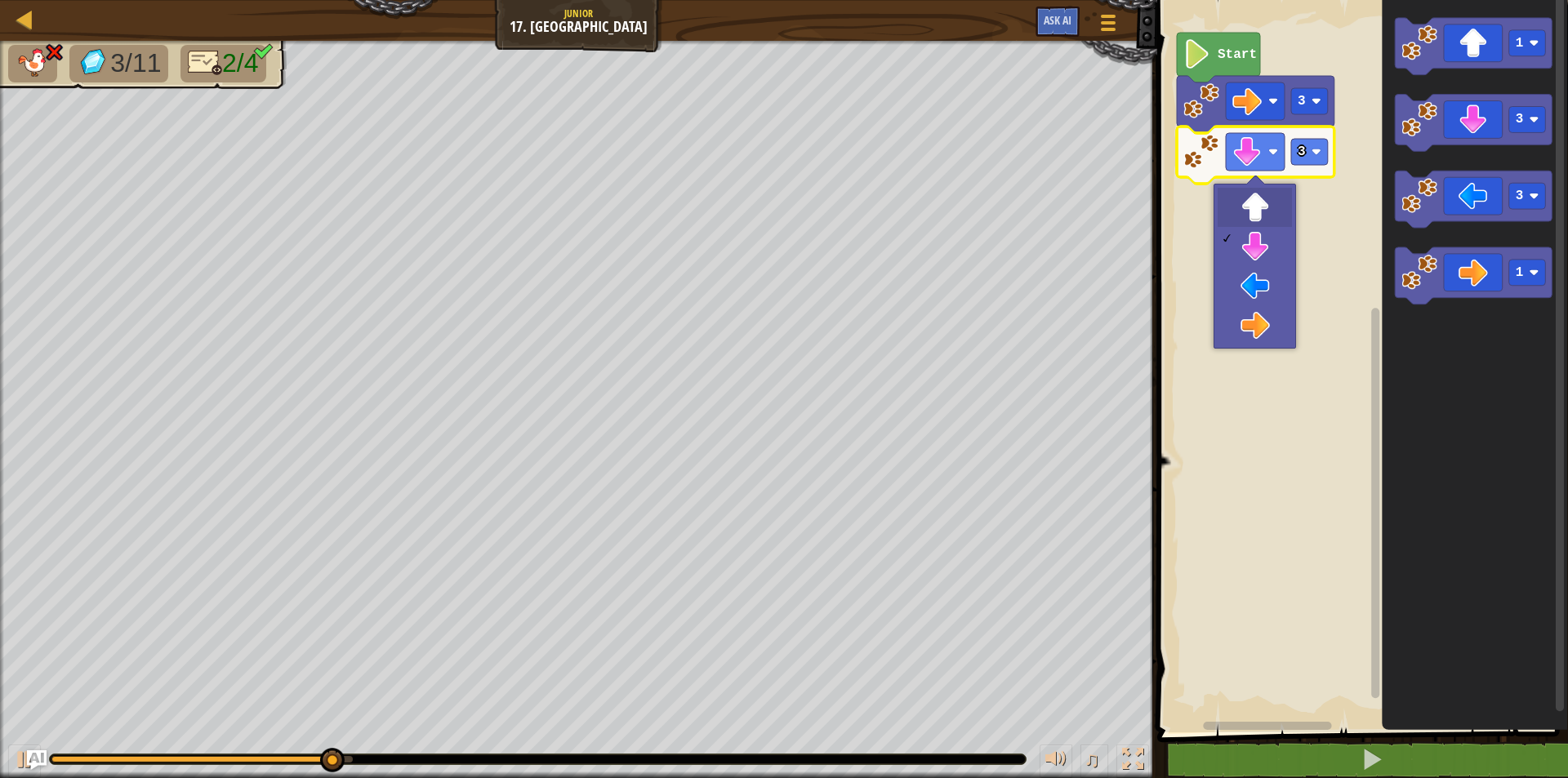
drag, startPoint x: 1238, startPoint y: 213, endPoint x: 1250, endPoint y: 180, distance: 35.1
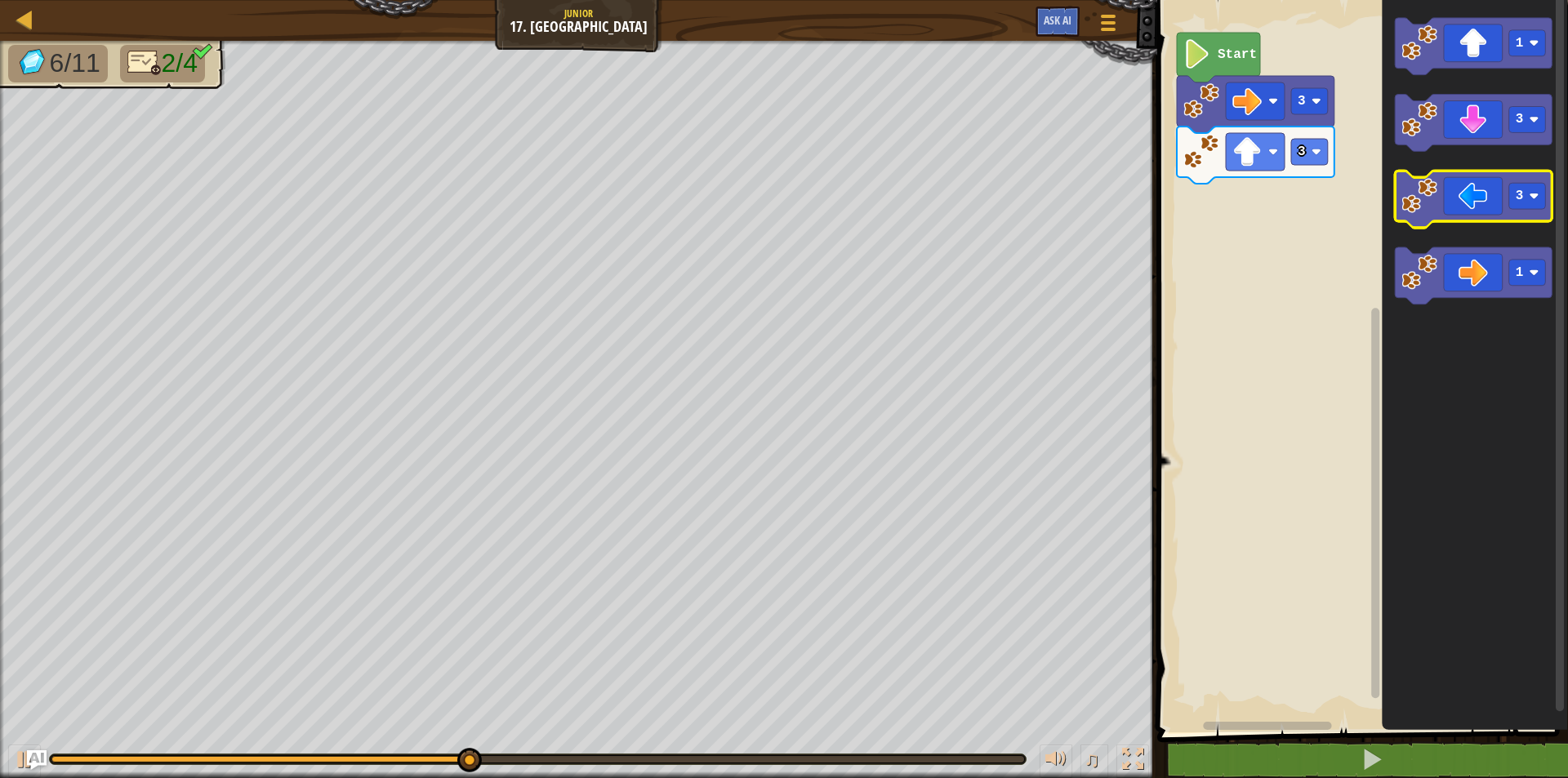
click at [1475, 210] on icon "Blockly Workspace" at bounding box center [1474, 200] width 157 height 57
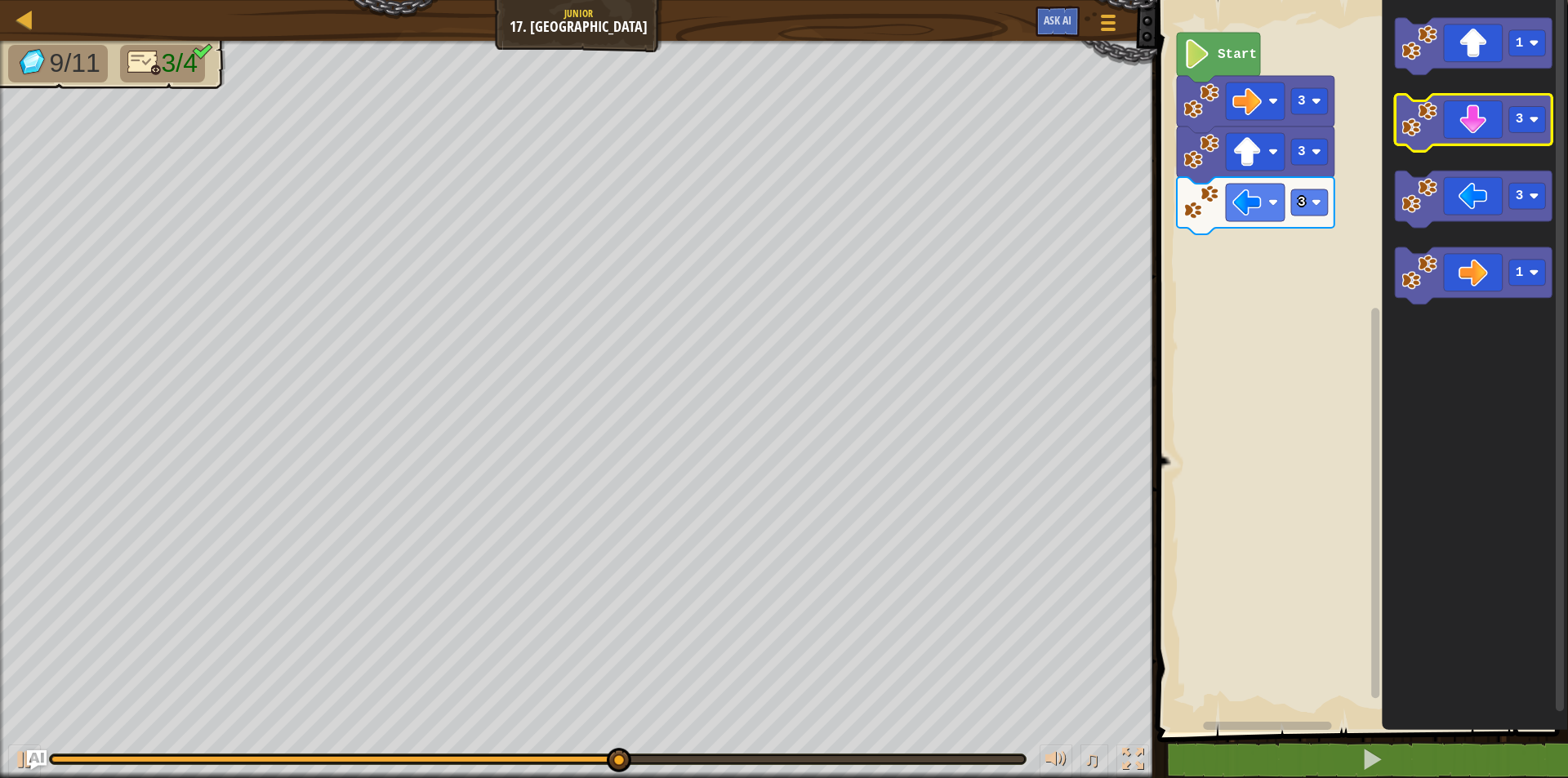
click at [1480, 135] on icon "Blockly Workspace" at bounding box center [1474, 123] width 157 height 57
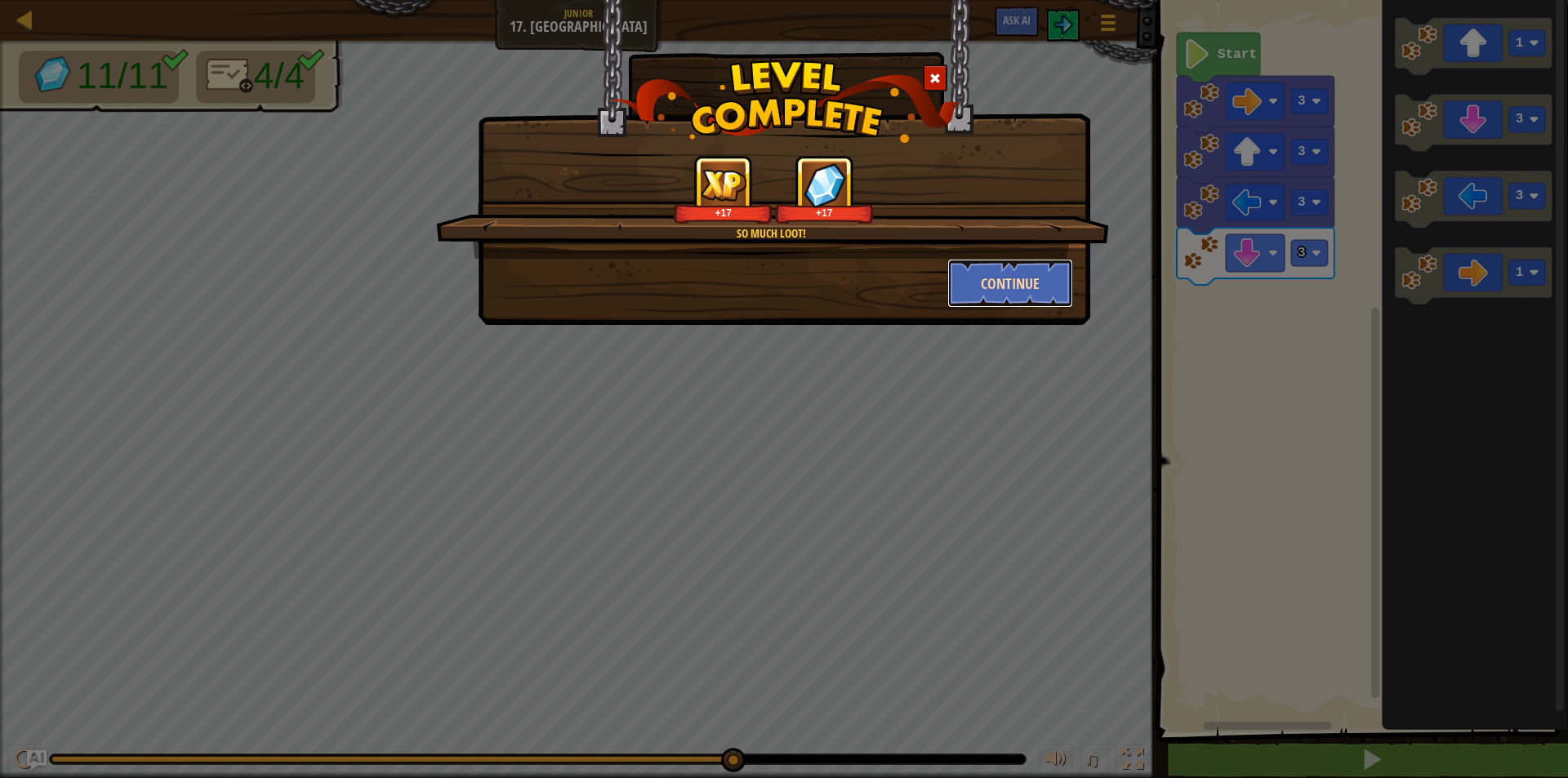
click at [975, 273] on button "Continue" at bounding box center [1011, 283] width 126 height 49
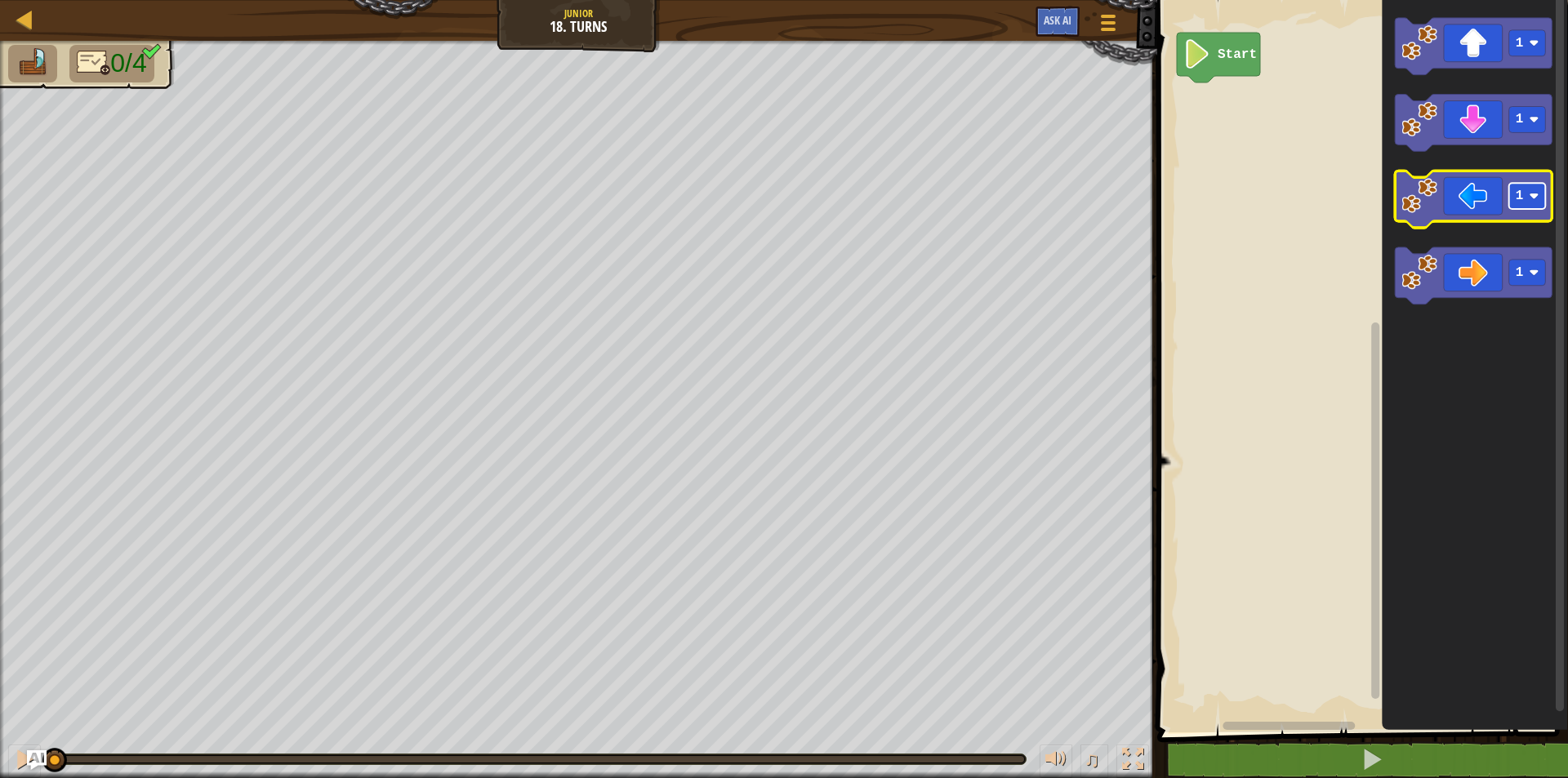
click at [1534, 204] on rect "Blockly Workspace" at bounding box center [1527, 196] width 36 height 26
click at [1445, 210] on icon "Blockly Workspace" at bounding box center [1474, 200] width 157 height 57
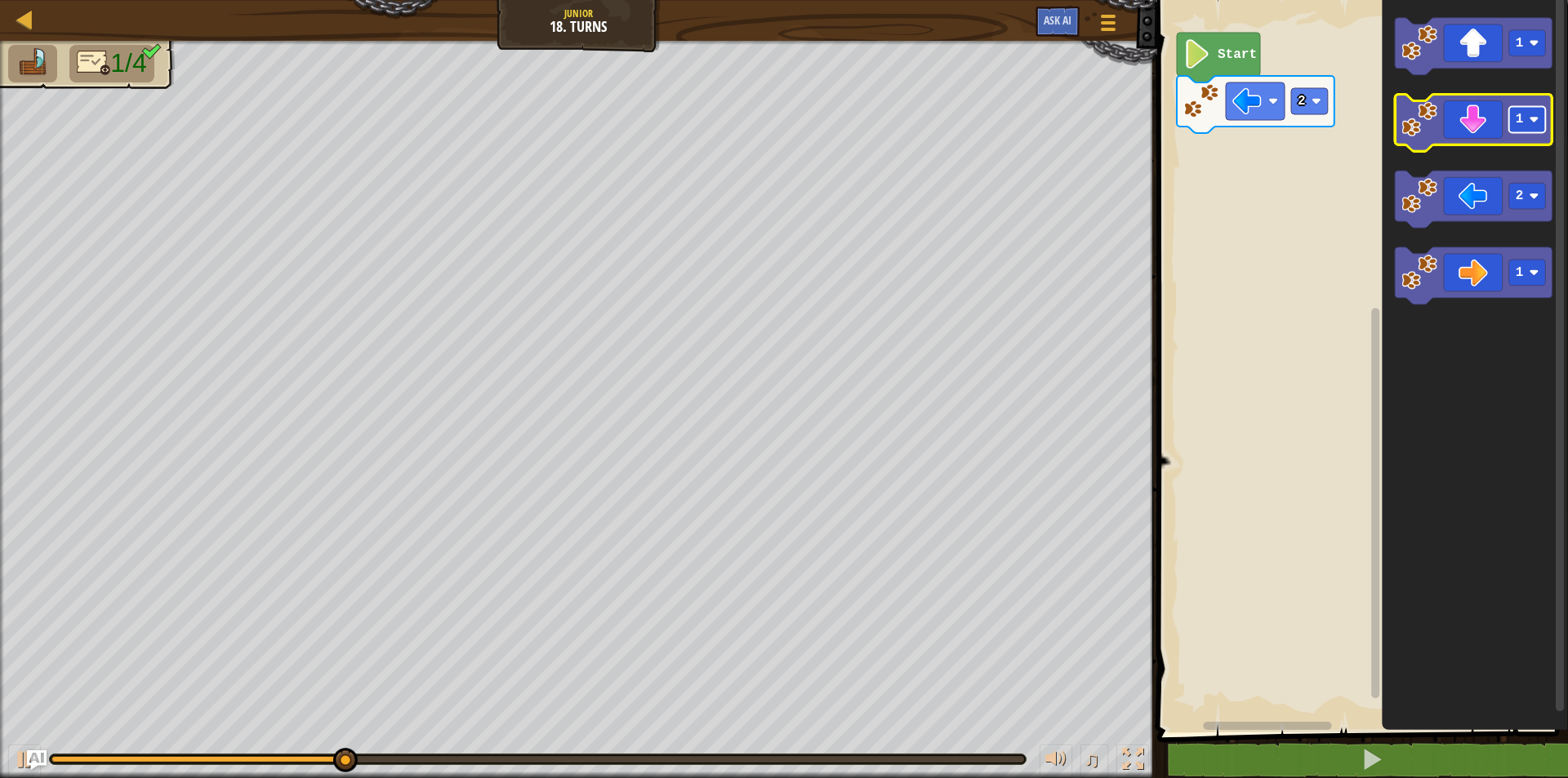
click at [1539, 117] on image "Blockly Workspace" at bounding box center [1534, 119] width 10 height 10
click at [1488, 142] on icon "Blockly Workspace" at bounding box center [1474, 123] width 157 height 57
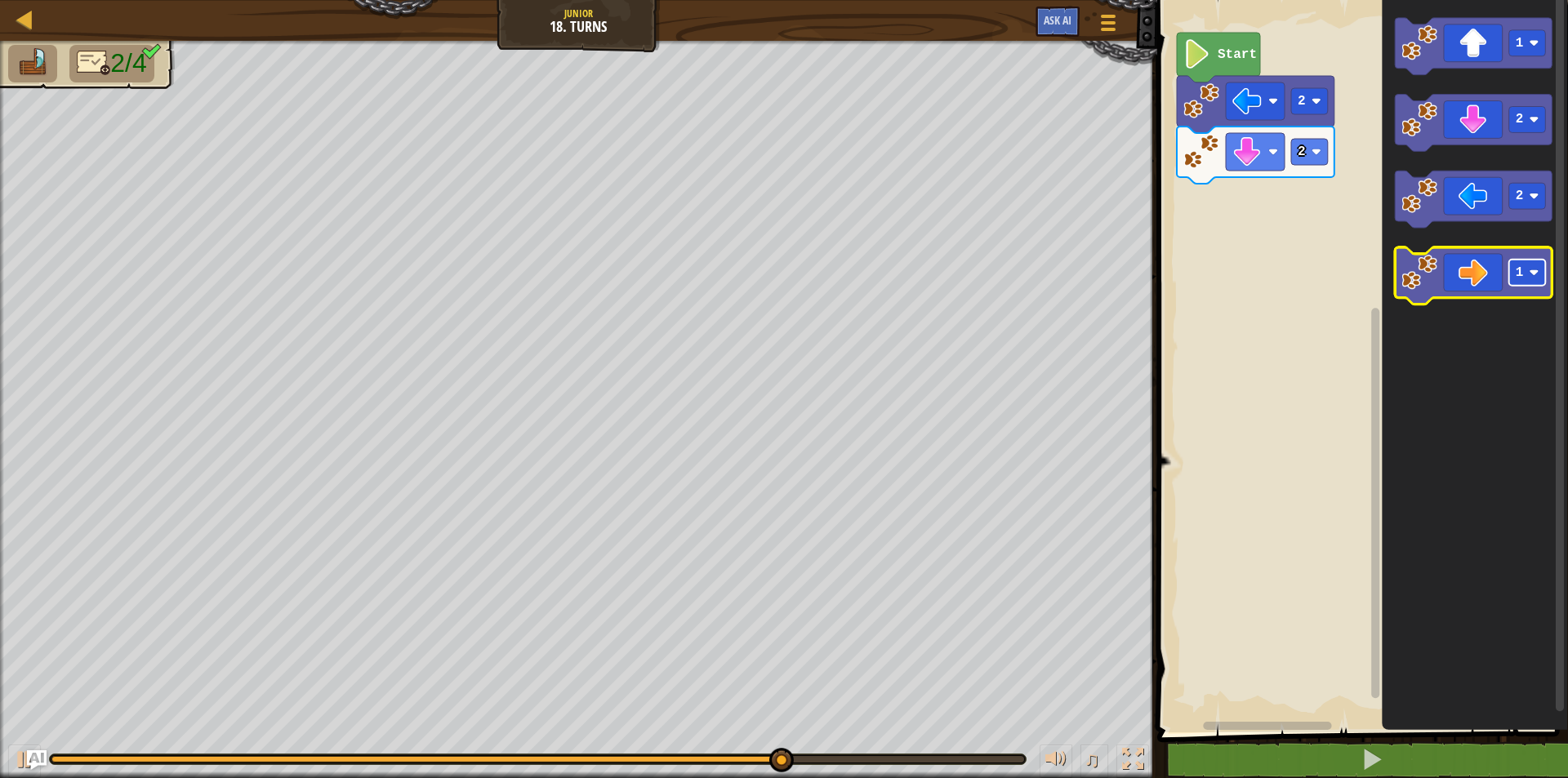
click at [1529, 264] on rect "Blockly Workspace" at bounding box center [1527, 273] width 36 height 26
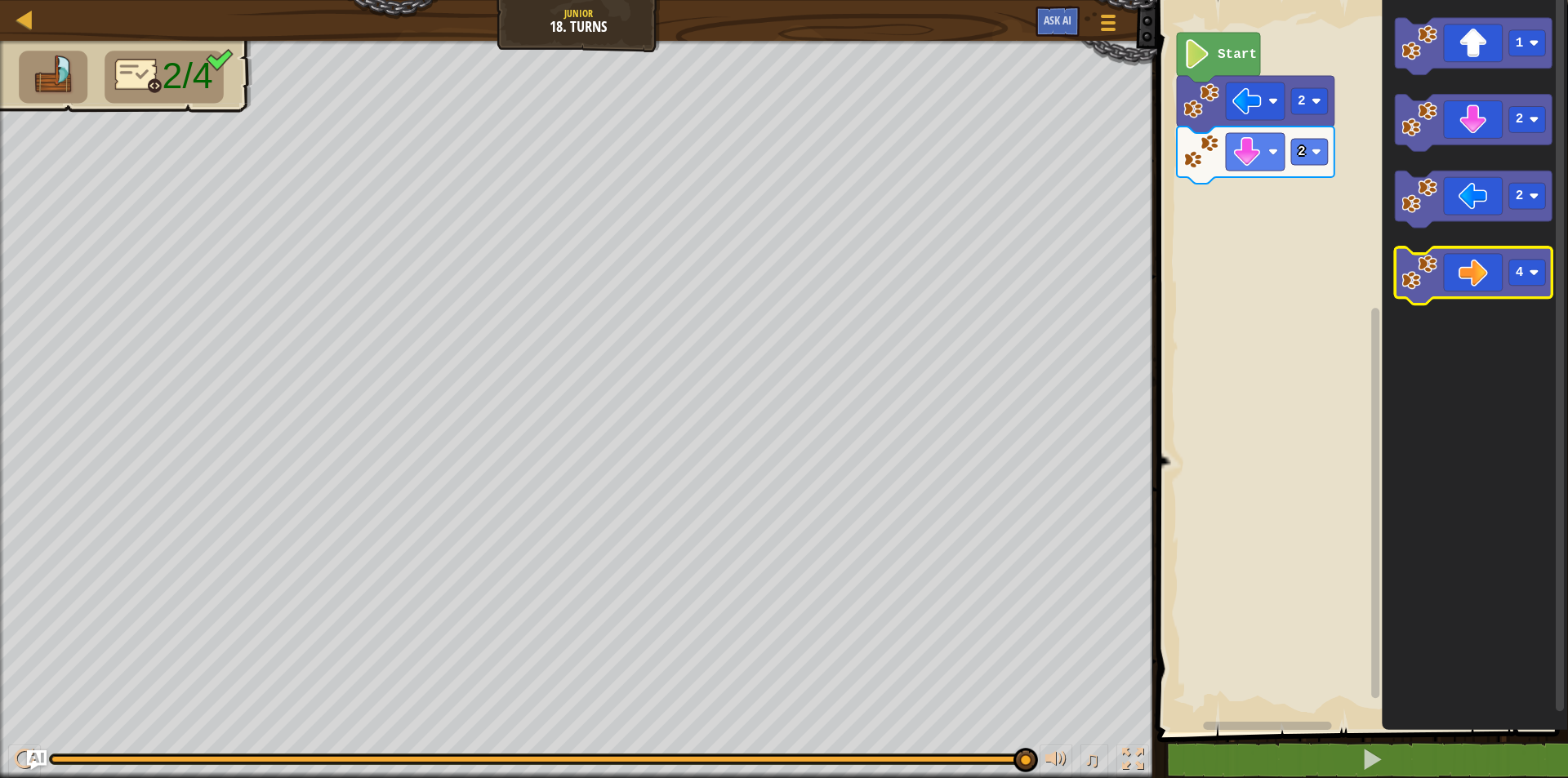
click at [1465, 269] on icon "Blockly Workspace" at bounding box center [1474, 277] width 157 height 57
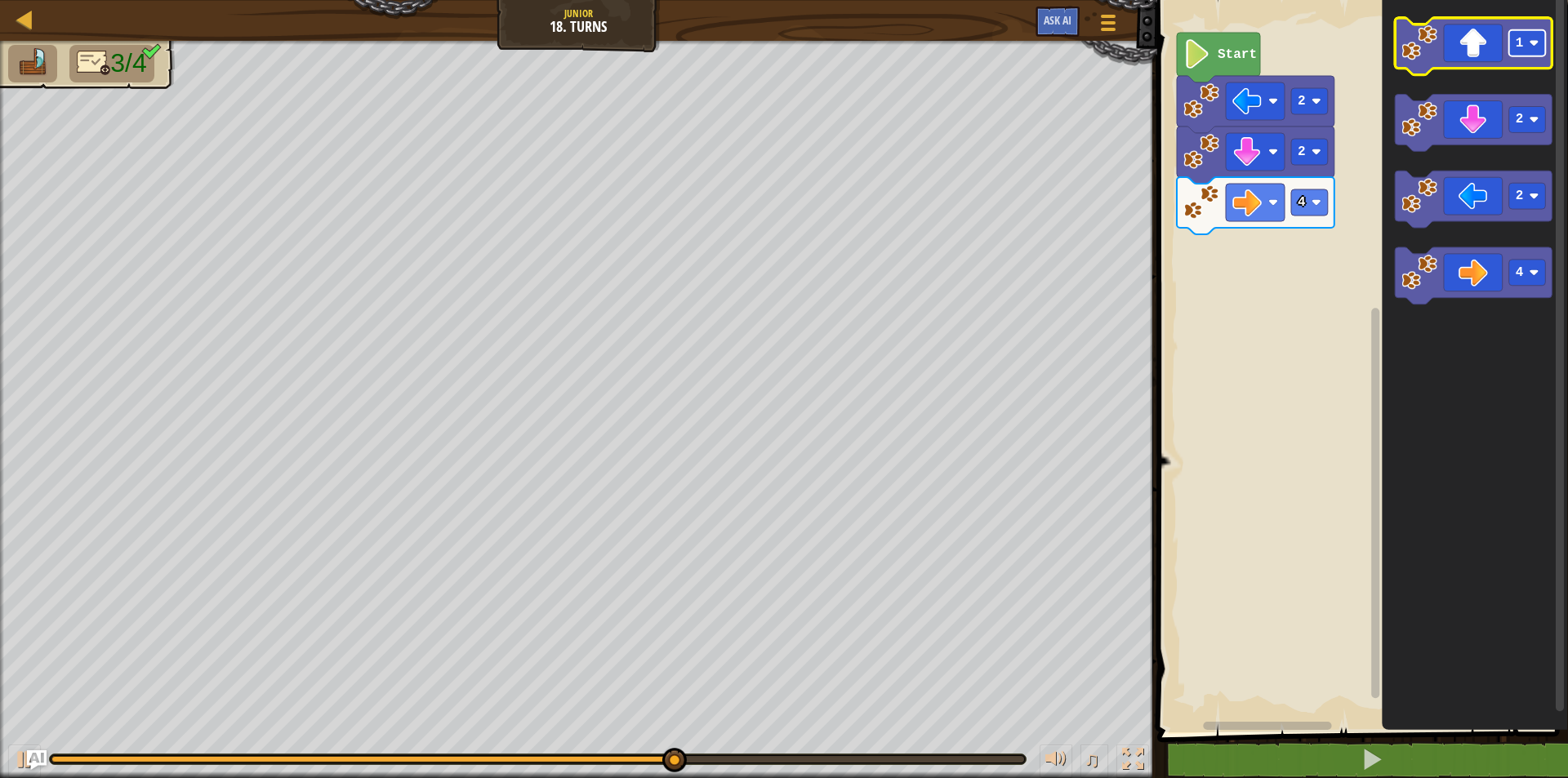
click at [1522, 47] on text "1" at bounding box center [1520, 43] width 8 height 15
click at [1472, 47] on icon "Blockly Workspace" at bounding box center [1474, 47] width 157 height 57
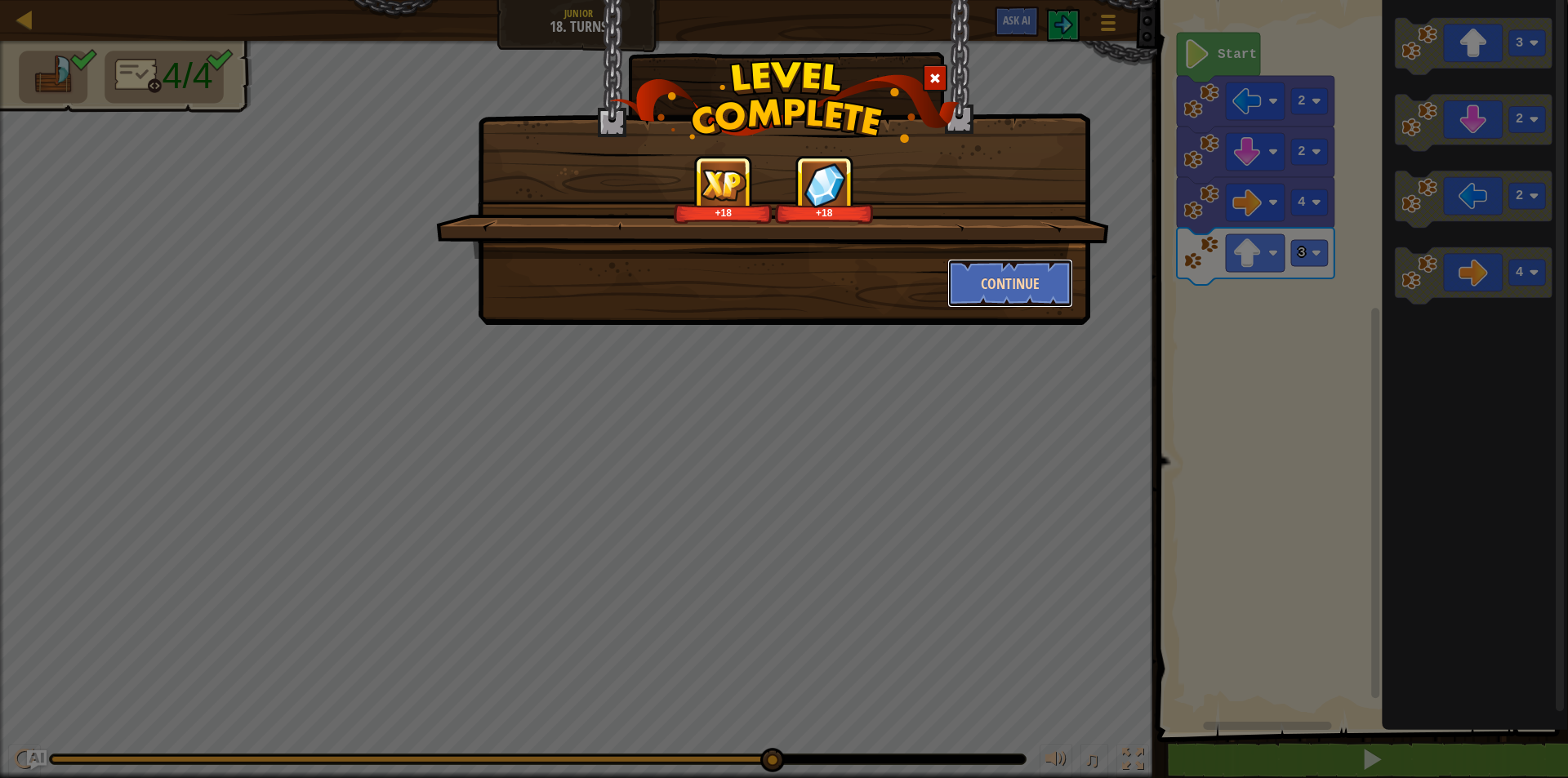
click at [1001, 270] on button "Continue" at bounding box center [1011, 283] width 126 height 49
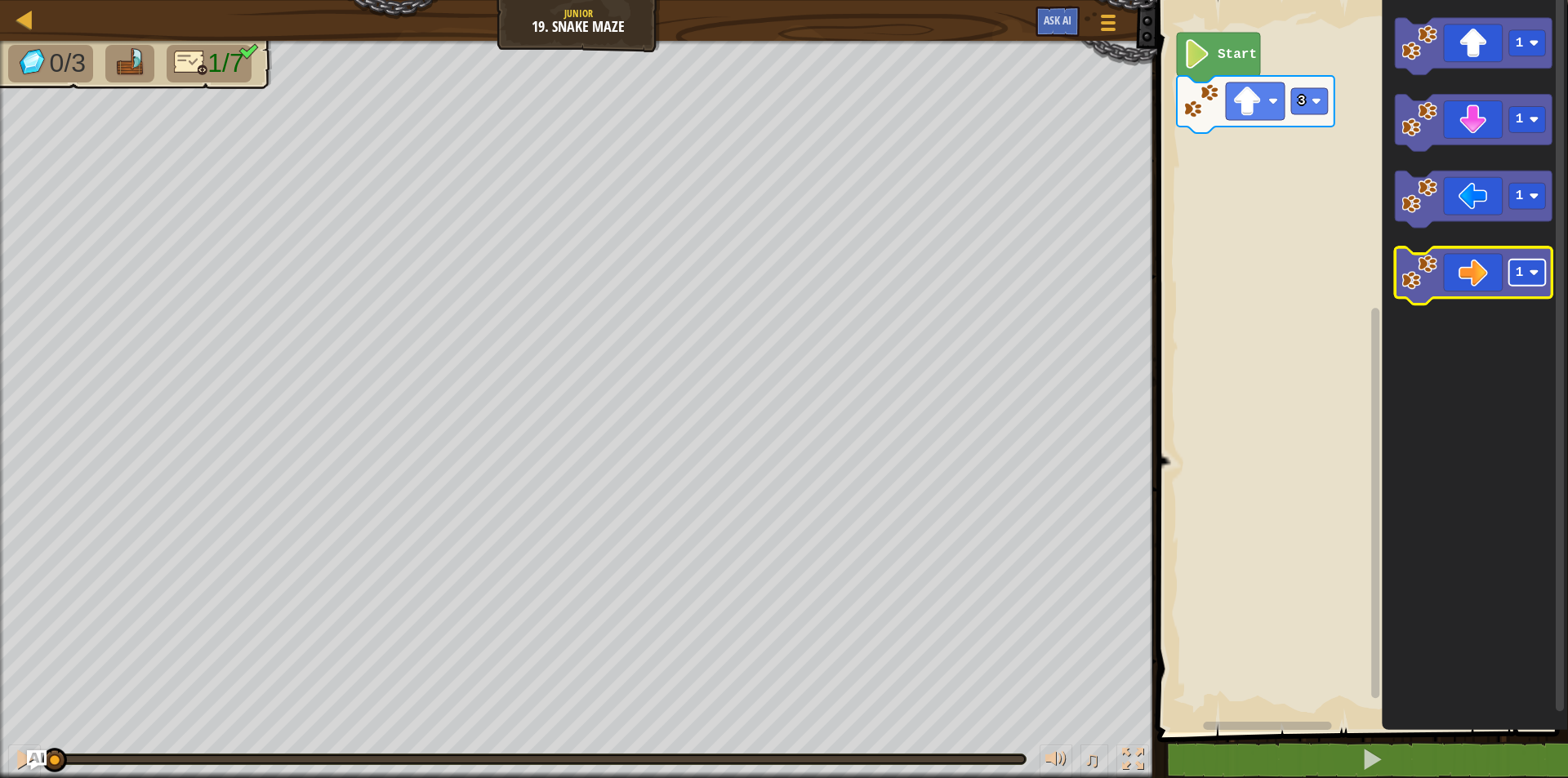
click at [1516, 275] on text "1" at bounding box center [1520, 273] width 8 height 15
click at [1462, 269] on icon "Blockly Workspace" at bounding box center [1474, 277] width 157 height 57
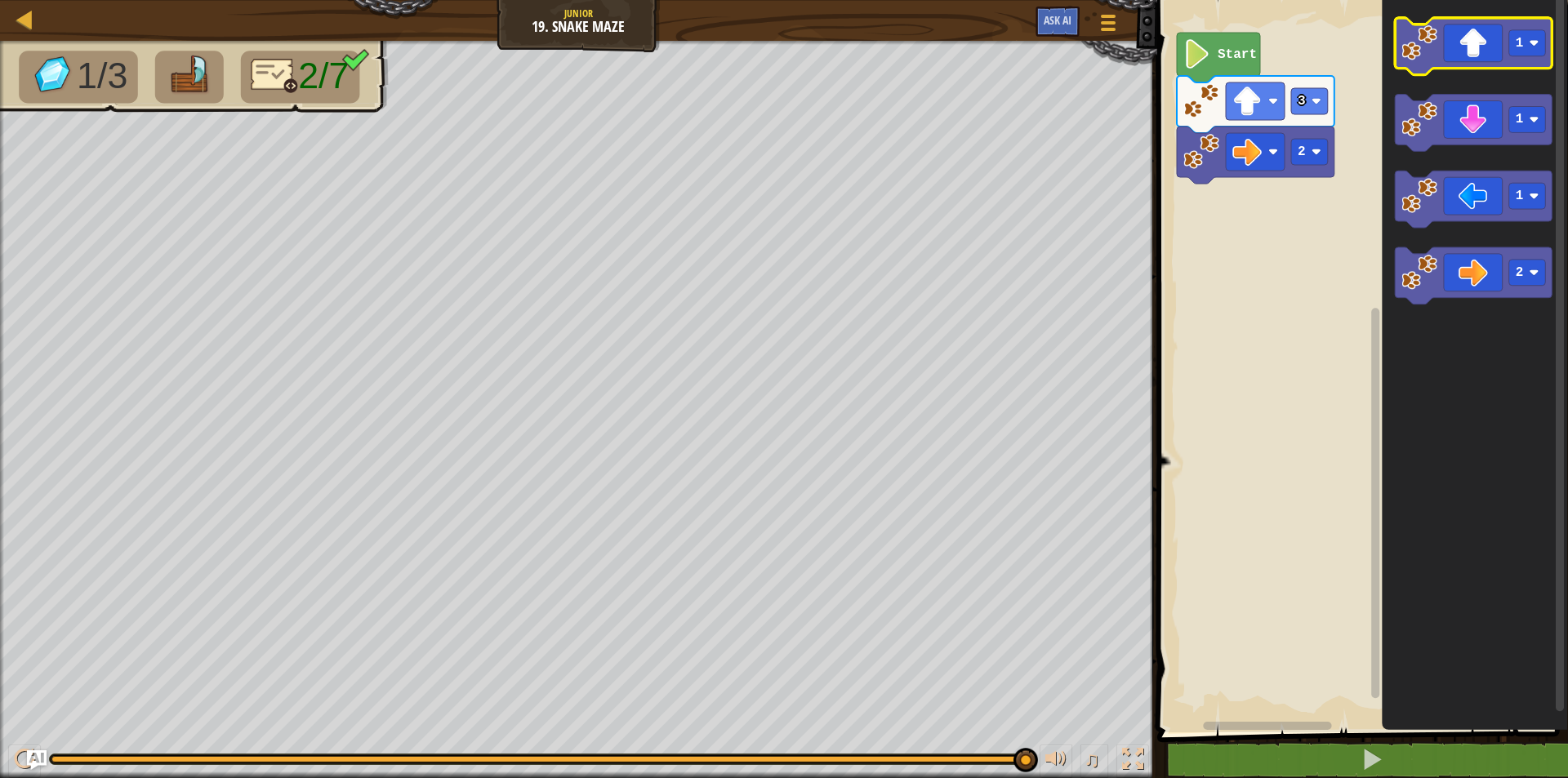
click at [1478, 60] on icon "Blockly Workspace" at bounding box center [1474, 47] width 157 height 57
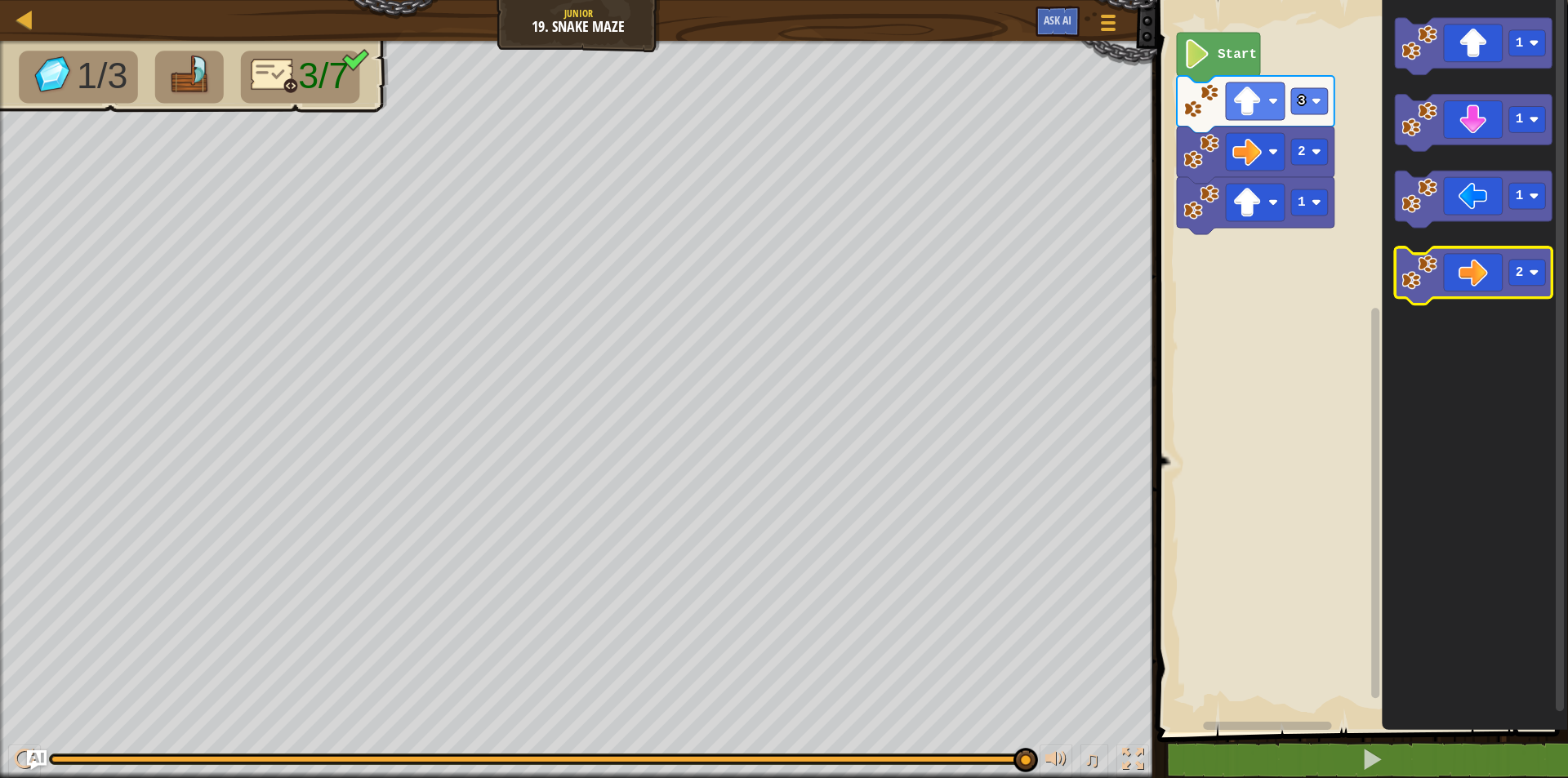
click at [1497, 276] on icon "Blockly Workspace" at bounding box center [1474, 277] width 157 height 57
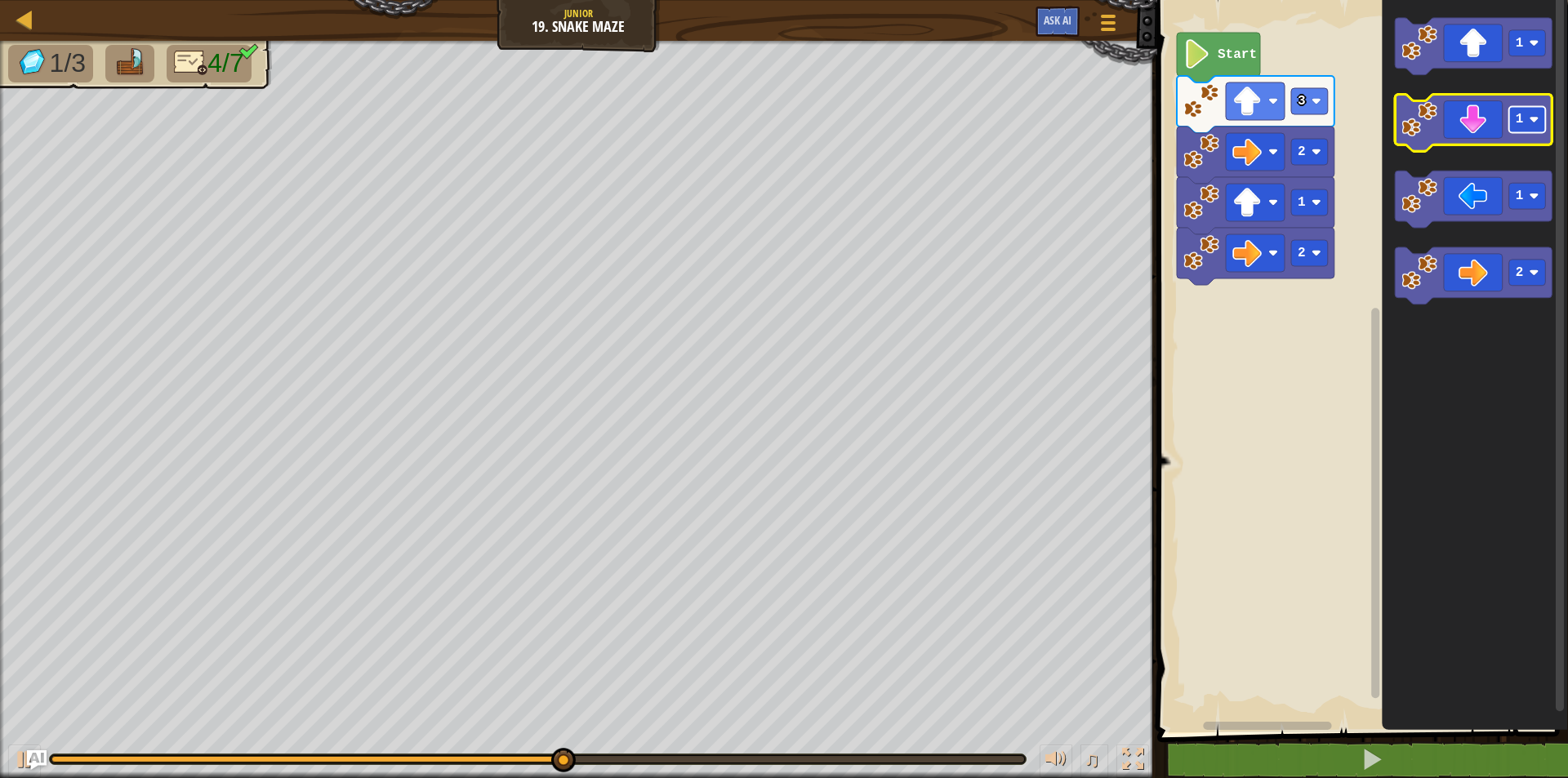
click at [1526, 124] on rect "Blockly Workspace" at bounding box center [1527, 120] width 36 height 26
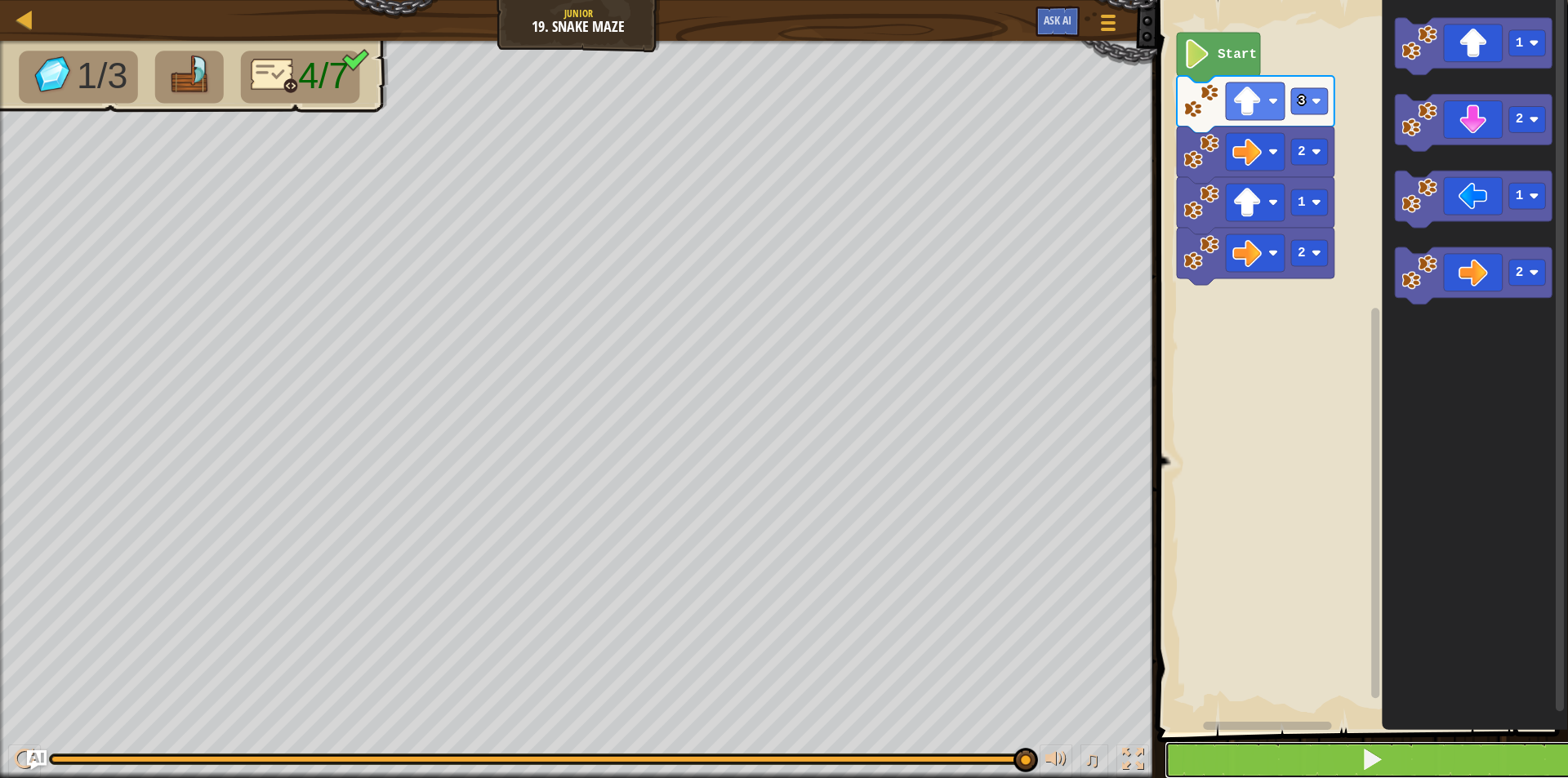
click at [1269, 776] on button at bounding box center [1372, 760] width 415 height 37
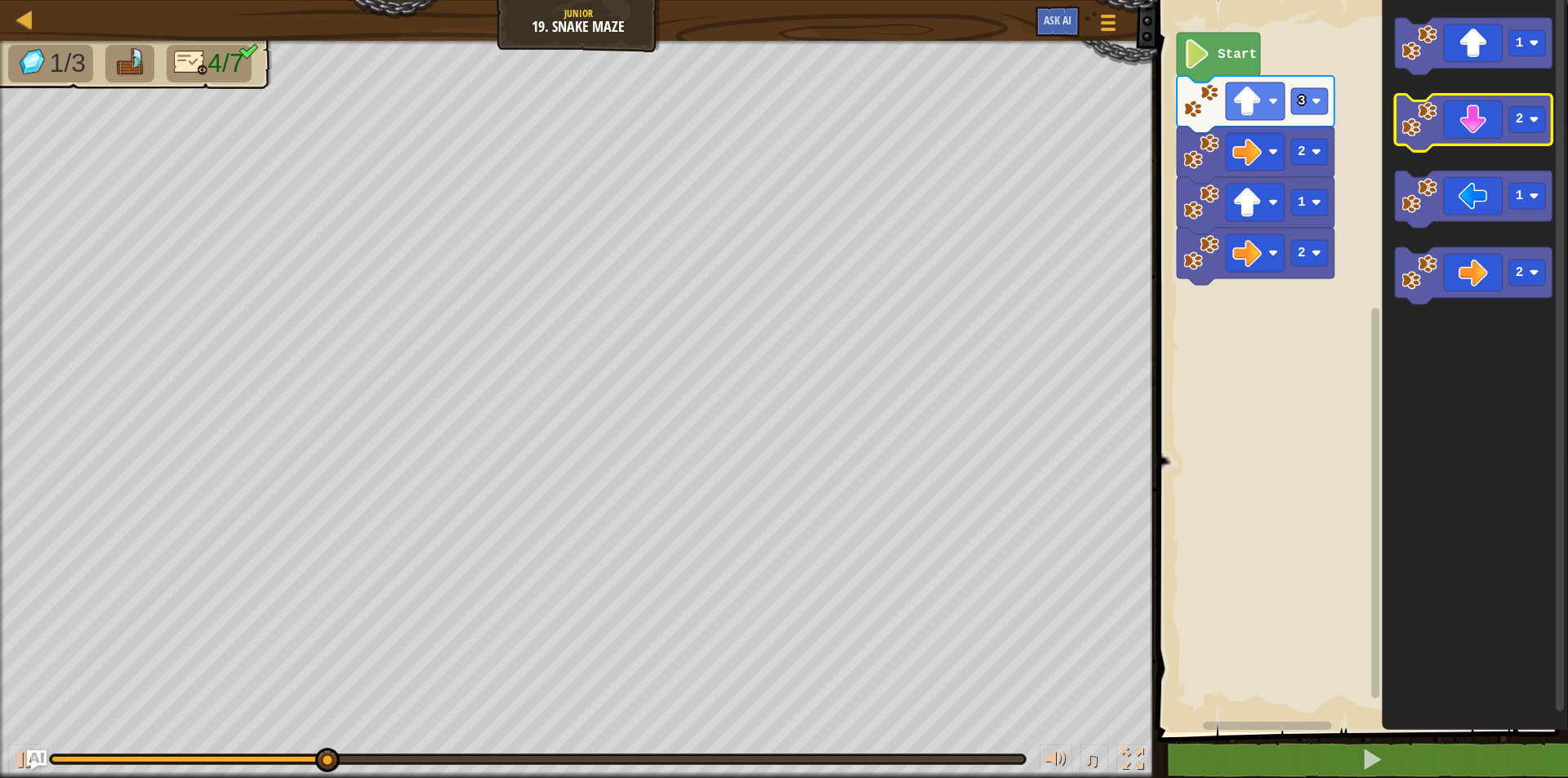
click at [1465, 128] on icon "Blockly Workspace" at bounding box center [1474, 123] width 157 height 57
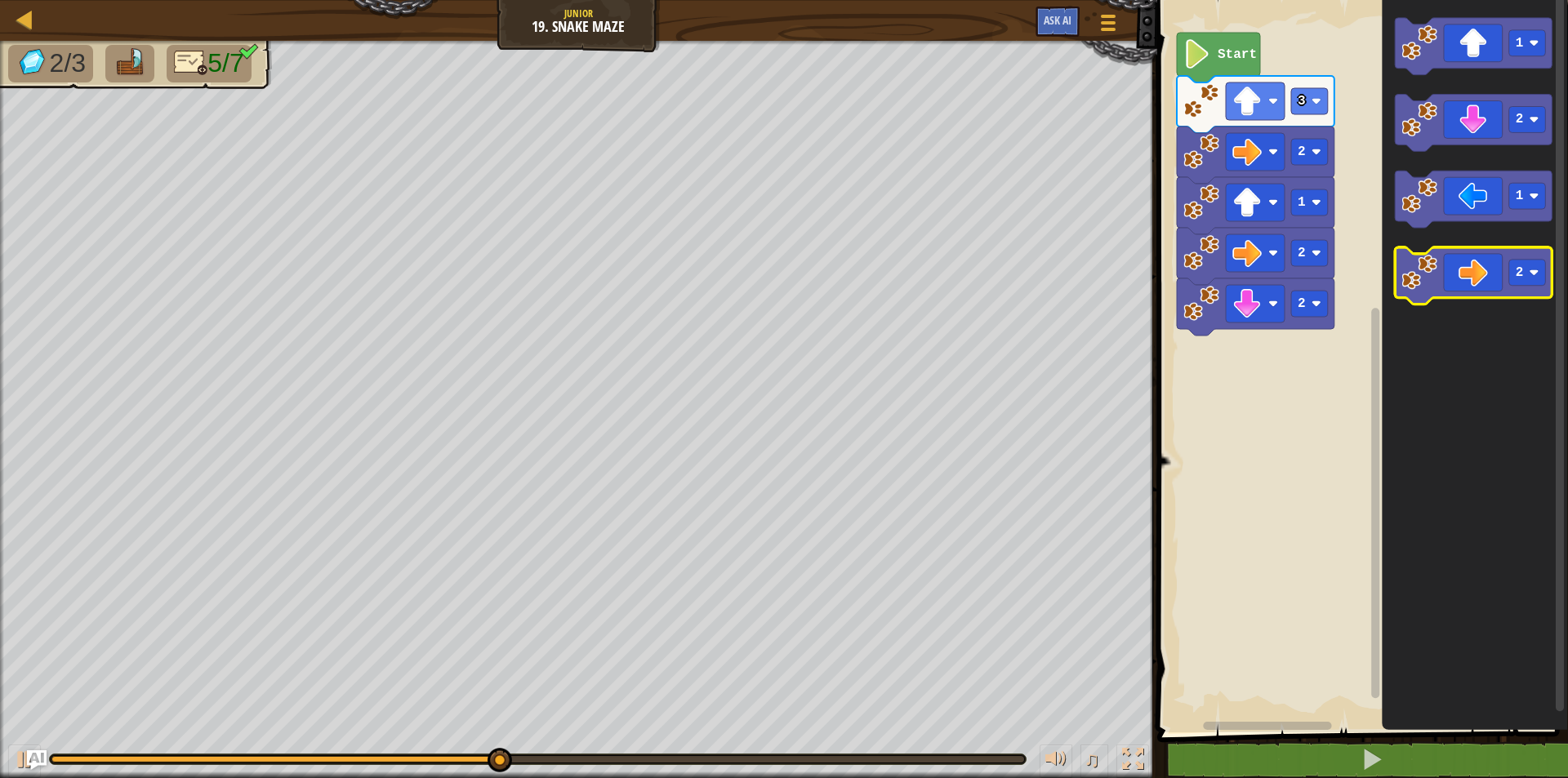
click at [1435, 272] on image "Blockly Workspace" at bounding box center [1420, 273] width 36 height 36
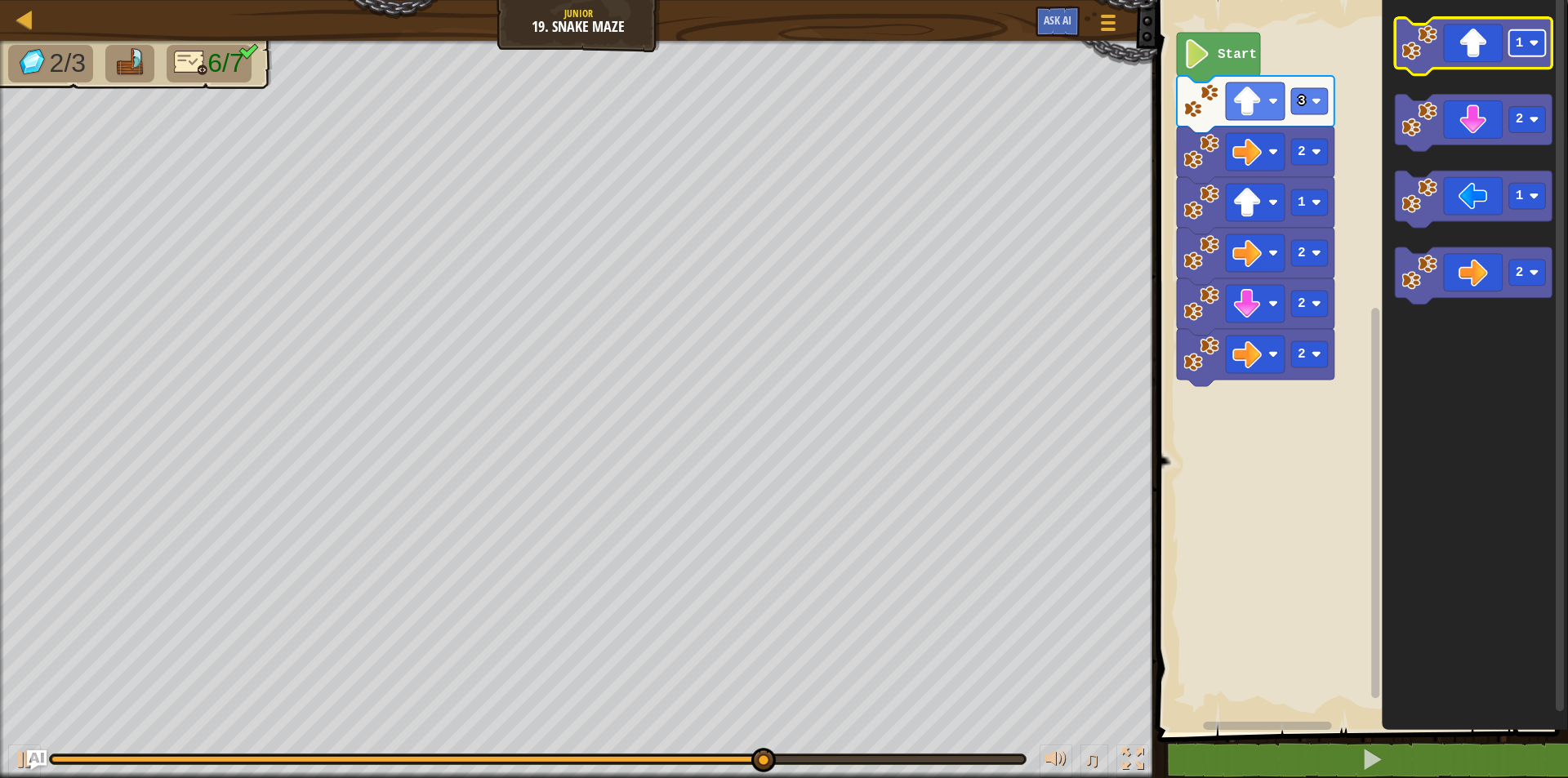
click at [1519, 51] on rect "Blockly Workspace" at bounding box center [1527, 43] width 36 height 26
click at [1462, 49] on icon "Blockly Workspace" at bounding box center [1474, 47] width 157 height 57
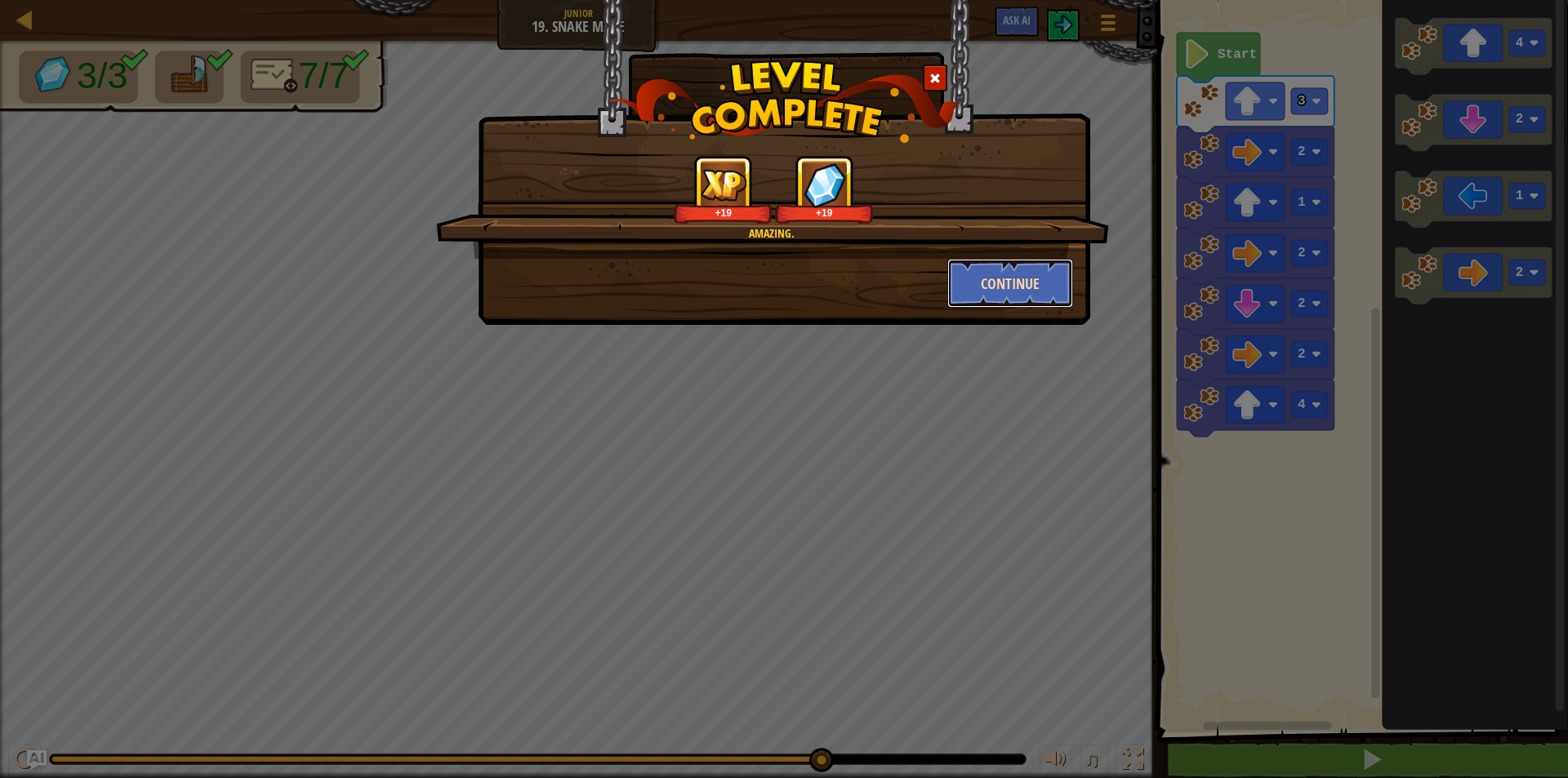
click at [993, 283] on button "Continue" at bounding box center [1011, 283] width 126 height 49
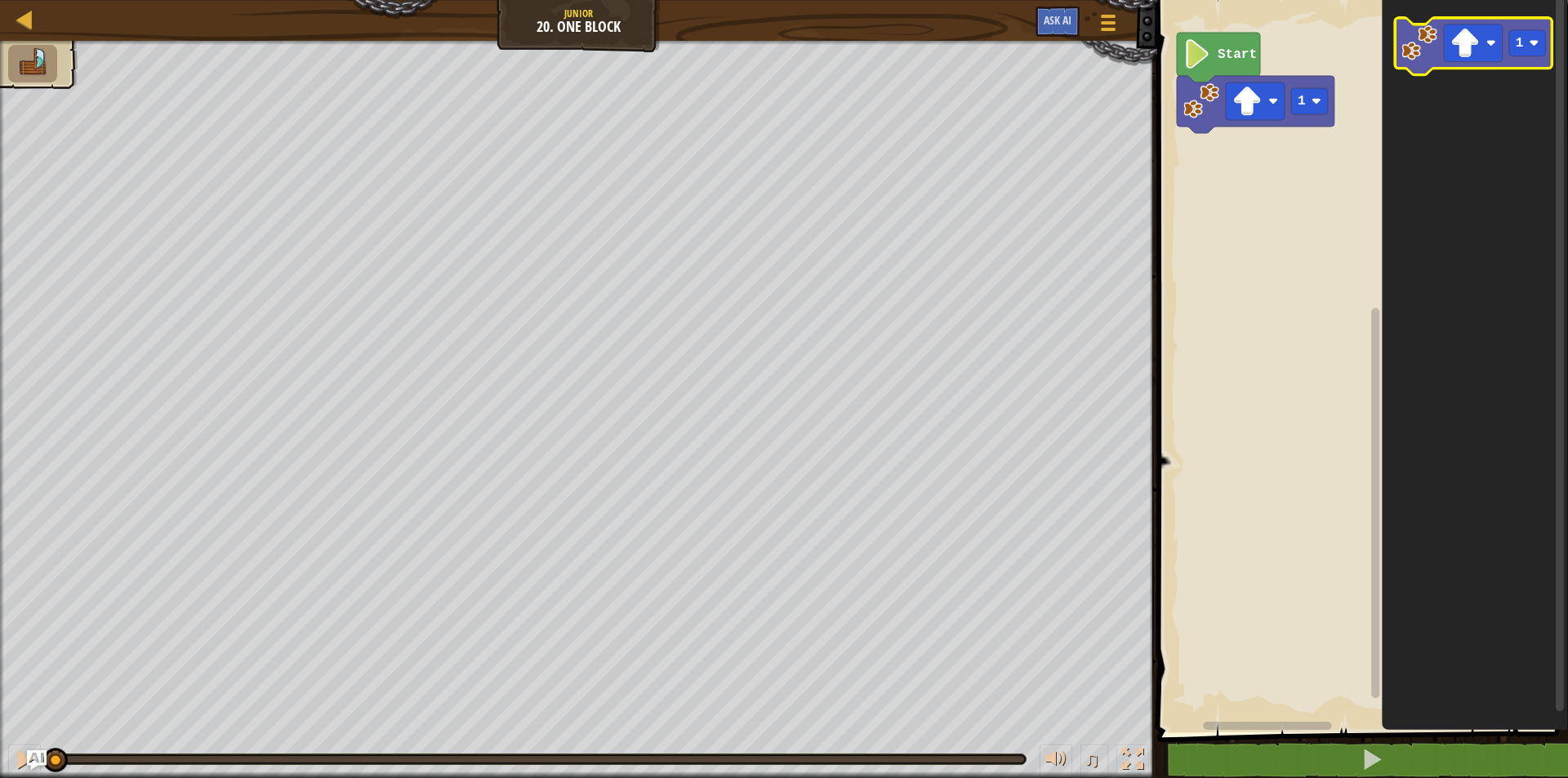
click at [1428, 67] on icon "Blockly Workspace" at bounding box center [1474, 47] width 157 height 57
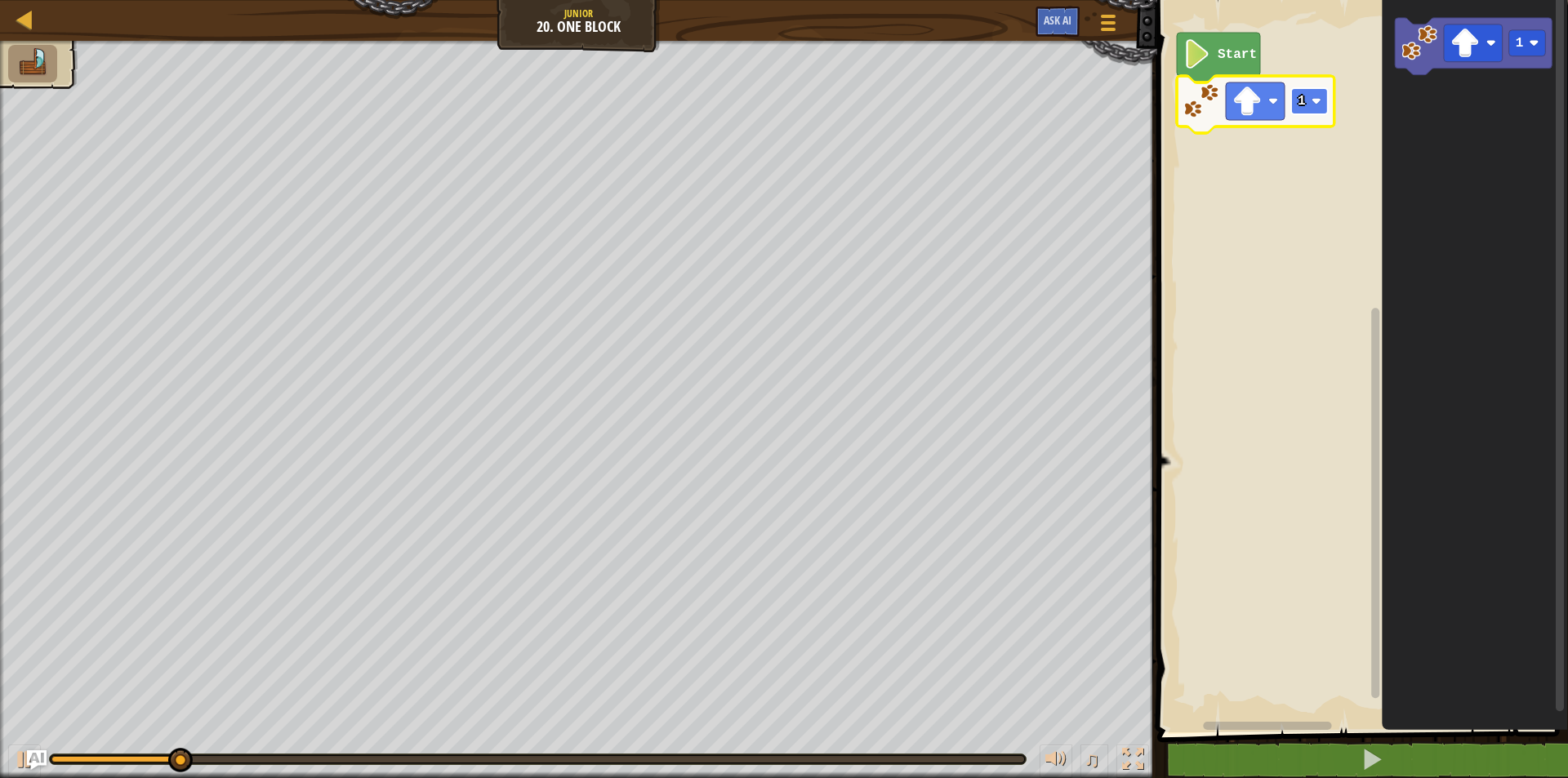
click at [1307, 99] on rect "Blockly Workspace" at bounding box center [1309, 101] width 36 height 26
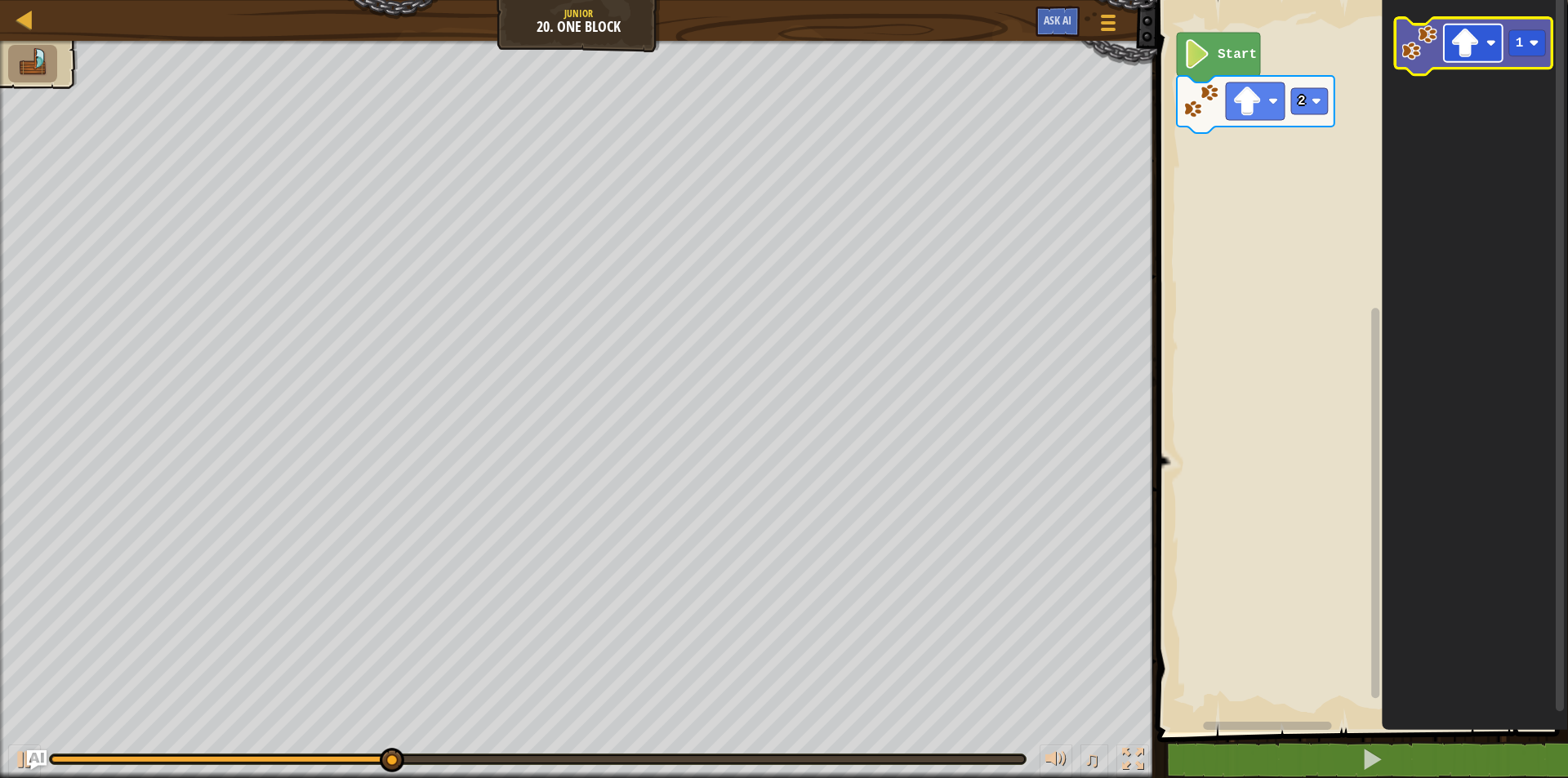
click at [1447, 47] on rect "Blockly Workspace" at bounding box center [1474, 42] width 59 height 37
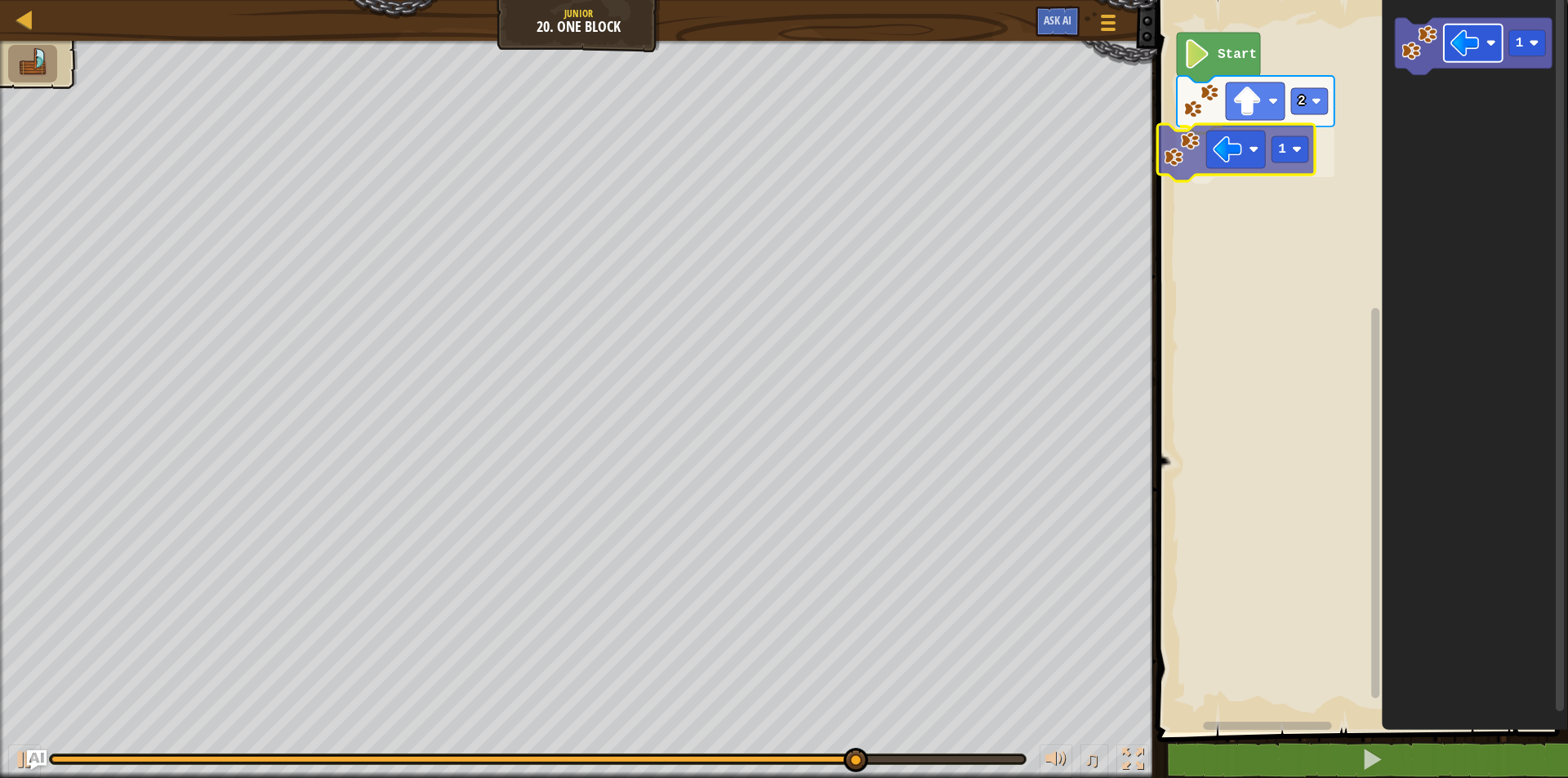
click at [1214, 151] on div "Start 2 1 1 1" at bounding box center [1360, 363] width 415 height 741
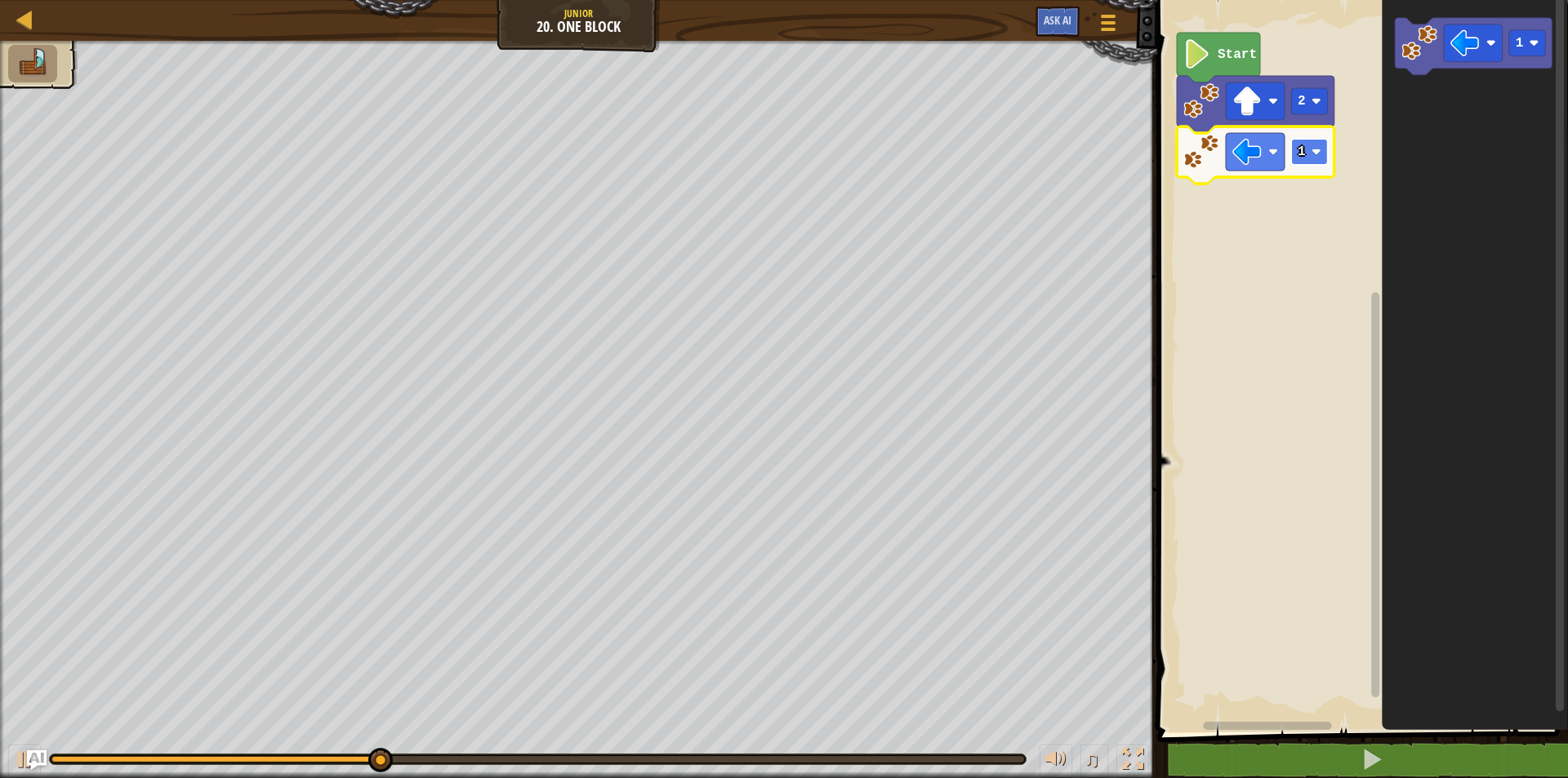
click at [1314, 162] on rect "Blockly Workspace" at bounding box center [1309, 151] width 36 height 26
click at [1304, 138] on rect "Blockly Workspace" at bounding box center [1309, 151] width 36 height 26
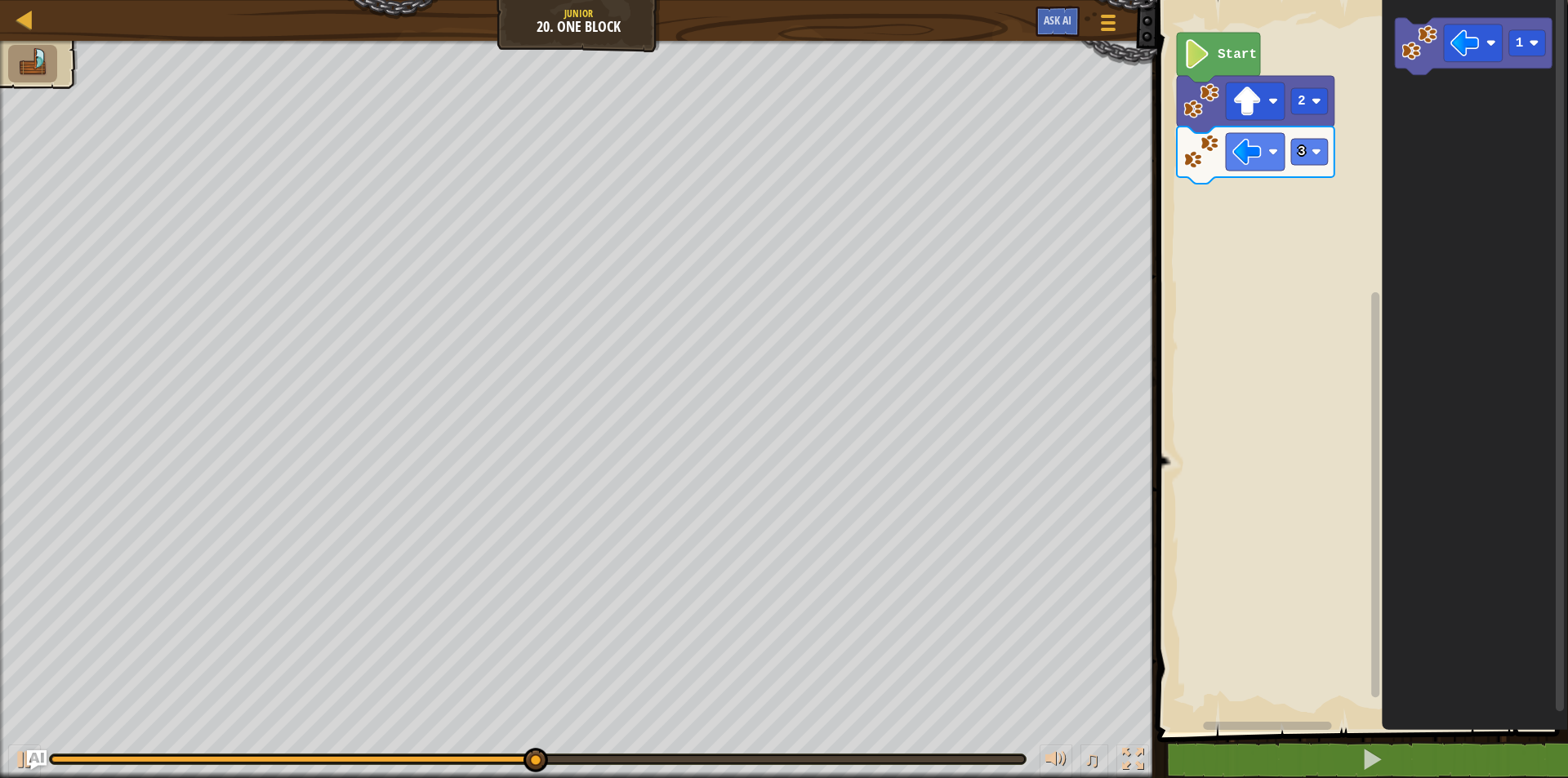
click at [1303, 269] on div "Start 2 3 1" at bounding box center [1360, 363] width 415 height 741
click at [1337, 217] on div "Start 2 3 1" at bounding box center [1360, 363] width 415 height 741
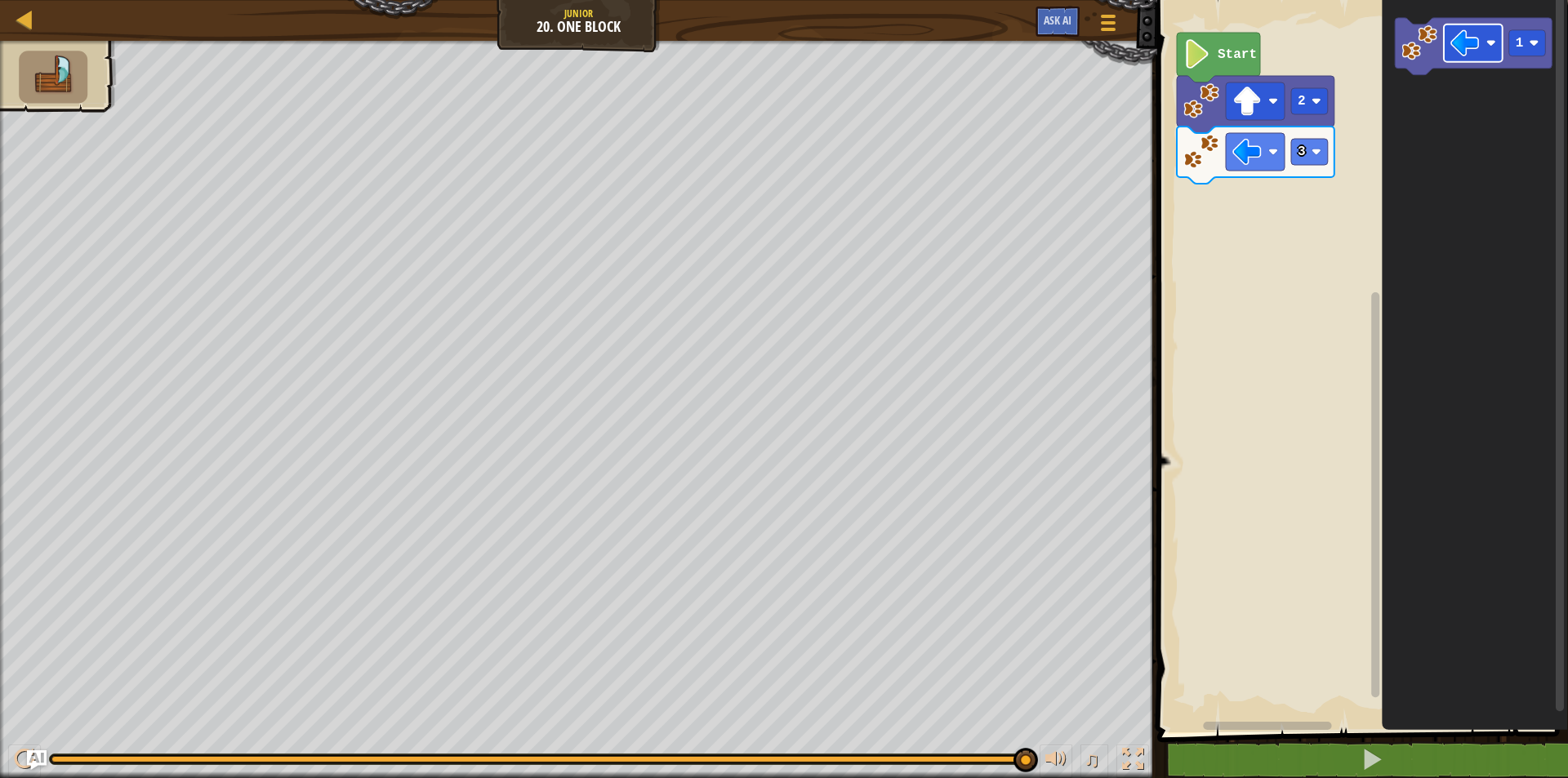
click at [967, 260] on div "Map Junior 20. One Block Game Menu Ask AI 1 ההההההההההההההההההההההההההההההההההה…" at bounding box center [784, 389] width 1568 height 778
click at [1327, 224] on div "Start 2 3 1" at bounding box center [1360, 363] width 415 height 741
click at [1489, 45] on image "Blockly Workspace" at bounding box center [1491, 42] width 10 height 10
click at [1526, 49] on rect "Blockly Workspace" at bounding box center [1527, 43] width 36 height 26
click at [1460, 44] on image "Blockly Workspace" at bounding box center [1465, 43] width 29 height 29
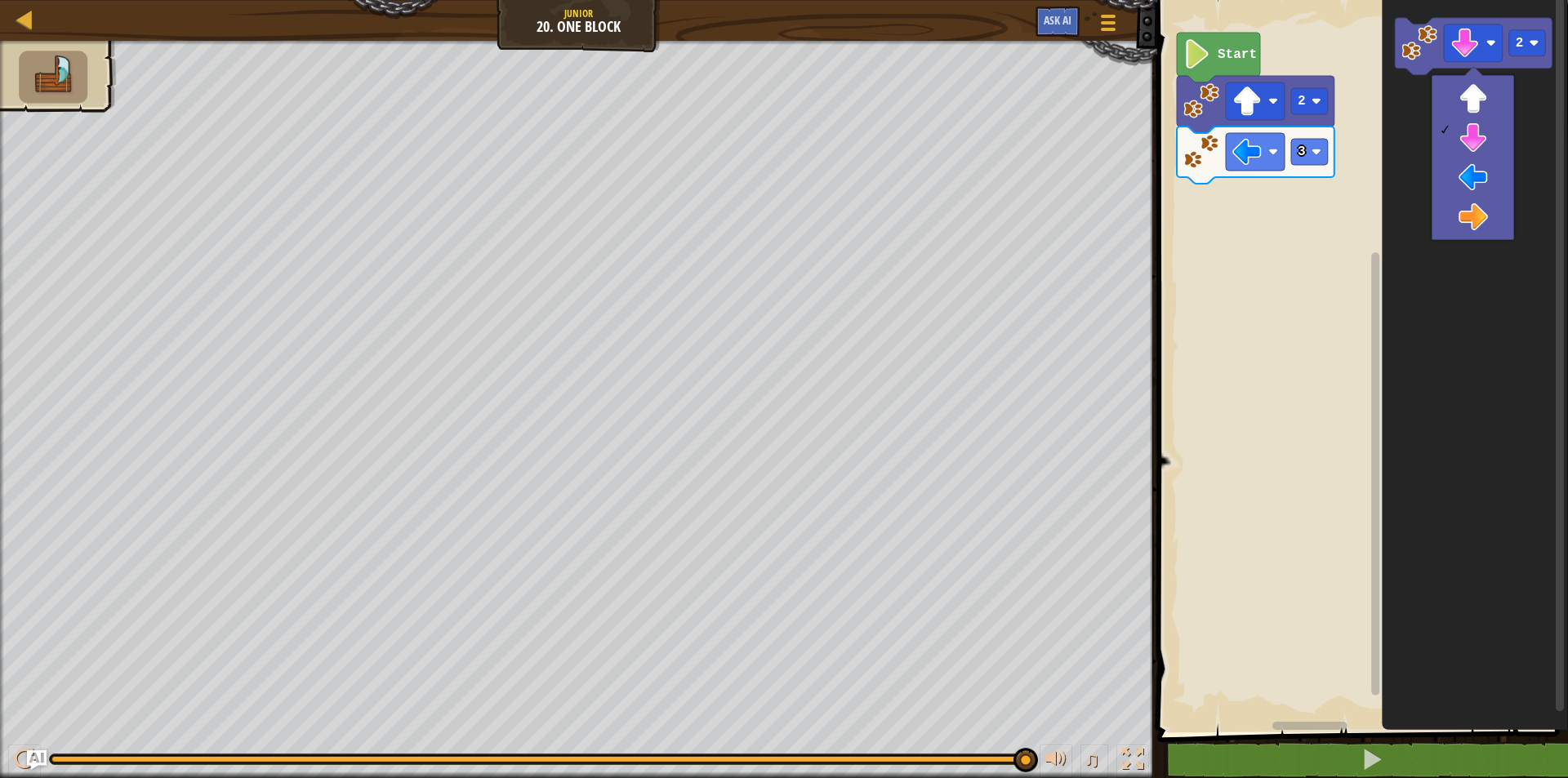
click at [1411, 195] on icon "Blockly Workspace" at bounding box center [1475, 363] width 186 height 741
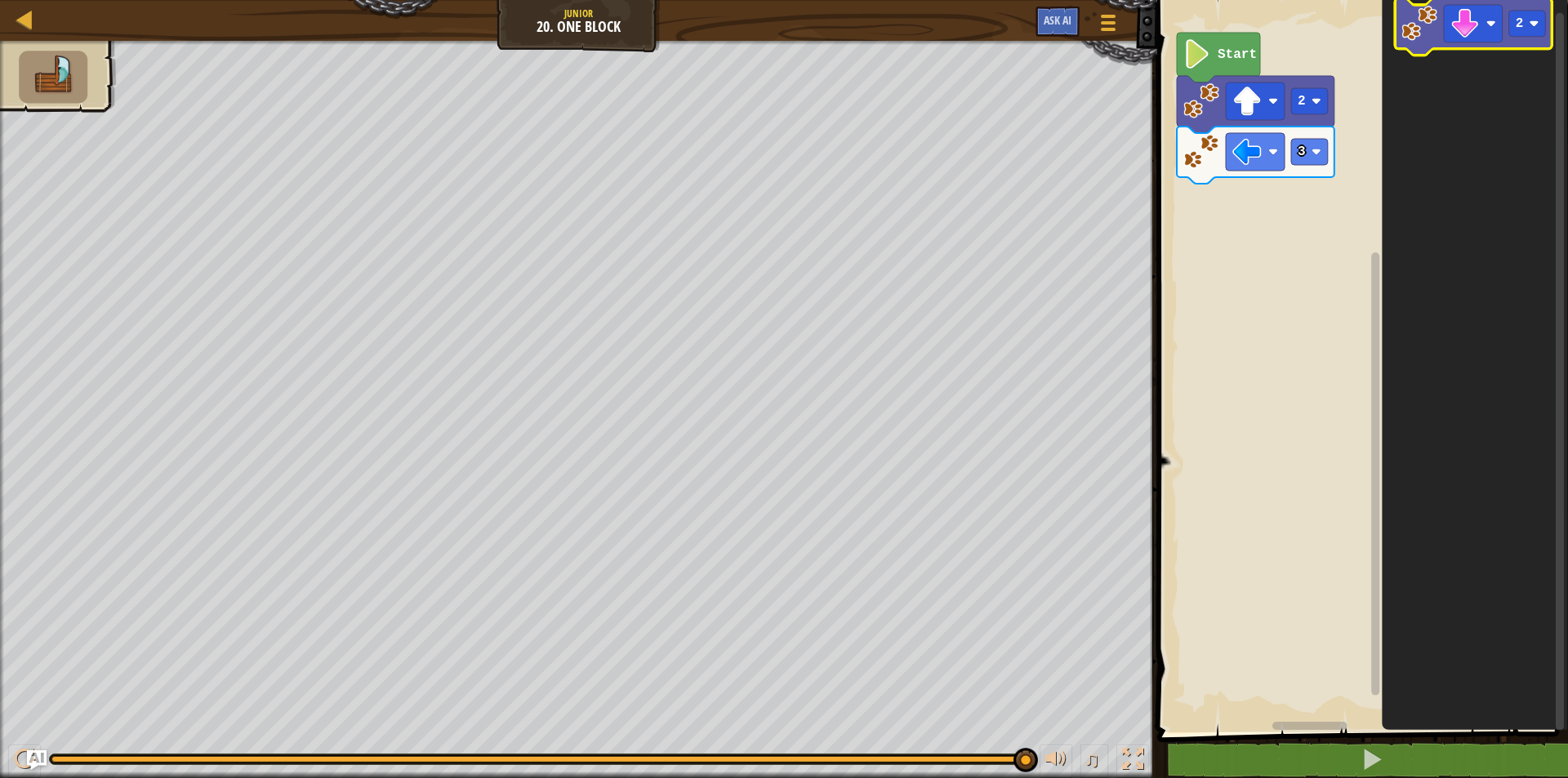
click at [1423, 46] on icon "Blockly Workspace" at bounding box center [1474, 27] width 157 height 57
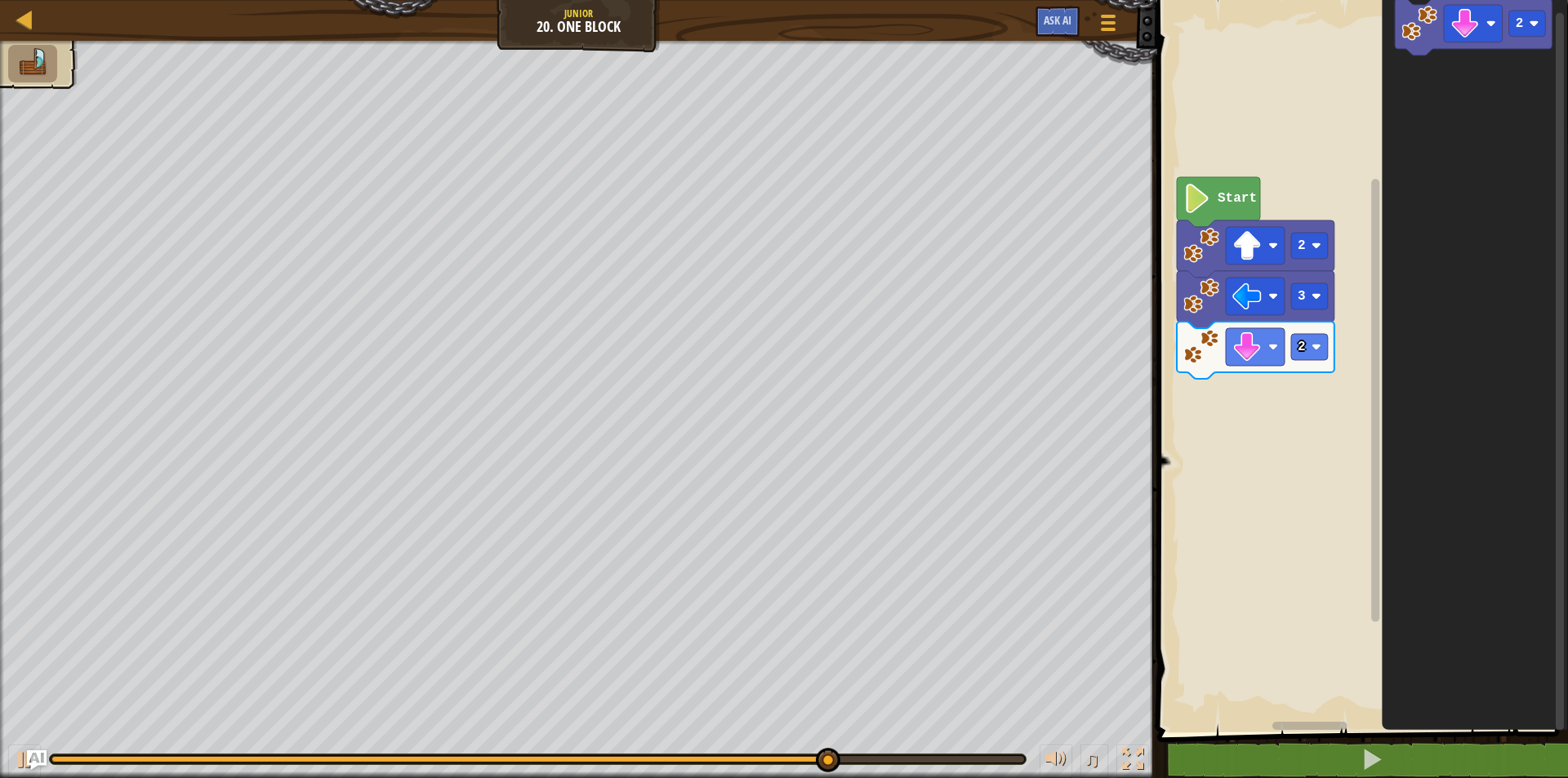
click at [1397, 222] on div "Start 2 3 2 2" at bounding box center [1360, 363] width 415 height 741
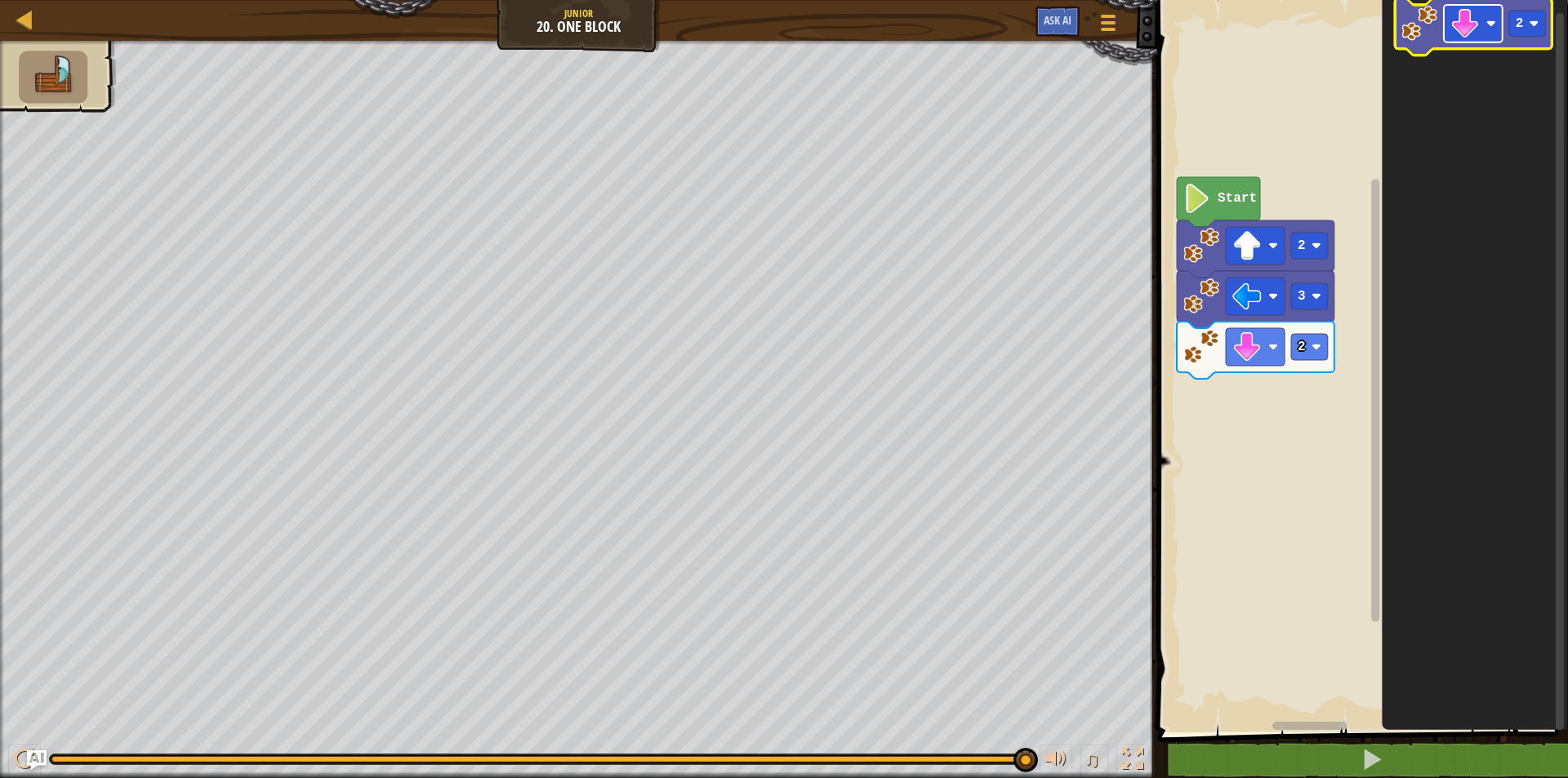
click at [1461, 27] on image "Blockly Workspace" at bounding box center [1465, 23] width 29 height 29
click at [1531, 30] on rect "Blockly Workspace" at bounding box center [1527, 23] width 36 height 26
click at [1431, 28] on image "Blockly Workspace" at bounding box center [1420, 24] width 36 height 36
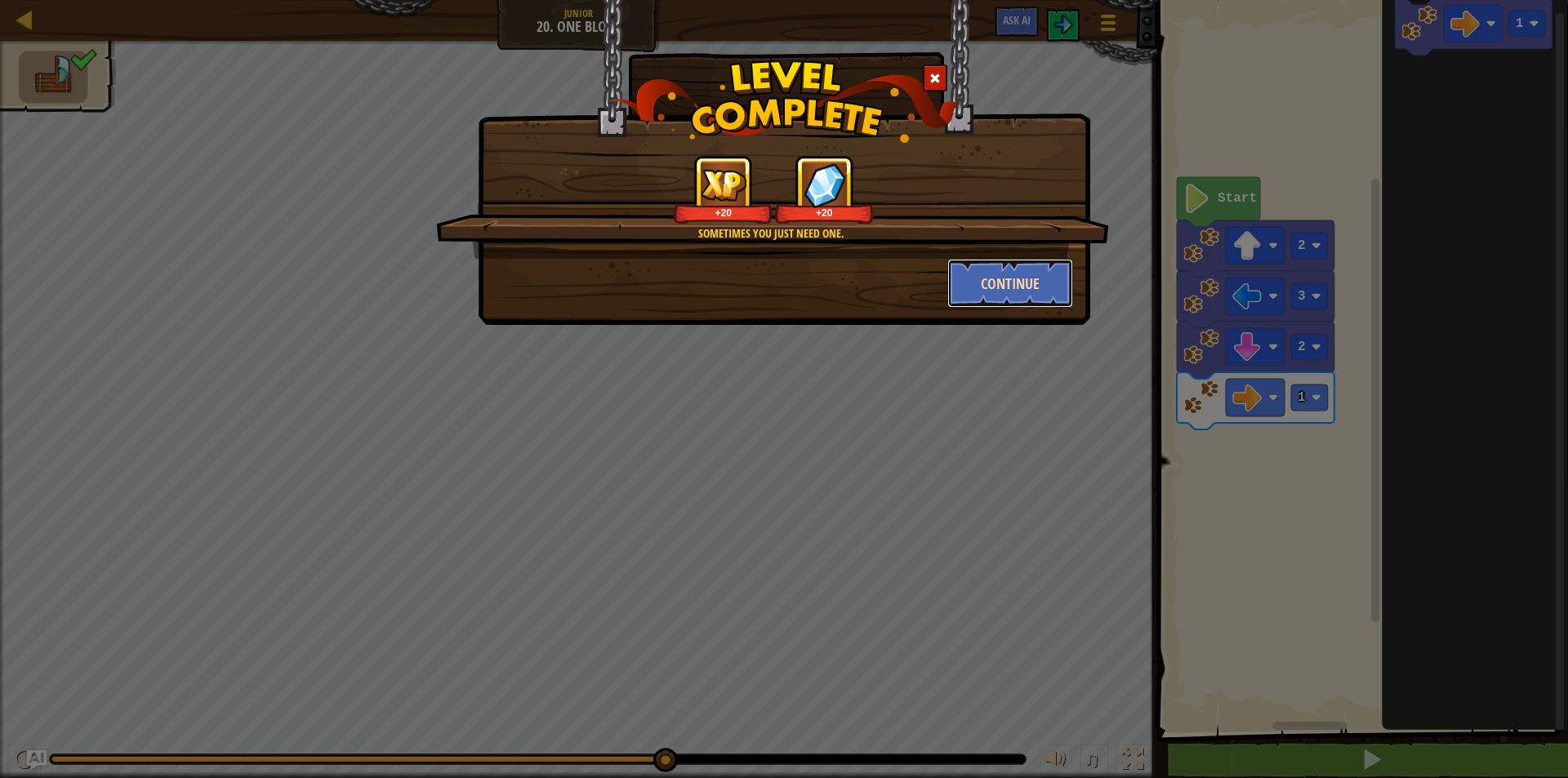
click at [1037, 282] on button "Continue" at bounding box center [1011, 283] width 126 height 49
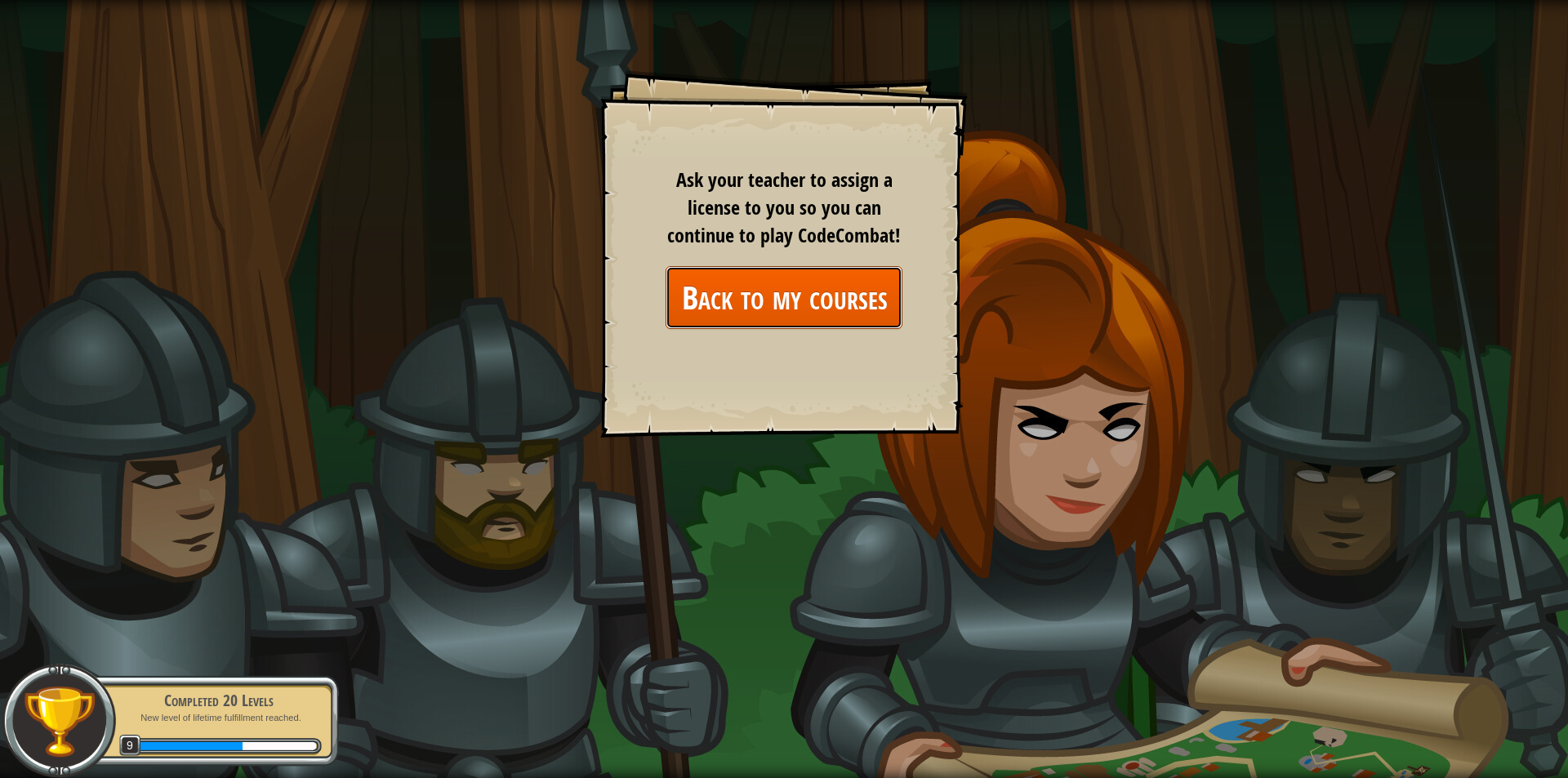
click at [807, 301] on link "Back to my courses" at bounding box center [784, 298] width 237 height 63
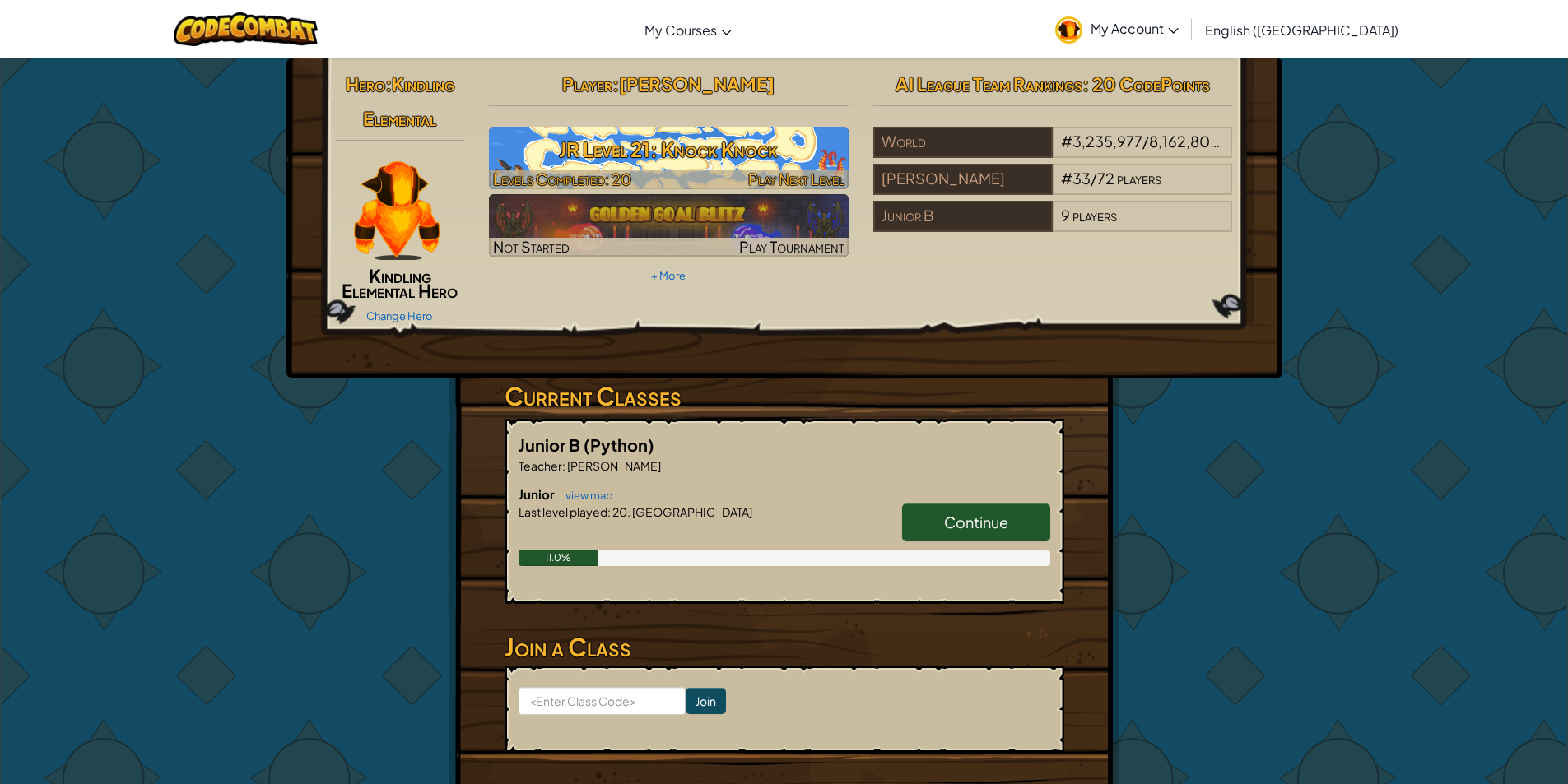
click at [787, 178] on span "Play Next Level" at bounding box center [796, 179] width 96 height 19
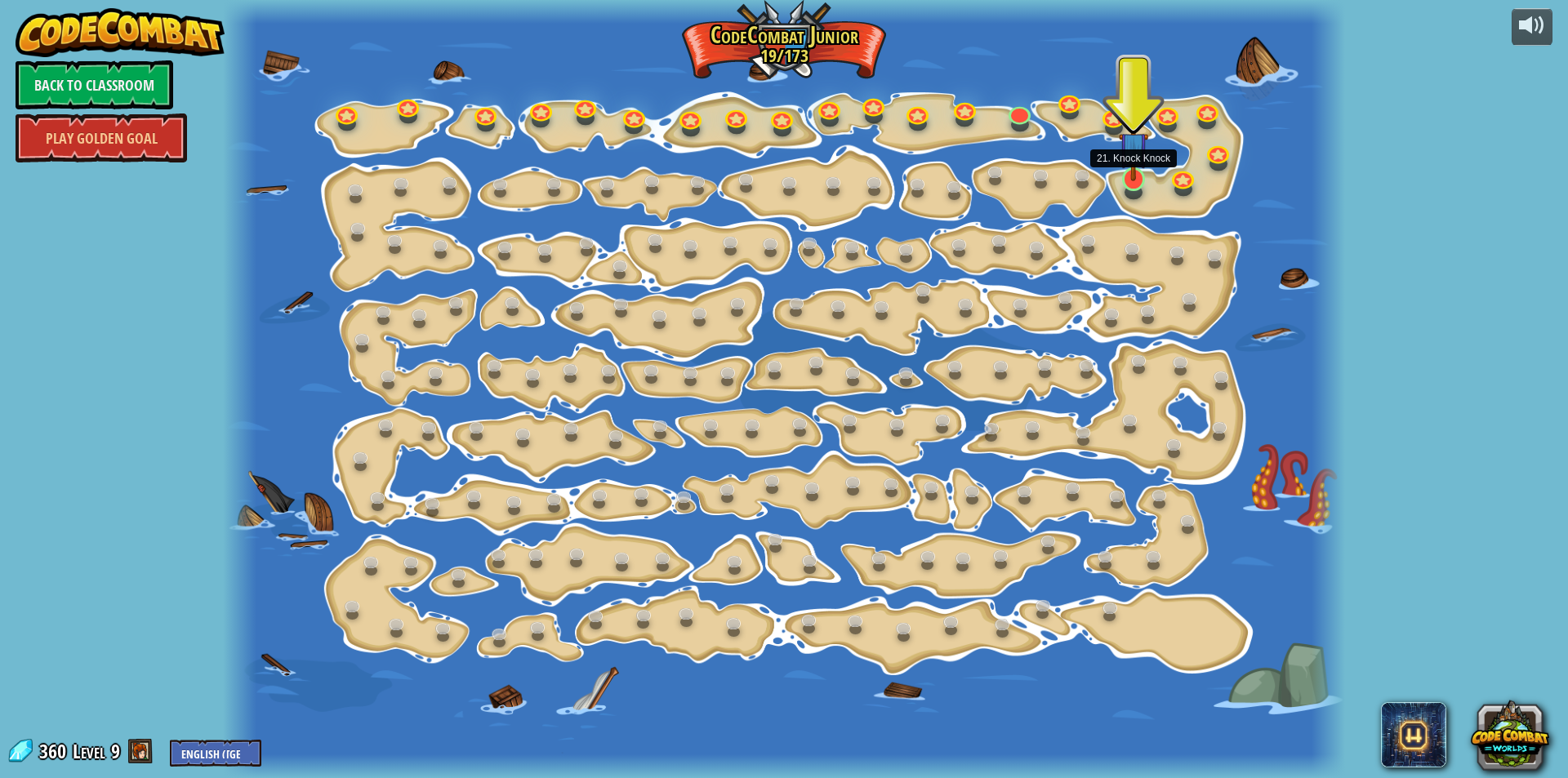
click at [1131, 176] on img at bounding box center [1134, 146] width 29 height 68
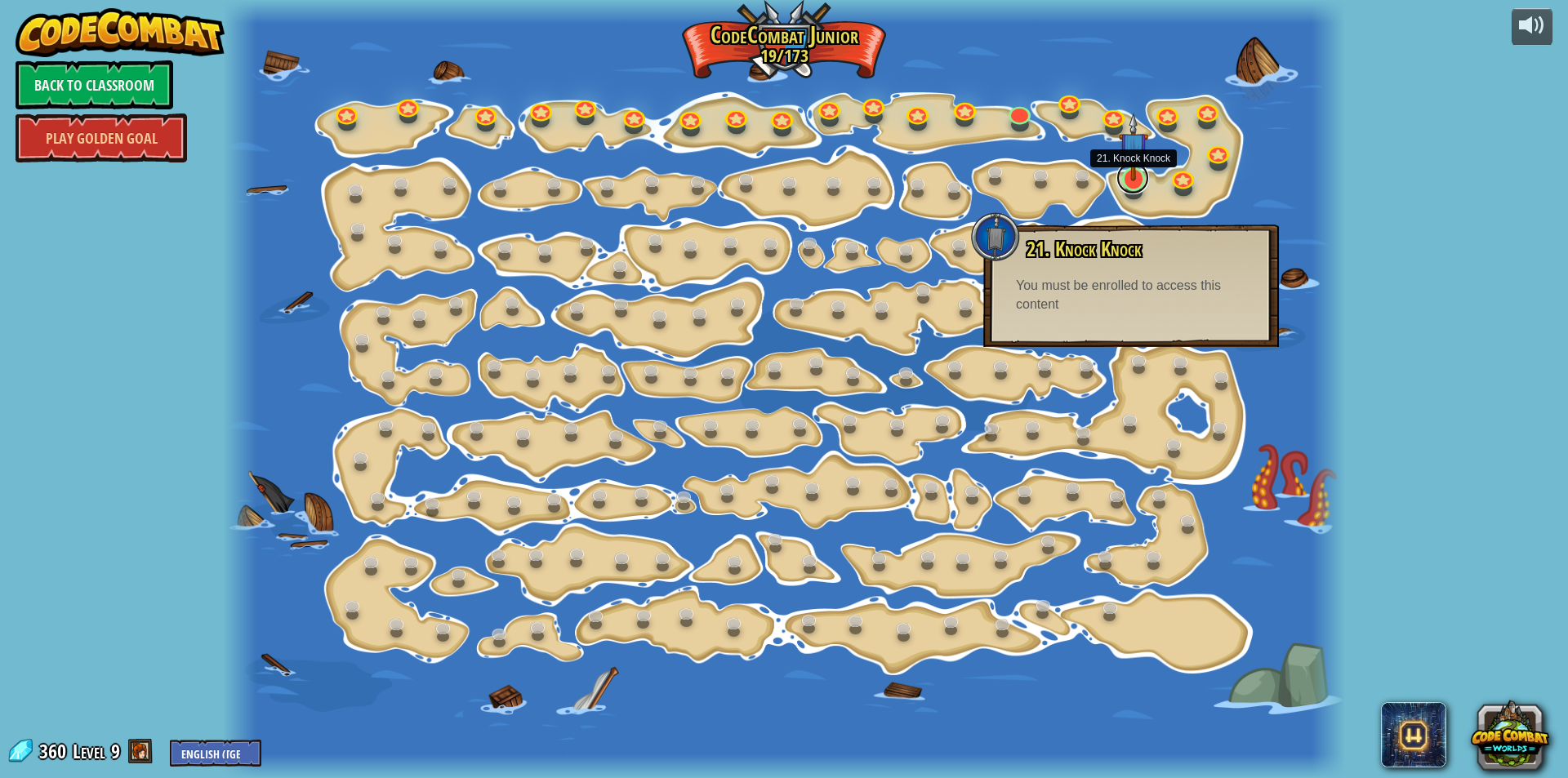
click at [1143, 186] on link at bounding box center [1133, 178] width 33 height 33
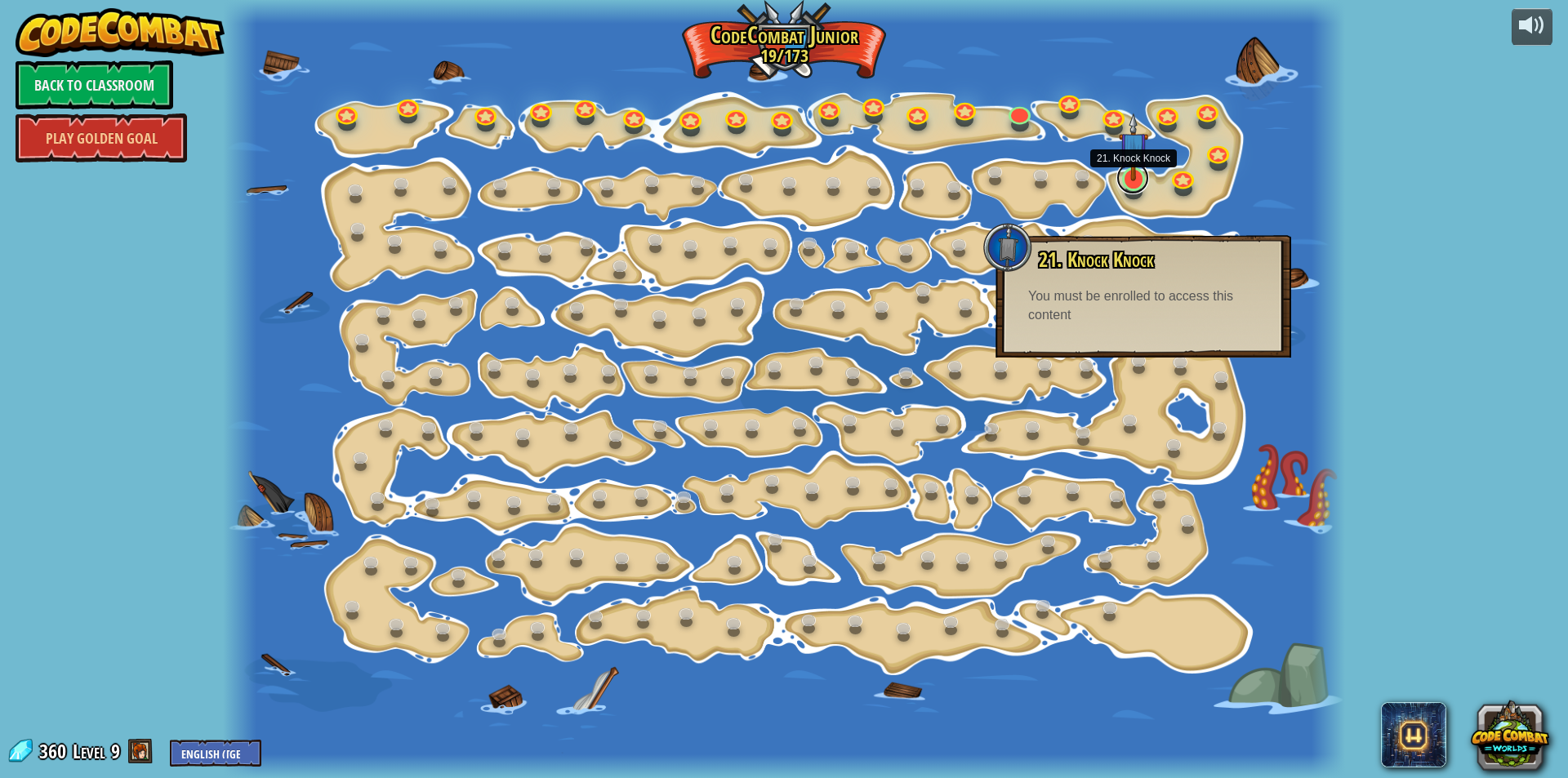
click at [1143, 186] on link at bounding box center [1133, 178] width 33 height 33
click at [1109, 610] on link at bounding box center [1113, 609] width 33 height 33
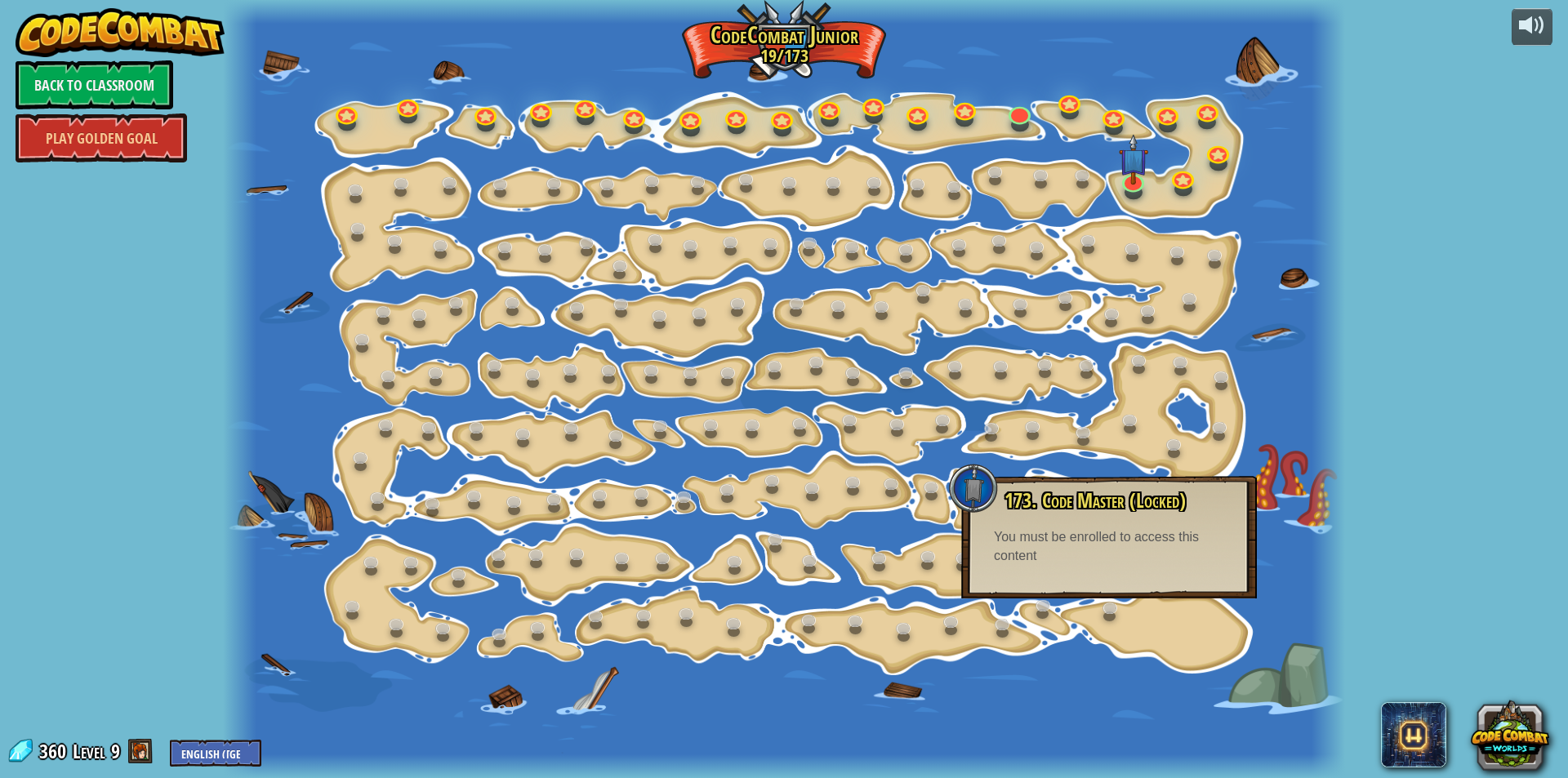
click at [1436, 100] on div "powered by Back to Classroom Play Golden Goal 15. Step Change Change step argum…" at bounding box center [784, 389] width 1568 height 778
click at [75, 83] on link "Back to Classroom" at bounding box center [94, 85] width 157 height 49
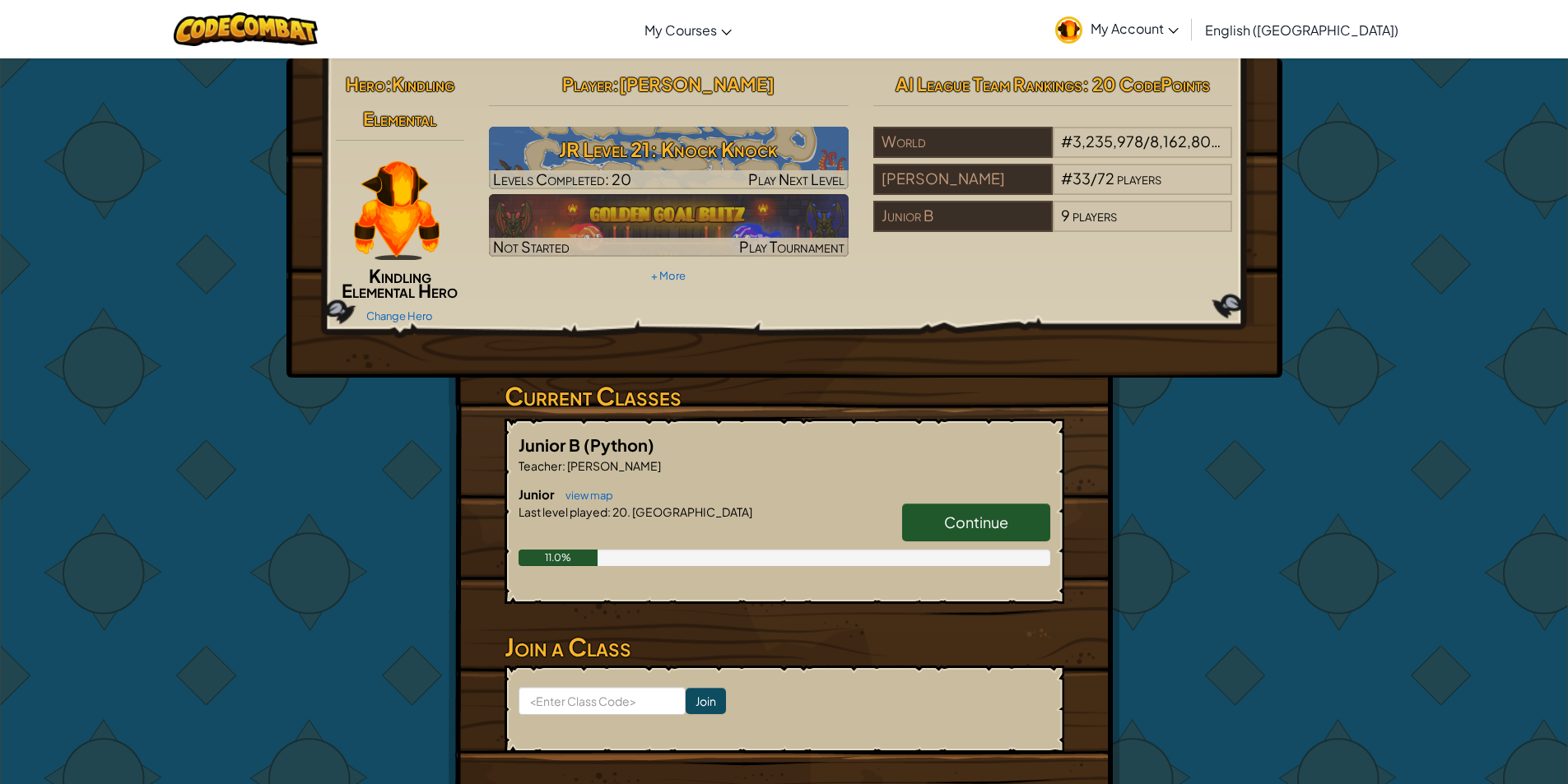
click at [914, 520] on link "Continue" at bounding box center [976, 522] width 148 height 37
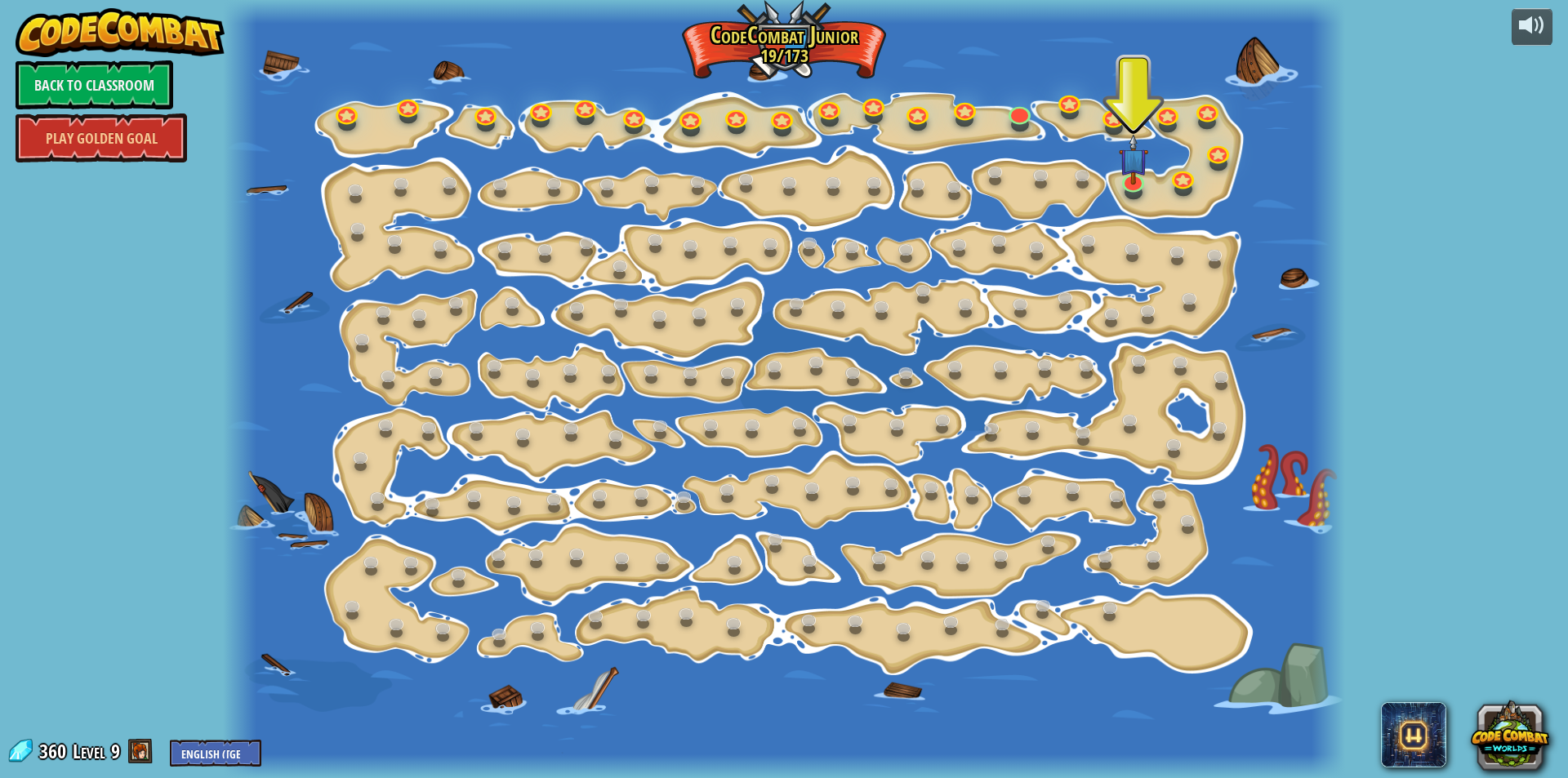
click at [1120, 190] on div at bounding box center [784, 389] width 1122 height 778
click at [1120, 174] on img at bounding box center [1134, 146] width 29 height 68
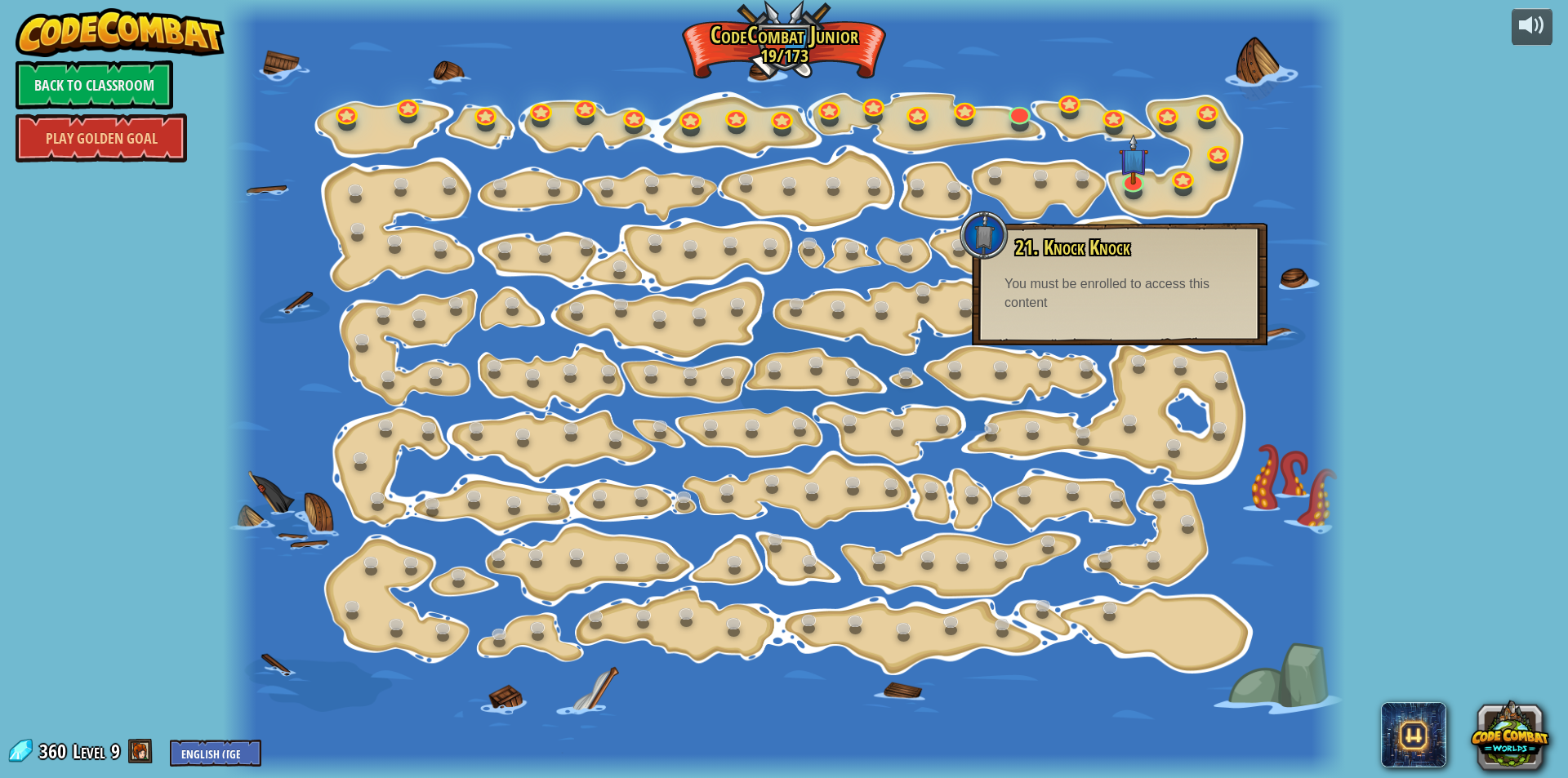
drag, startPoint x: 99, startPoint y: 414, endPoint x: 111, endPoint y: 411, distance: 12.4
click at [111, 411] on div "powered by Back to Classroom Play Golden Goal 15. Step Change Change step argum…" at bounding box center [784, 389] width 1568 height 778
click at [95, 369] on div "powered by Back to Classroom Play Golden Goal 15. Step Change Change step argum…" at bounding box center [784, 389] width 1568 height 778
click at [976, 267] on div "21. Knock Knock You can hit crates to break them open. You must be enrolled to …" at bounding box center [1120, 285] width 296 height 123
click at [1126, 170] on img at bounding box center [1134, 146] width 29 height 68
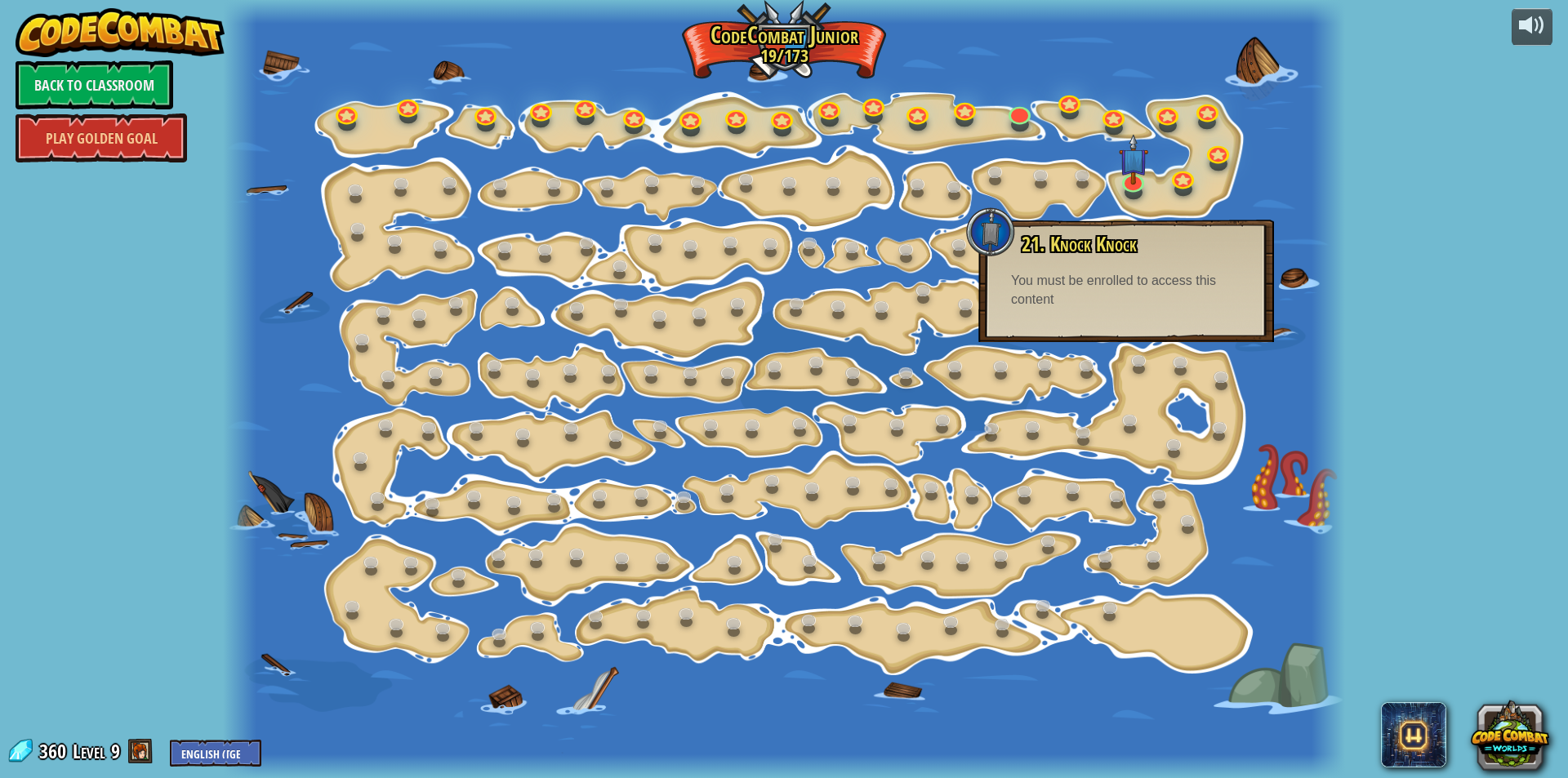
click at [1391, 50] on div "powered by Back to Classroom Play Golden Goal 15. Step Change Change step argum…" at bounding box center [784, 389] width 1568 height 778
click at [1391, 55] on div "powered by Back to Classroom Play Golden Goal 15. Step Change Change step argum…" at bounding box center [784, 389] width 1568 height 778
click at [108, 80] on link "Back to Classroom" at bounding box center [94, 85] width 157 height 49
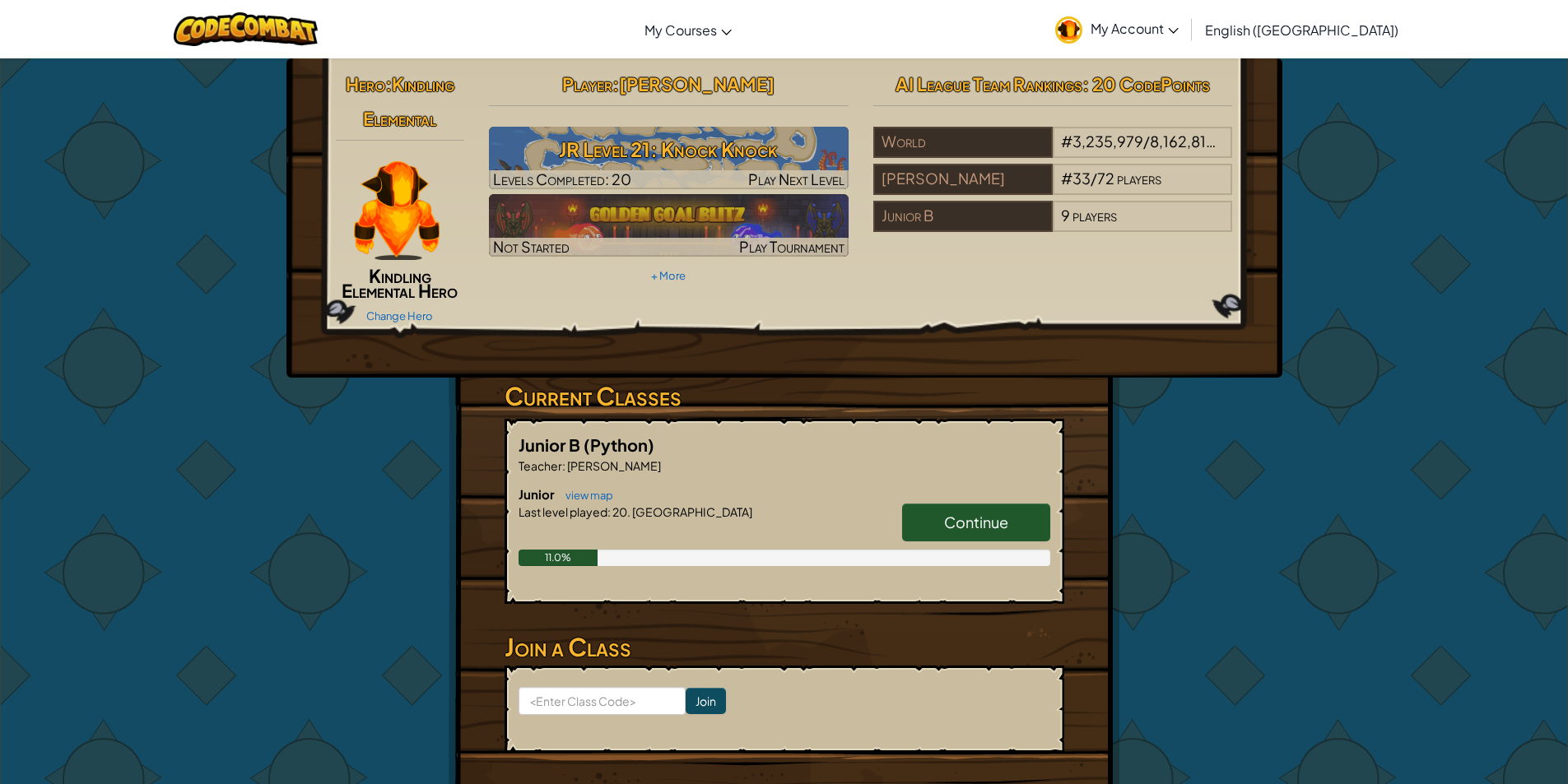
click at [962, 522] on span "Continue" at bounding box center [977, 522] width 65 height 19
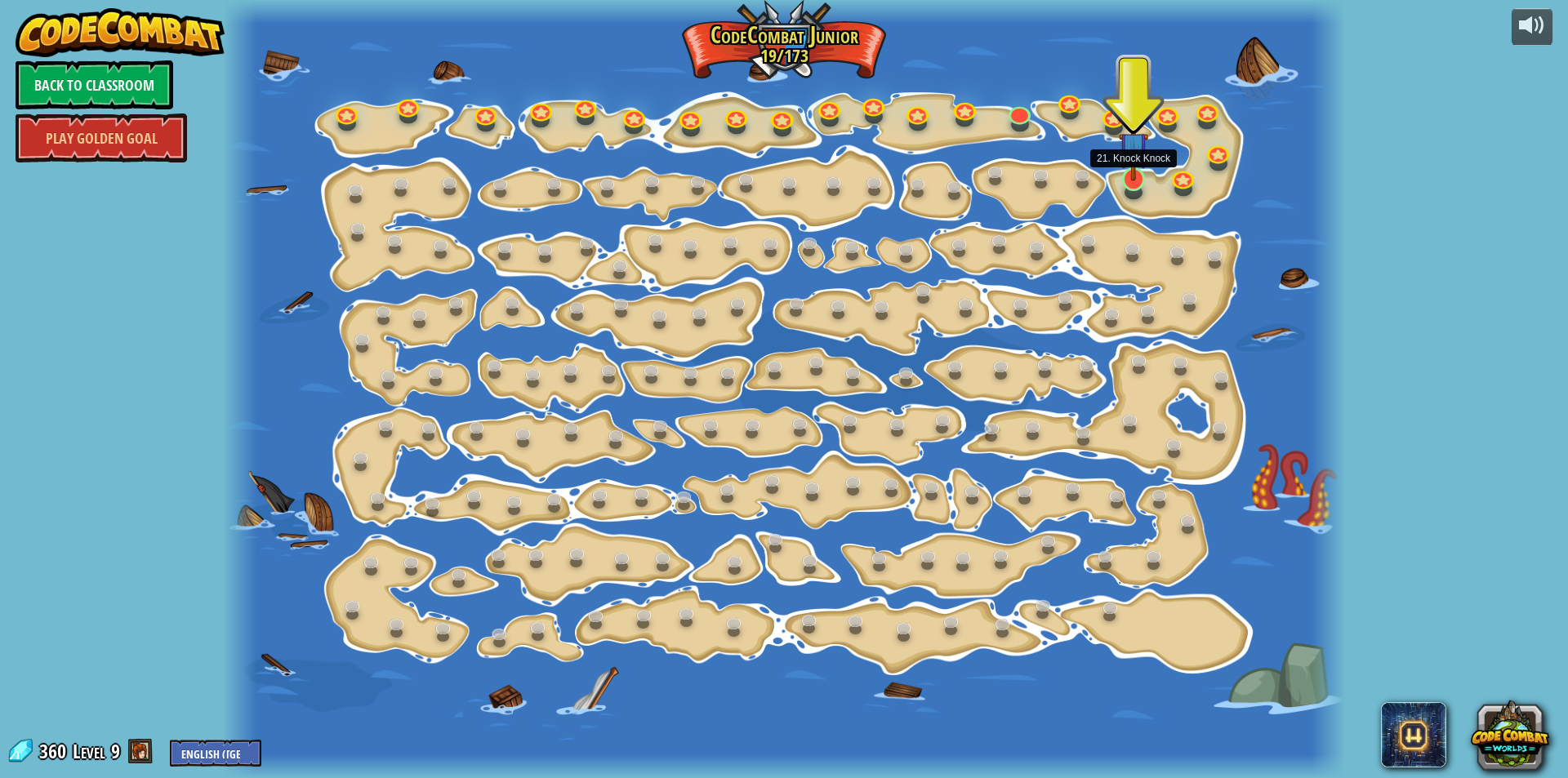
click at [1131, 176] on img at bounding box center [1134, 146] width 29 height 68
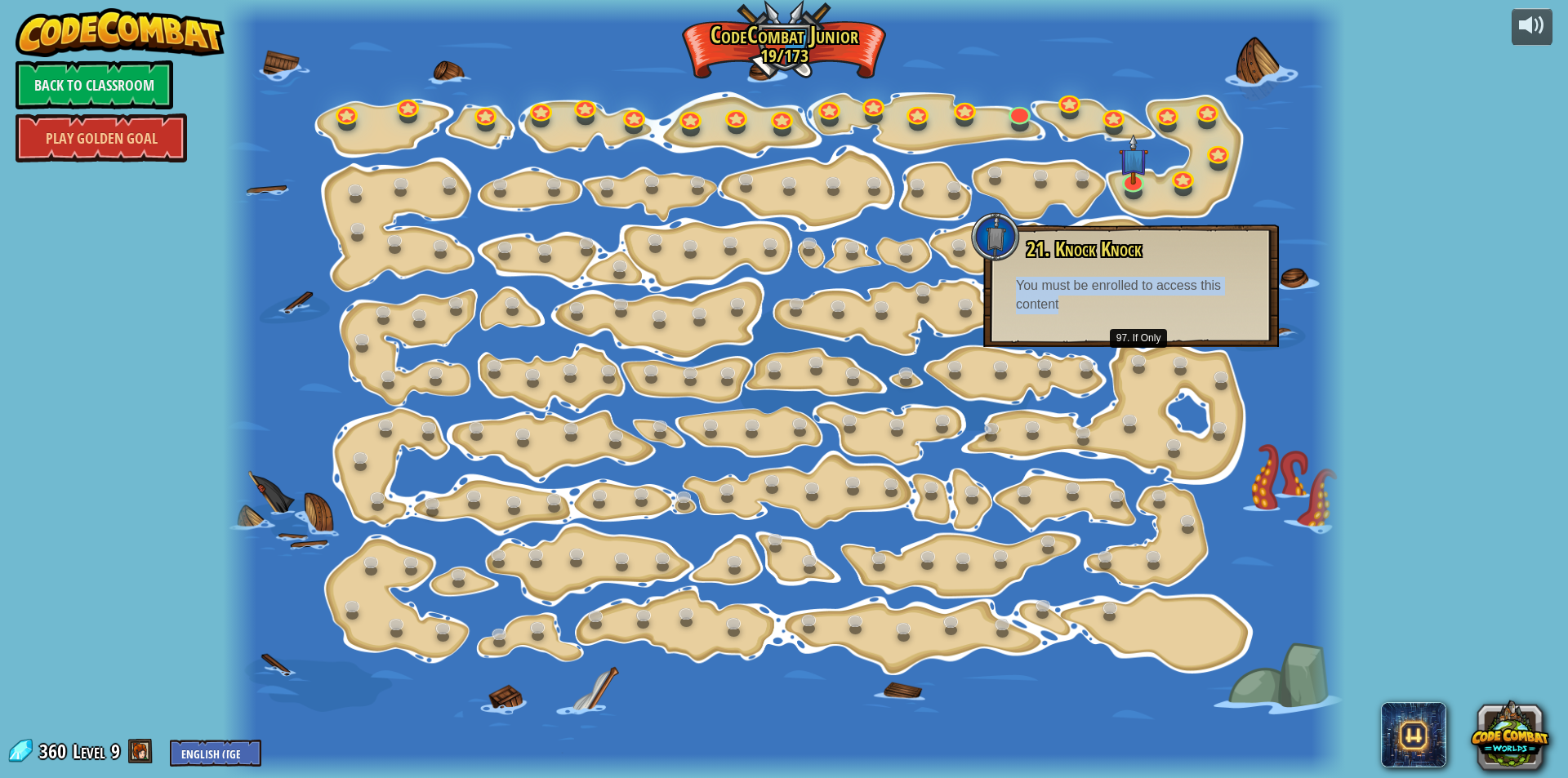
drag, startPoint x: 1019, startPoint y: 285, endPoint x: 1088, endPoint y: 391, distance: 126.5
click at [1130, 380] on div "15. Step Change Change step arguments. 15a. Step Change A (practice) 11. Go Sma…" at bounding box center [784, 389] width 1122 height 778
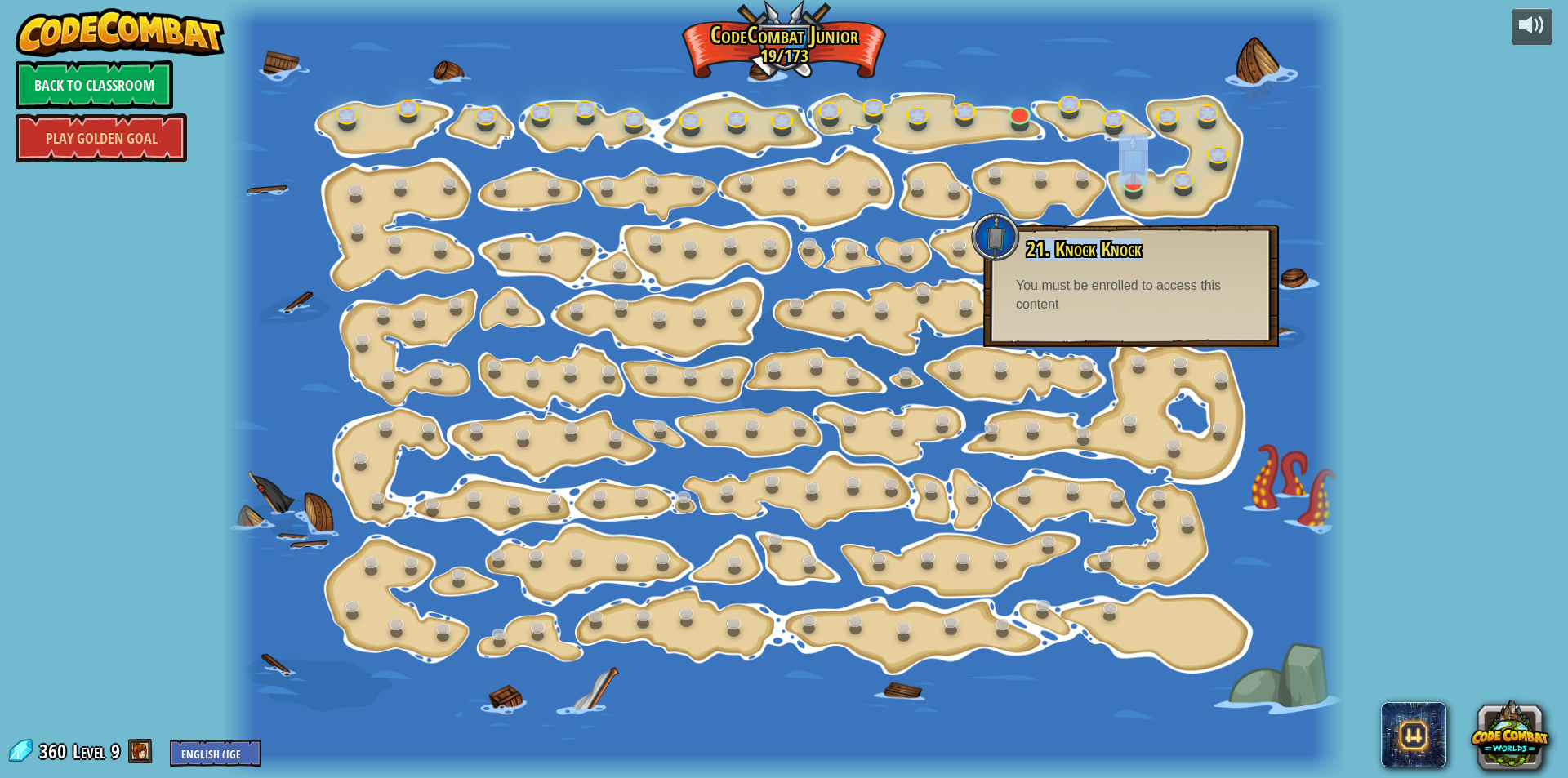
click at [1086, 394] on div at bounding box center [784, 389] width 1122 height 778
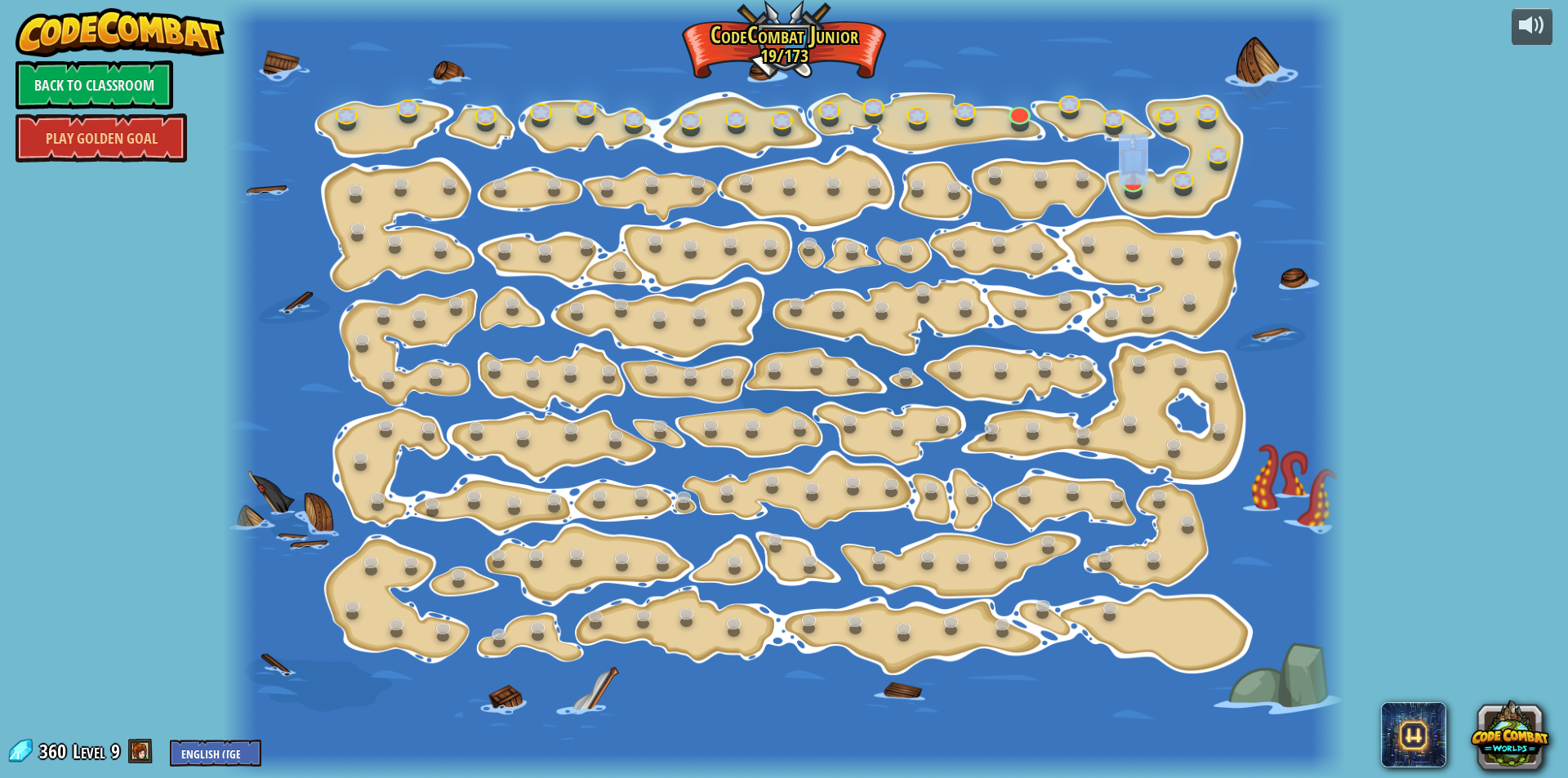
click at [1263, 158] on div at bounding box center [784, 389] width 1122 height 778
drag, startPoint x: 1263, startPoint y: 158, endPoint x: 1231, endPoint y: 200, distance: 52.8
click at [1253, 177] on div at bounding box center [784, 389] width 1122 height 778
drag, startPoint x: 1224, startPoint y: 186, endPoint x: 1204, endPoint y: 155, distance: 36.9
click at [1207, 179] on div at bounding box center [784, 389] width 1122 height 778
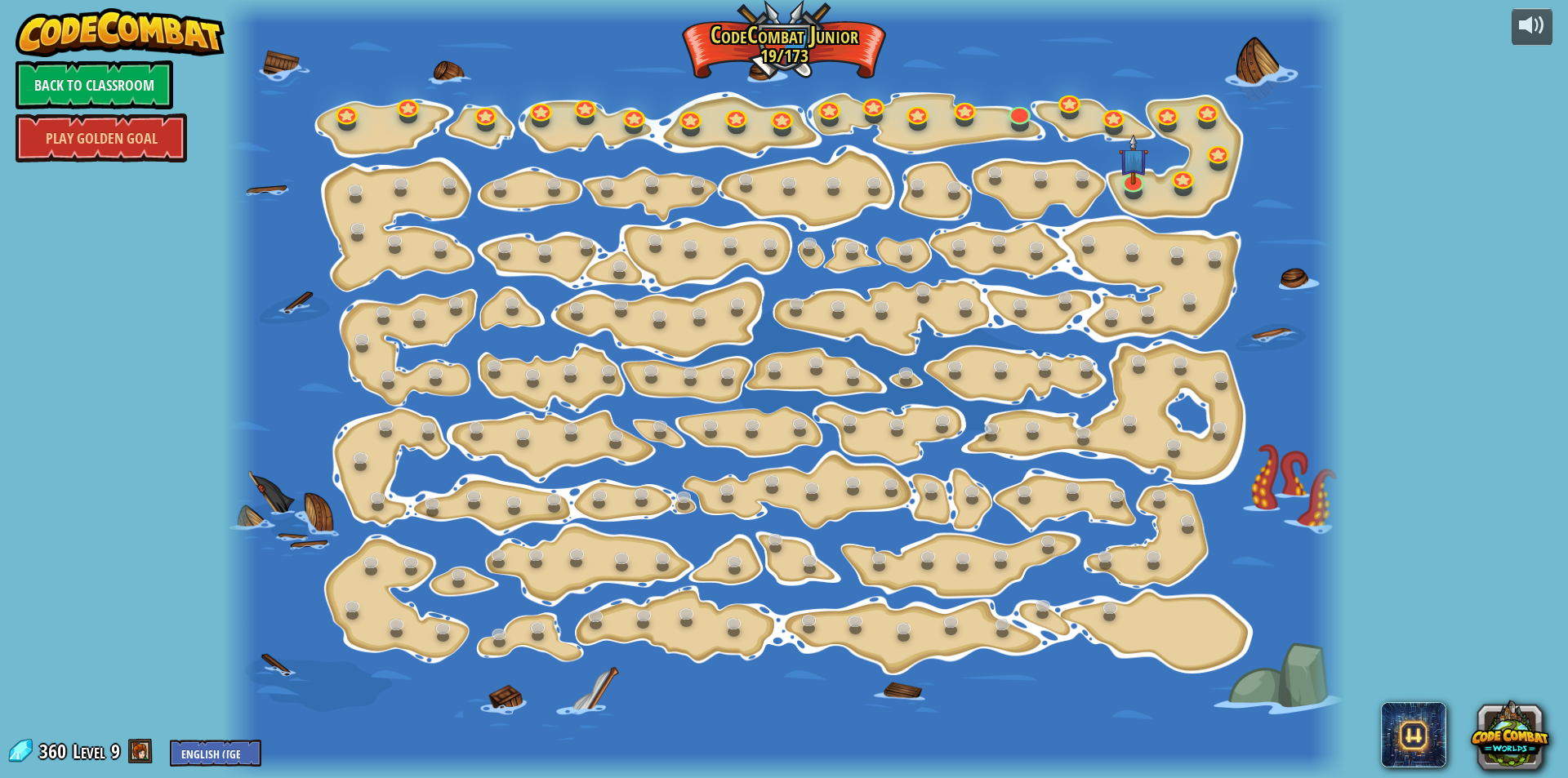
click at [1258, 11] on div at bounding box center [784, 11] width 1122 height 23
click at [138, 749] on span at bounding box center [140, 751] width 24 height 24
click at [61, 73] on link "Back to Classroom" at bounding box center [94, 85] width 157 height 49
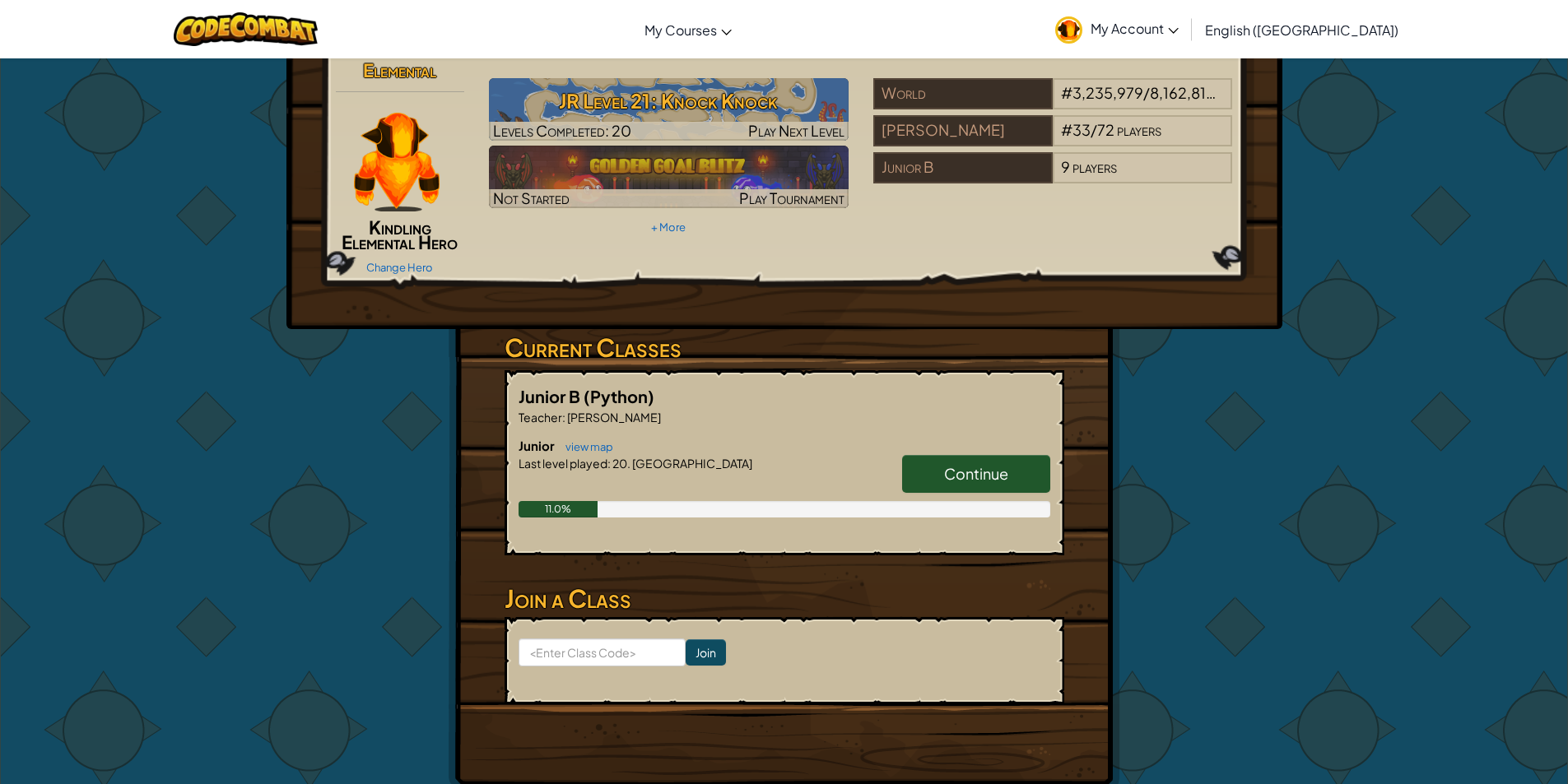
scroll to position [46, 0]
